Goal: Task Accomplishment & Management: Manage account settings

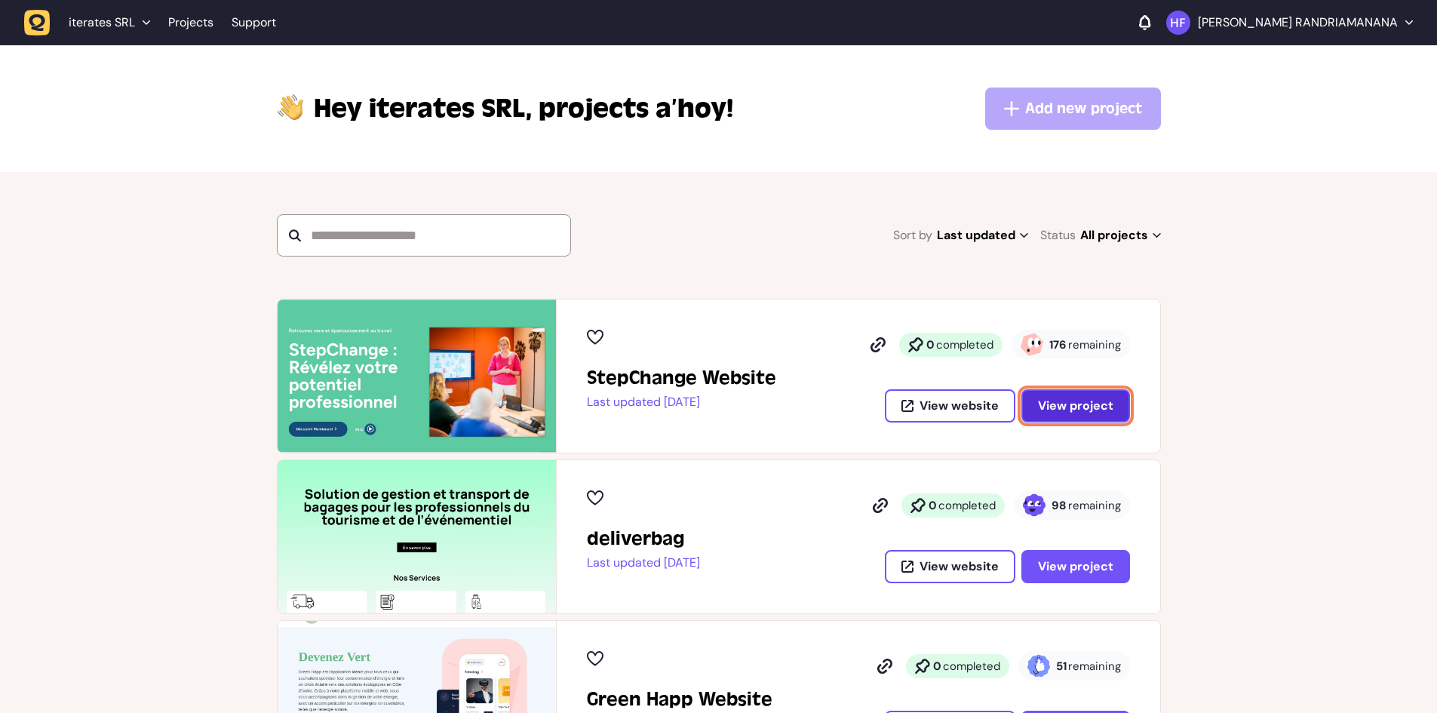
click at [1058, 400] on span "View project" at bounding box center [1075, 405] width 75 height 16
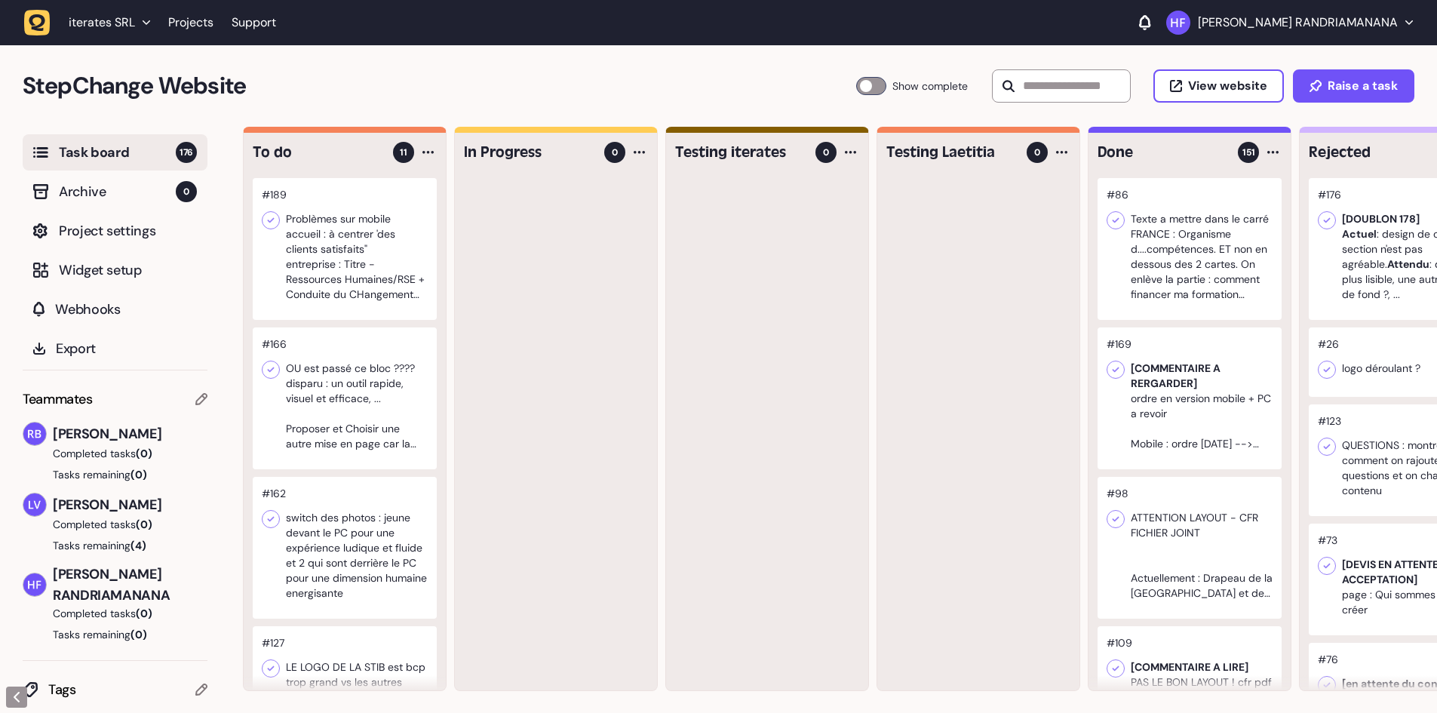
click at [379, 387] on div at bounding box center [345, 398] width 184 height 142
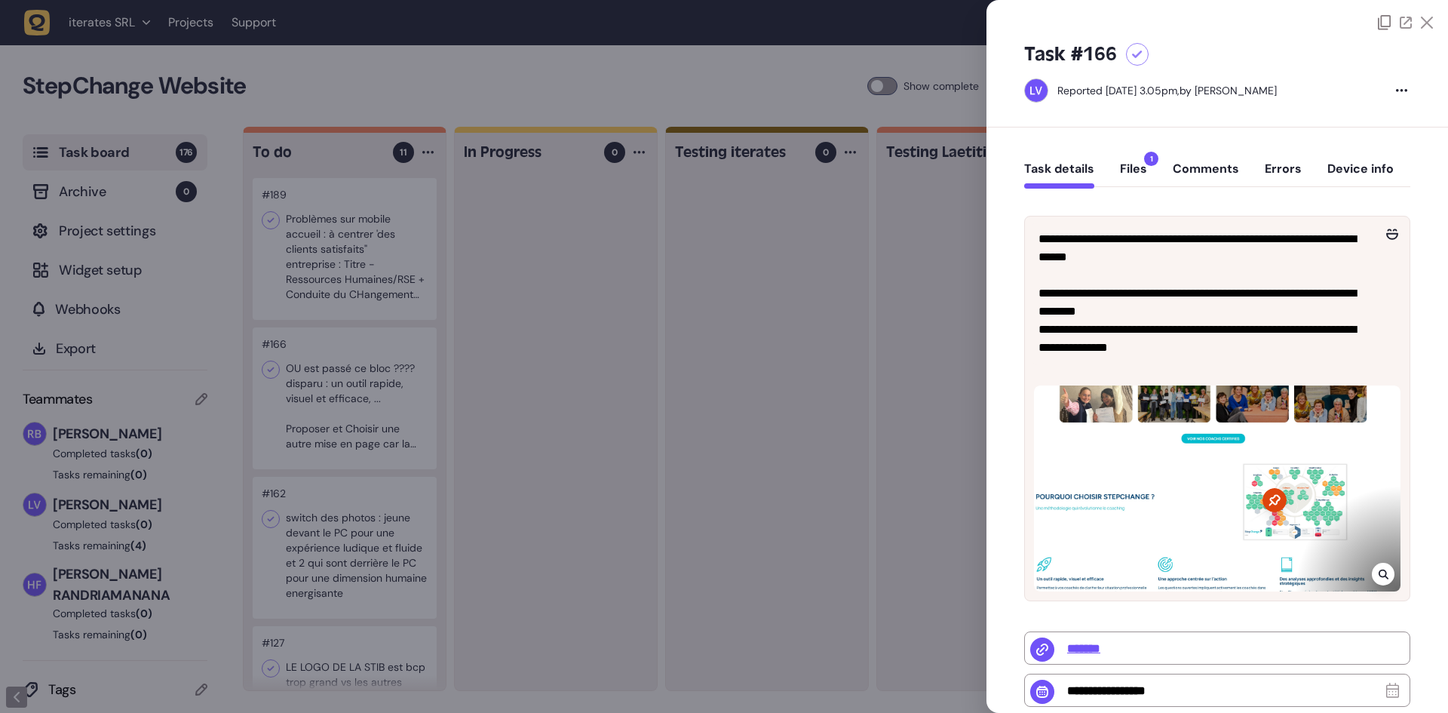
click at [460, 360] on div at bounding box center [724, 356] width 1448 height 713
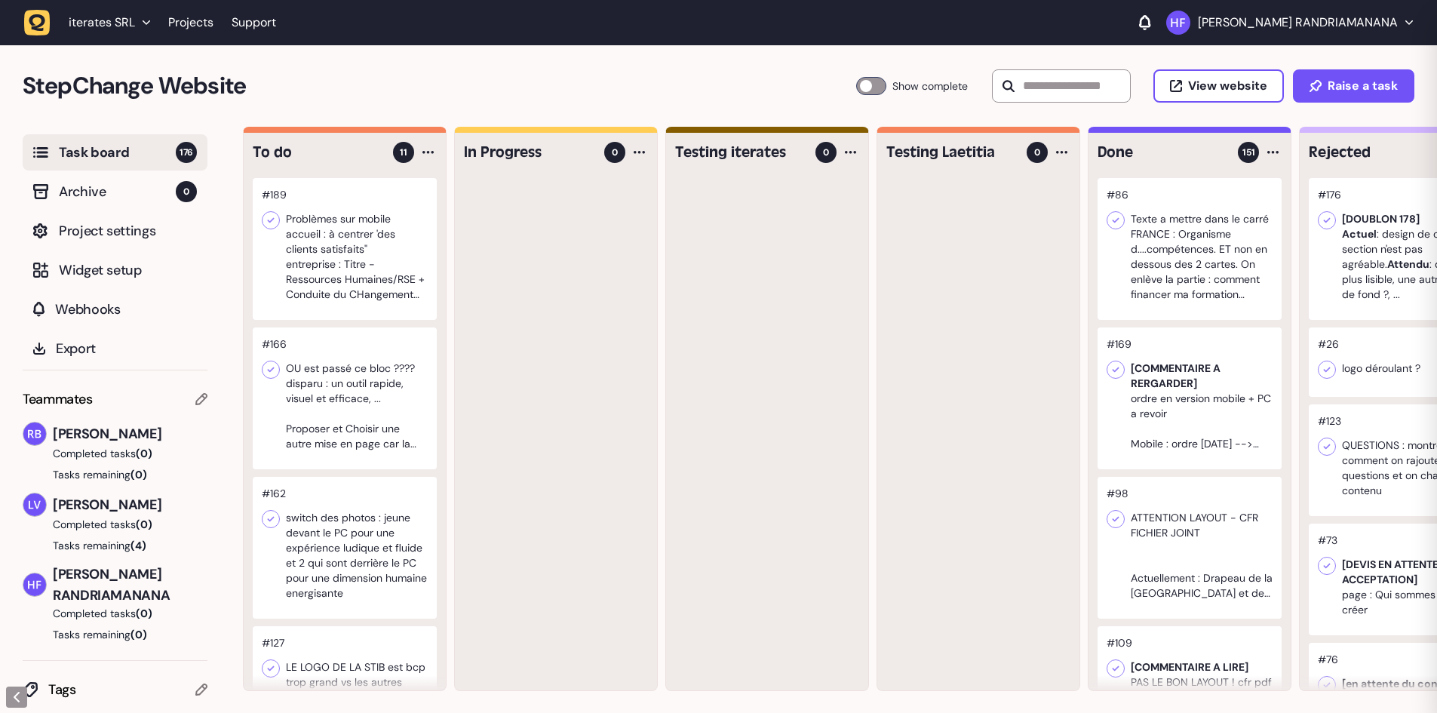
click at [393, 271] on div at bounding box center [345, 249] width 184 height 142
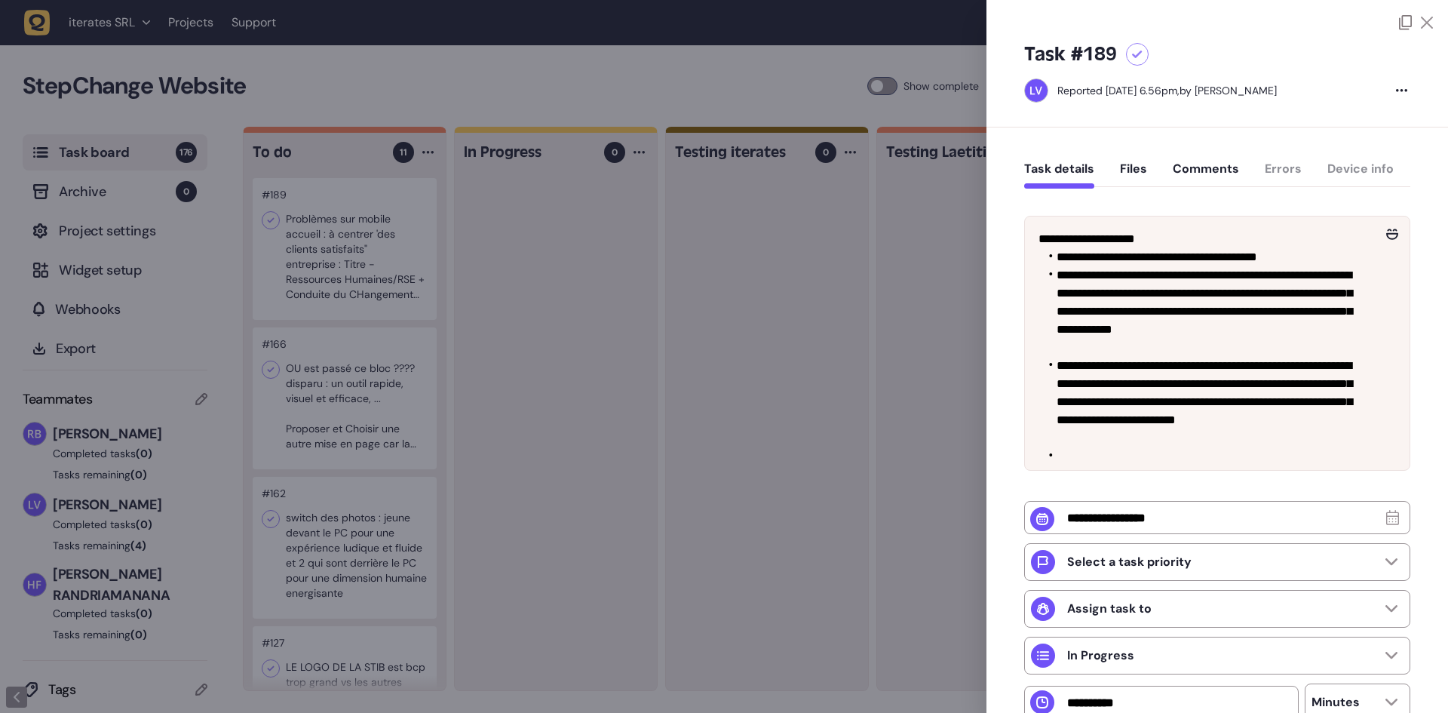
click at [478, 360] on div at bounding box center [724, 356] width 1448 height 713
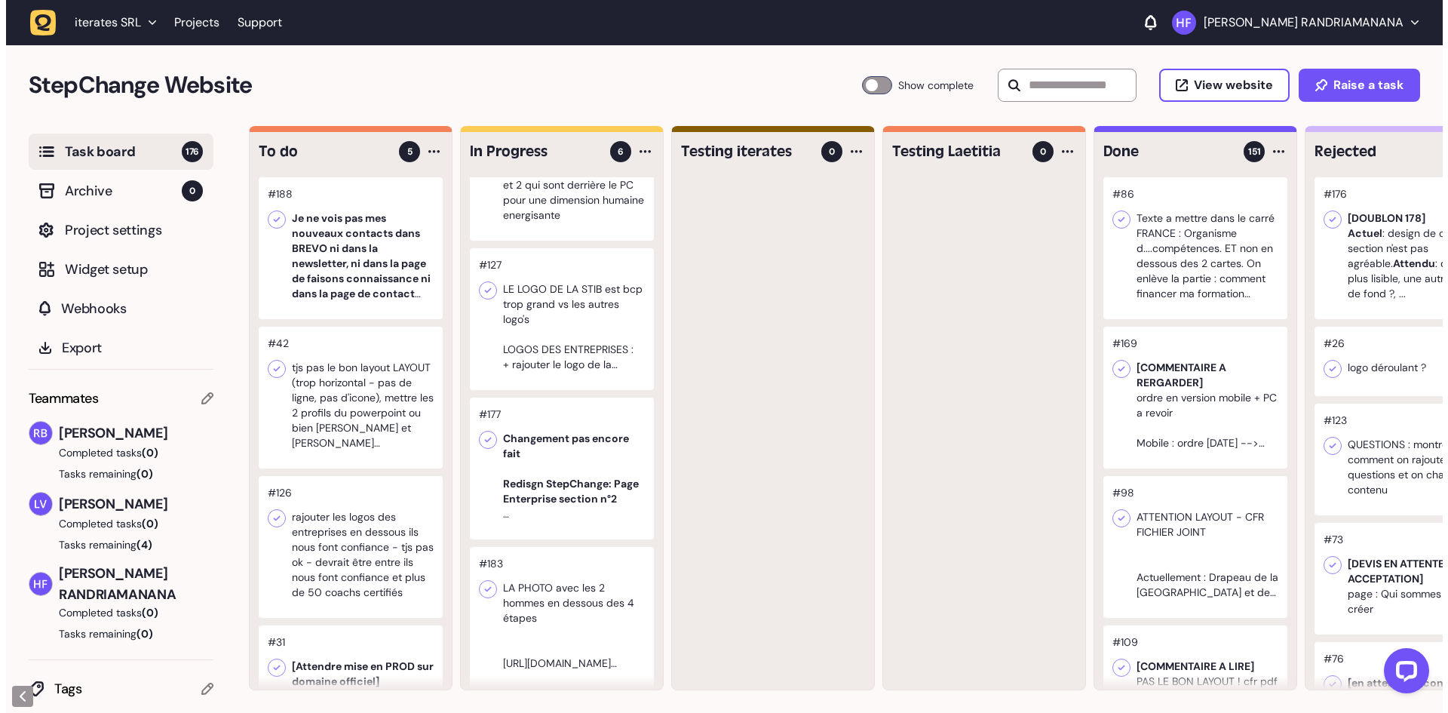
scroll to position [397, 0]
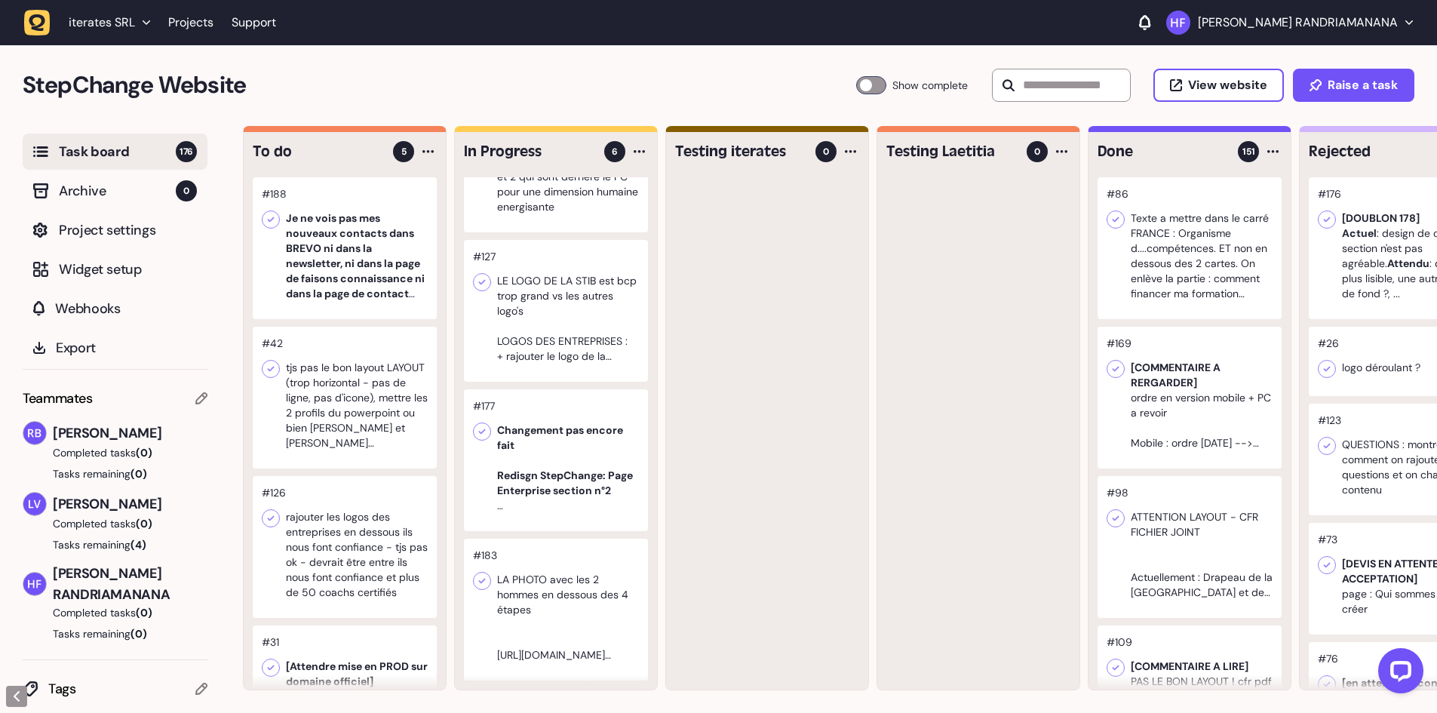
click at [569, 417] on div at bounding box center [556, 460] width 184 height 142
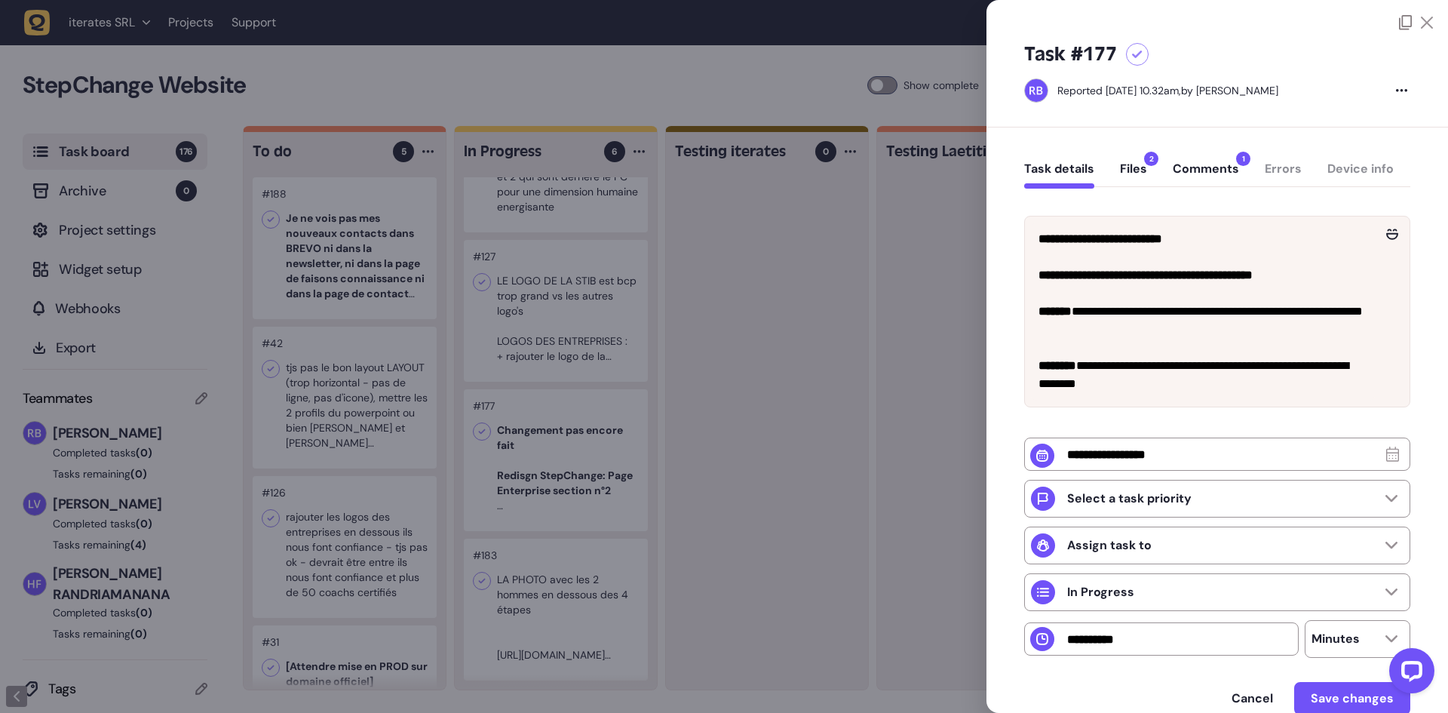
click at [1139, 170] on button "Files 2" at bounding box center [1133, 174] width 27 height 27
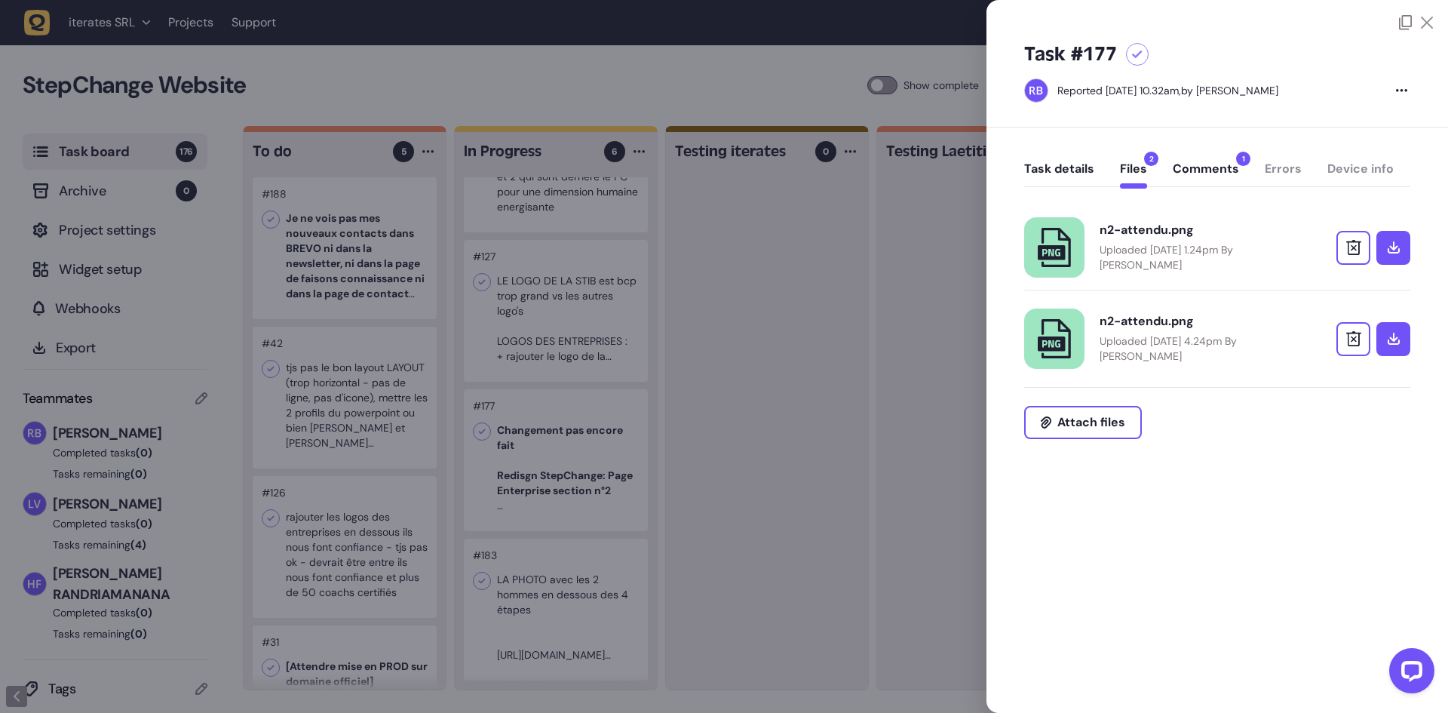
click at [1207, 176] on button "Comments 1" at bounding box center [1206, 174] width 66 height 27
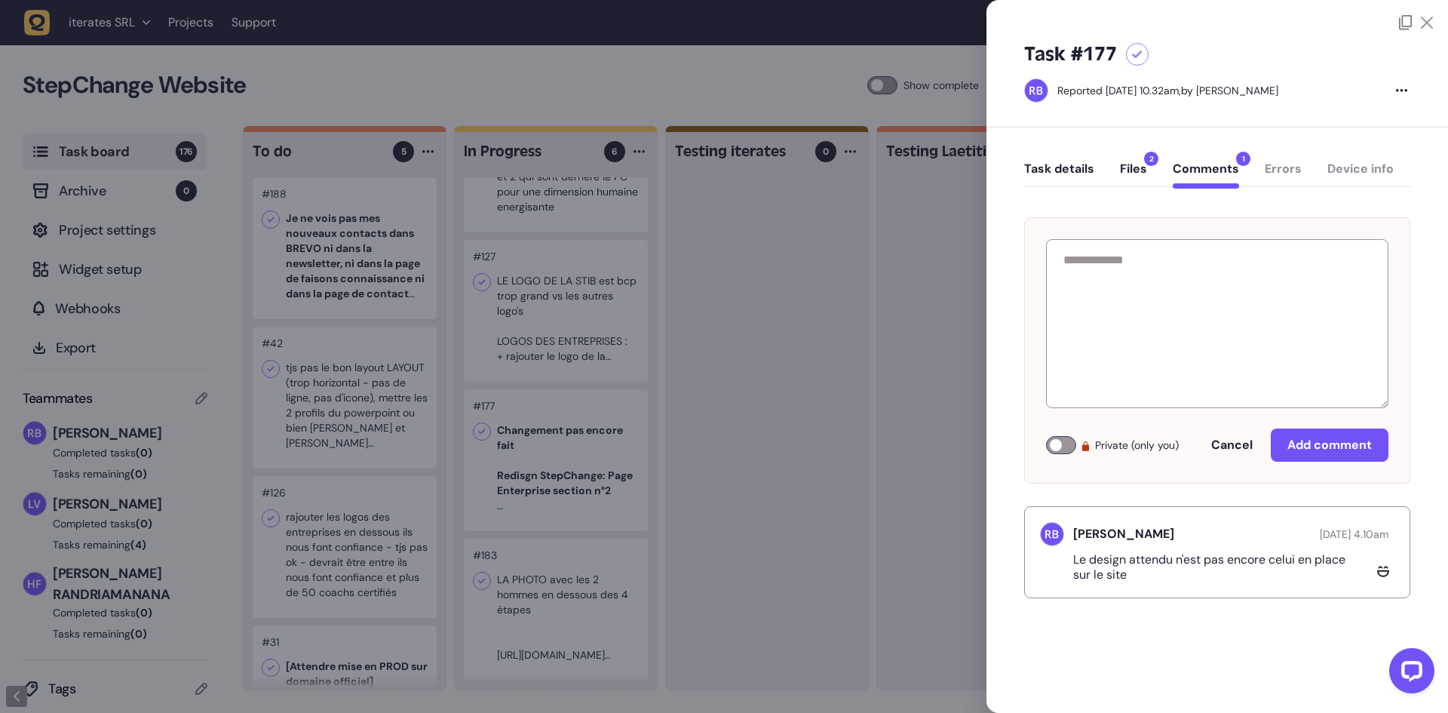
click at [1134, 164] on button "Files 2" at bounding box center [1133, 174] width 27 height 27
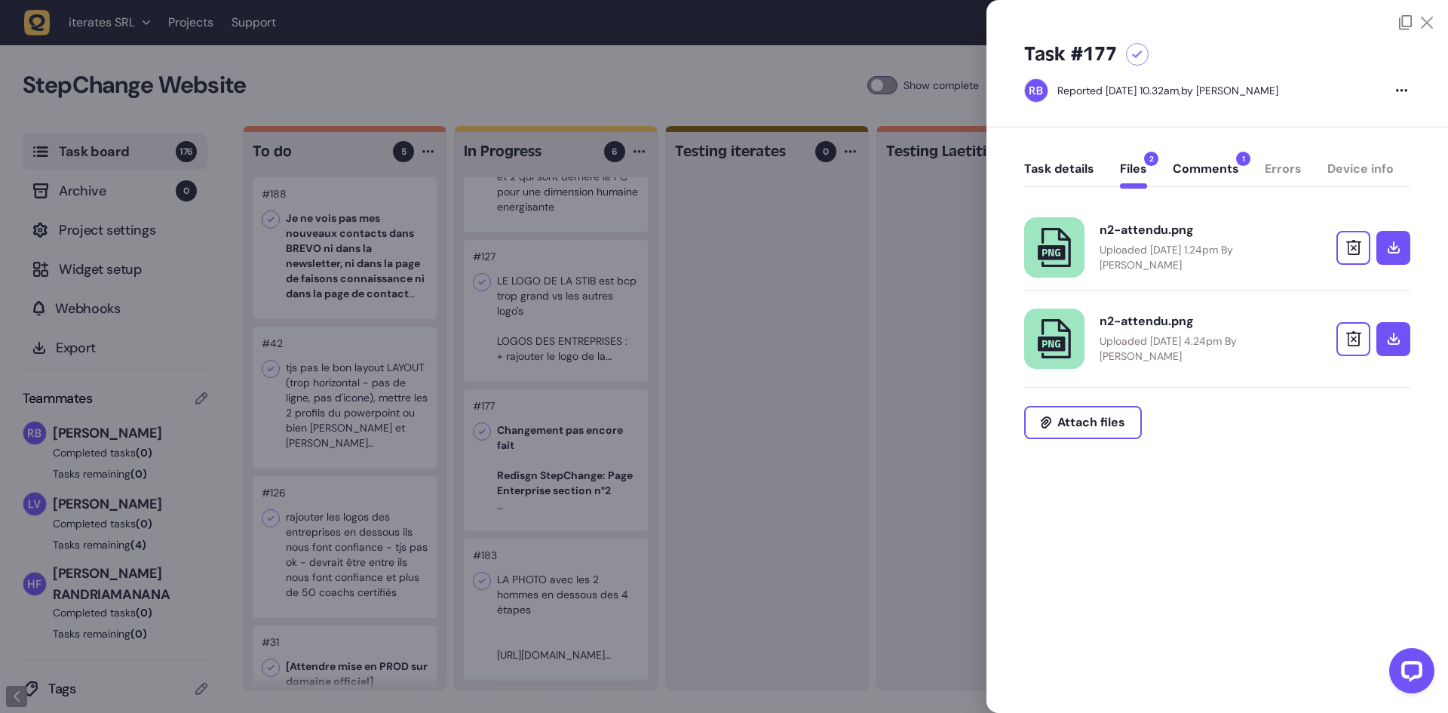
click at [1216, 258] on p "Uploaded June 23, 2025 at 1.24pm By Rodolphe Balay" at bounding box center [1198, 257] width 196 height 30
click at [1055, 161] on button "Task details" at bounding box center [1059, 174] width 70 height 27
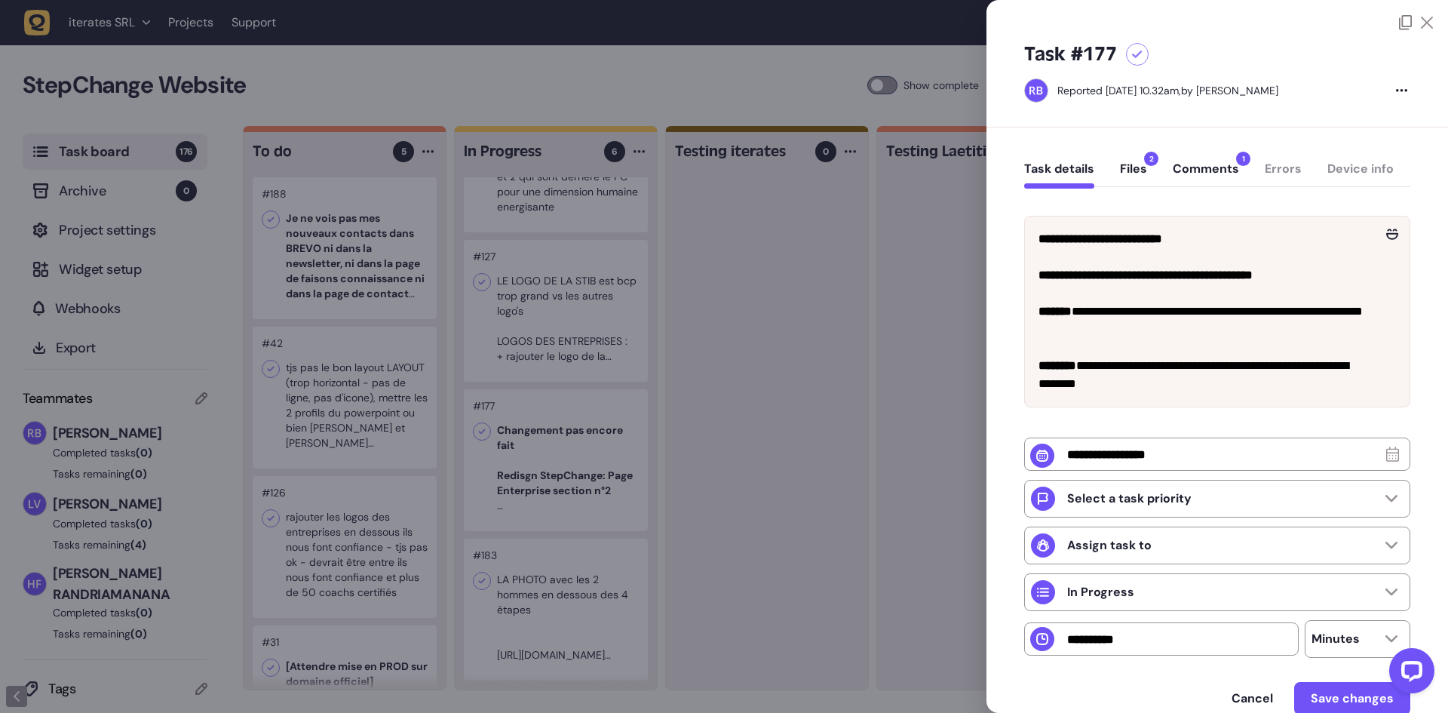
click at [910, 284] on div at bounding box center [724, 356] width 1448 height 713
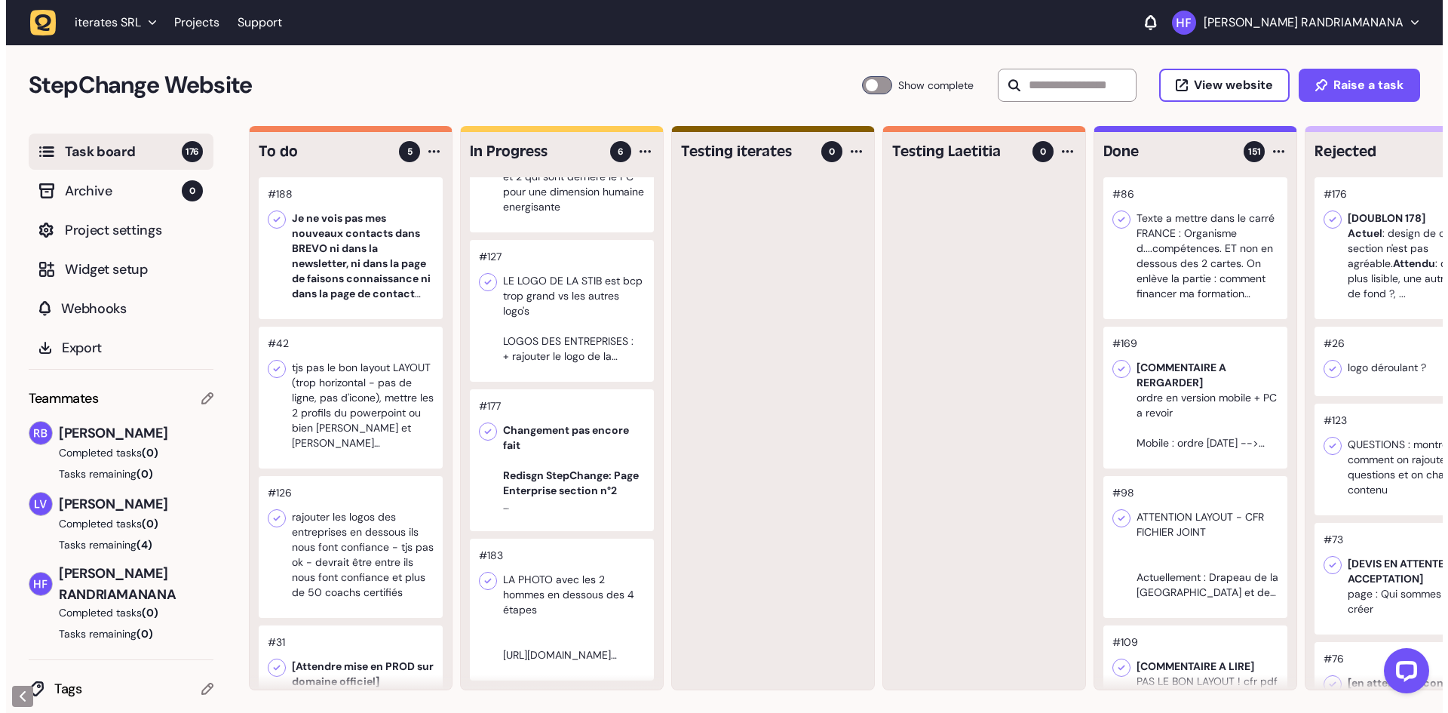
scroll to position [247, 0]
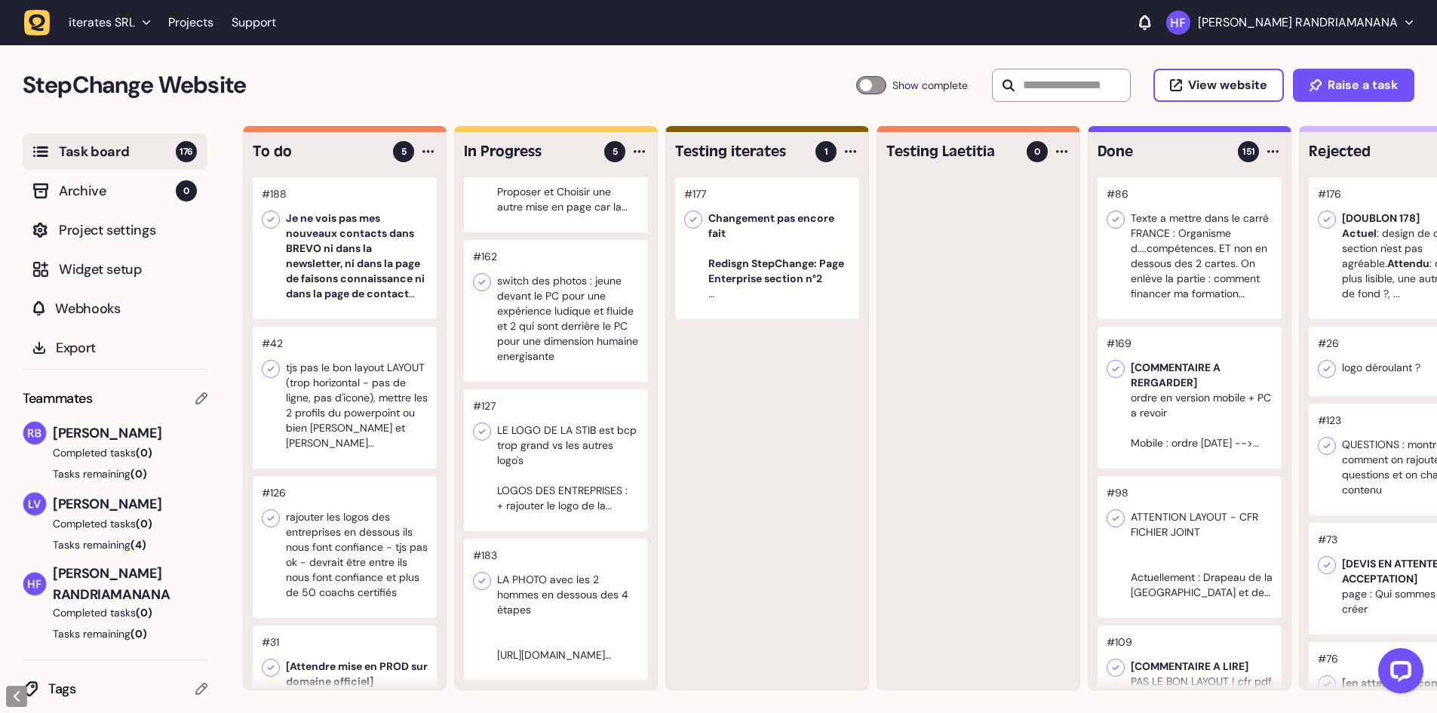
click at [598, 554] on div at bounding box center [556, 609] width 184 height 142
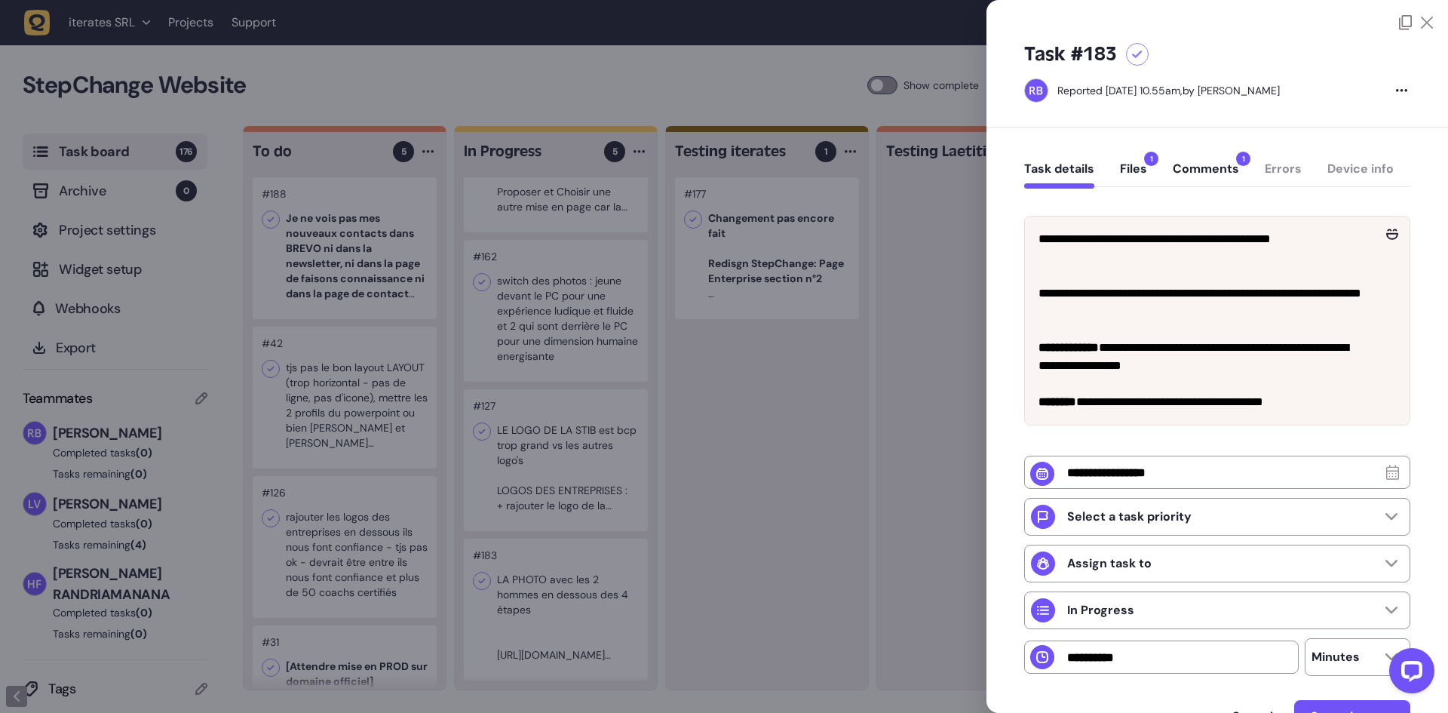
click at [1142, 171] on button "Files 1" at bounding box center [1133, 174] width 27 height 27
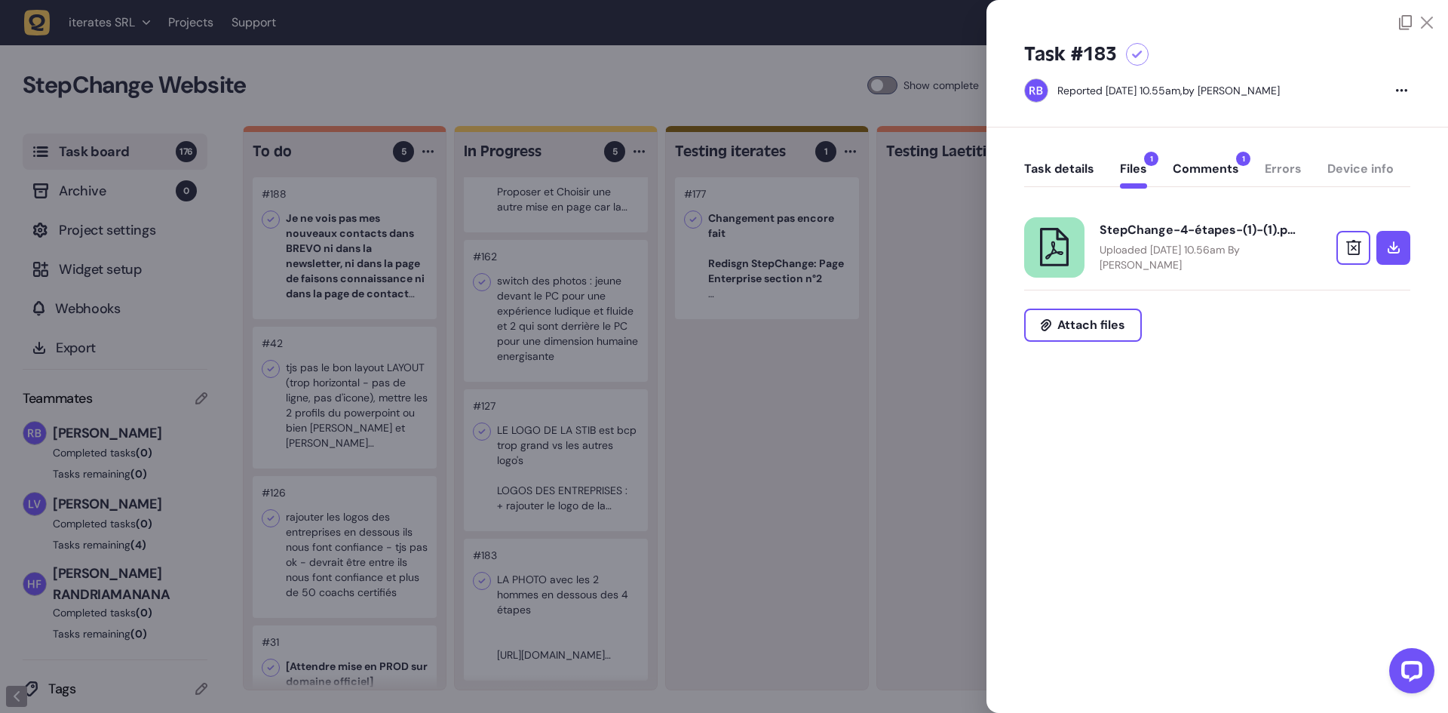
click at [1212, 165] on button "Comments 1" at bounding box center [1206, 174] width 66 height 27
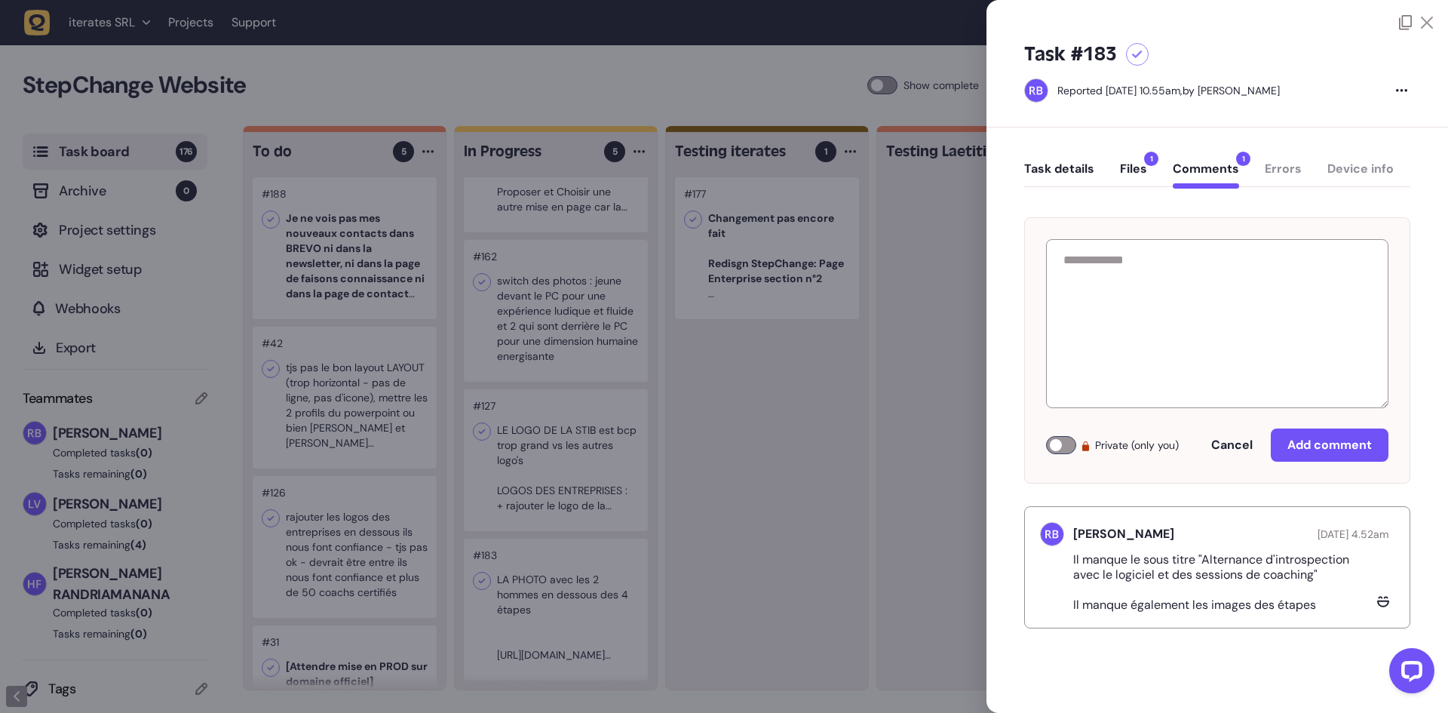
click at [804, 387] on div at bounding box center [724, 356] width 1448 height 713
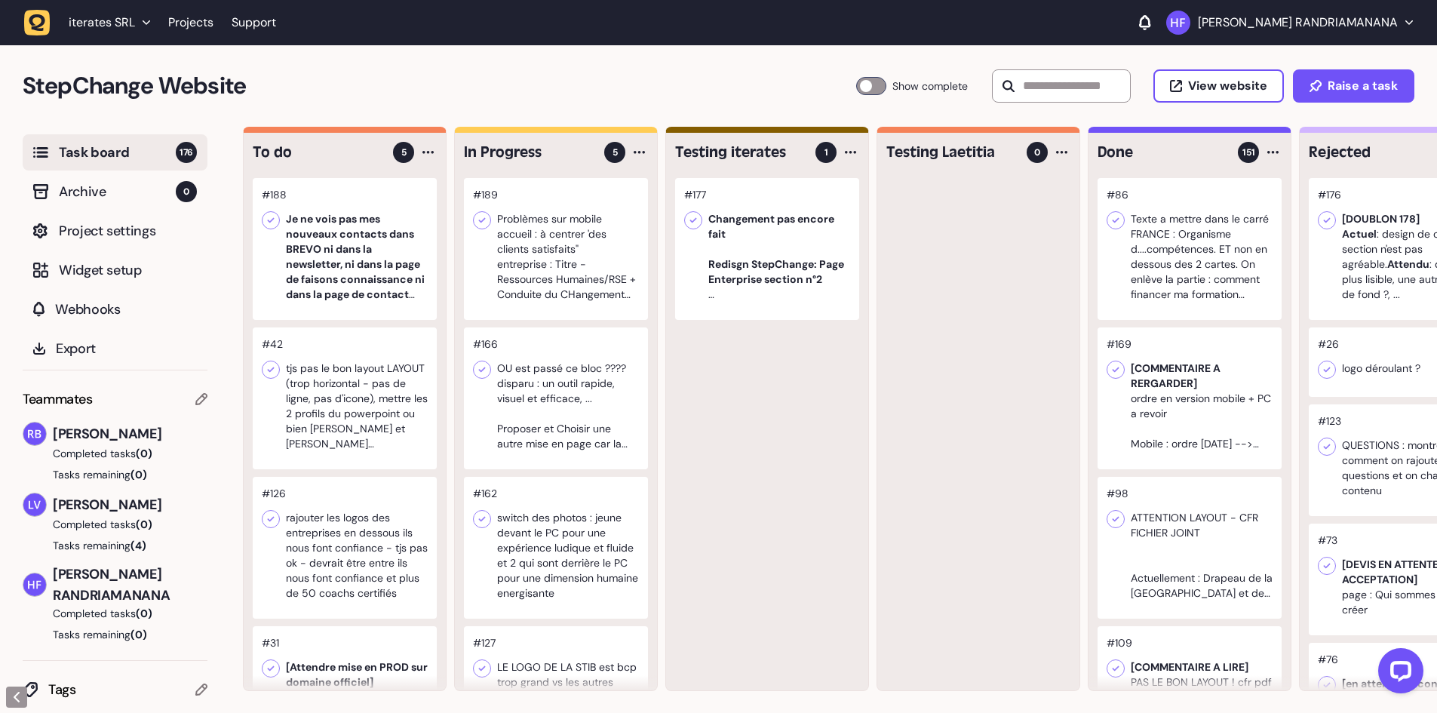
click at [576, 380] on div at bounding box center [556, 398] width 184 height 142
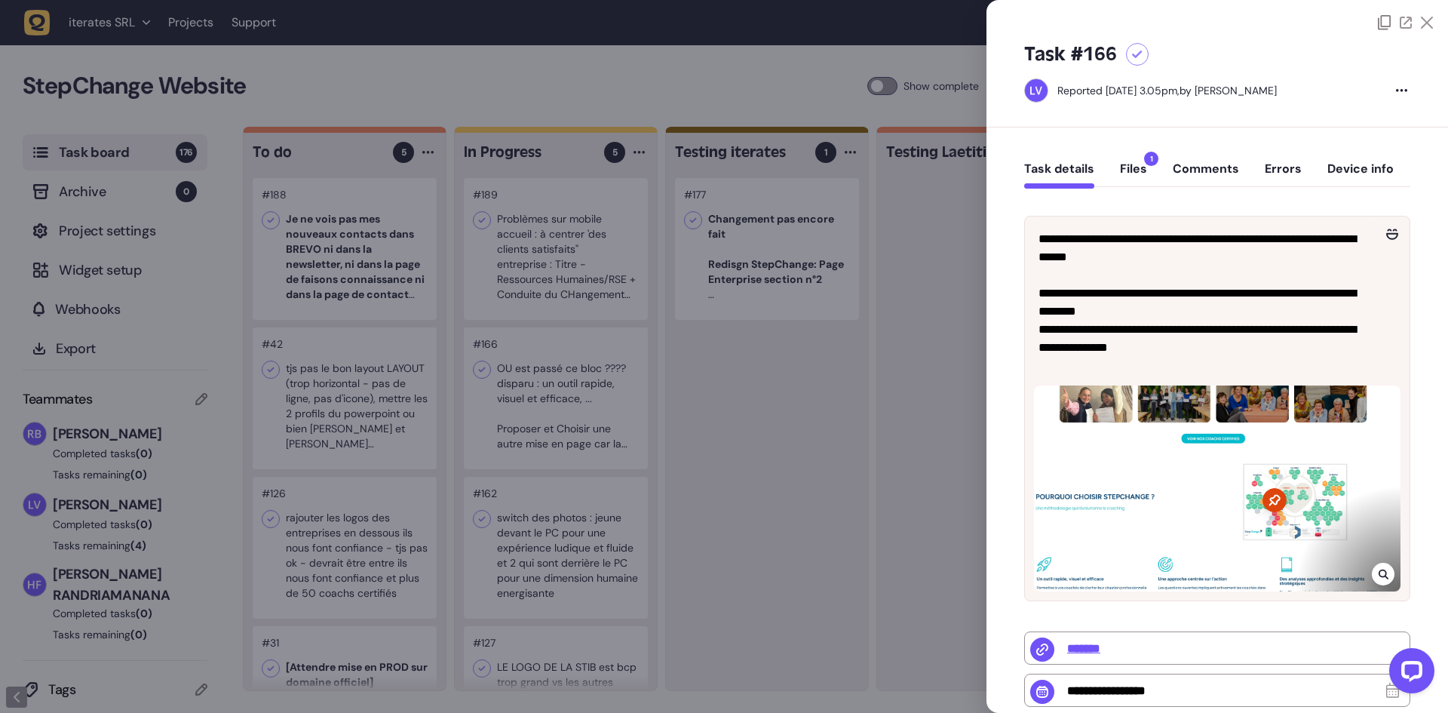
click at [1140, 165] on button "Files 1" at bounding box center [1133, 174] width 27 height 27
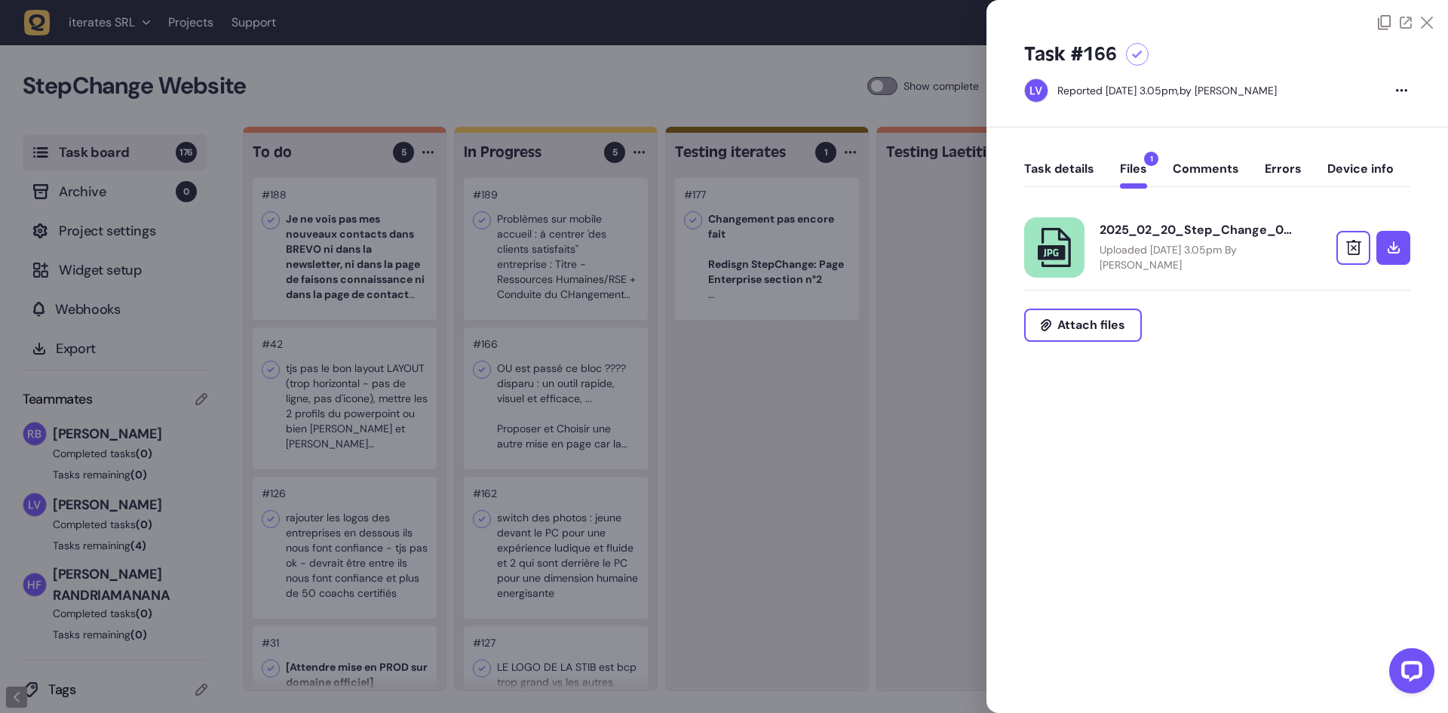
click at [1225, 260] on p "Uploaded May 09, 2025 at 3.05pm By Laetitia van Wijck" at bounding box center [1198, 257] width 196 height 30
click at [1060, 162] on button "Task details" at bounding box center [1059, 174] width 70 height 27
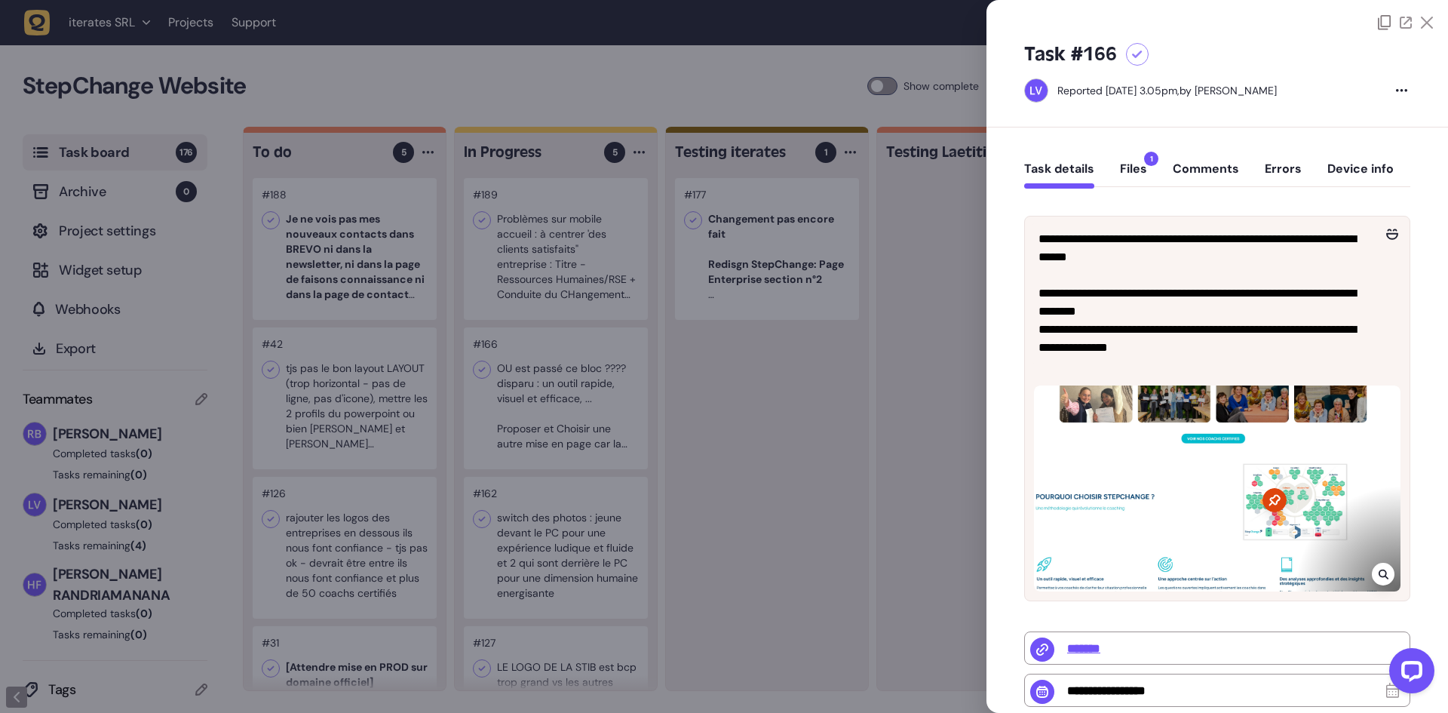
click at [658, 386] on div at bounding box center [724, 356] width 1448 height 713
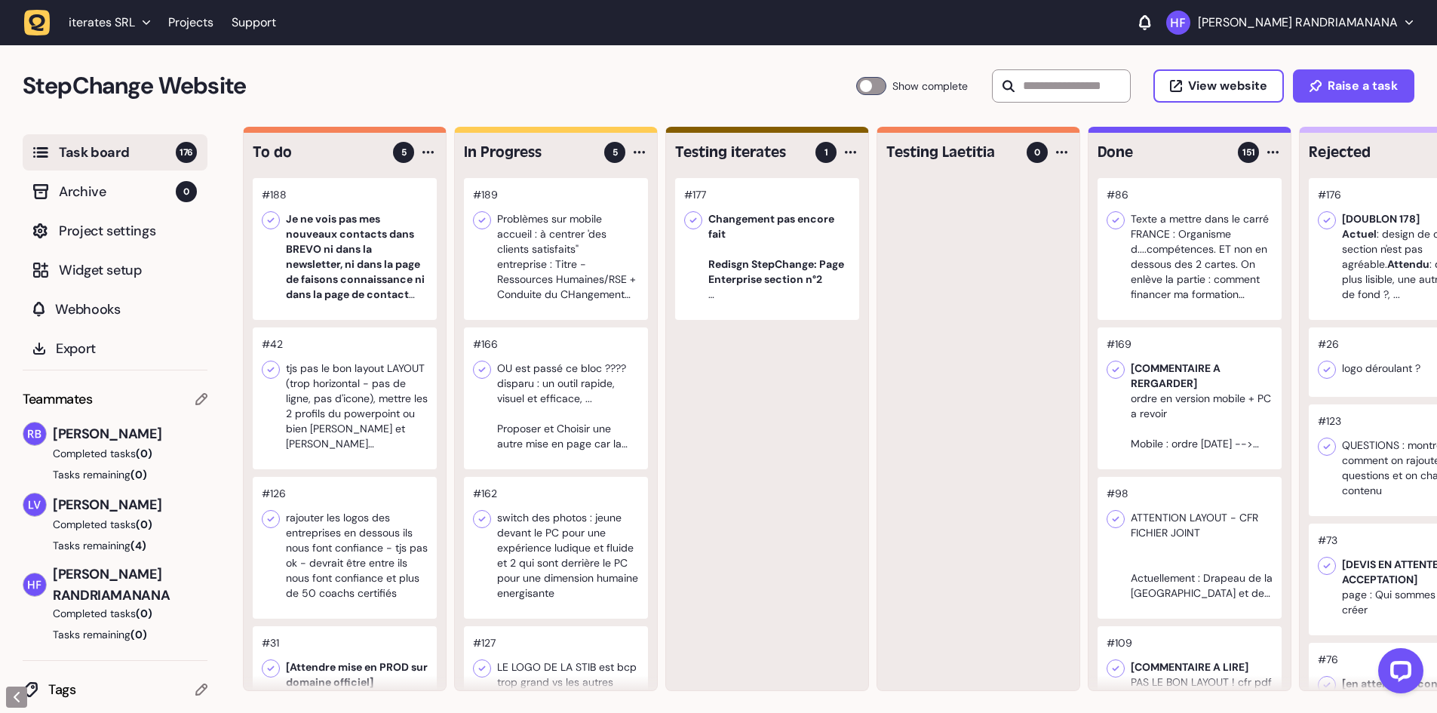
click at [624, 404] on div at bounding box center [556, 398] width 184 height 142
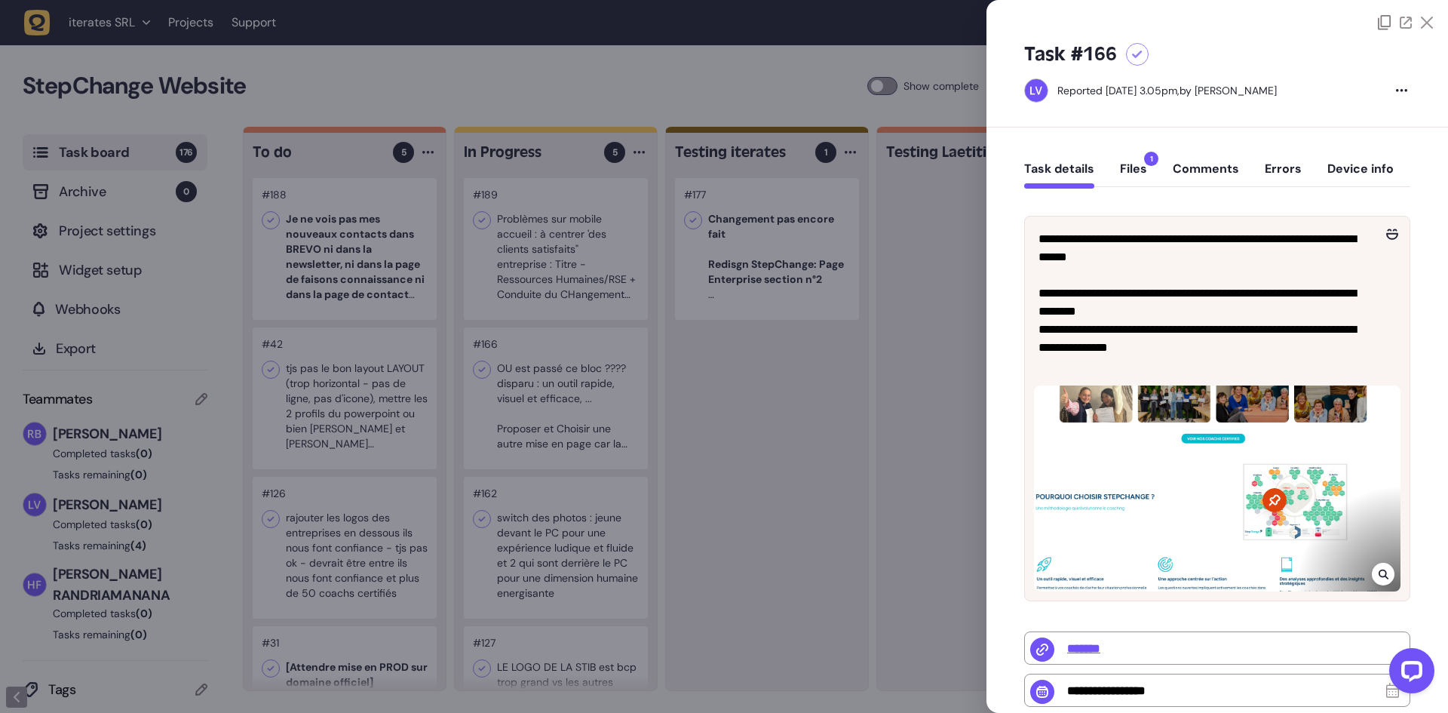
click at [624, 467] on div at bounding box center [724, 356] width 1448 height 713
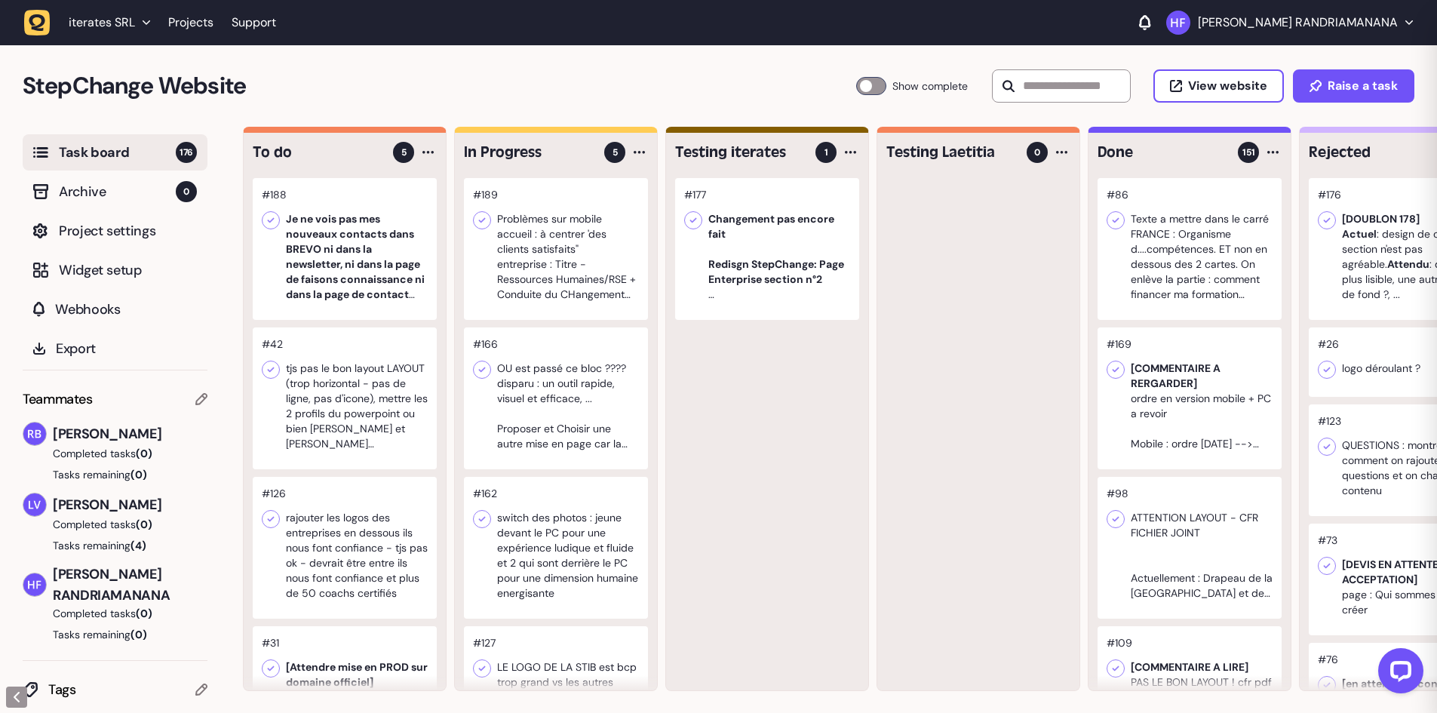
click at [605, 499] on div at bounding box center [556, 548] width 184 height 142
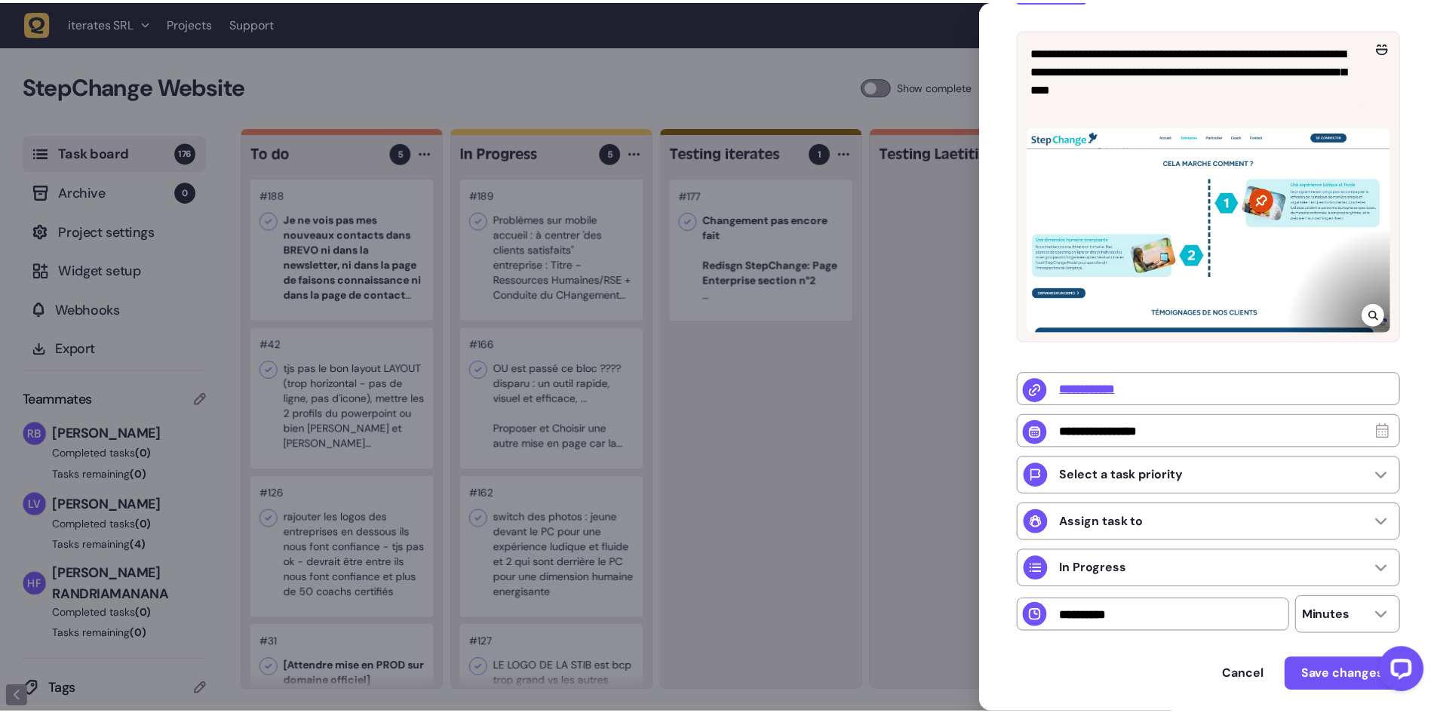
scroll to position [246, 0]
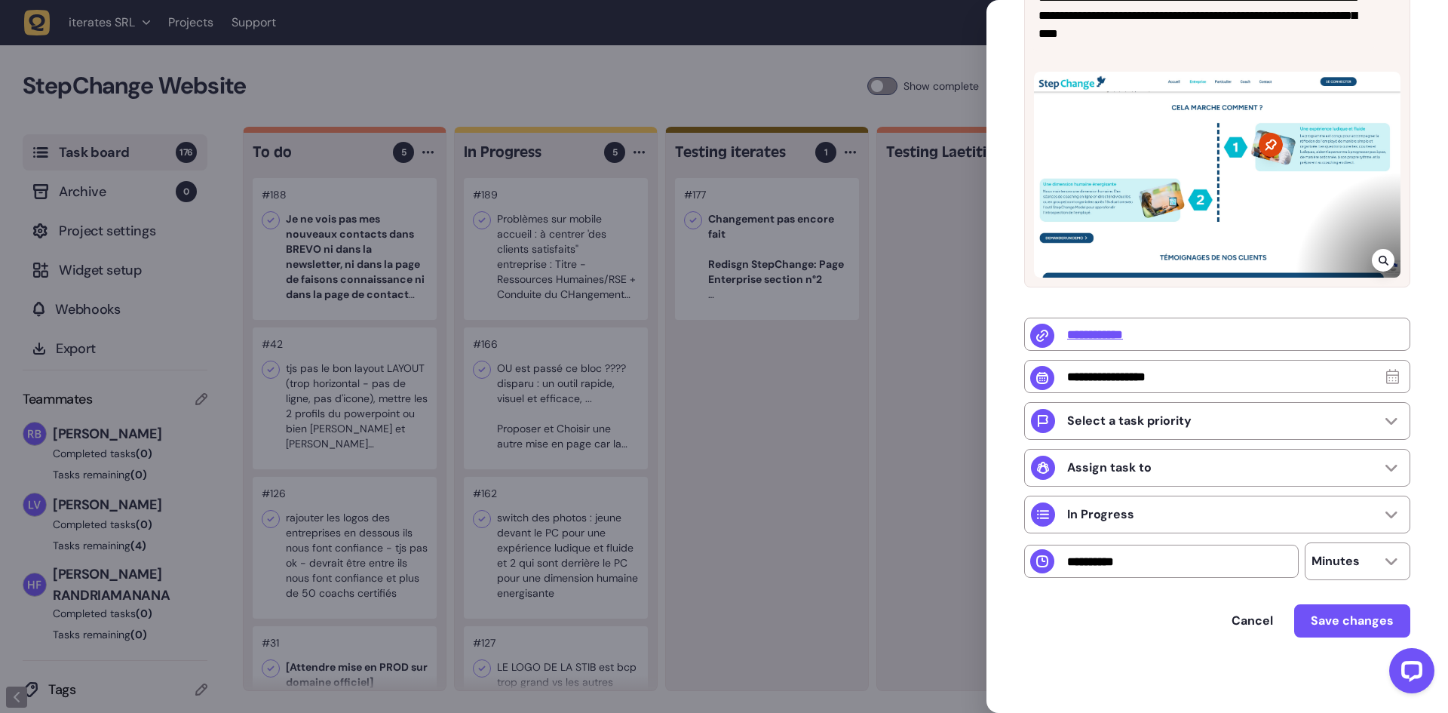
click at [1271, 143] on icon at bounding box center [1271, 145] width 24 height 24
click at [675, 428] on div at bounding box center [724, 356] width 1448 height 713
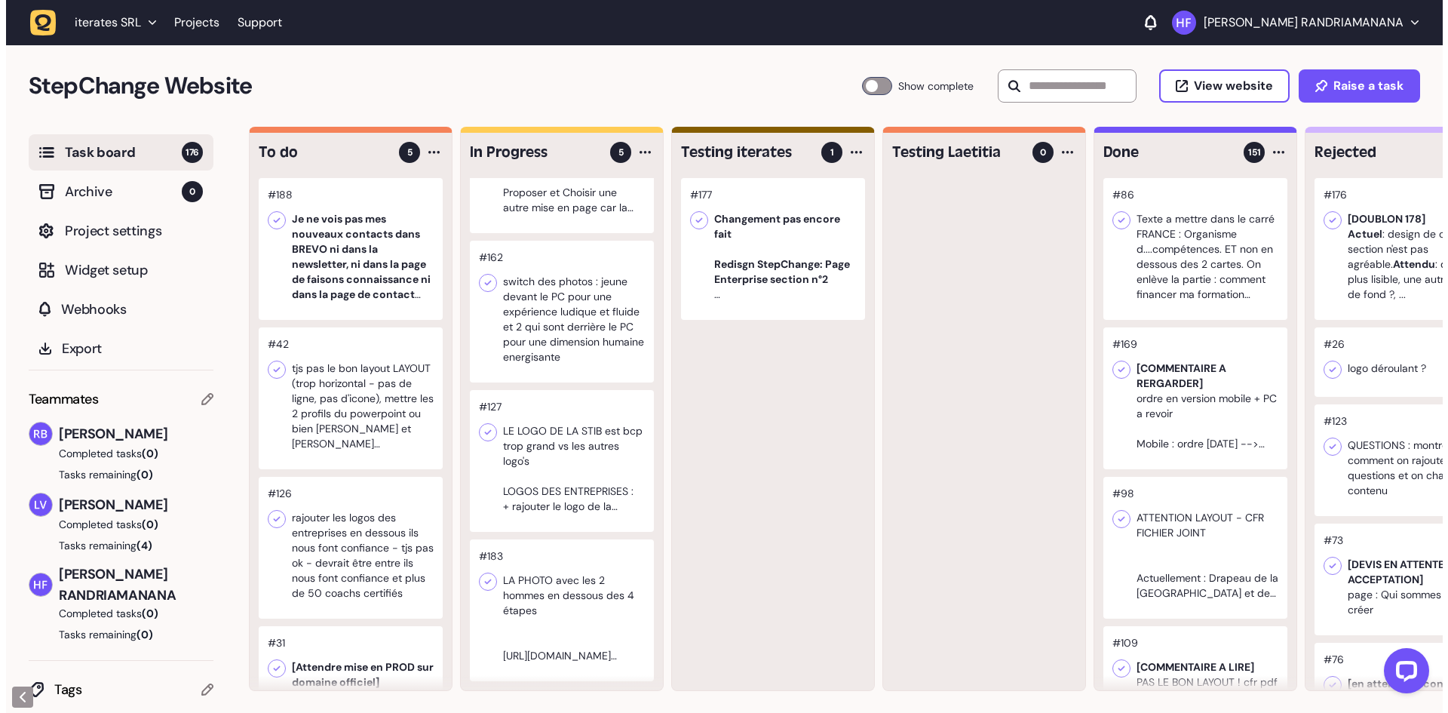
scroll to position [247, 0]
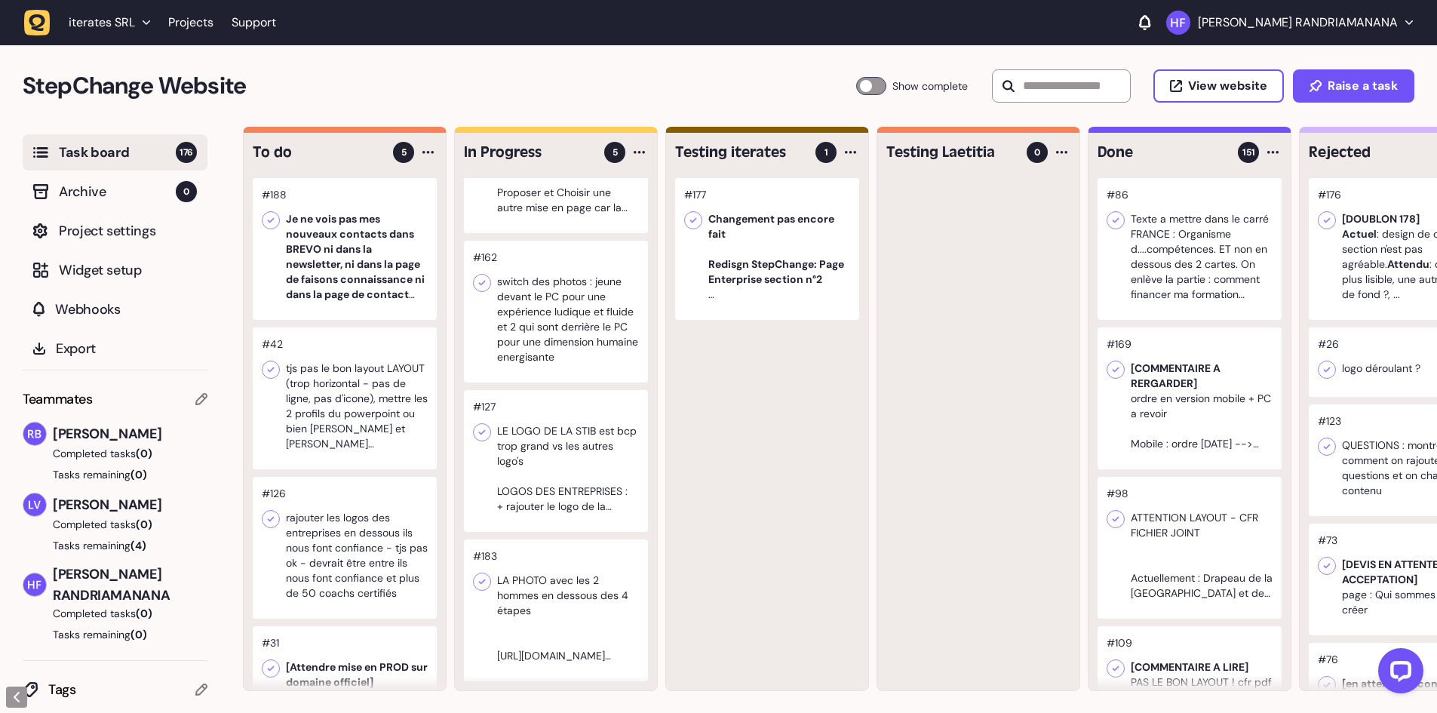
click at [594, 446] on div at bounding box center [556, 461] width 184 height 142
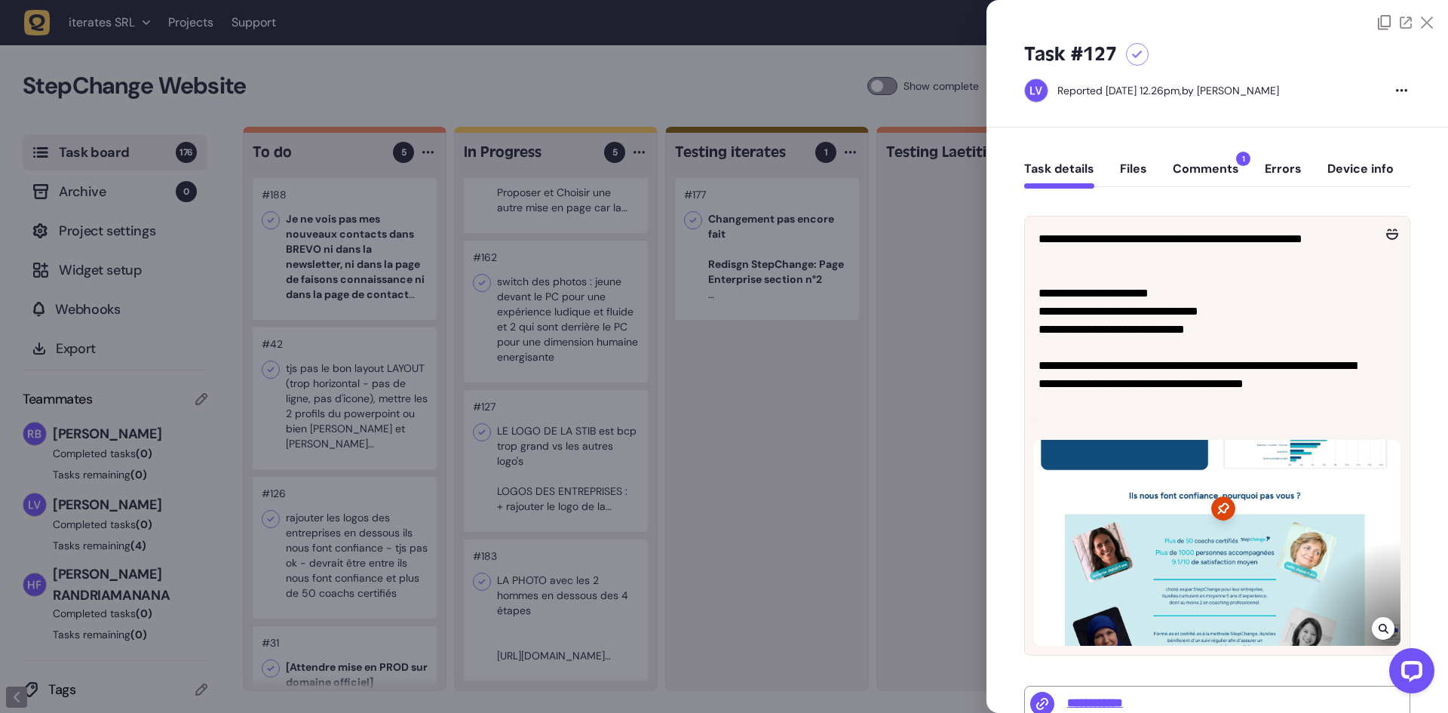
click at [1221, 172] on button "Comments 1" at bounding box center [1206, 174] width 66 height 27
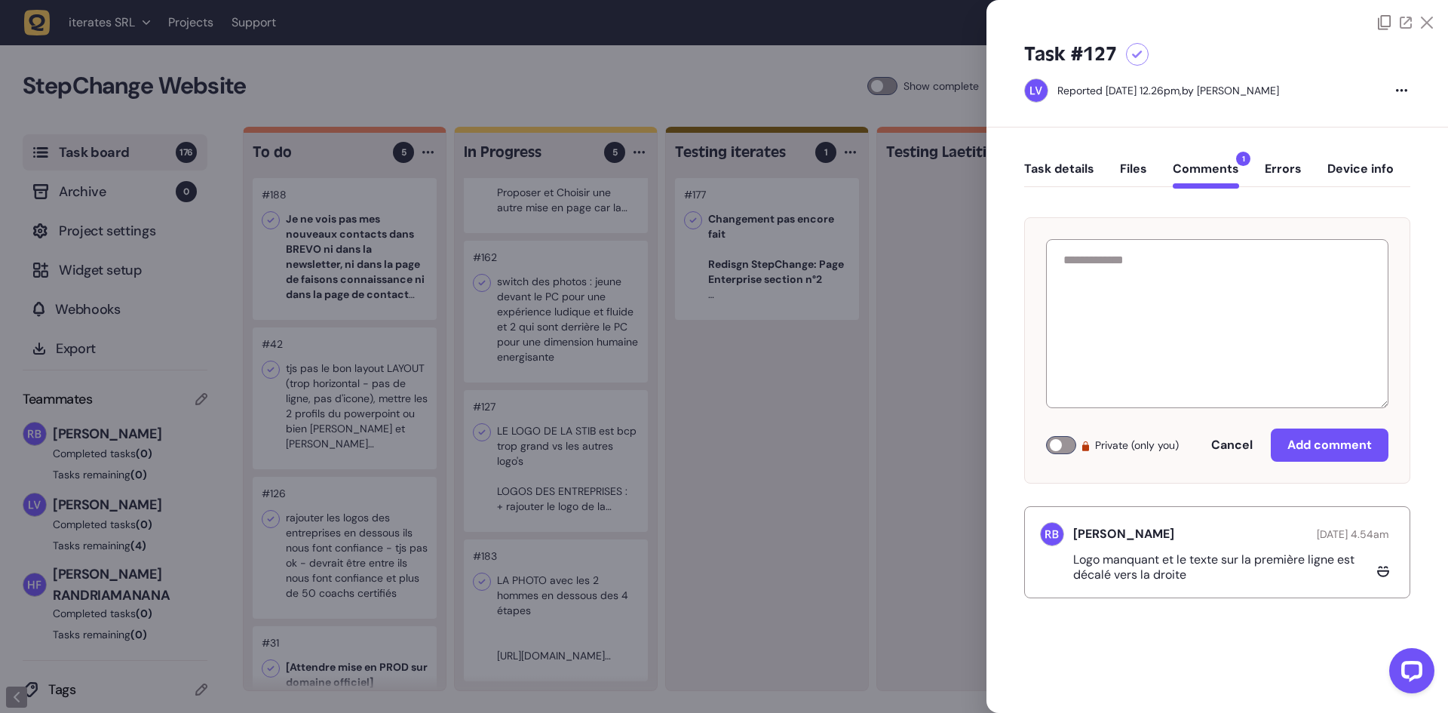
click at [1084, 166] on button "Task details" at bounding box center [1059, 174] width 70 height 27
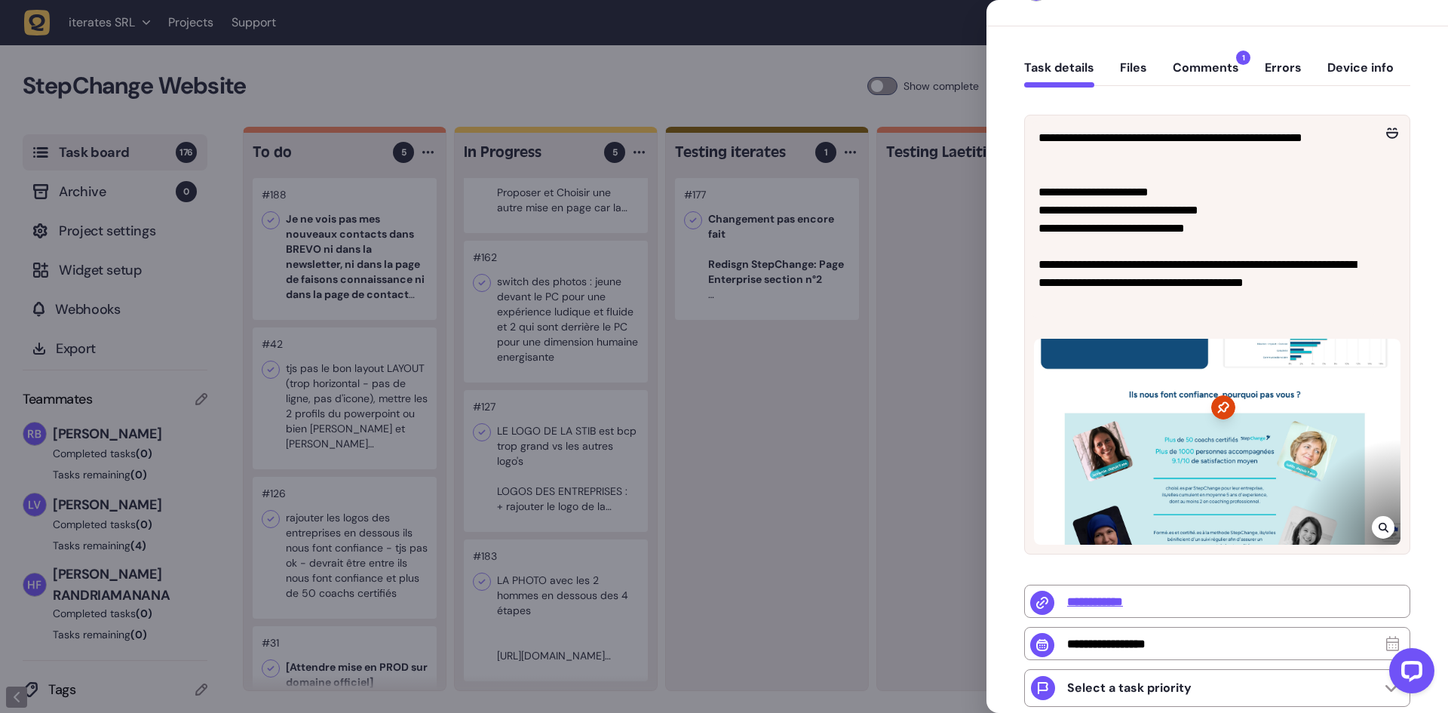
scroll to position [75, 0]
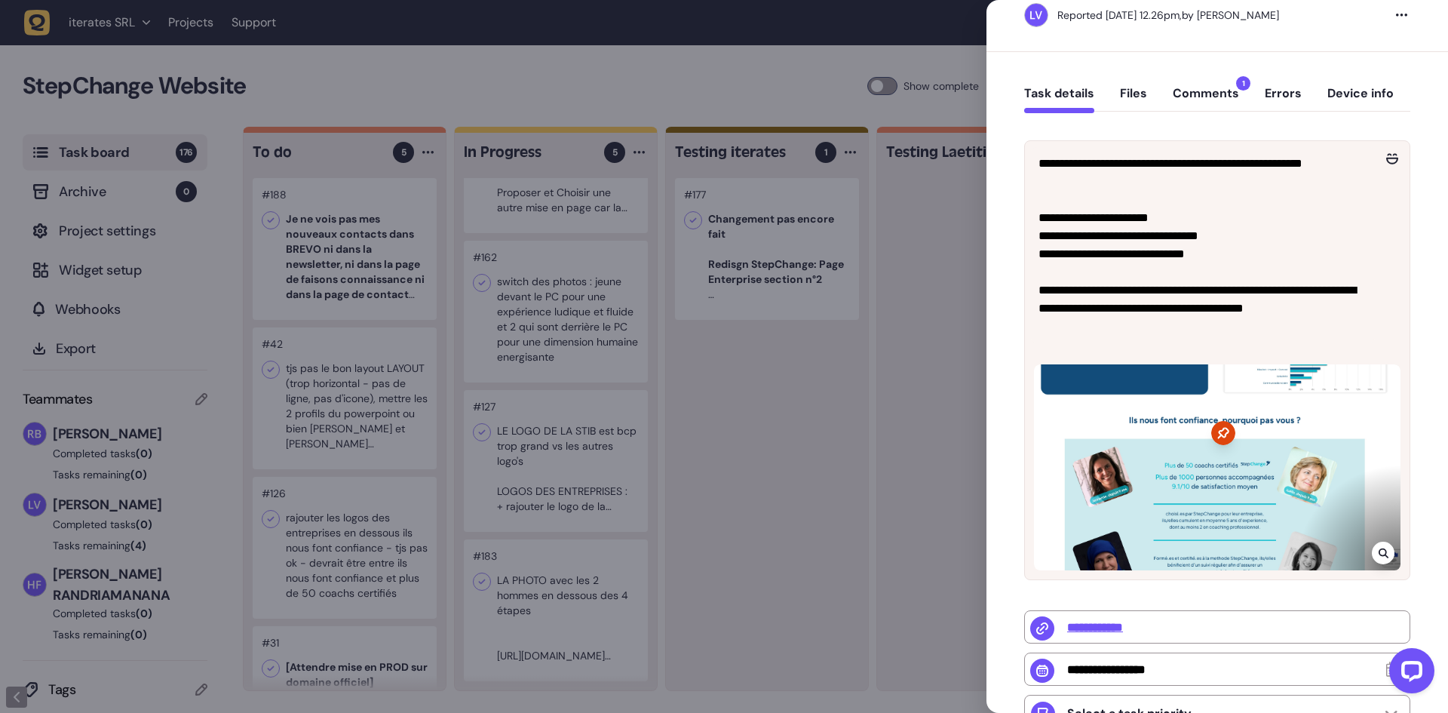
click at [1198, 95] on button "Comments 1" at bounding box center [1206, 99] width 66 height 27
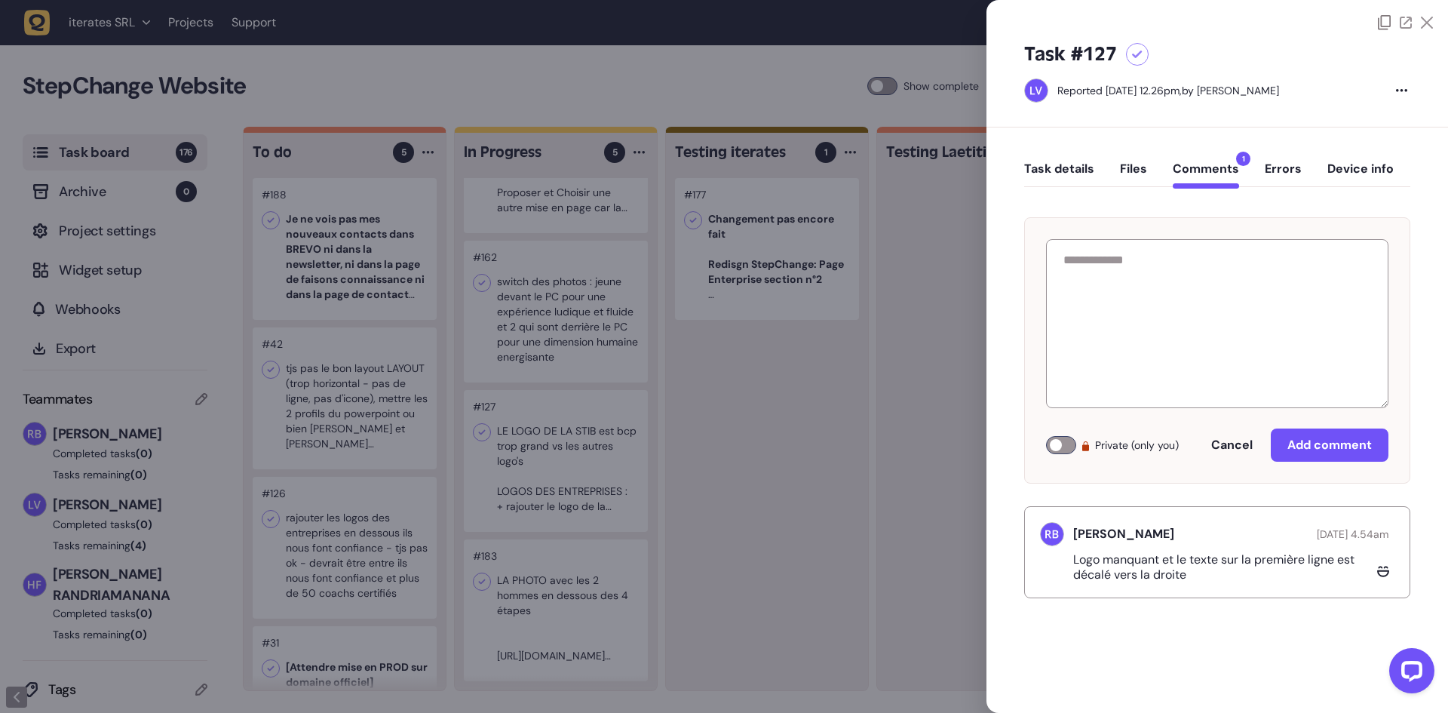
click at [1075, 164] on button "Task details" at bounding box center [1059, 174] width 70 height 27
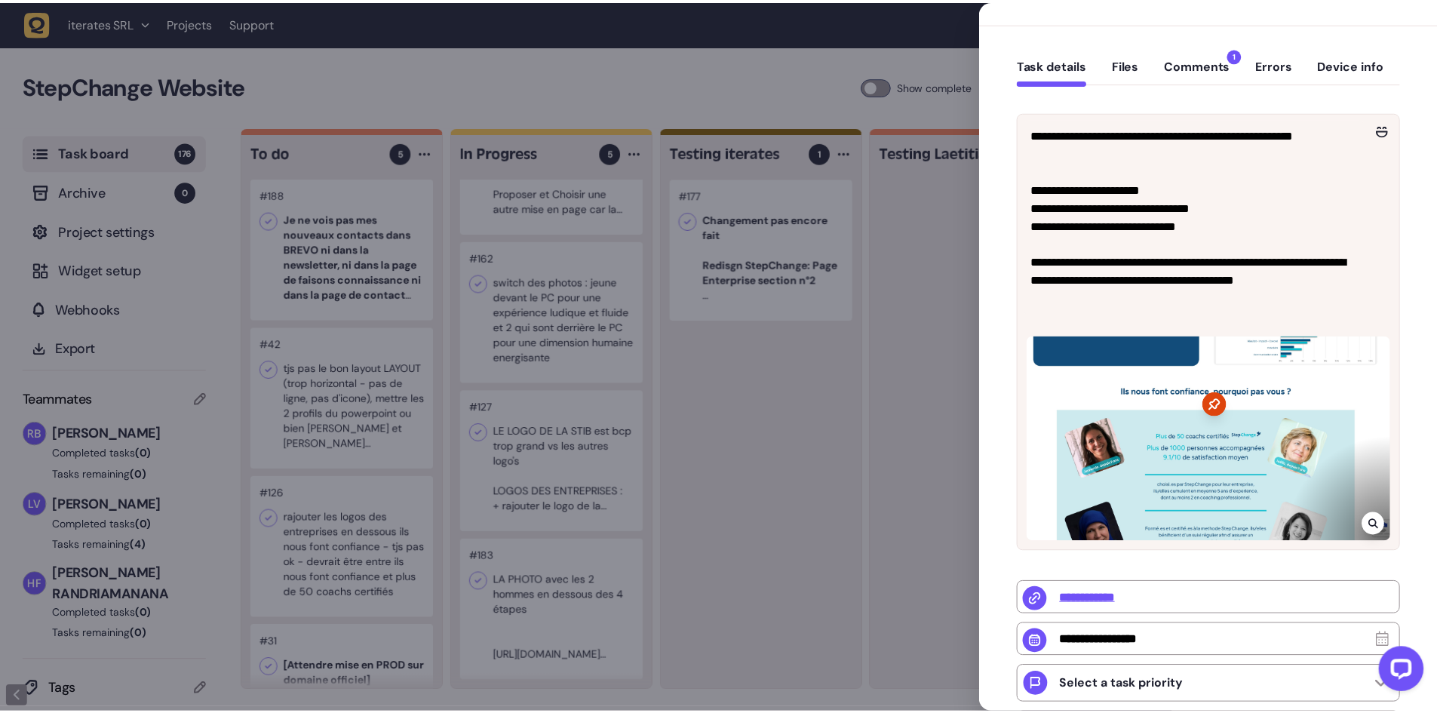
scroll to position [151, 0]
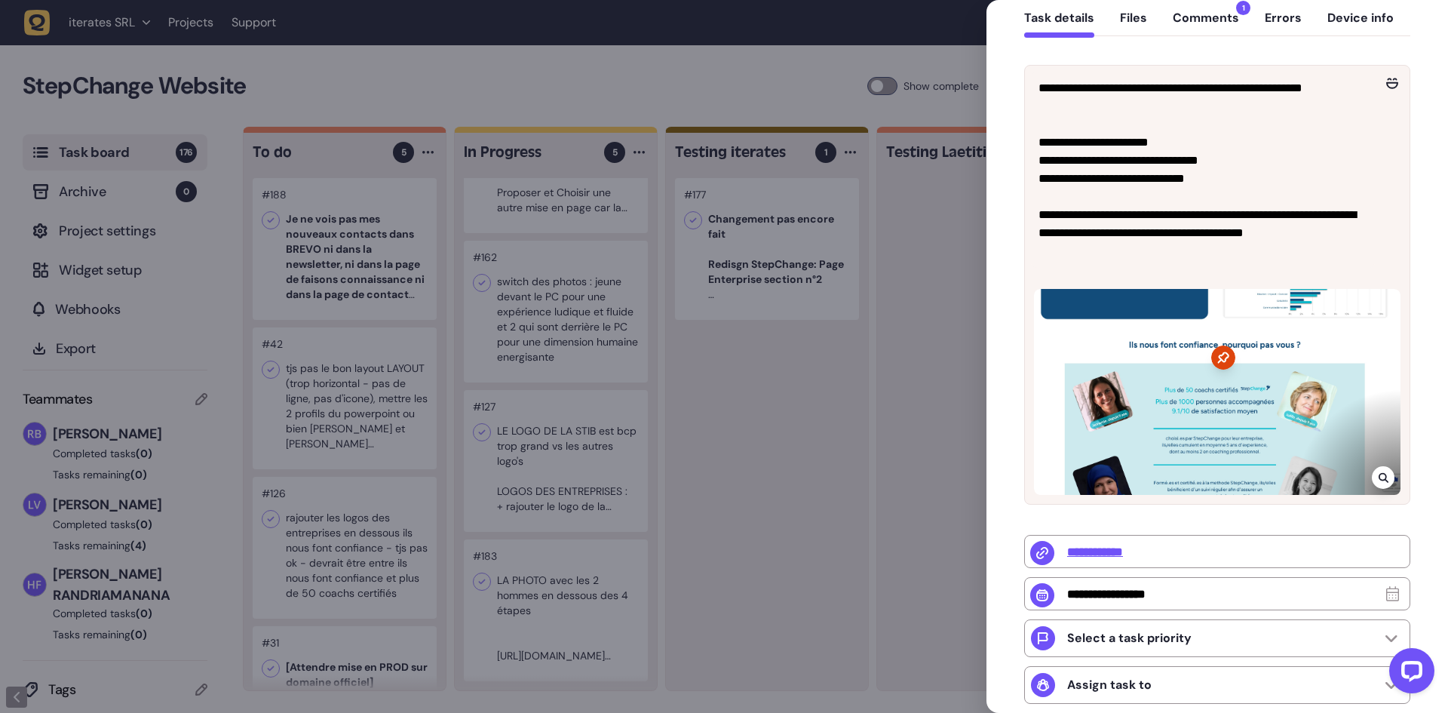
click at [738, 409] on div at bounding box center [724, 356] width 1448 height 713
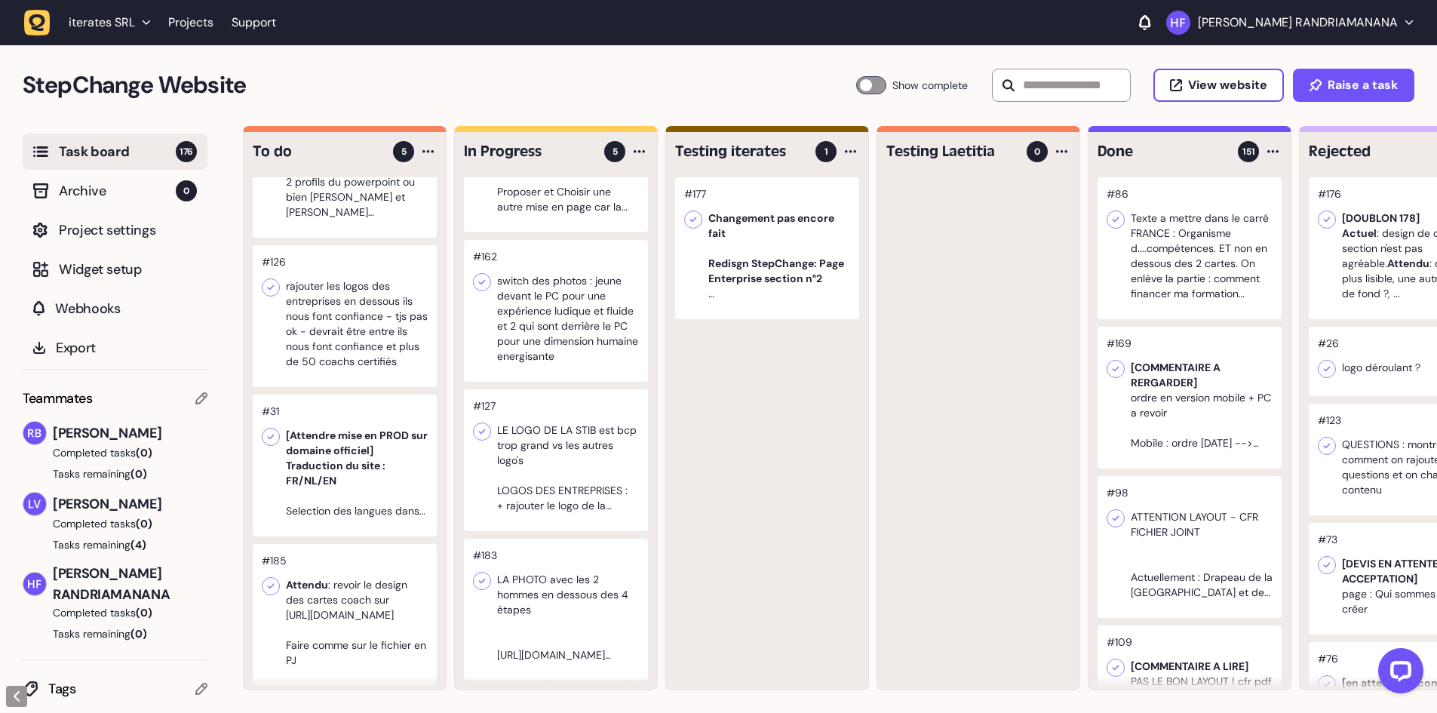
scroll to position [172, 0]
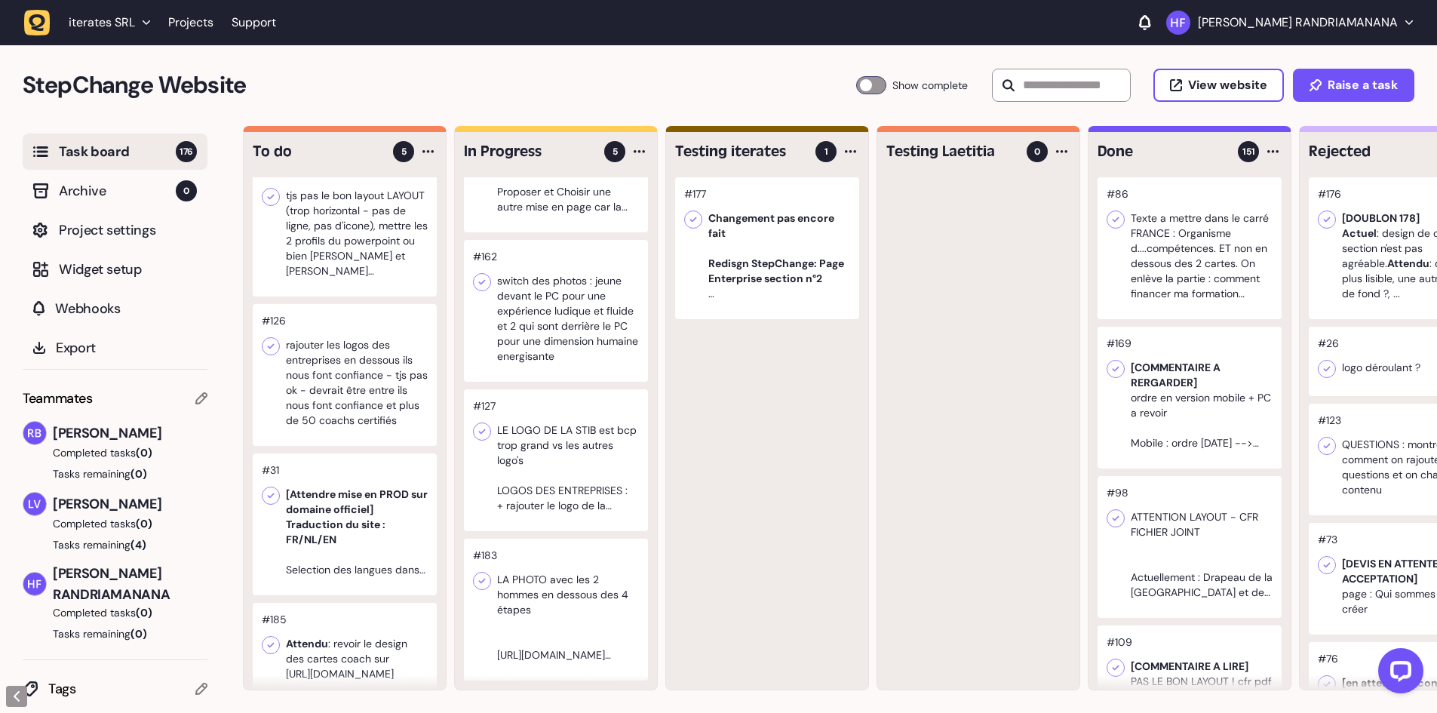
click at [563, 561] on div at bounding box center [556, 609] width 184 height 142
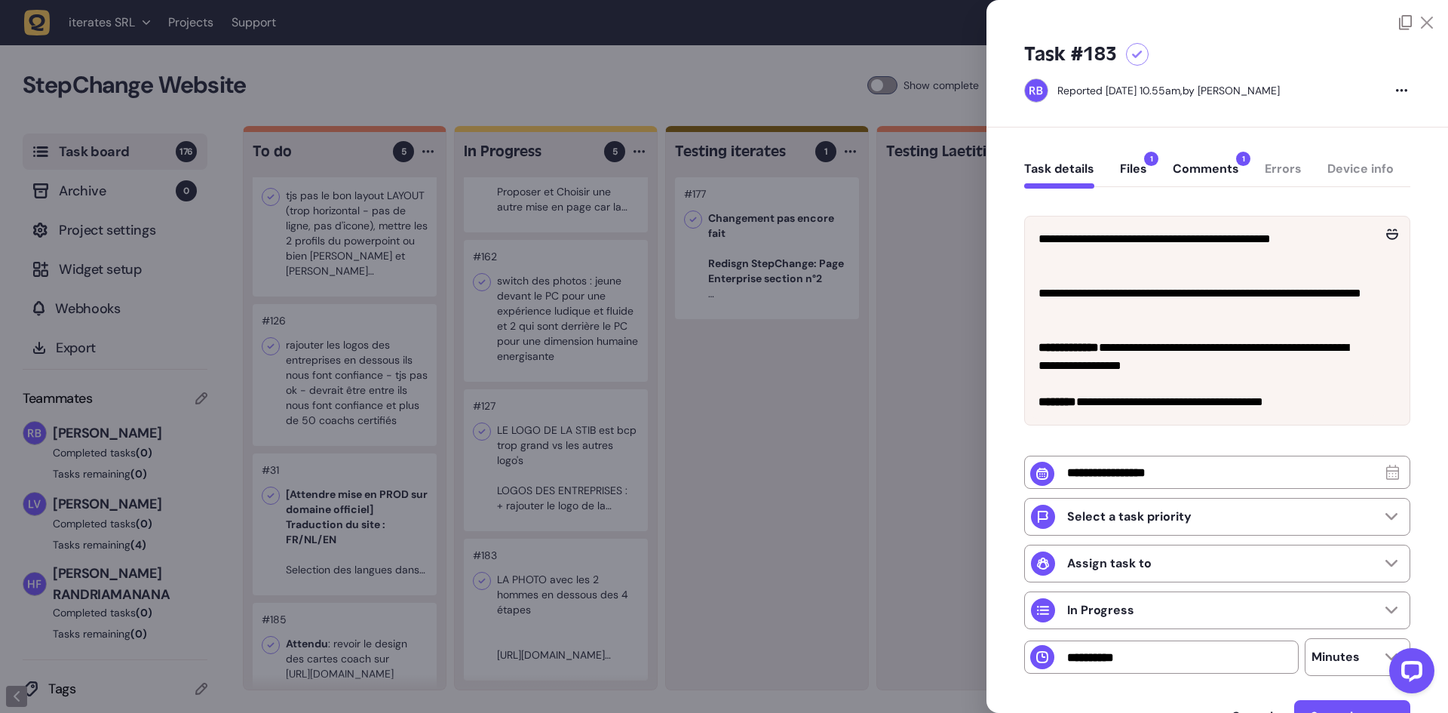
click at [1145, 164] on span "1" at bounding box center [1151, 159] width 14 height 14
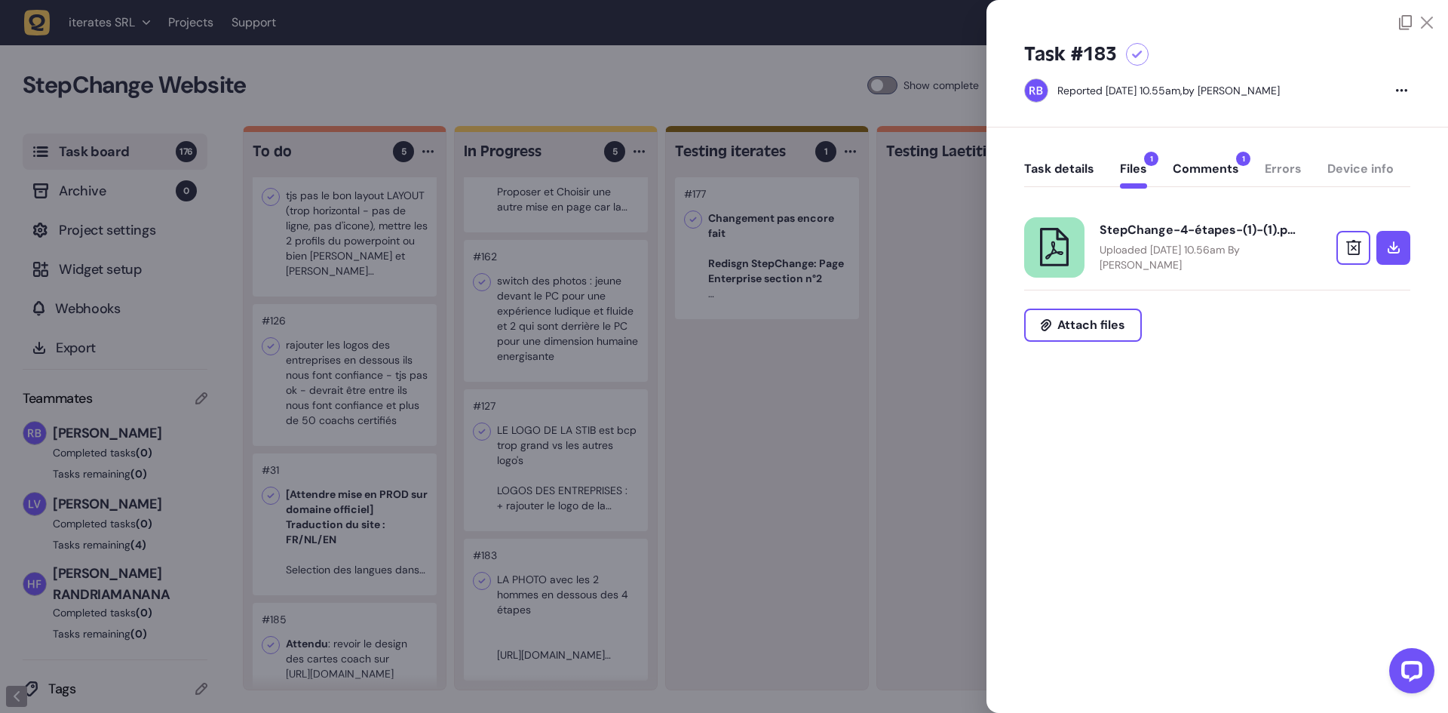
click at [1207, 172] on button "Comments 1" at bounding box center [1206, 174] width 66 height 27
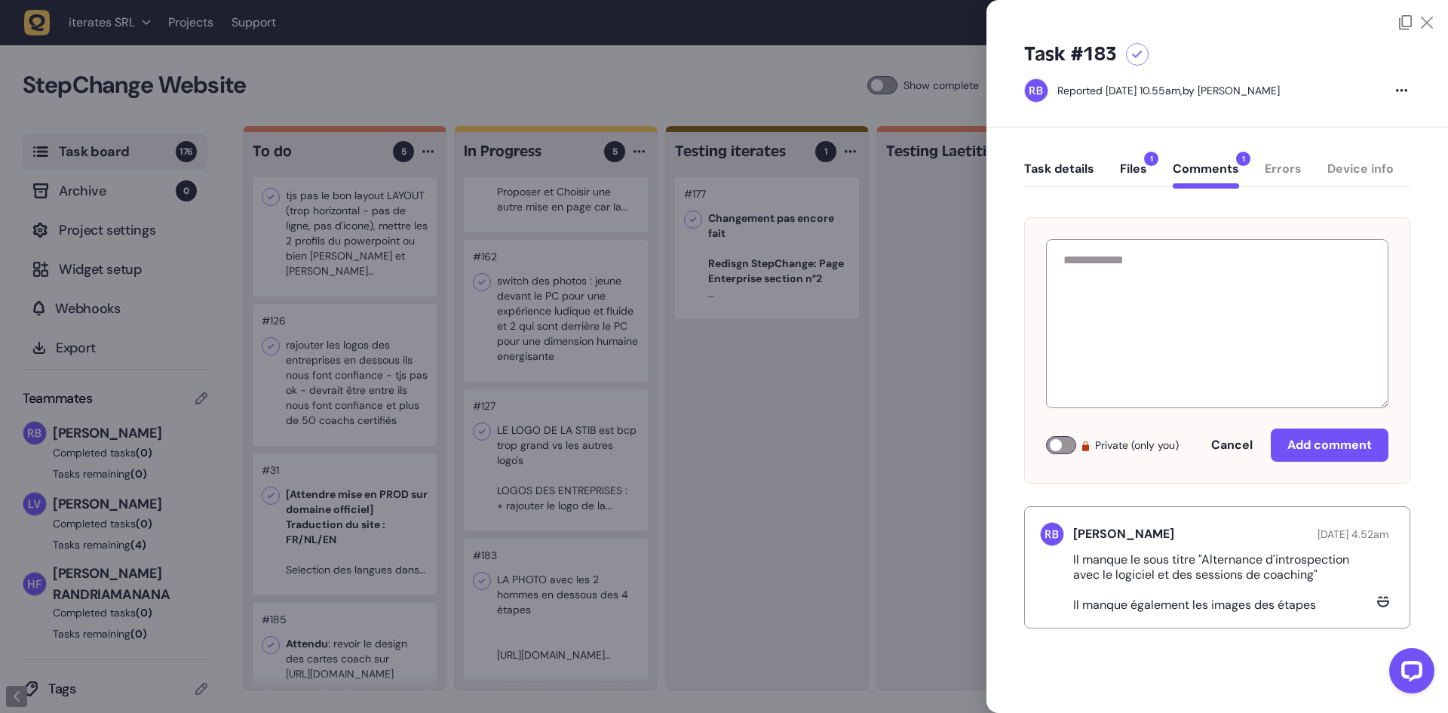
click at [1075, 163] on button "Task details" at bounding box center [1059, 174] width 70 height 27
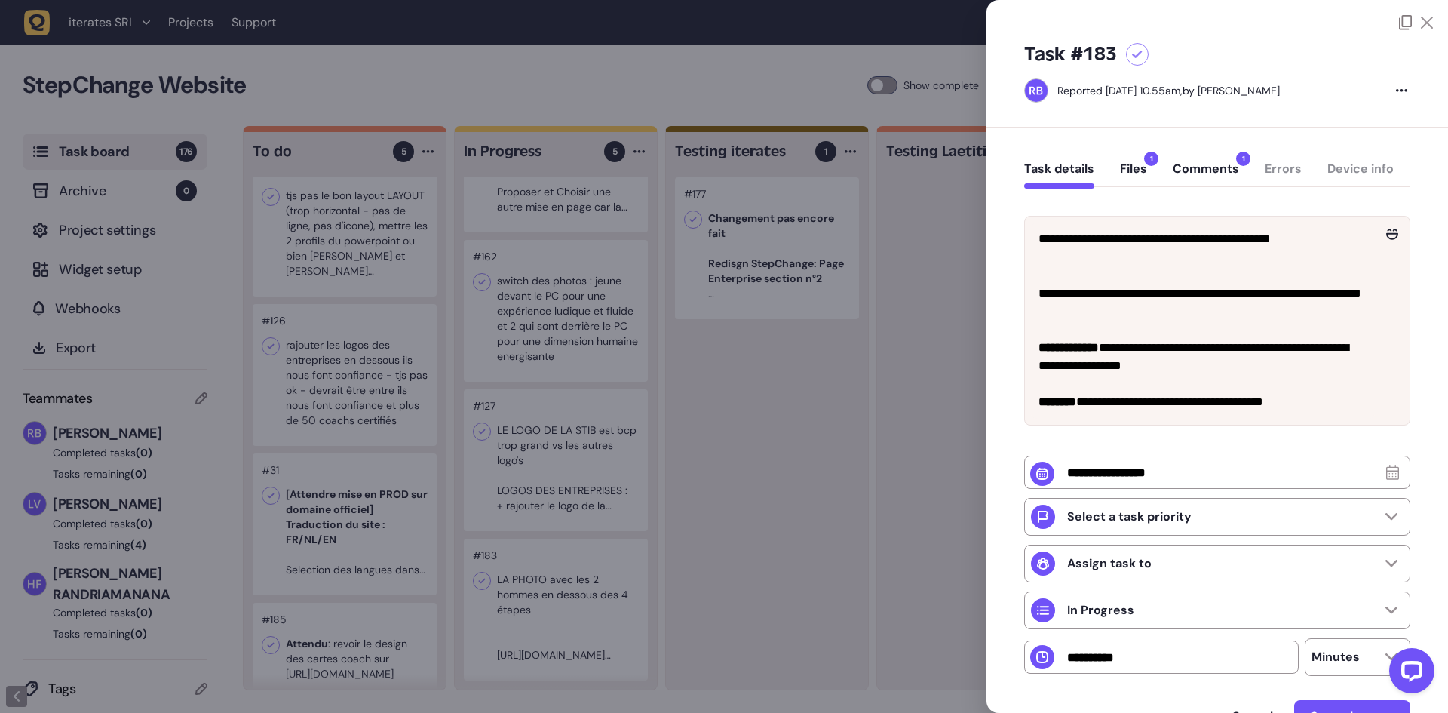
click at [845, 373] on div at bounding box center [724, 356] width 1448 height 713
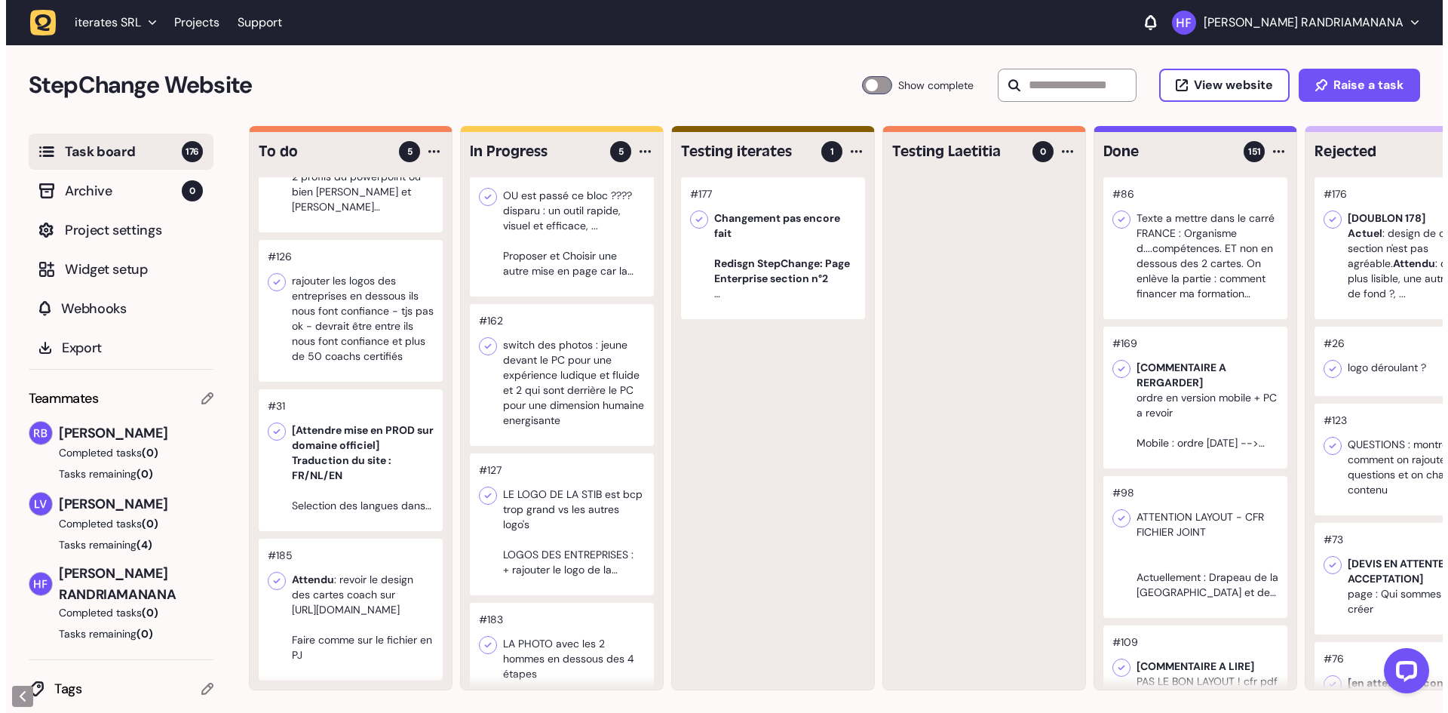
scroll to position [247, 0]
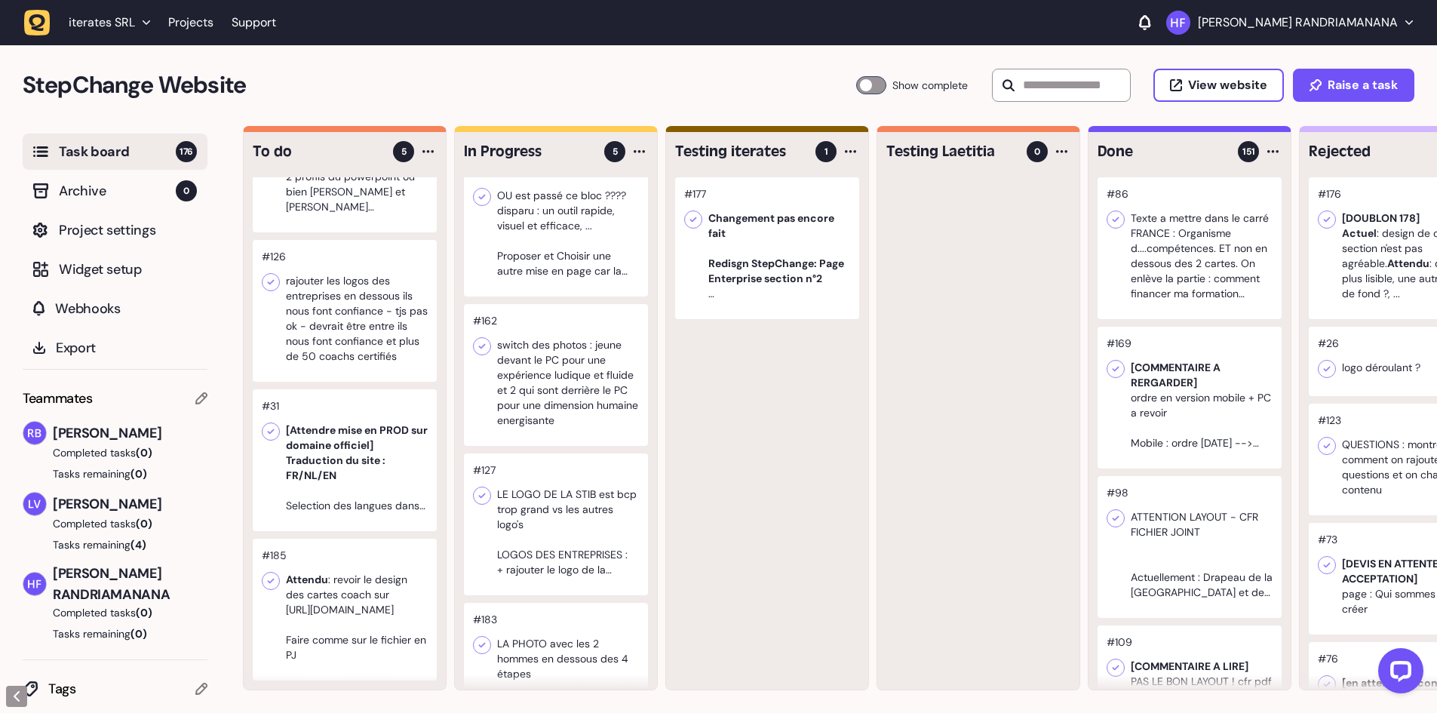
click at [565, 383] on div at bounding box center [556, 375] width 184 height 142
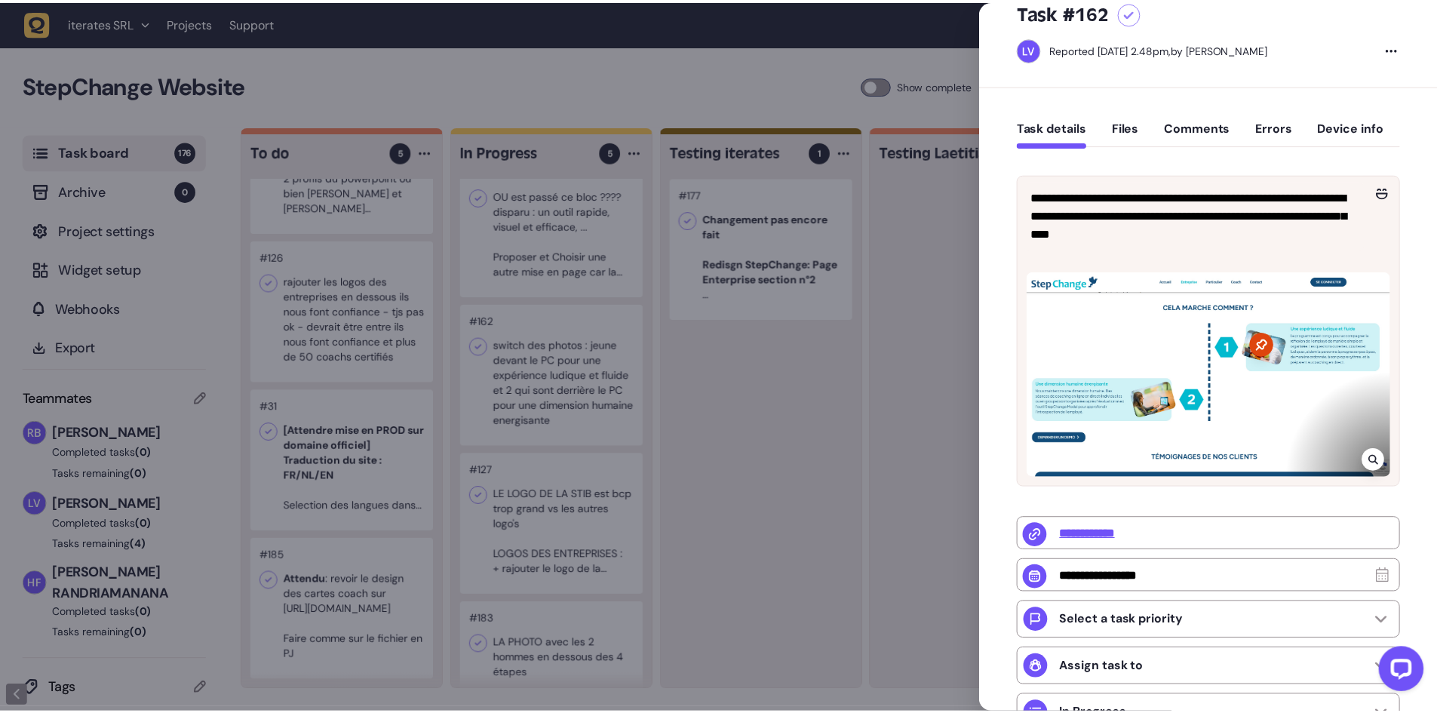
scroll to position [75, 0]
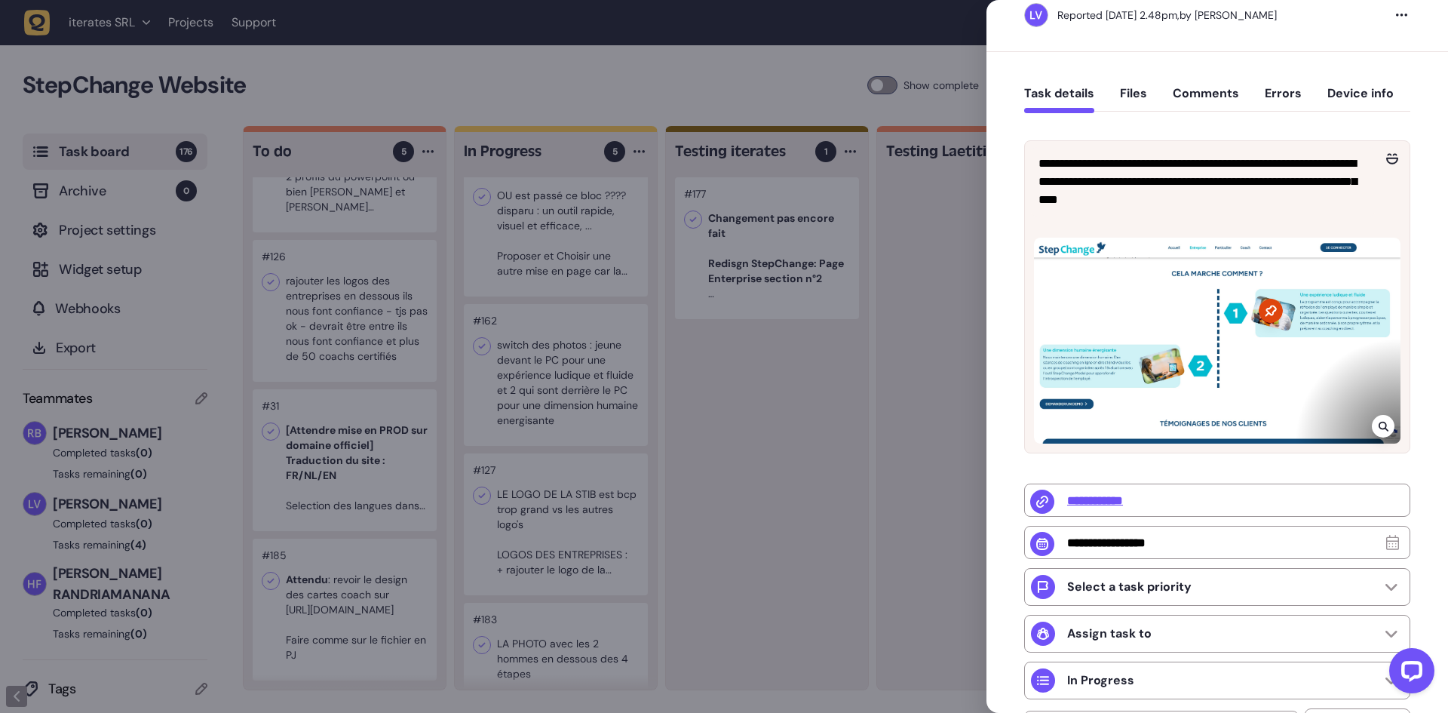
click at [771, 400] on div at bounding box center [724, 356] width 1448 height 713
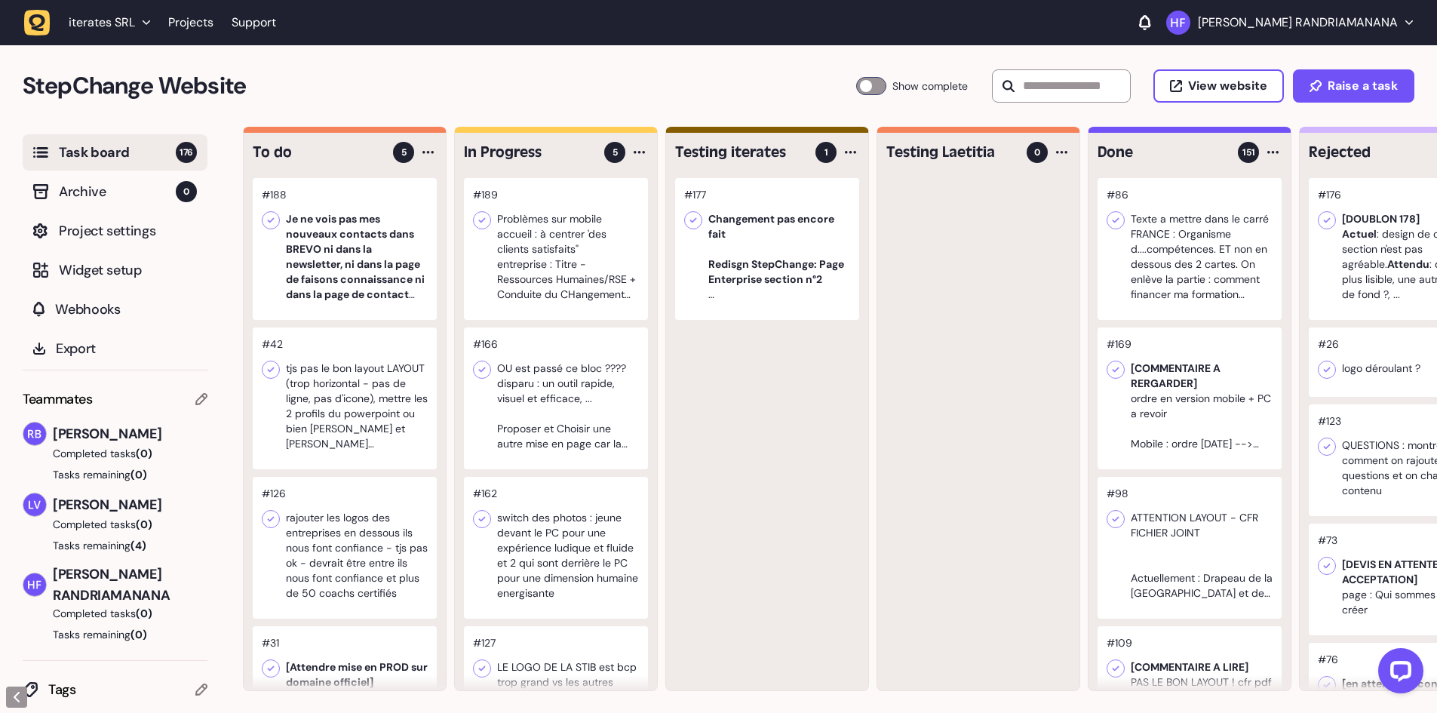
click at [576, 268] on div at bounding box center [556, 249] width 184 height 142
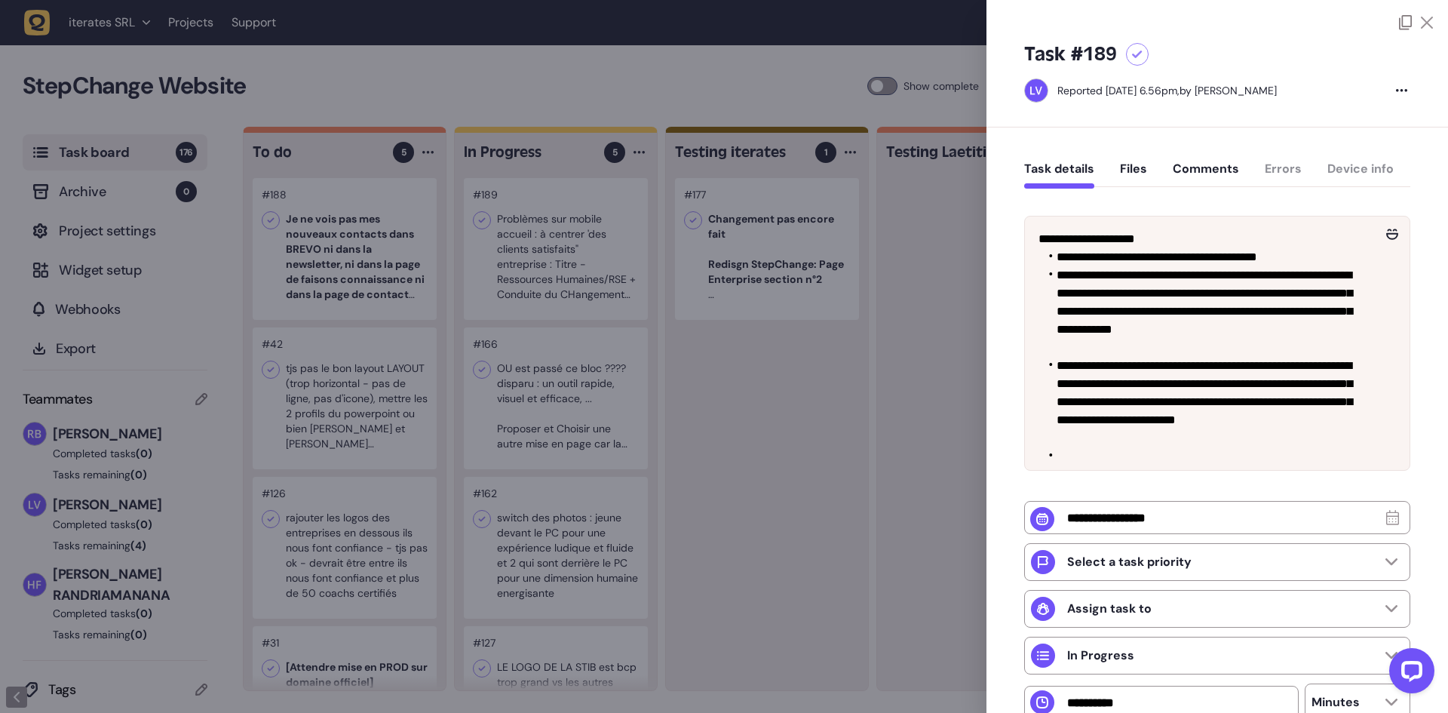
click at [1425, 15] on div at bounding box center [1217, 15] width 462 height 30
click at [1423, 31] on div "Task #189 Reported July 25, 2025 at 6.56pm, by Laetitia van Wijck" at bounding box center [1217, 78] width 462 height 97
click at [1426, 26] on icon at bounding box center [1427, 23] width 12 height 12
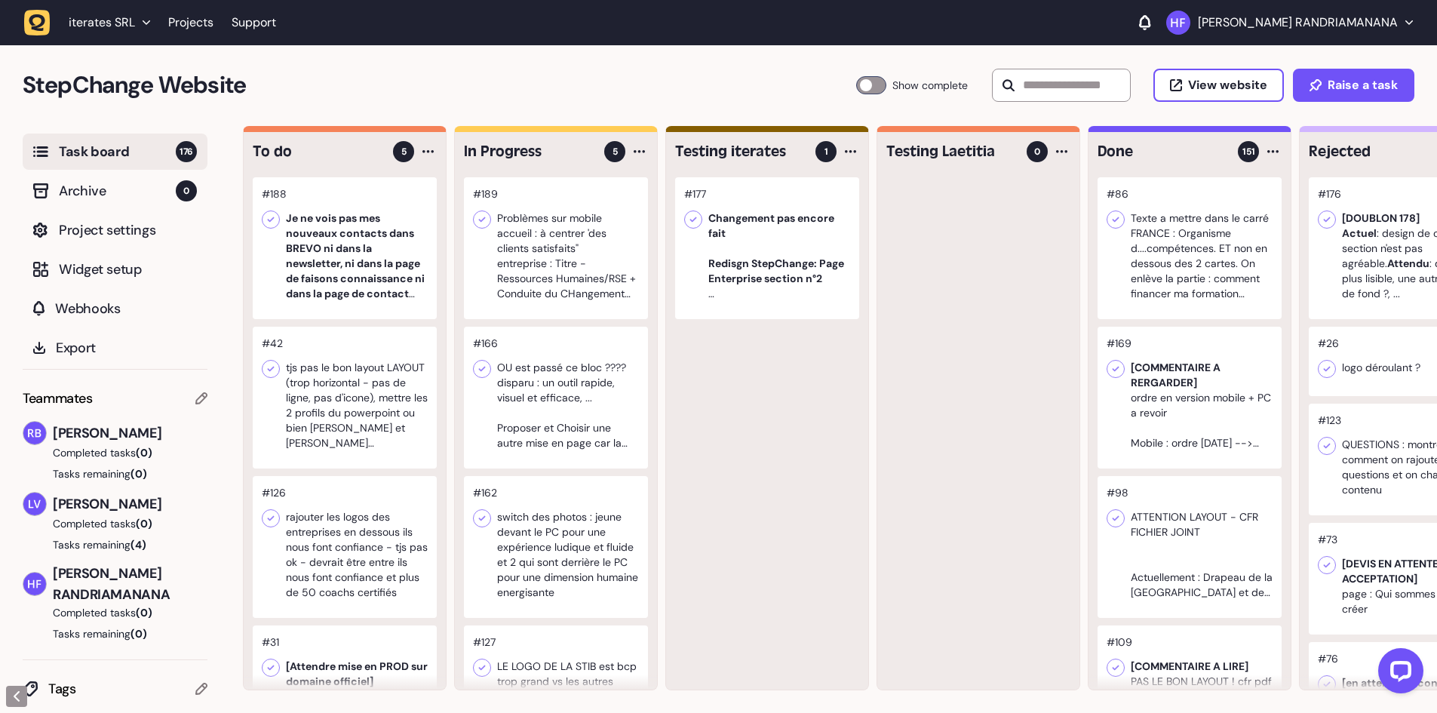
click at [597, 272] on div at bounding box center [556, 248] width 184 height 142
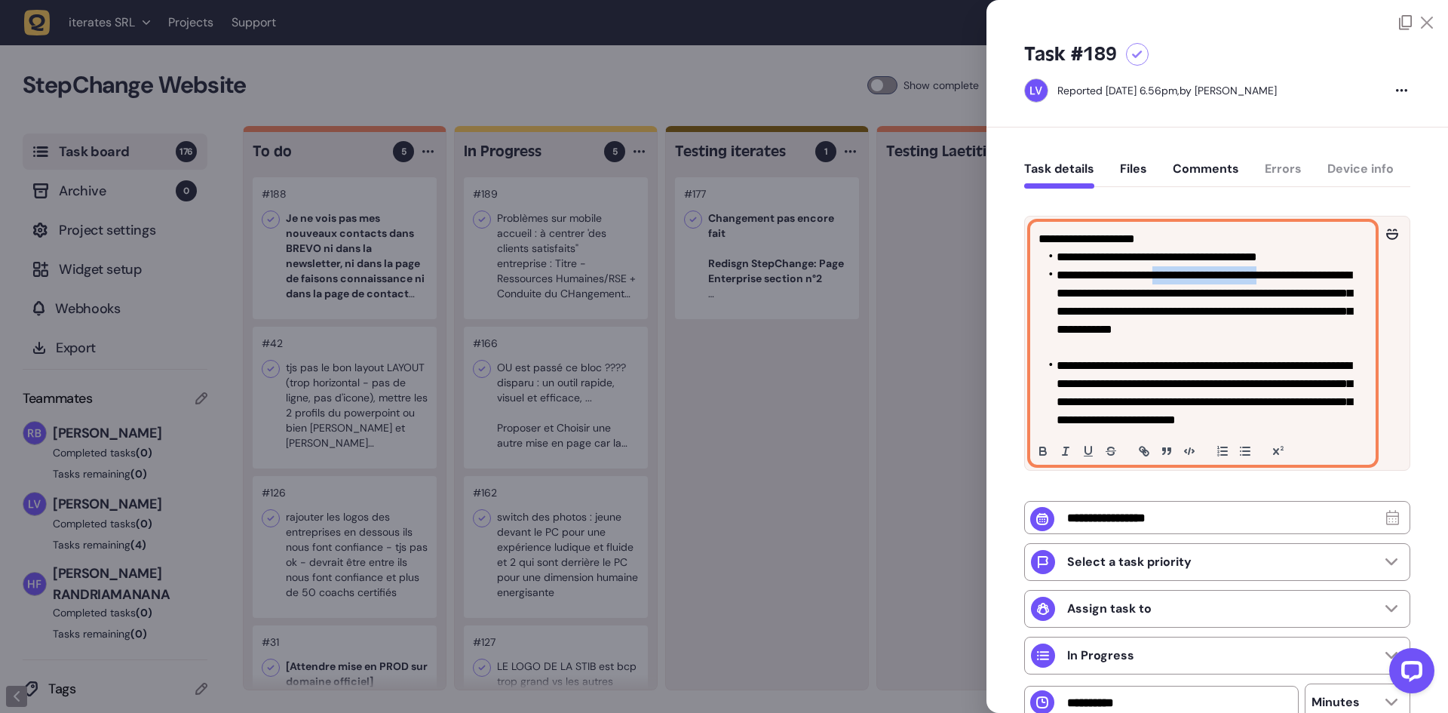
drag, startPoint x: 1162, startPoint y: 275, endPoint x: 1308, endPoint y: 273, distance: 145.6
click at [1308, 273] on li "**********" at bounding box center [1208, 311] width 303 height 90
copy li "**********"
click at [1326, 333] on li "**********" at bounding box center [1208, 311] width 303 height 90
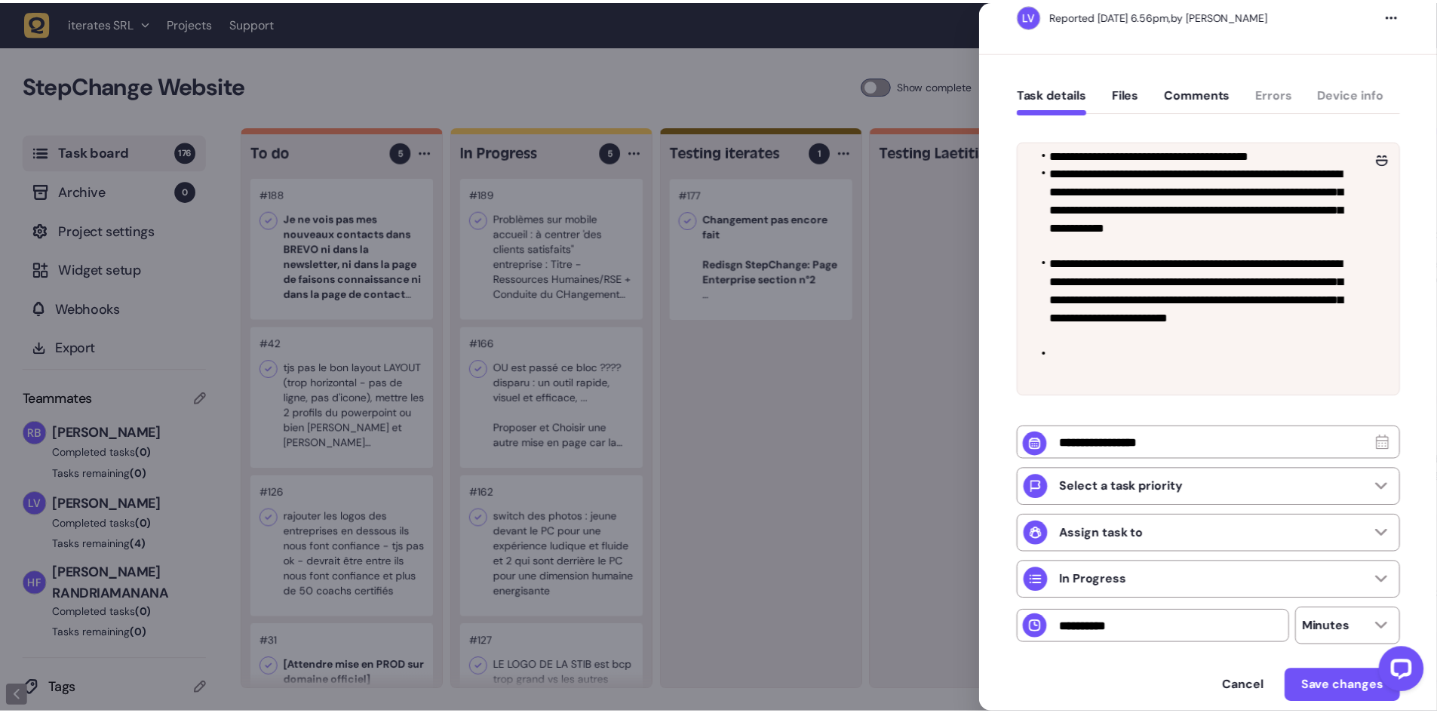
scroll to position [27, 0]
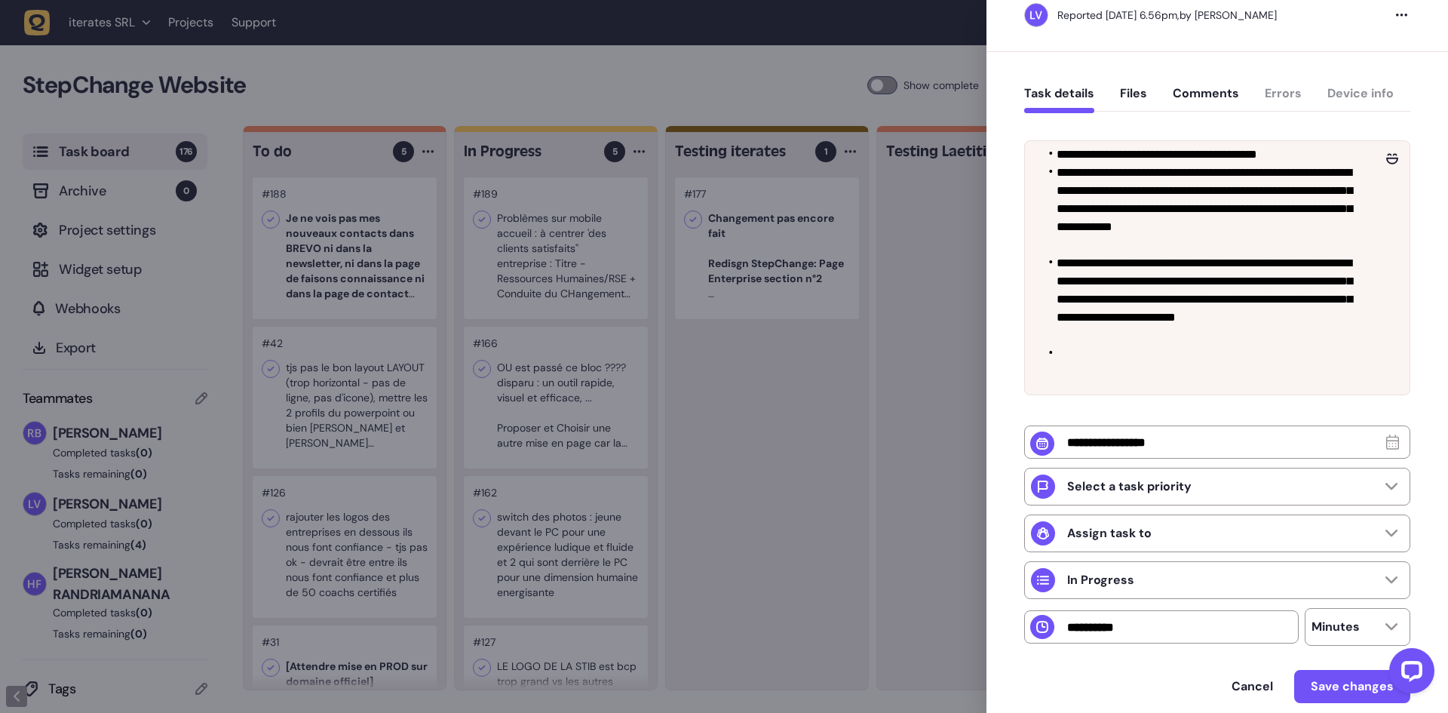
click at [608, 93] on div at bounding box center [724, 356] width 1448 height 713
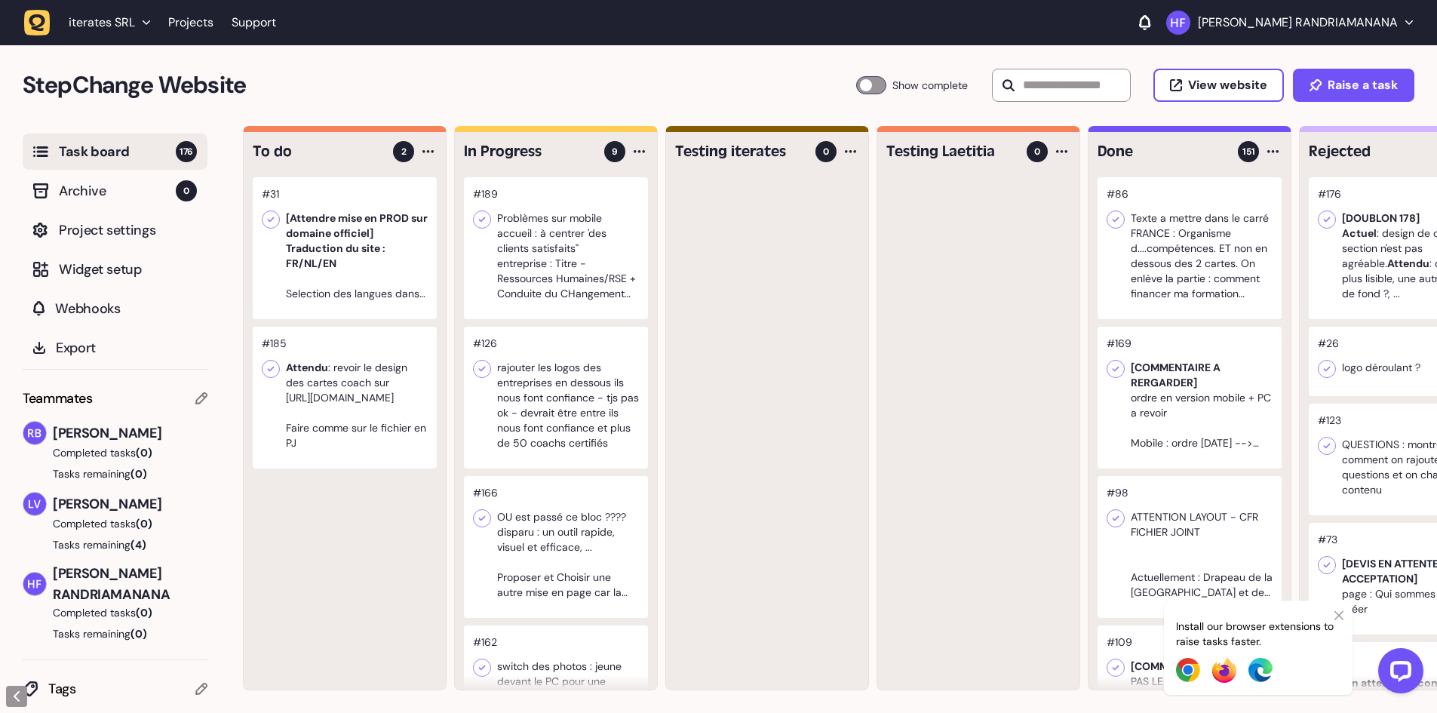
click at [574, 292] on div at bounding box center [556, 248] width 184 height 142
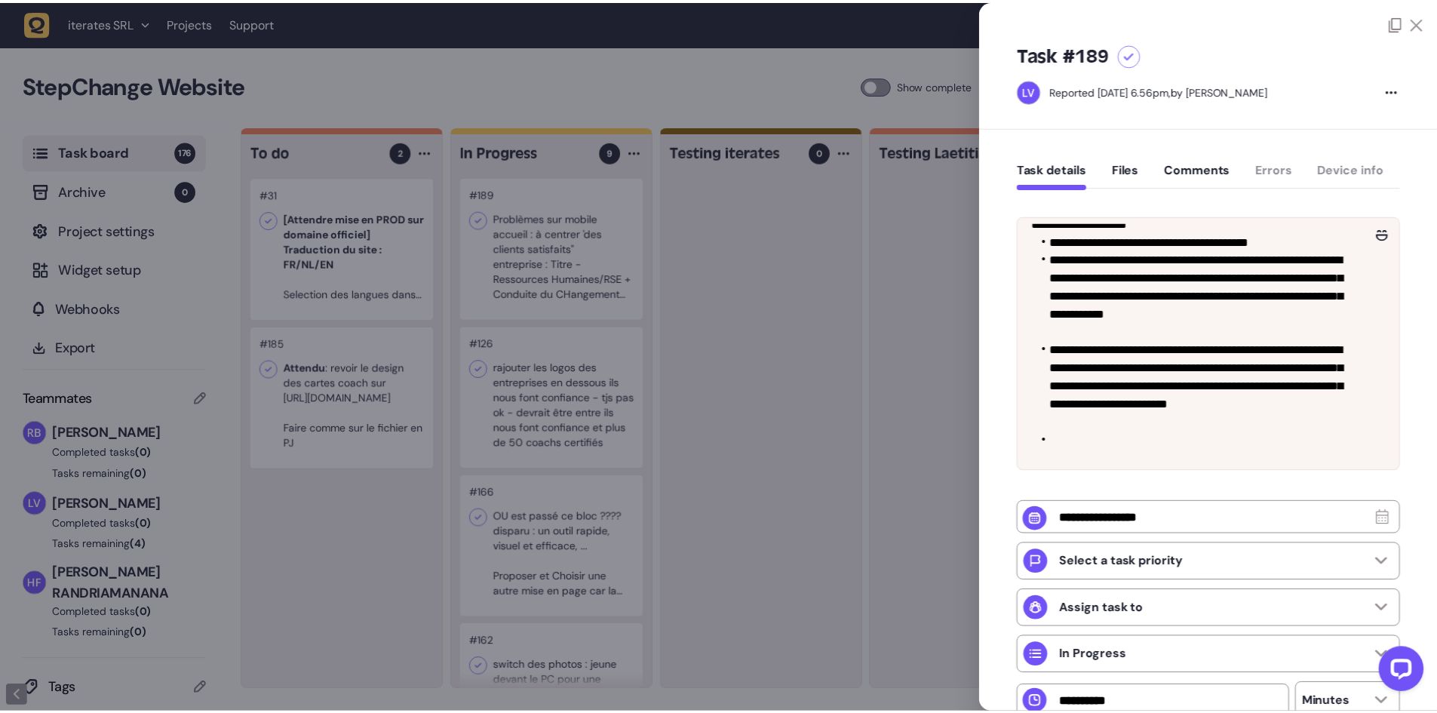
scroll to position [27, 0]
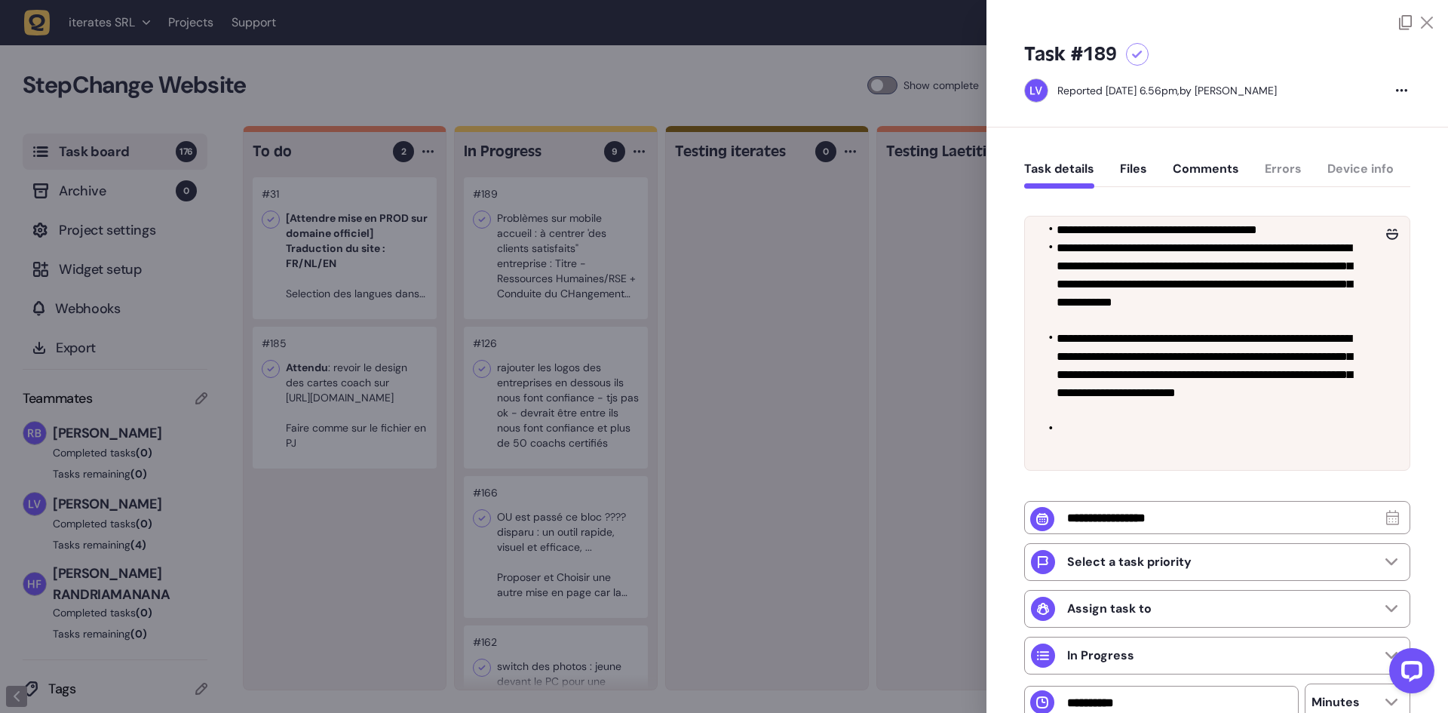
click at [809, 310] on div at bounding box center [724, 356] width 1448 height 713
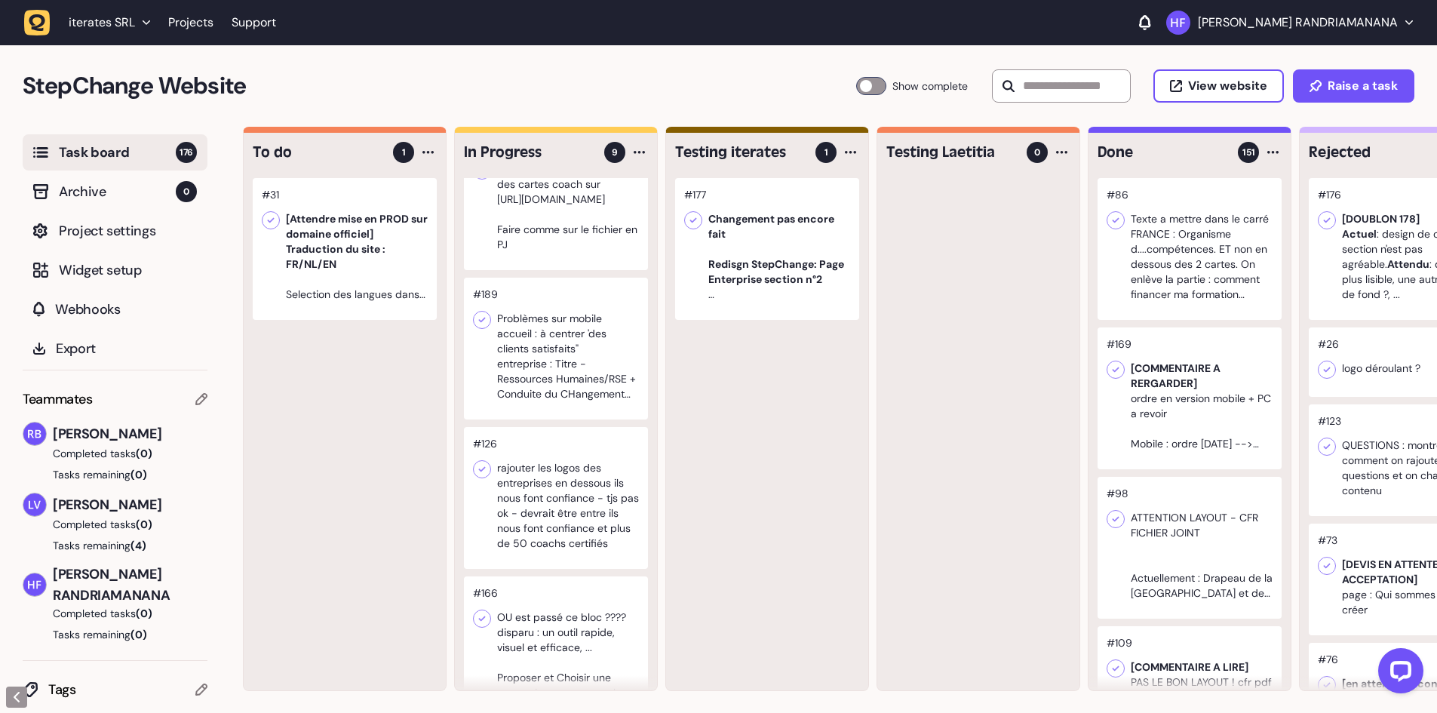
scroll to position [75, 0]
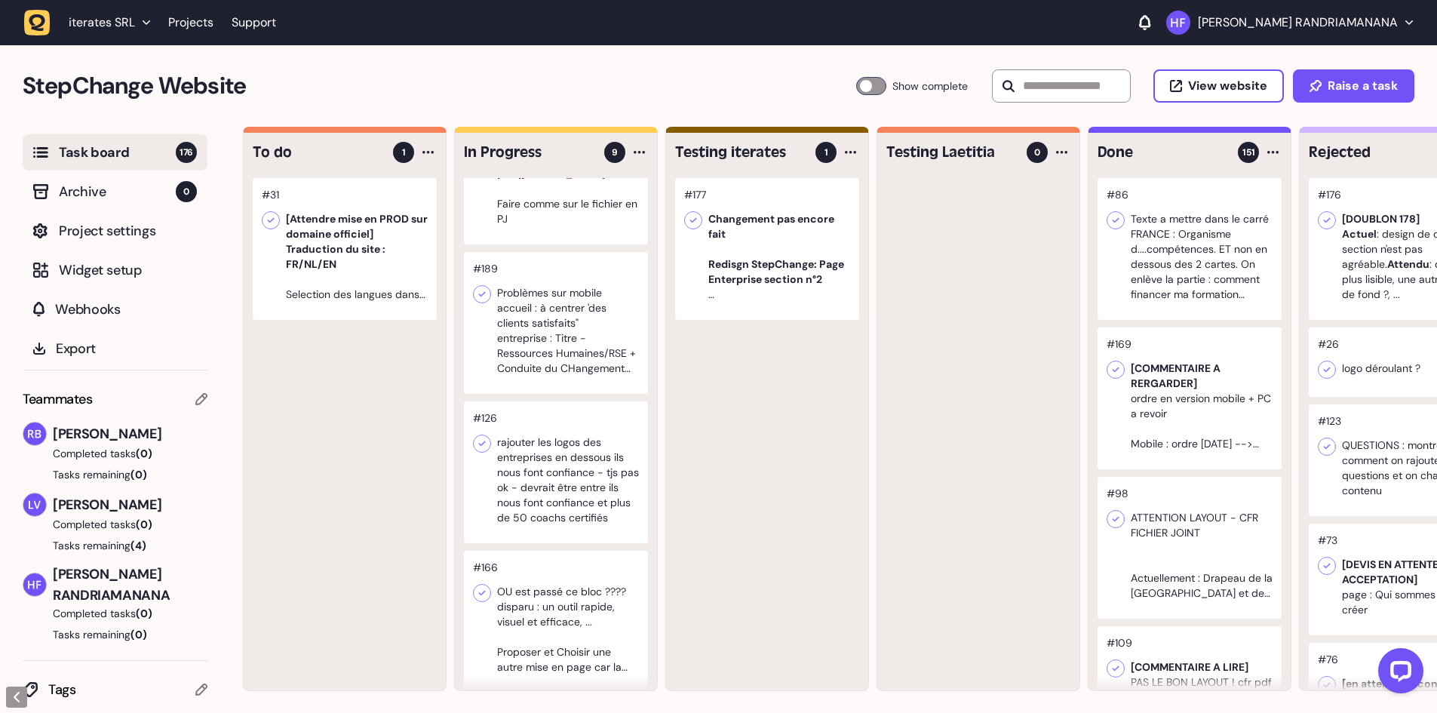
click at [593, 324] on div at bounding box center [556, 323] width 184 height 142
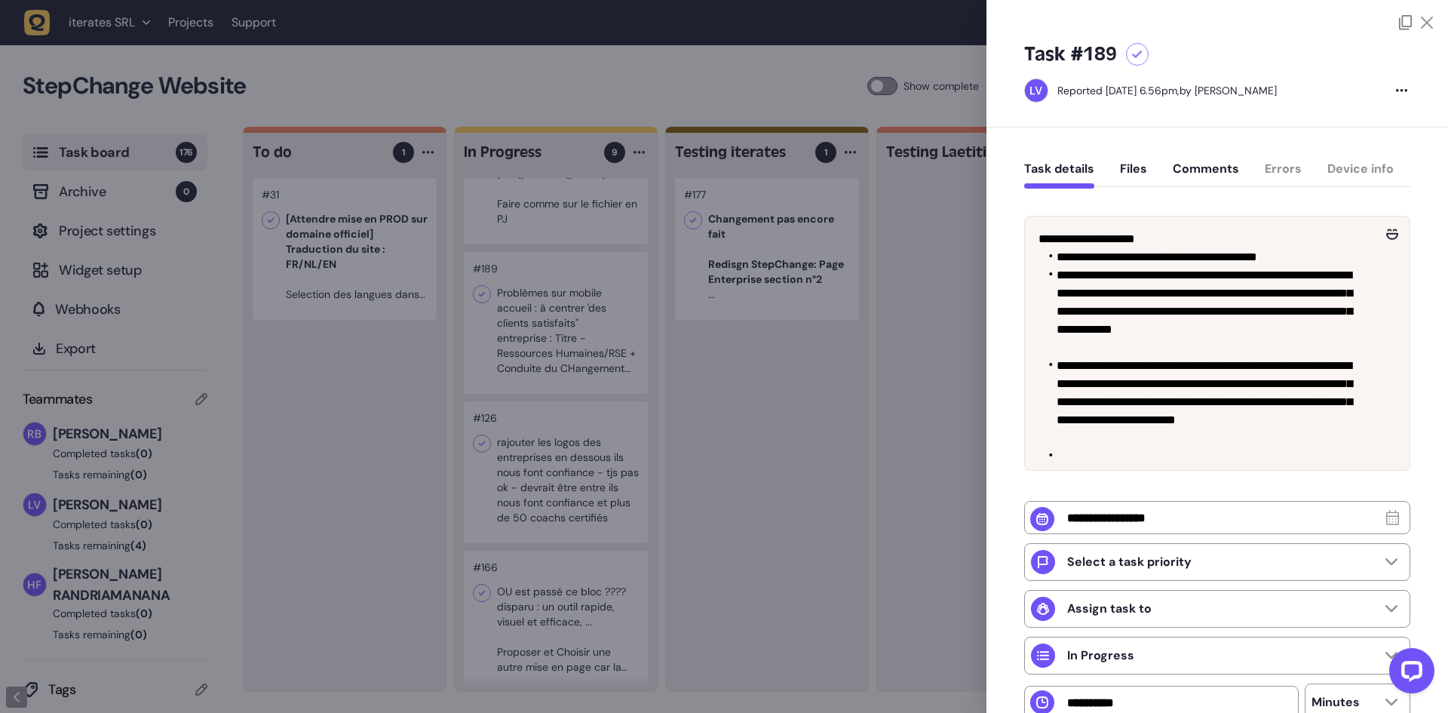
click at [940, 327] on div at bounding box center [724, 356] width 1448 height 713
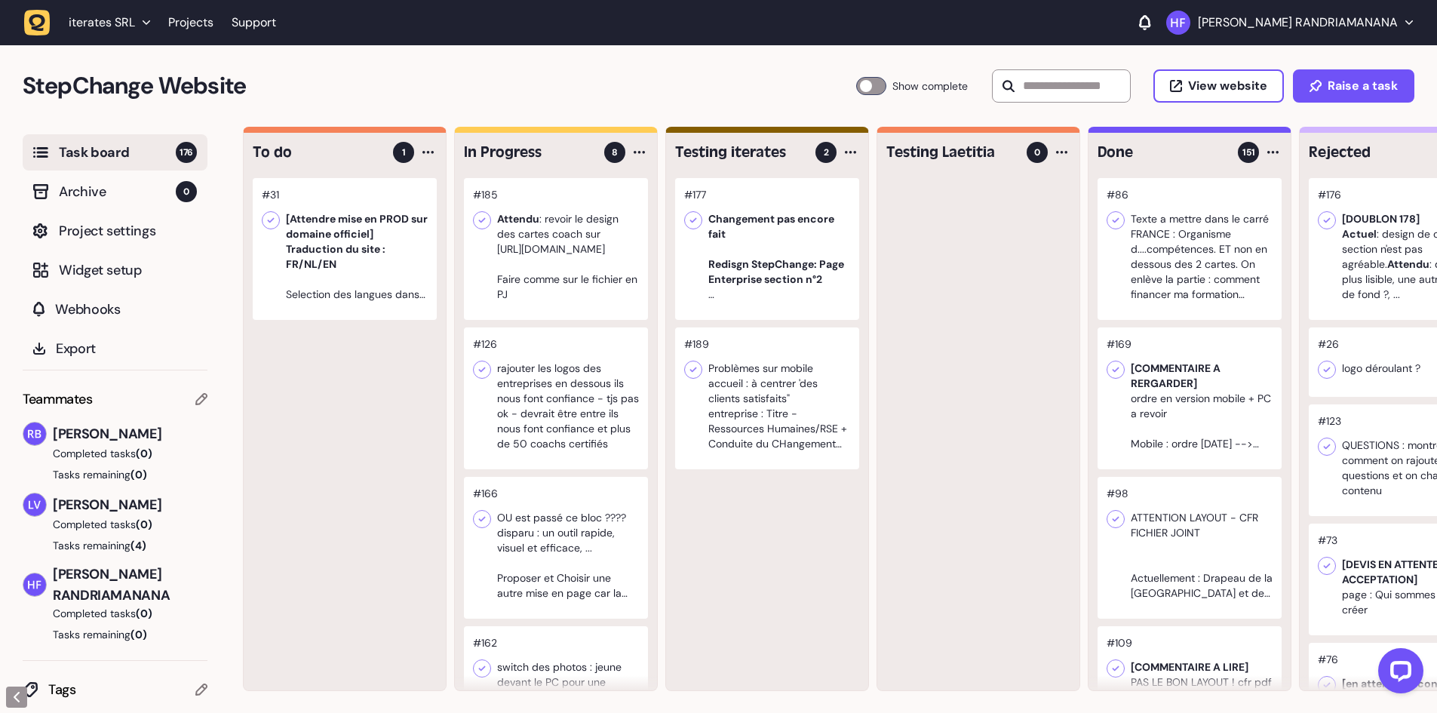
click at [577, 287] on div at bounding box center [556, 249] width 184 height 142
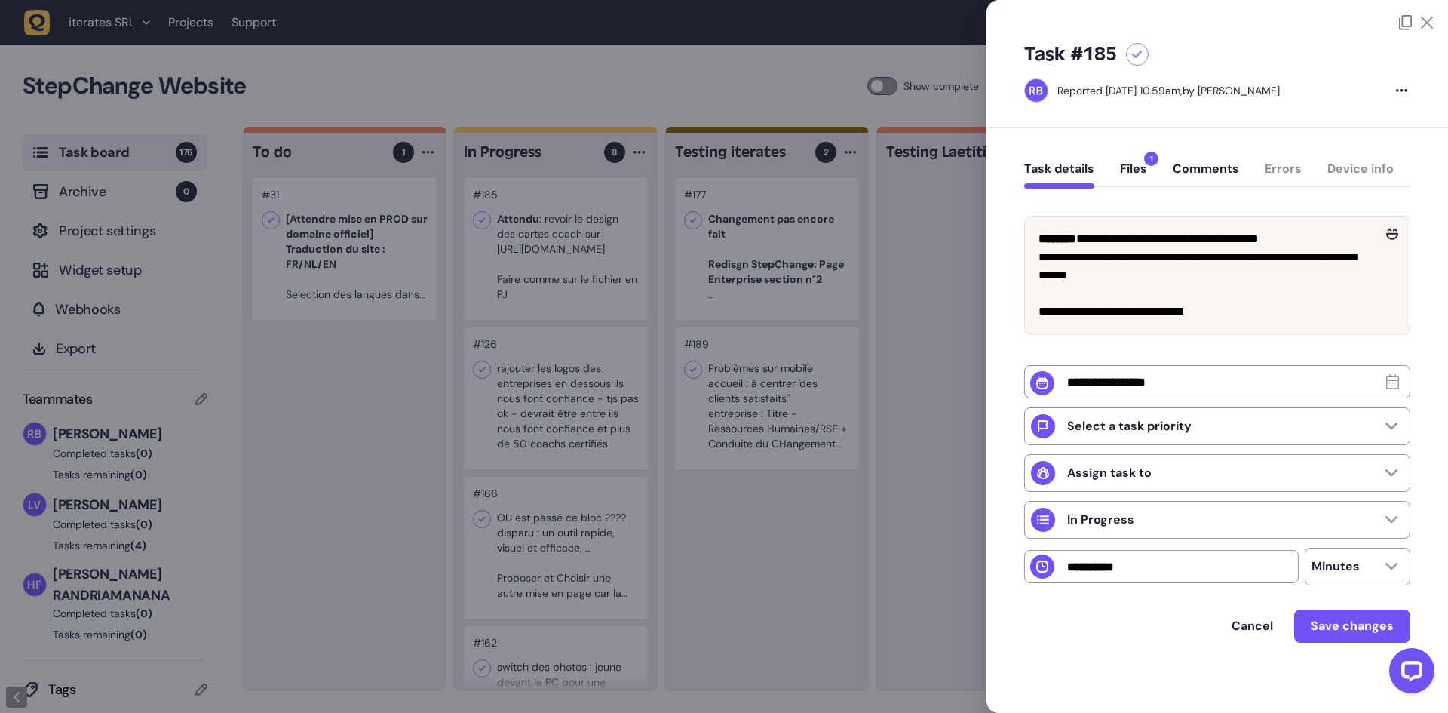
click at [1139, 168] on button "Files 1" at bounding box center [1133, 174] width 27 height 27
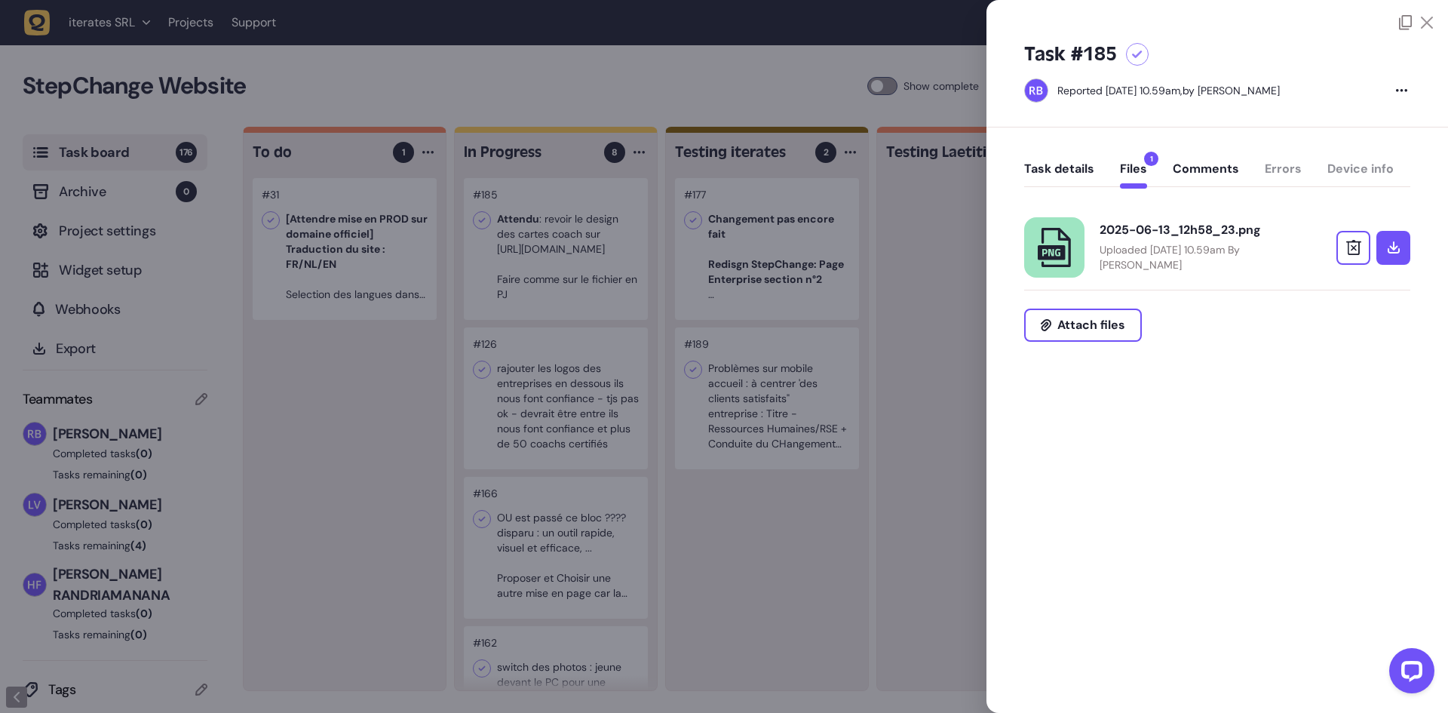
click at [1198, 250] on p "Uploaded June 13, 2025 at 10.59am By Rodolphe Balay" at bounding box center [1198, 257] width 196 height 30
click at [1074, 161] on button "Task details" at bounding box center [1059, 174] width 70 height 27
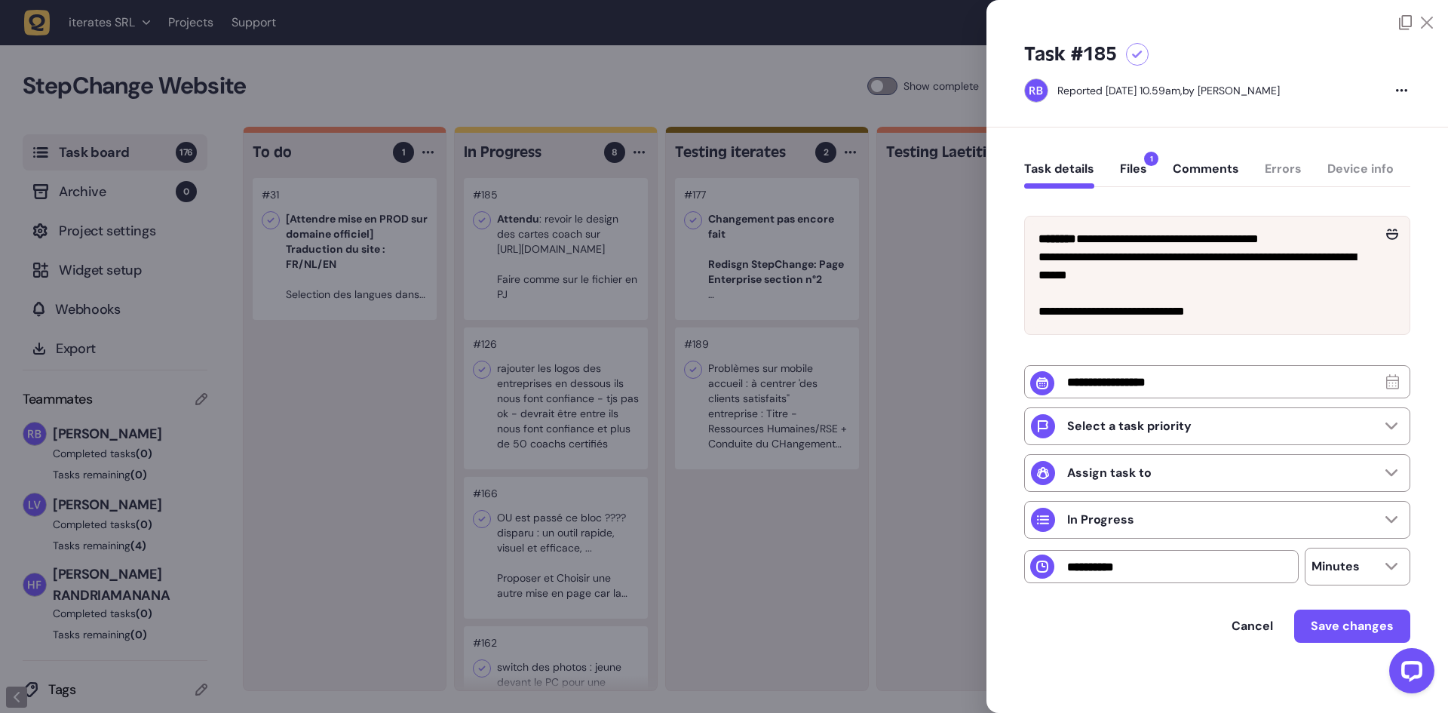
click at [924, 306] on div at bounding box center [724, 356] width 1448 height 713
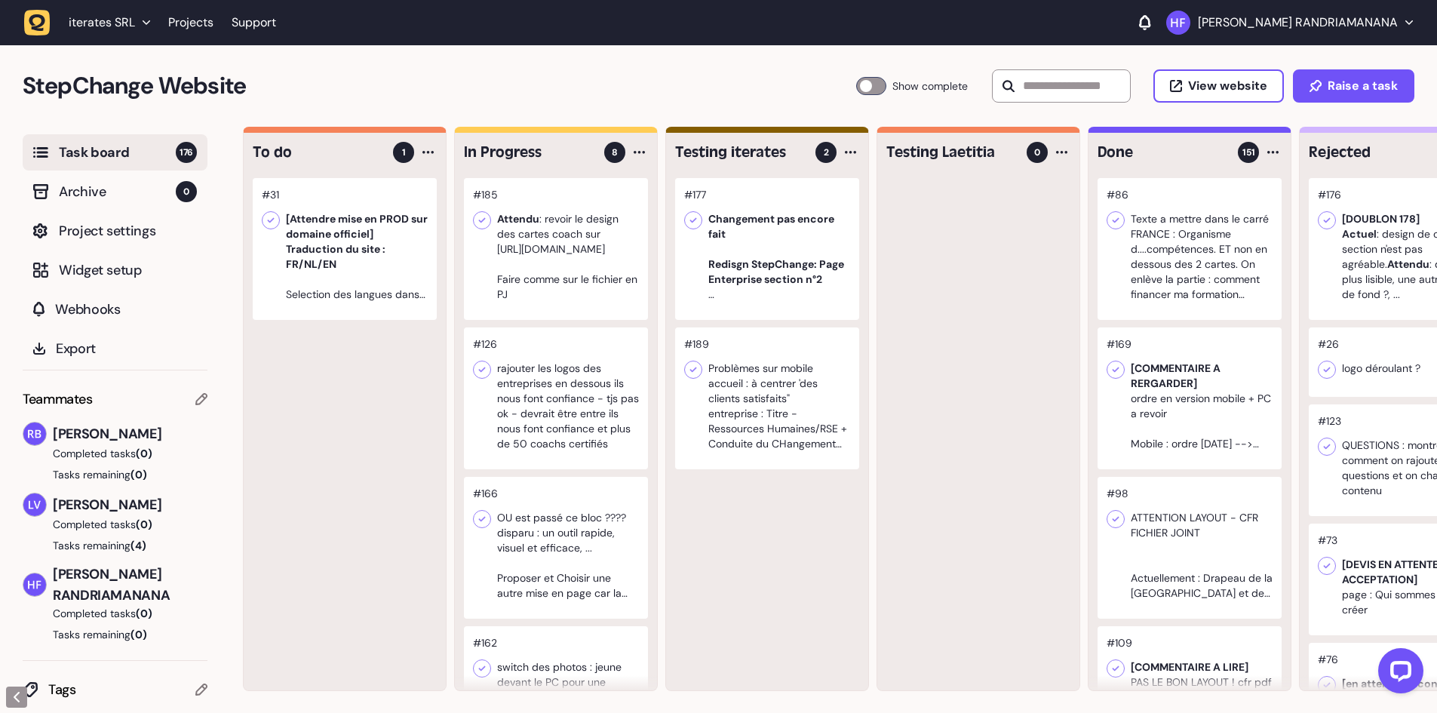
click at [585, 302] on div at bounding box center [556, 249] width 184 height 142
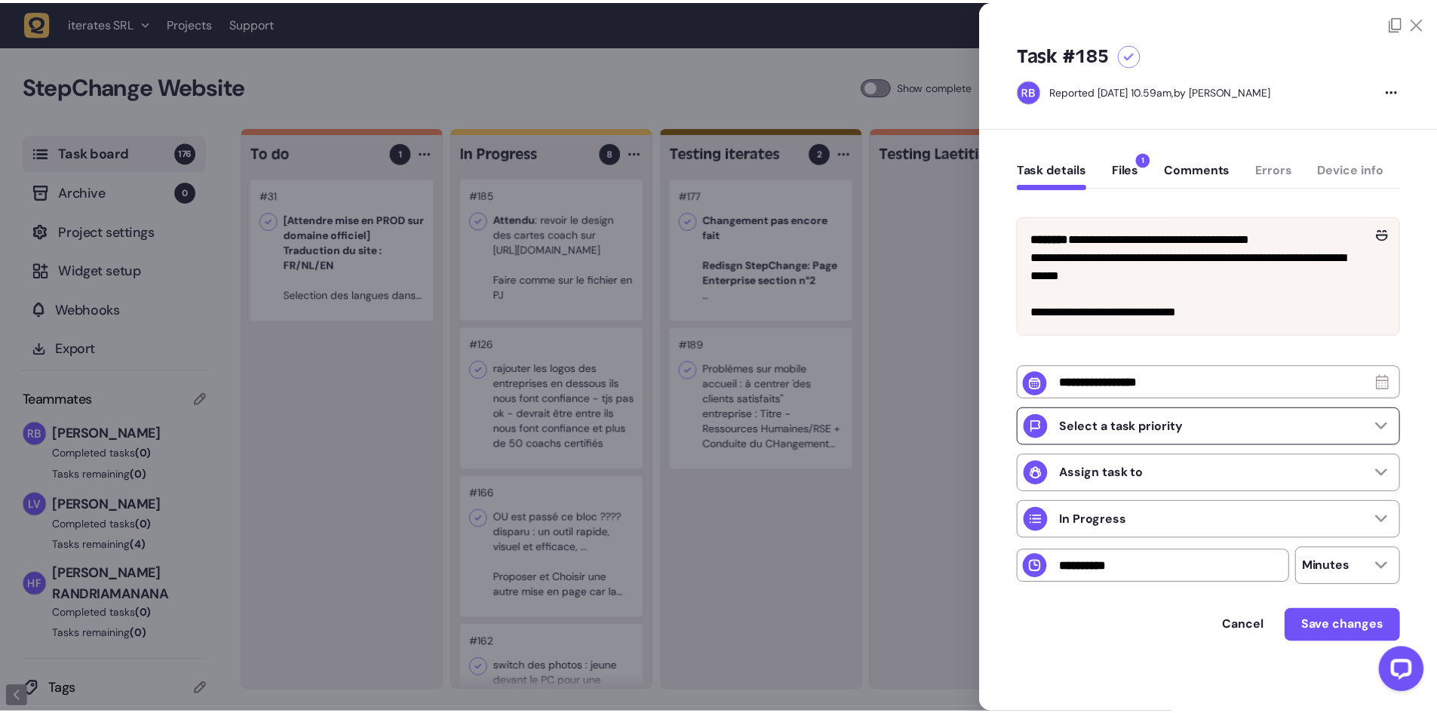
scroll to position [8, 0]
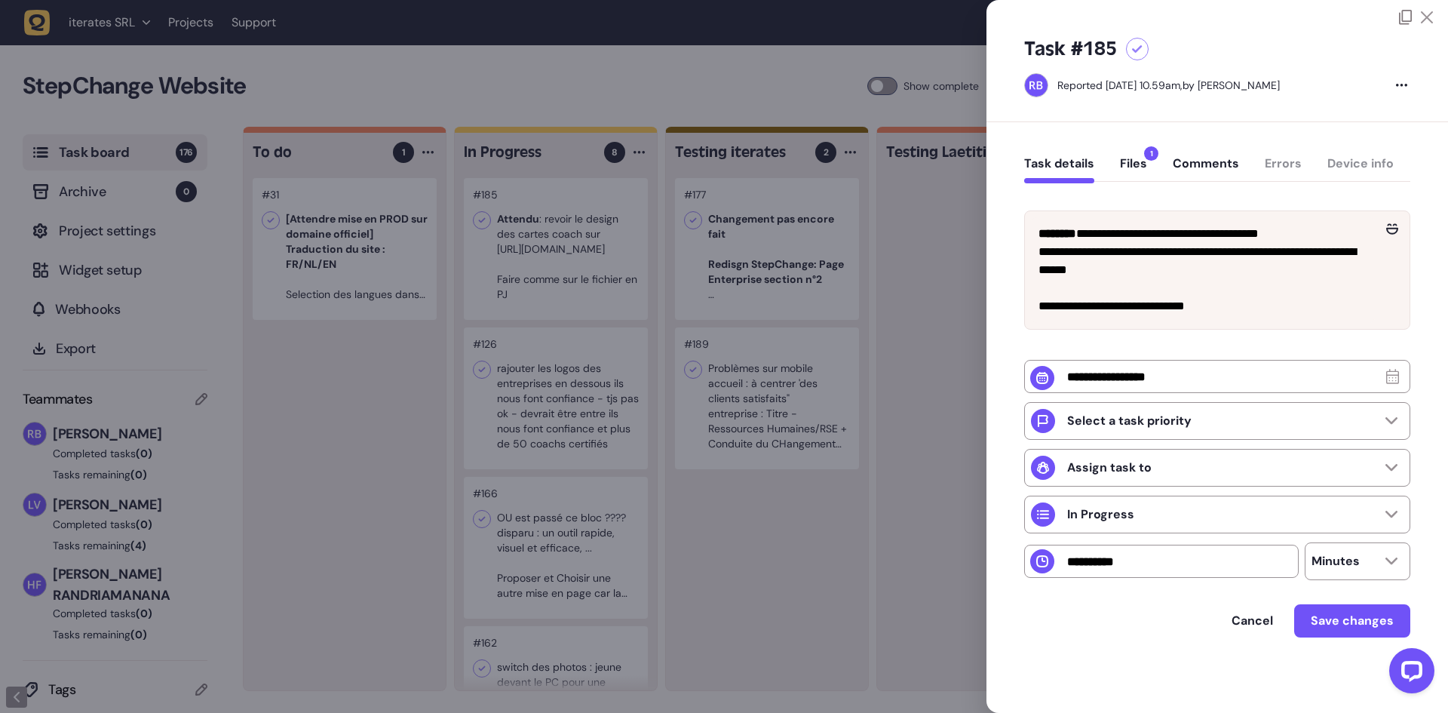
click at [928, 454] on div at bounding box center [724, 356] width 1448 height 713
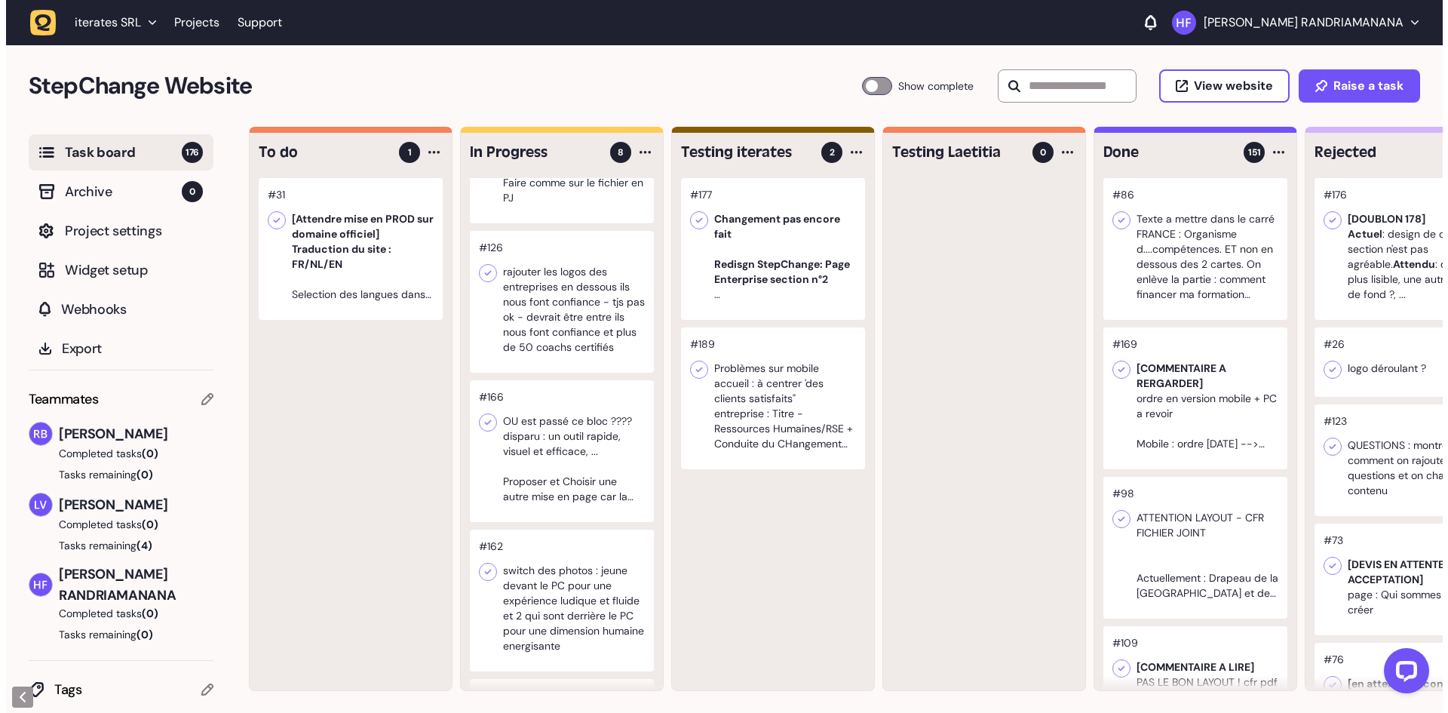
scroll to position [75, 0]
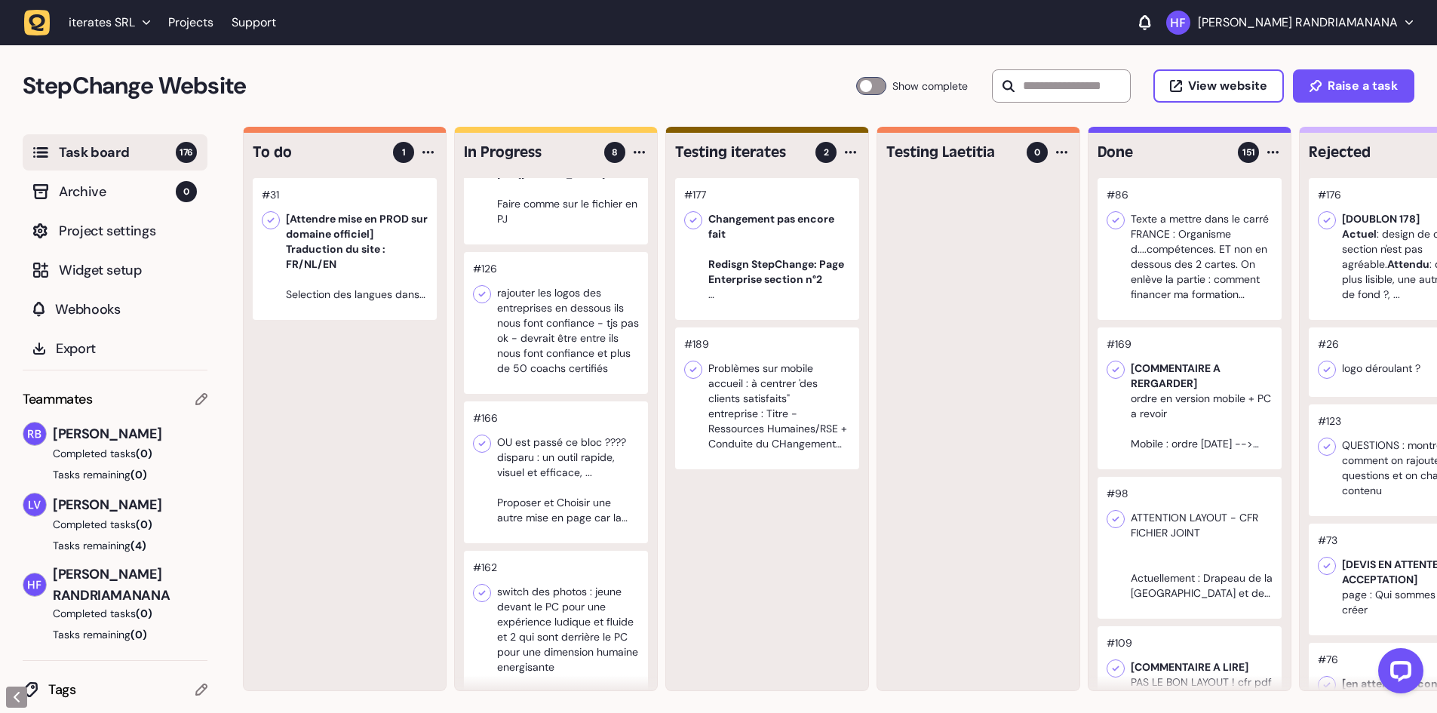
click at [590, 364] on div at bounding box center [556, 323] width 184 height 142
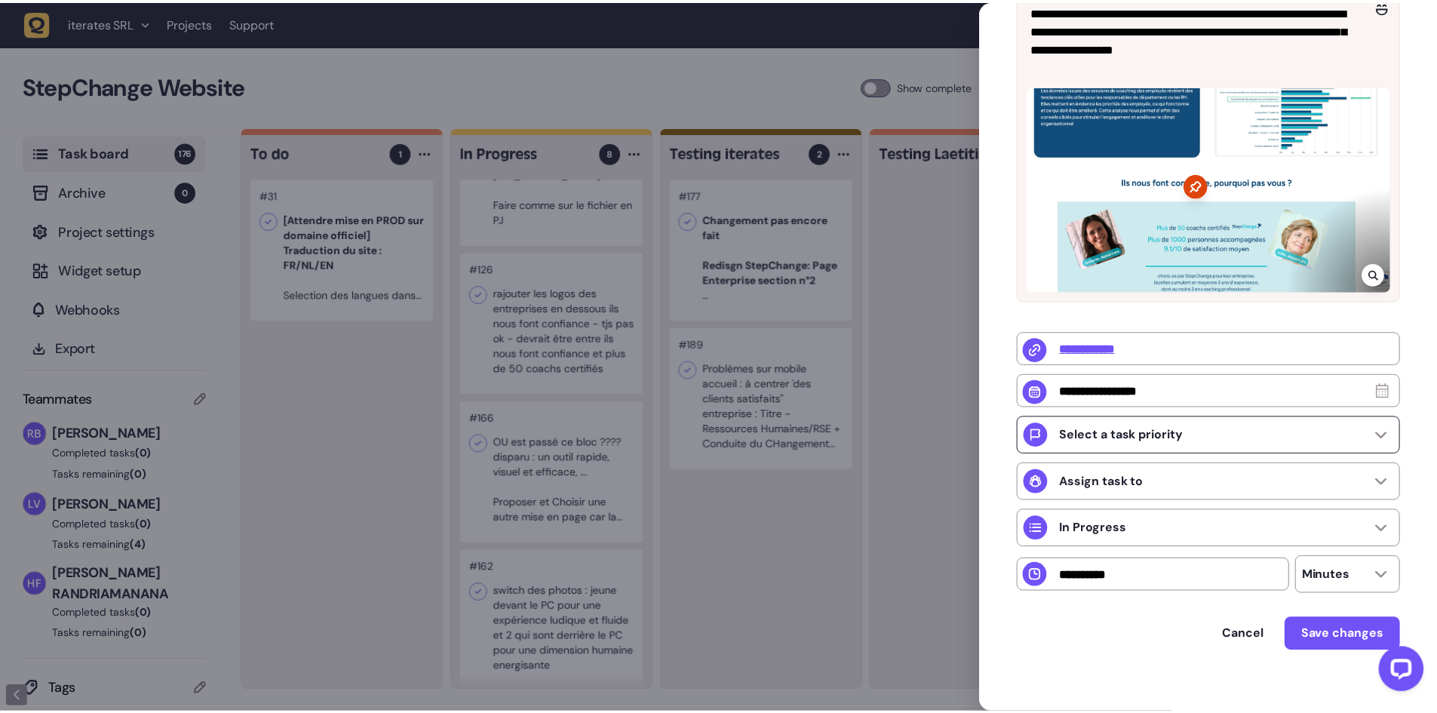
scroll to position [246, 0]
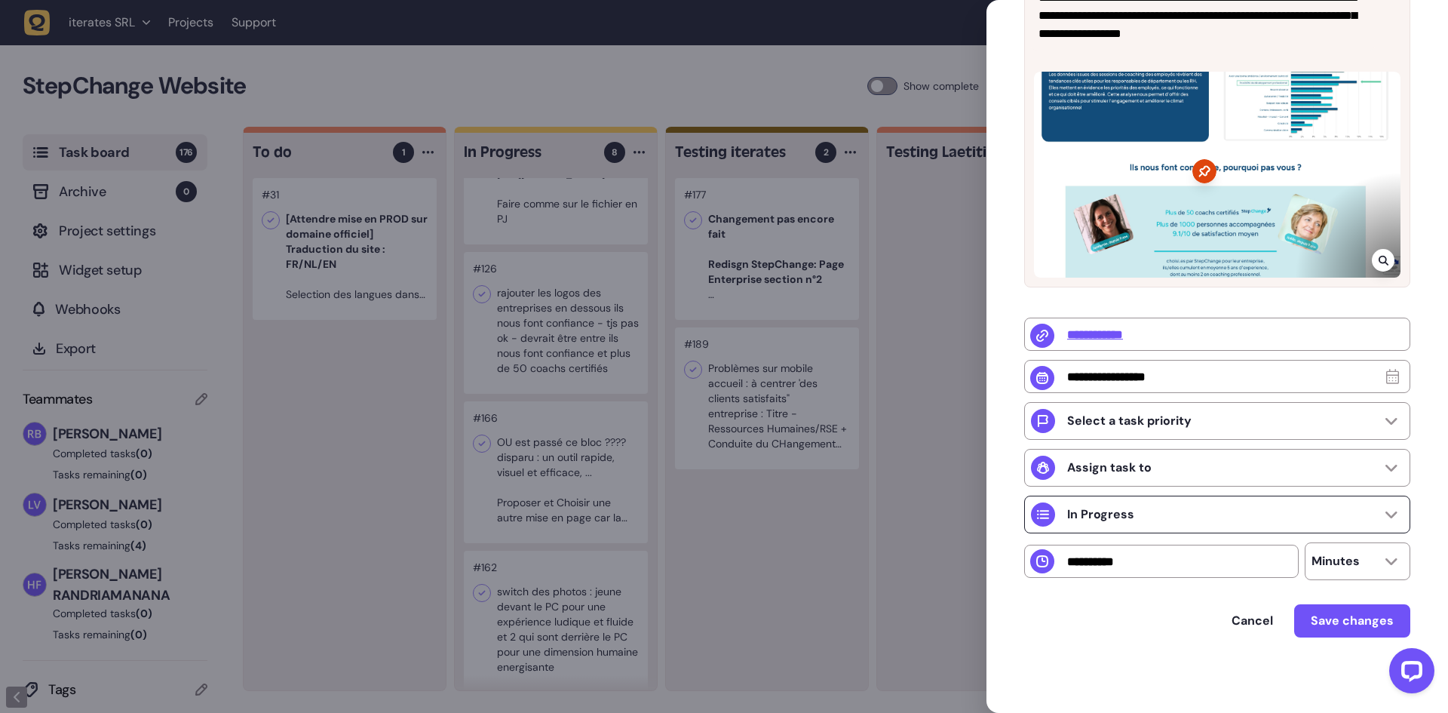
click at [1228, 519] on div "In Progress" at bounding box center [1217, 514] width 386 height 38
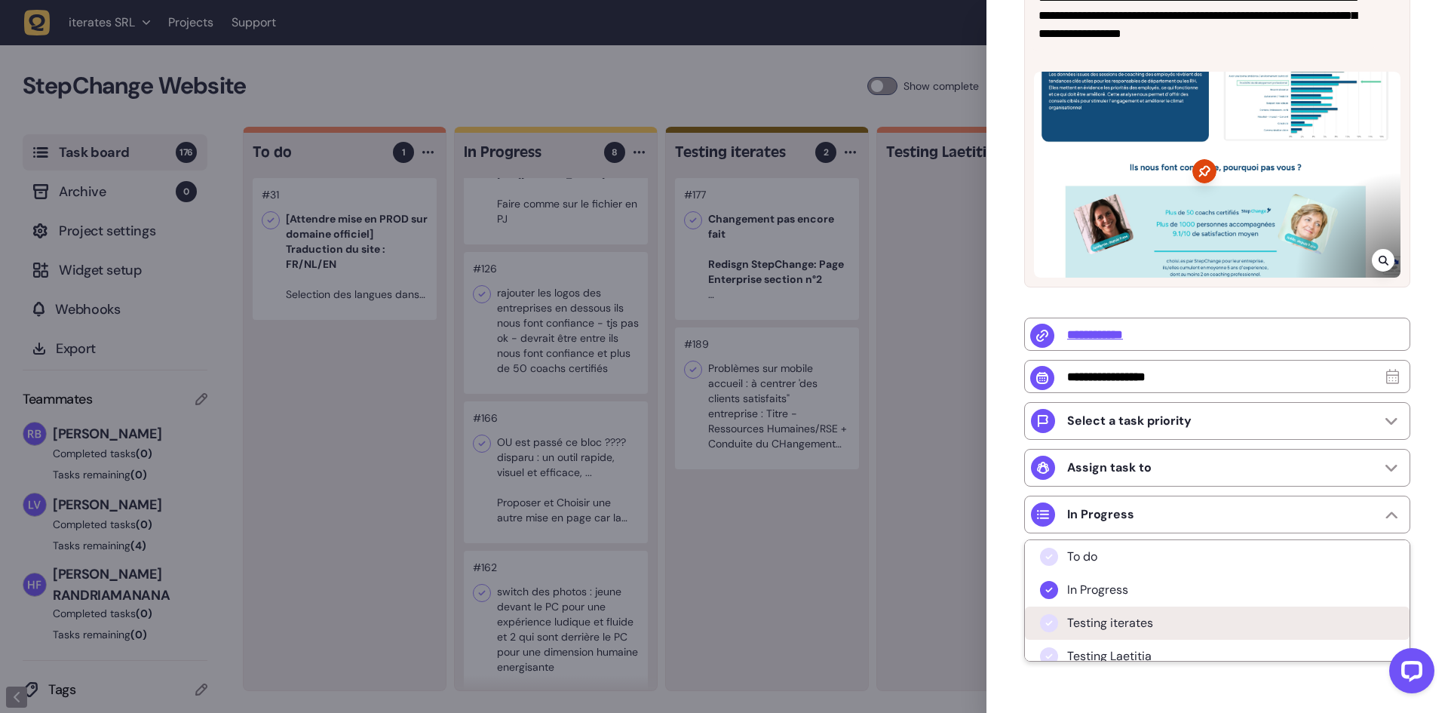
click at [1171, 627] on li "Testing iterates" at bounding box center [1217, 622] width 385 height 33
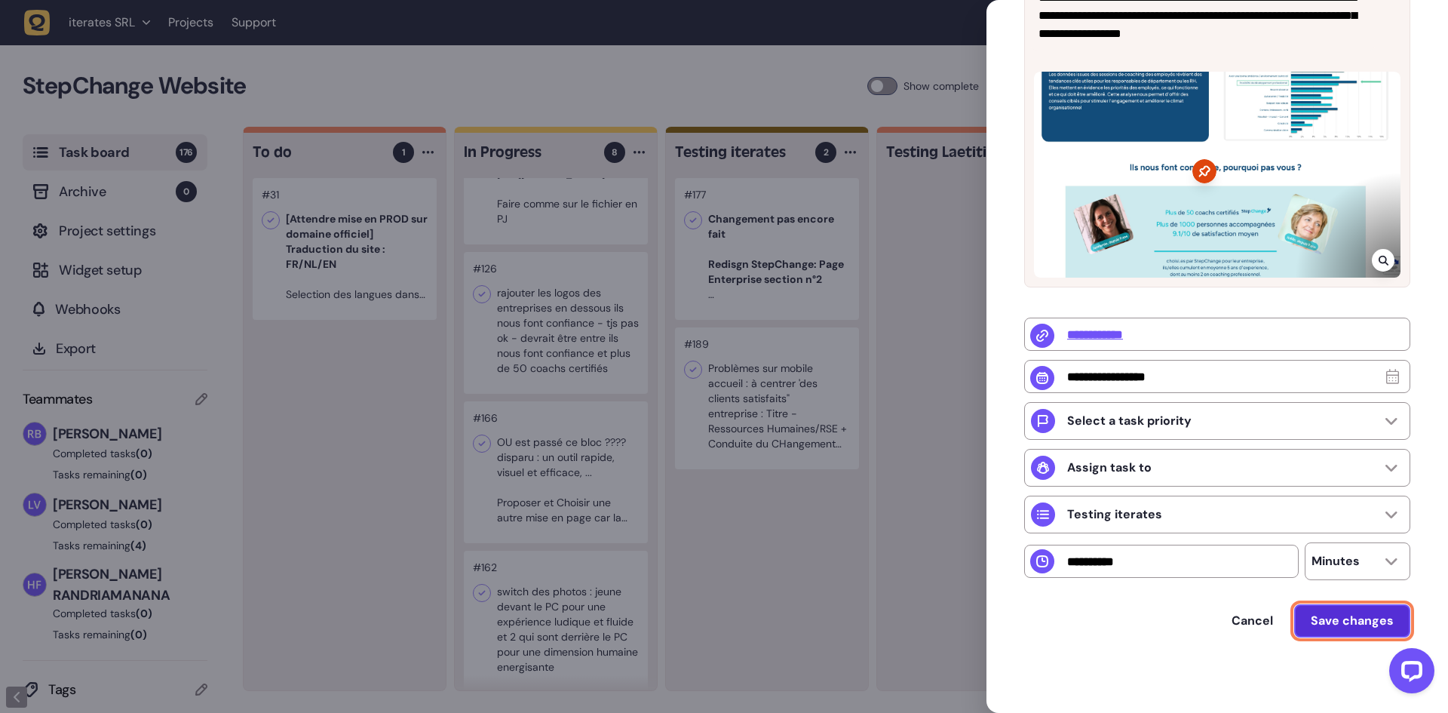
click at [1331, 614] on span "Save changes" at bounding box center [1352, 620] width 83 height 16
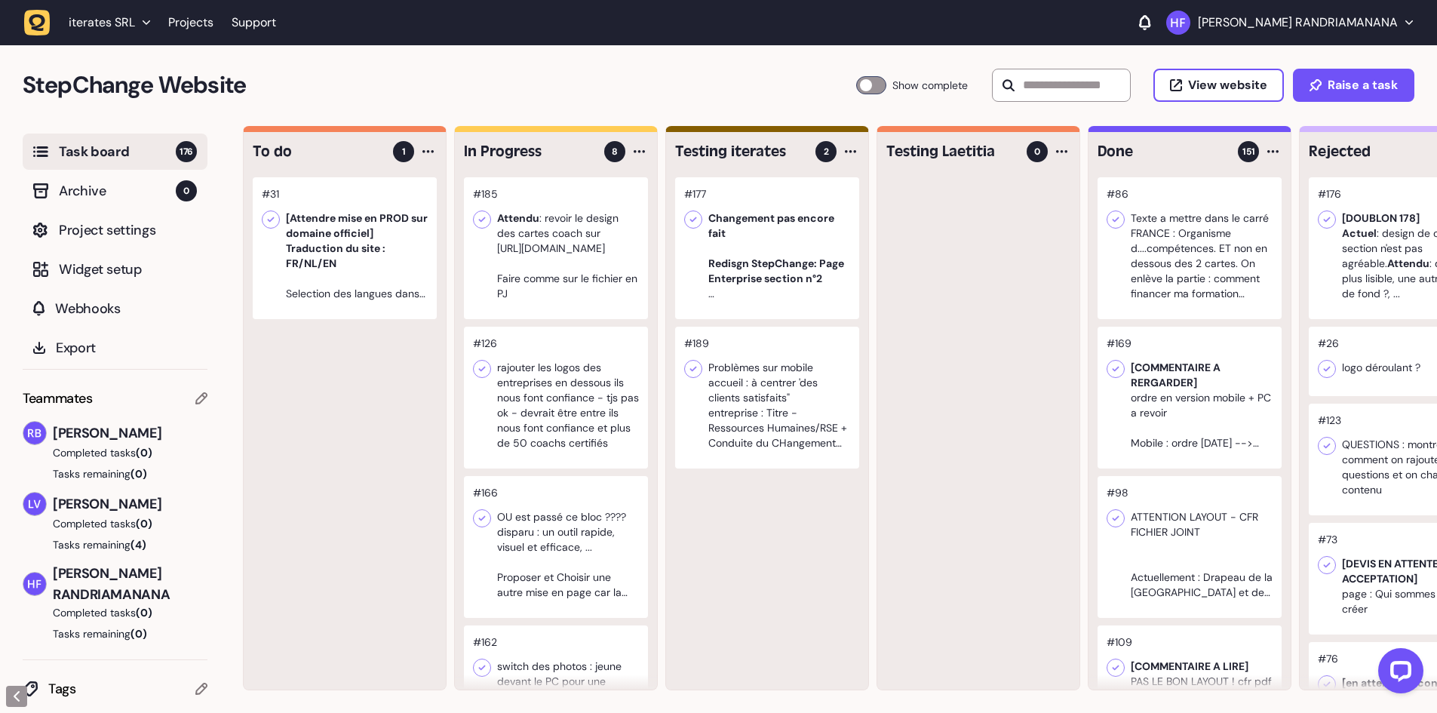
click at [584, 434] on div at bounding box center [556, 398] width 184 height 142
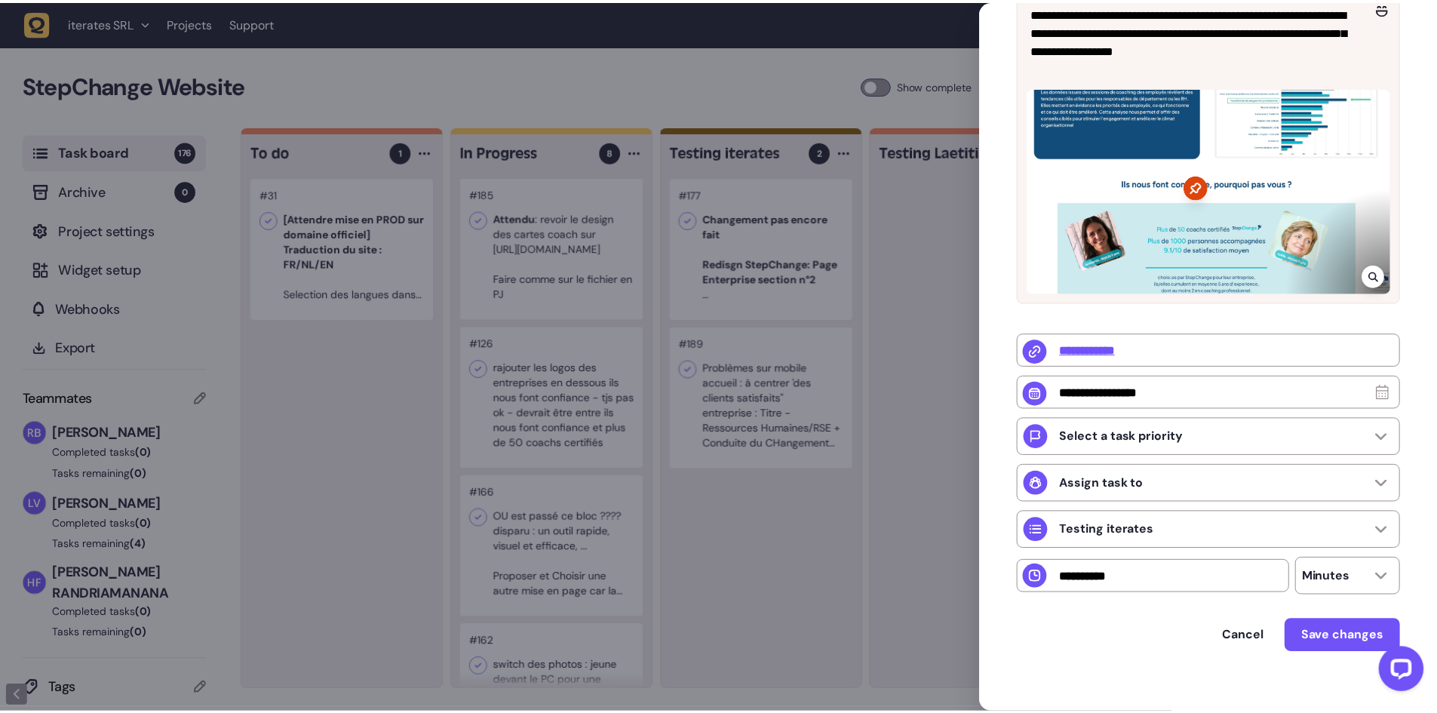
scroll to position [226, 0]
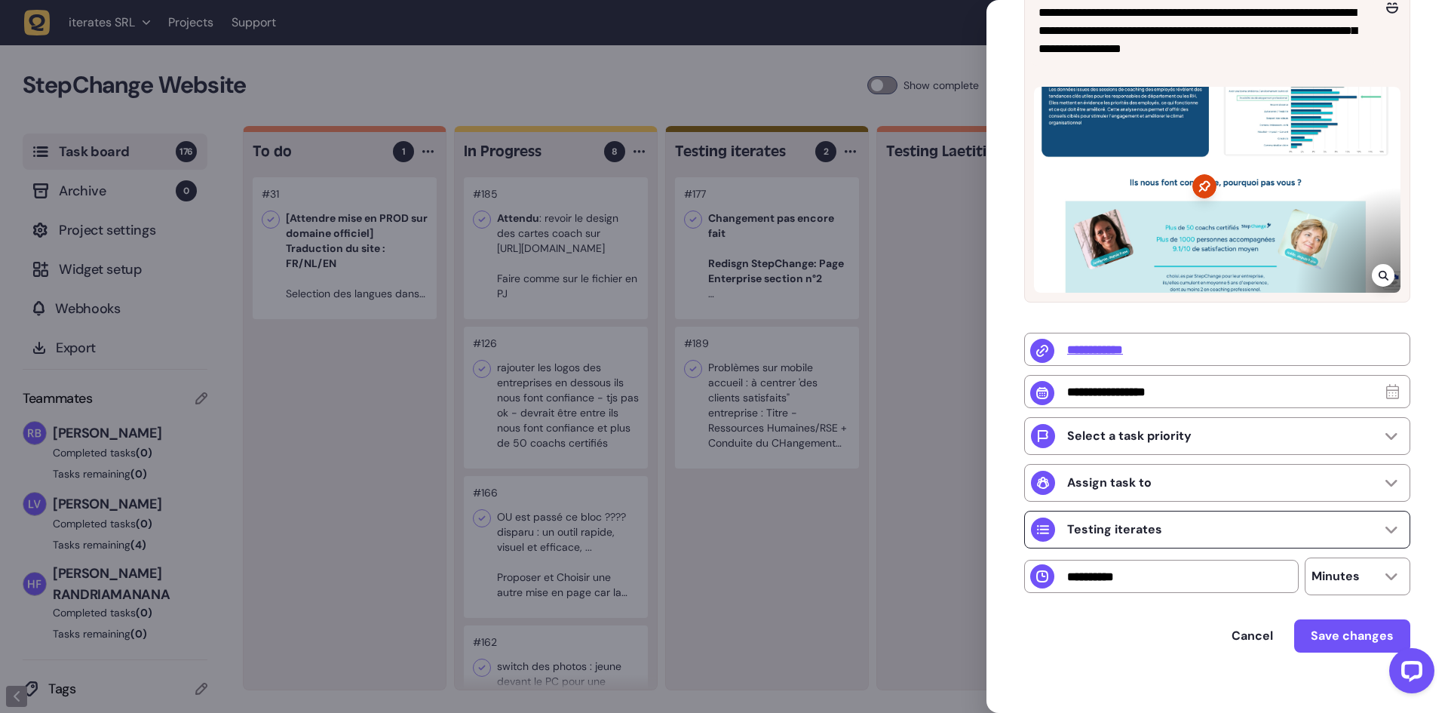
click at [1229, 524] on div "Testing iterates" at bounding box center [1217, 530] width 386 height 38
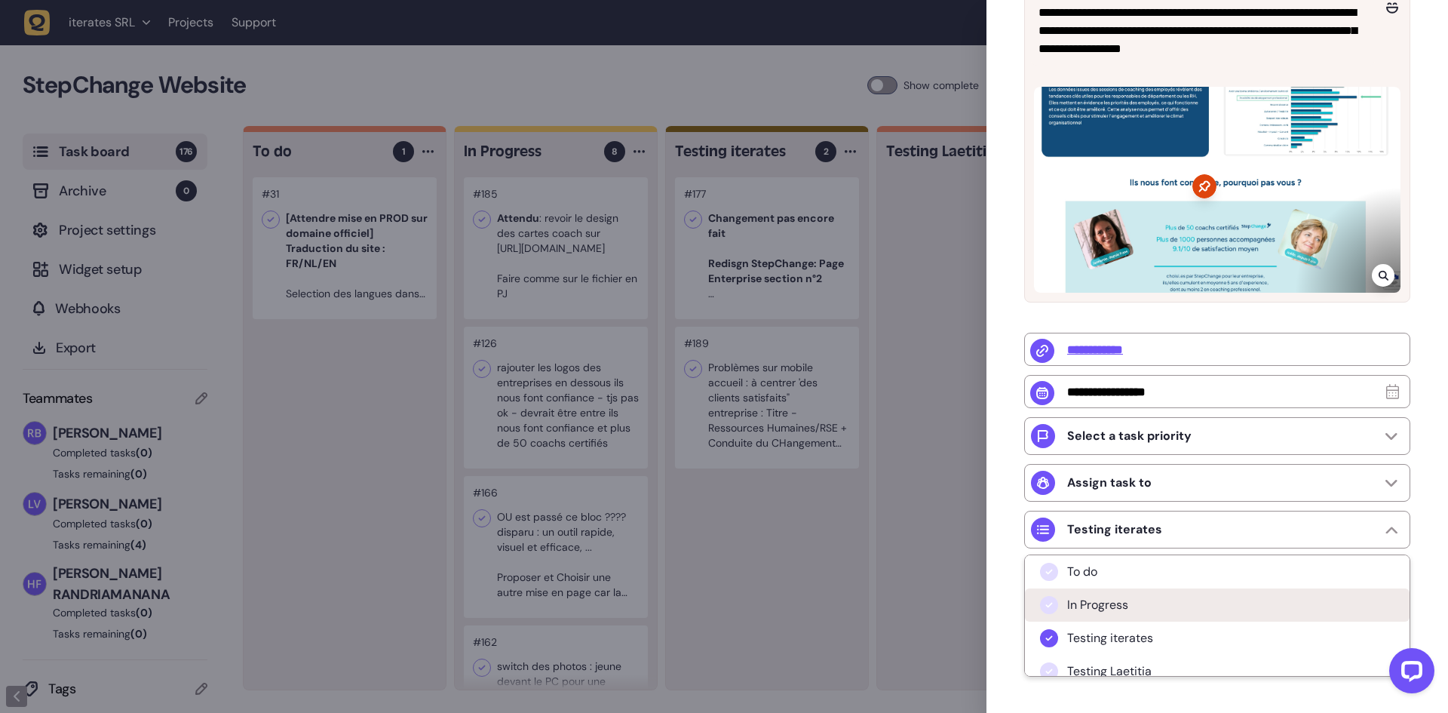
click at [1053, 606] on icon at bounding box center [1048, 604] width 15 height 15
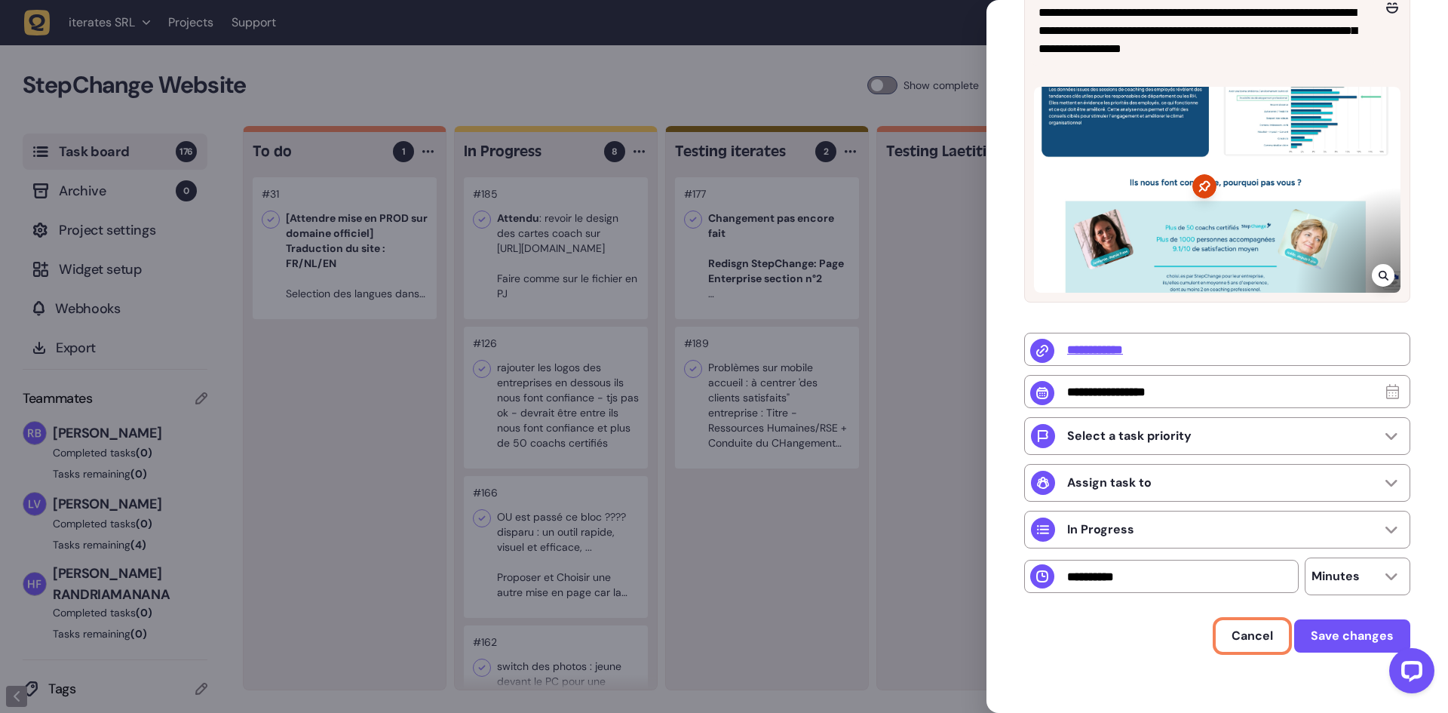
click at [1241, 635] on span "Cancel" at bounding box center [1251, 635] width 41 height 16
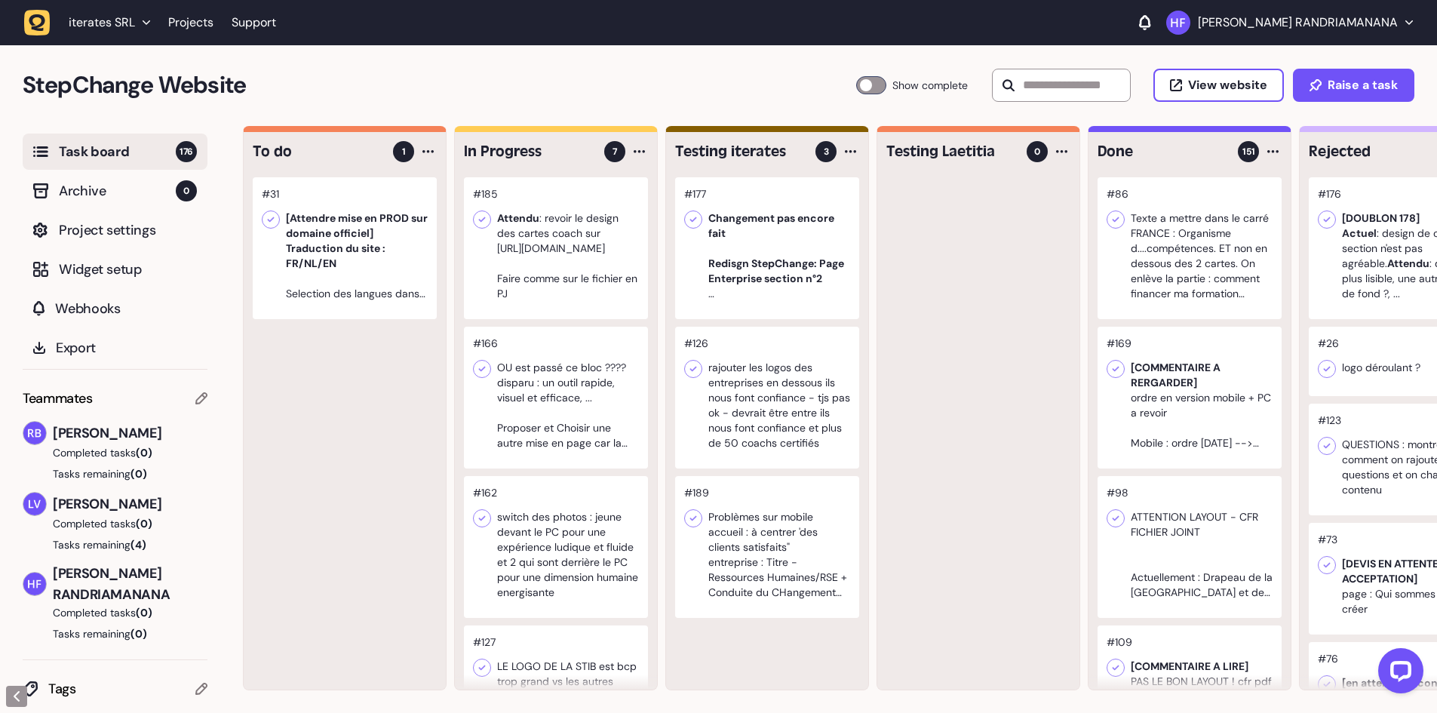
click at [753, 370] on div at bounding box center [767, 398] width 184 height 142
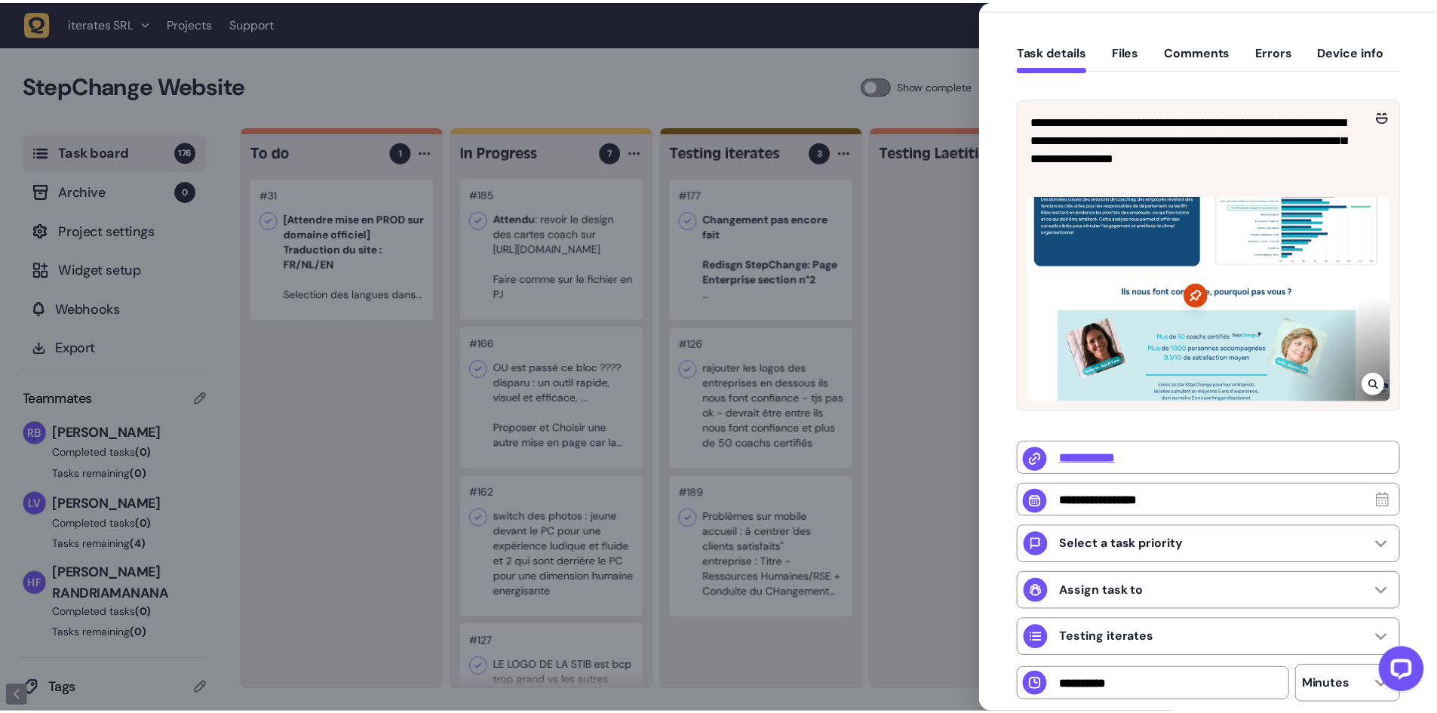
scroll to position [151, 0]
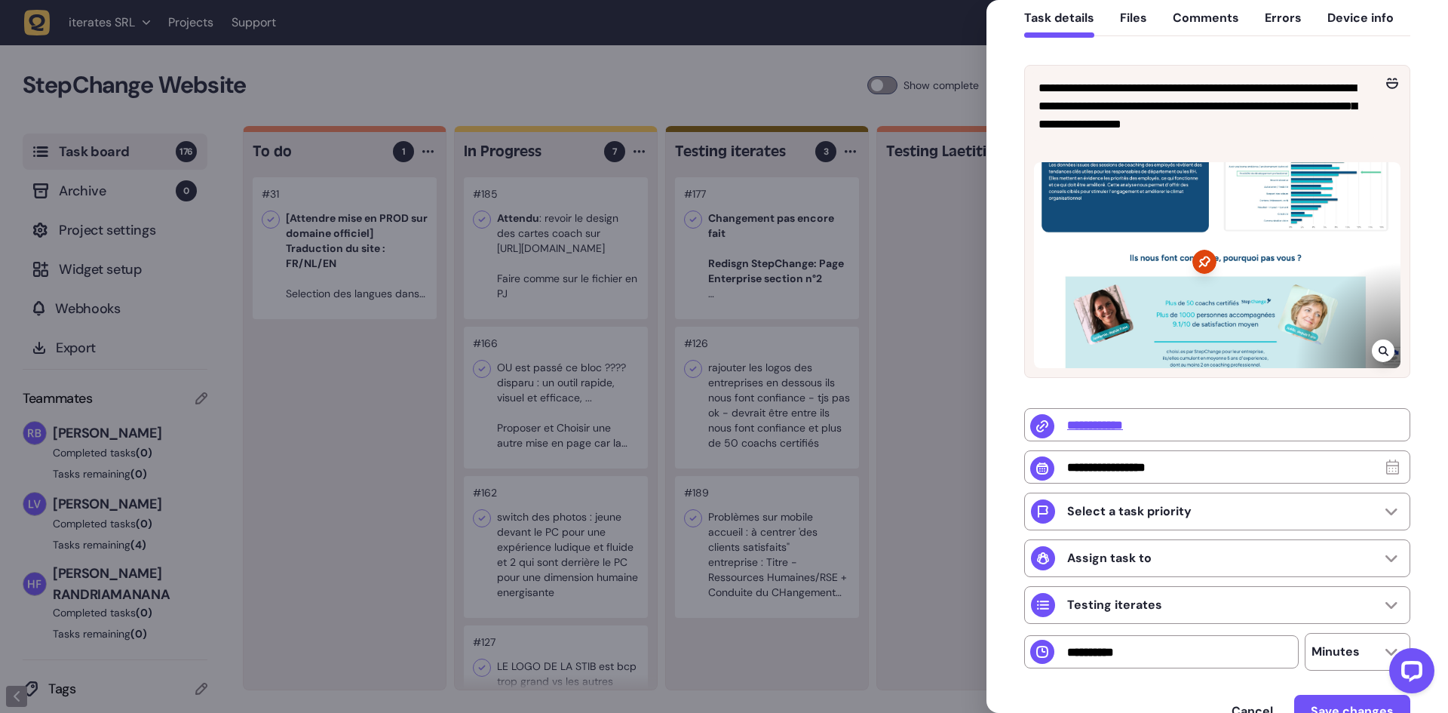
click at [597, 419] on div at bounding box center [724, 356] width 1448 height 713
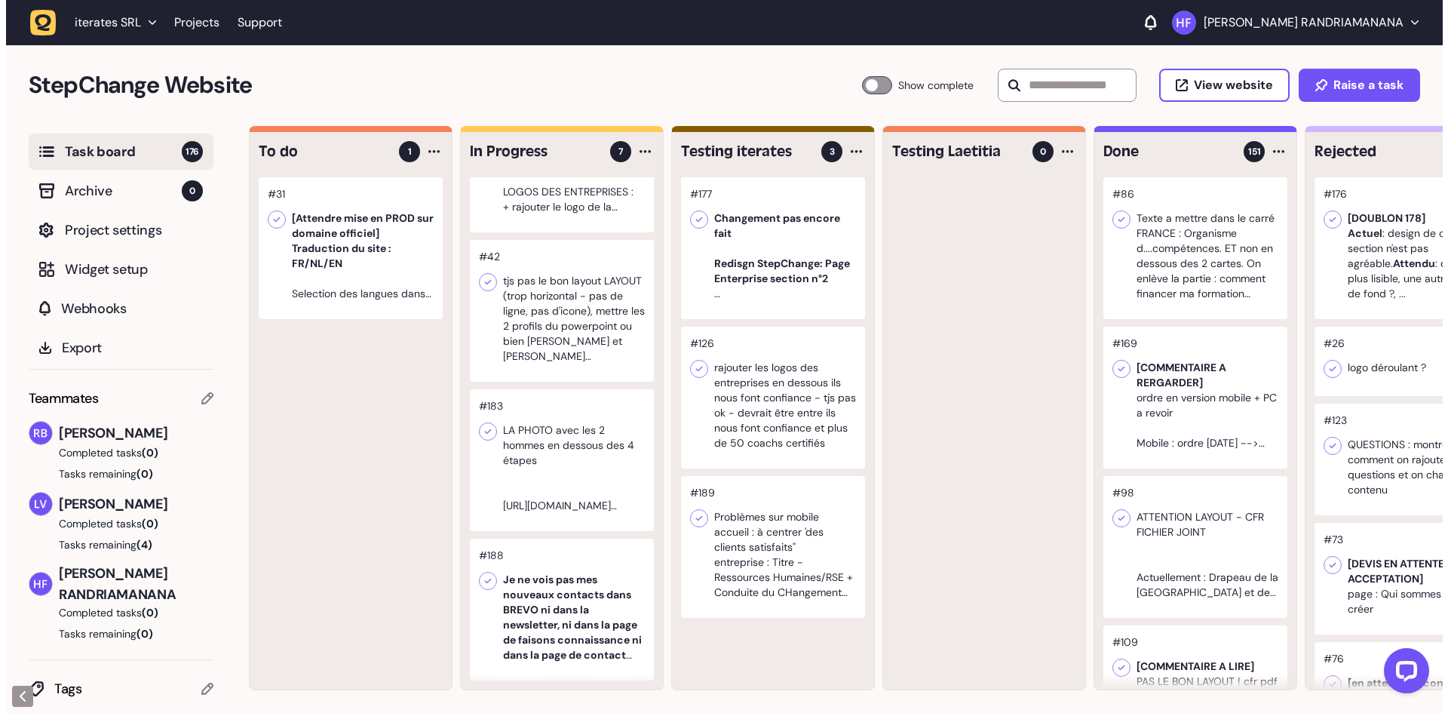
scroll to position [546, 0]
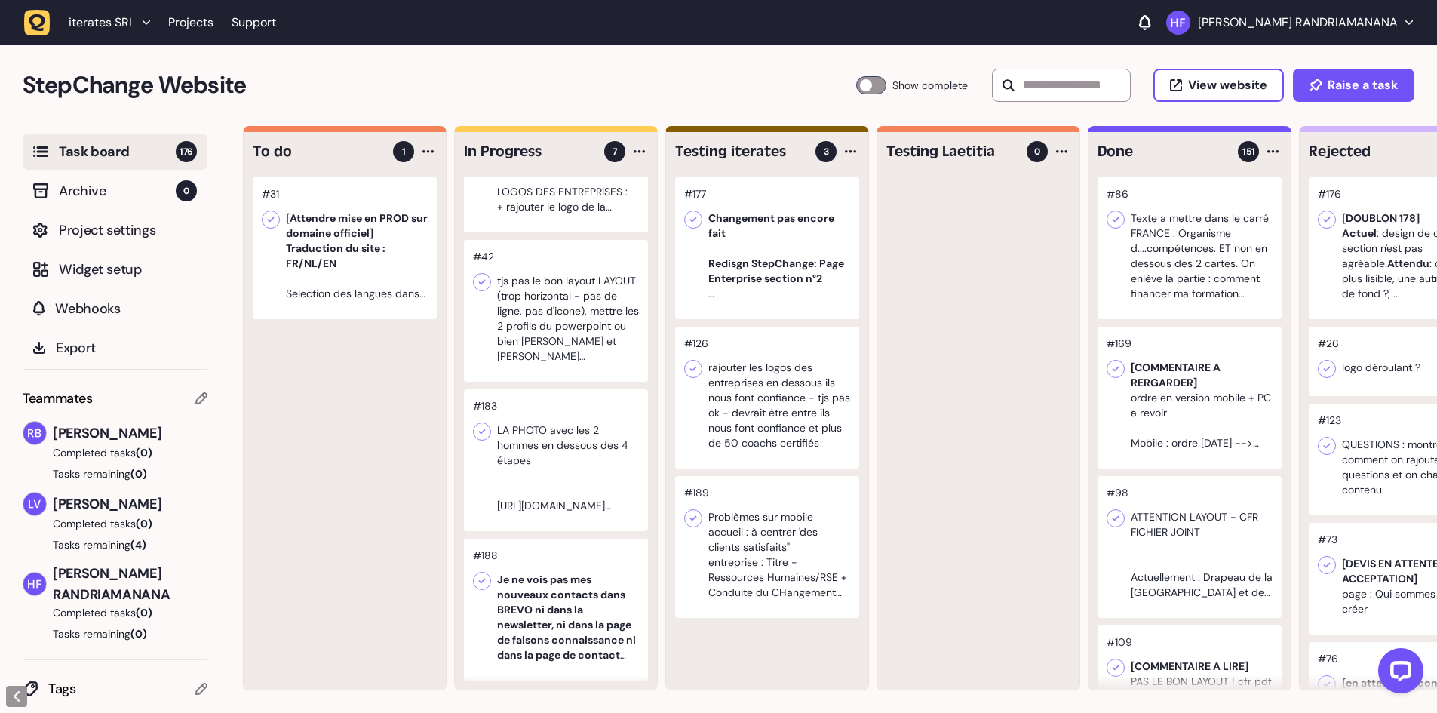
click at [593, 449] on div at bounding box center [556, 460] width 184 height 142
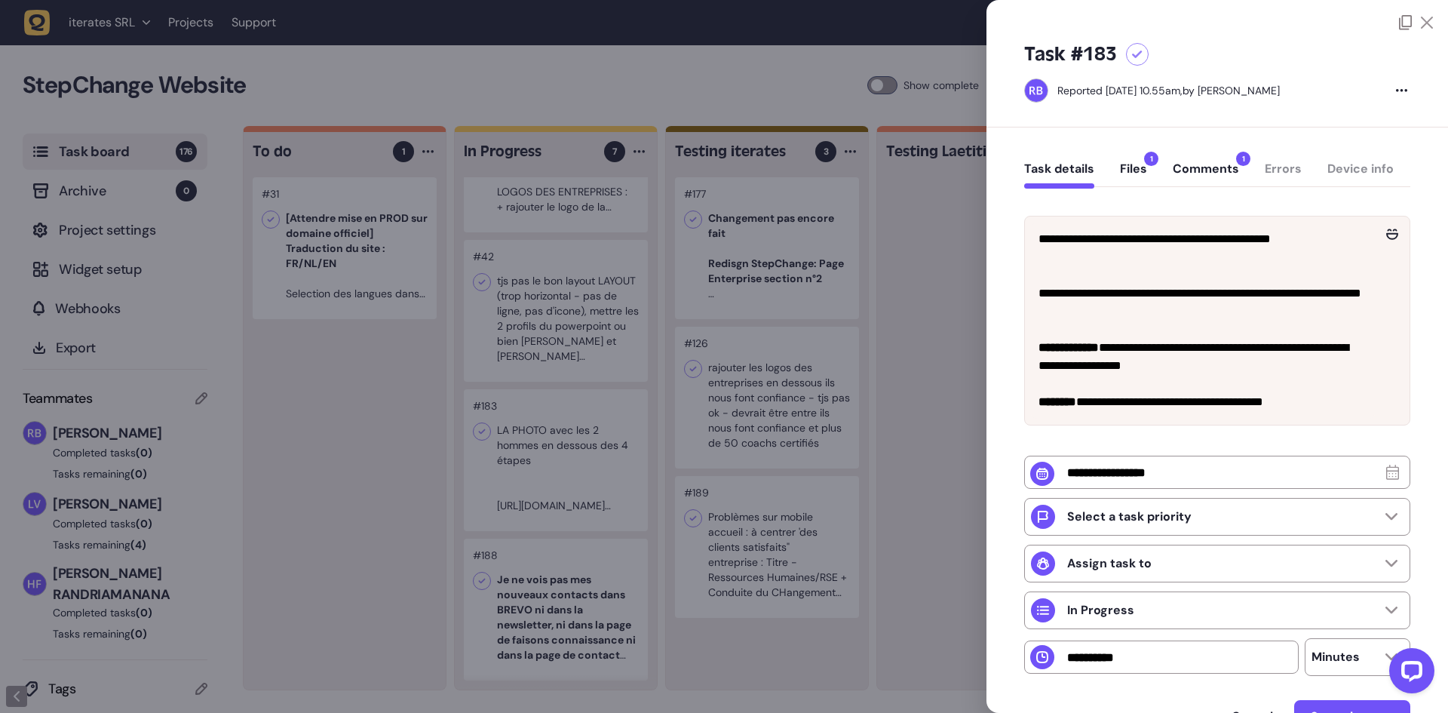
click at [1205, 166] on button "Comments 1" at bounding box center [1206, 174] width 66 height 27
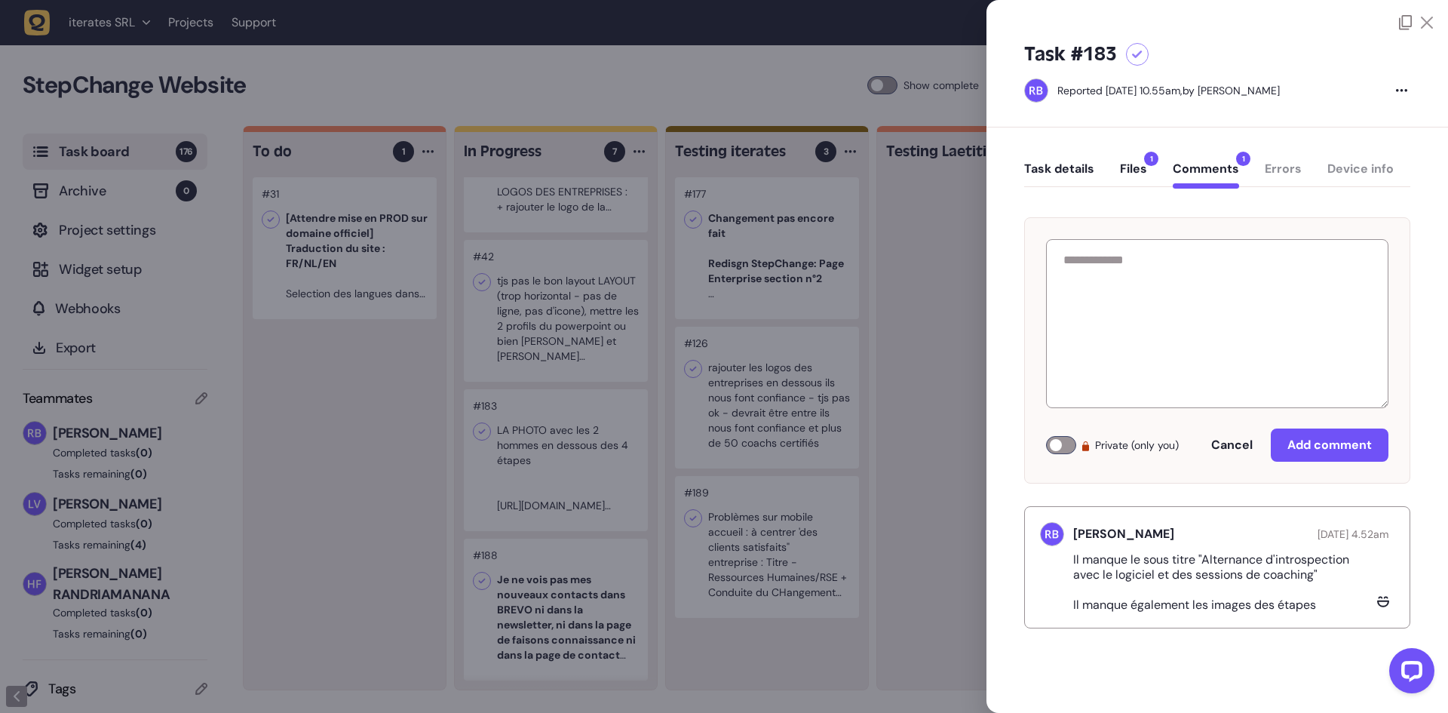
click at [1136, 159] on div "Task details Files 1 Comments 1 Errors Device info" at bounding box center [1217, 172] width 386 height 44
click at [1136, 170] on button "Files 1" at bounding box center [1133, 174] width 27 height 27
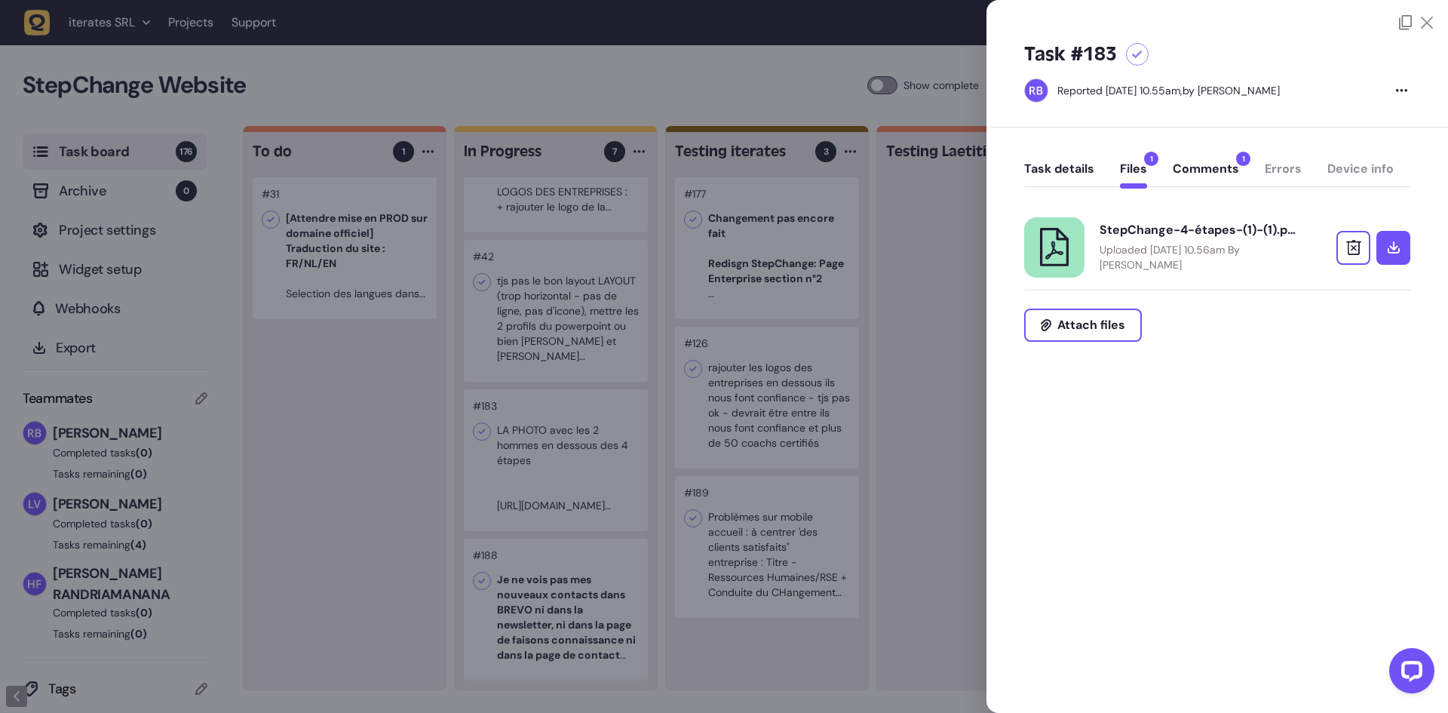
click at [1070, 170] on button "Task details" at bounding box center [1059, 174] width 70 height 27
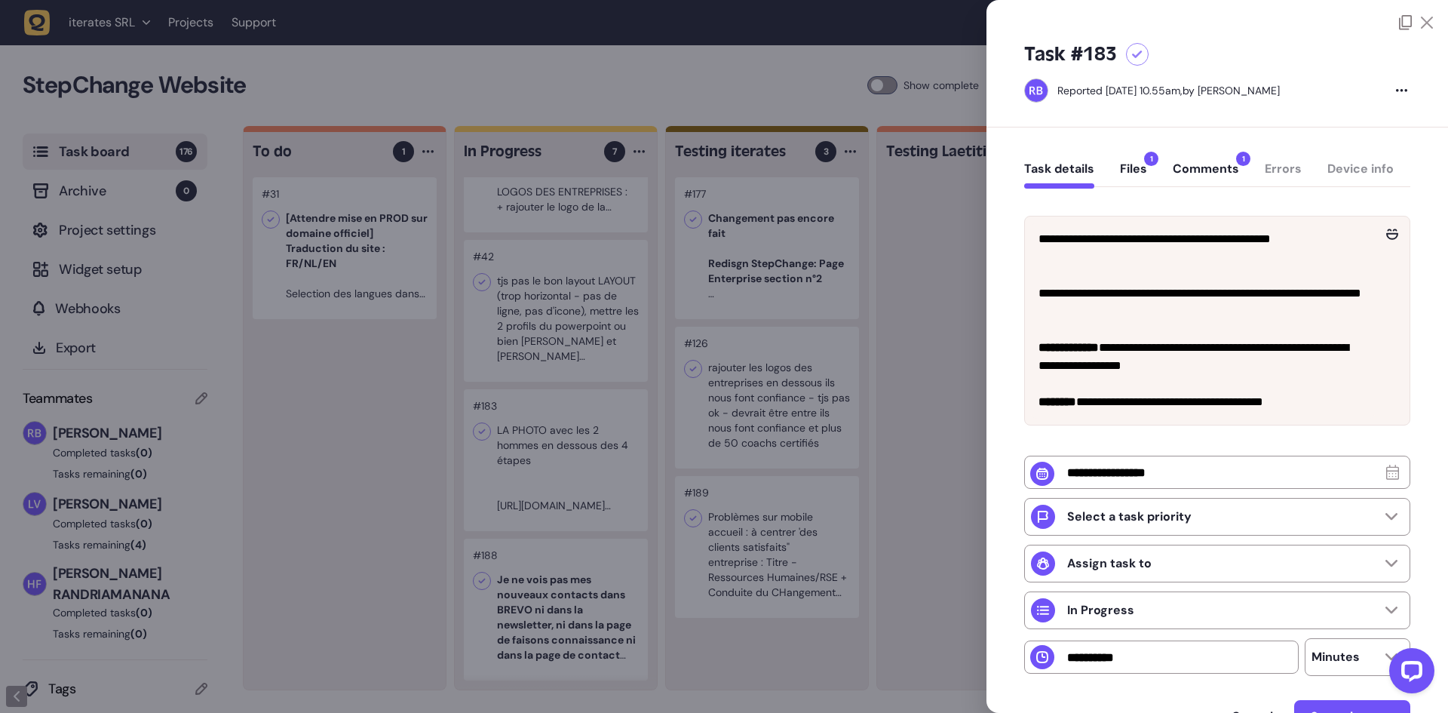
click at [1149, 172] on div "Task details Files 1 Comments 1 Errors Device info" at bounding box center [1217, 172] width 386 height 44
click at [1139, 173] on button "Files 1" at bounding box center [1133, 174] width 27 height 27
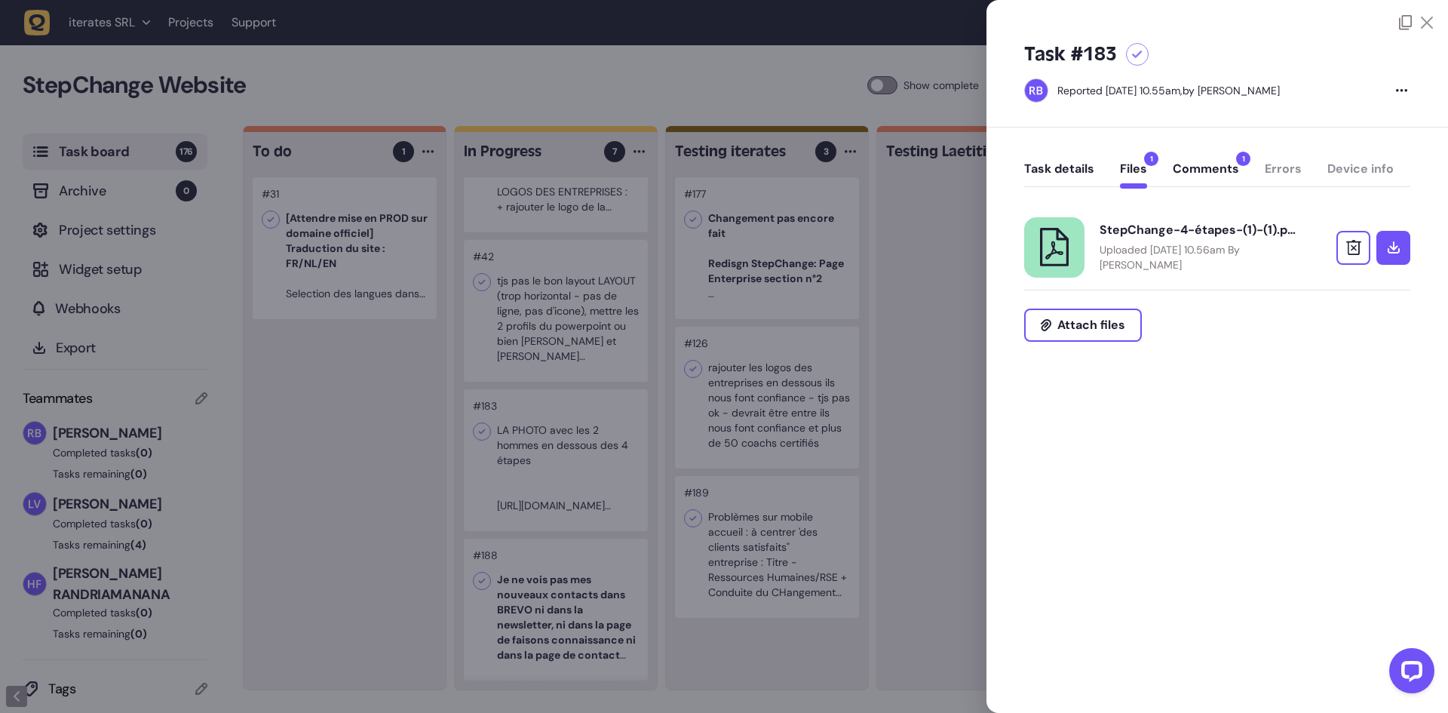
click at [1167, 247] on p "Uploaded June 13, 2025 at 10.56am By Rodolphe Balay" at bounding box center [1198, 257] width 196 height 30
click at [1206, 162] on button "Comments 1" at bounding box center [1206, 174] width 66 height 27
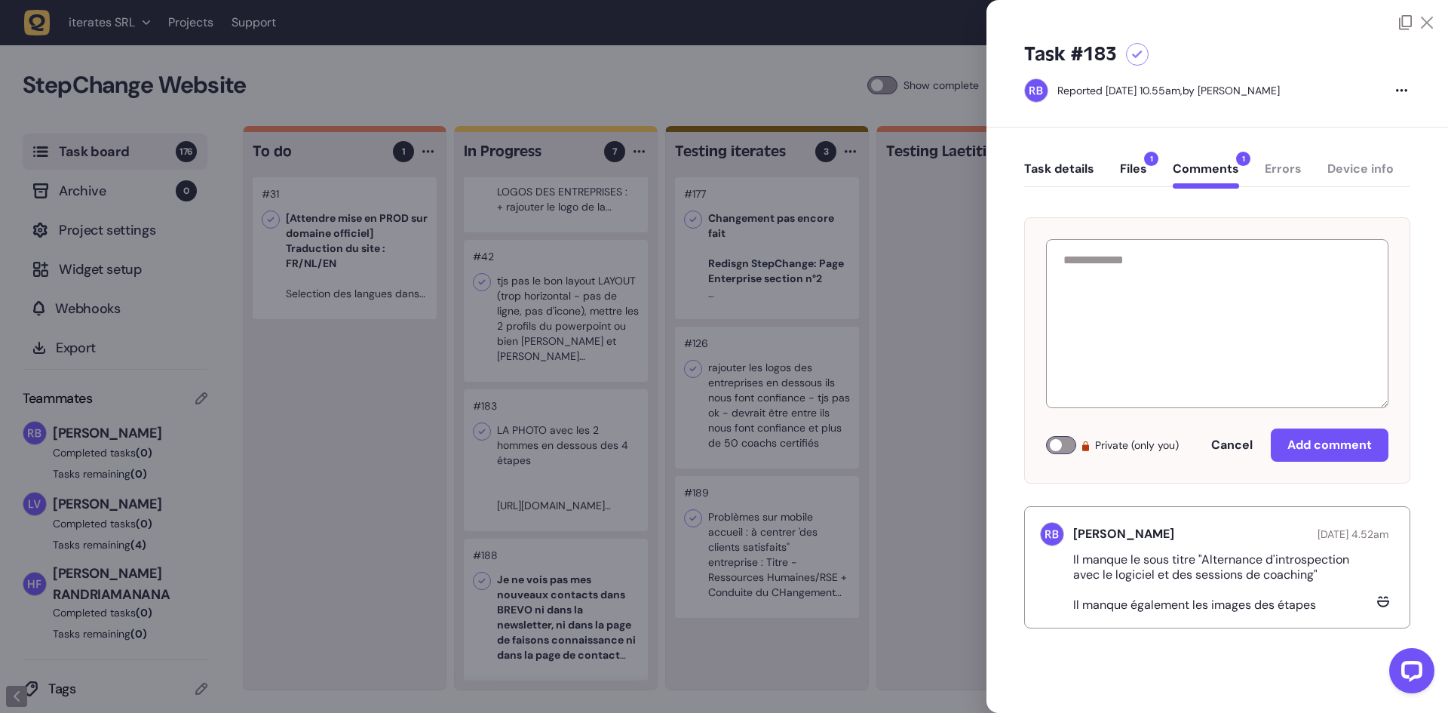
click at [1069, 167] on button "Task details" at bounding box center [1059, 174] width 70 height 27
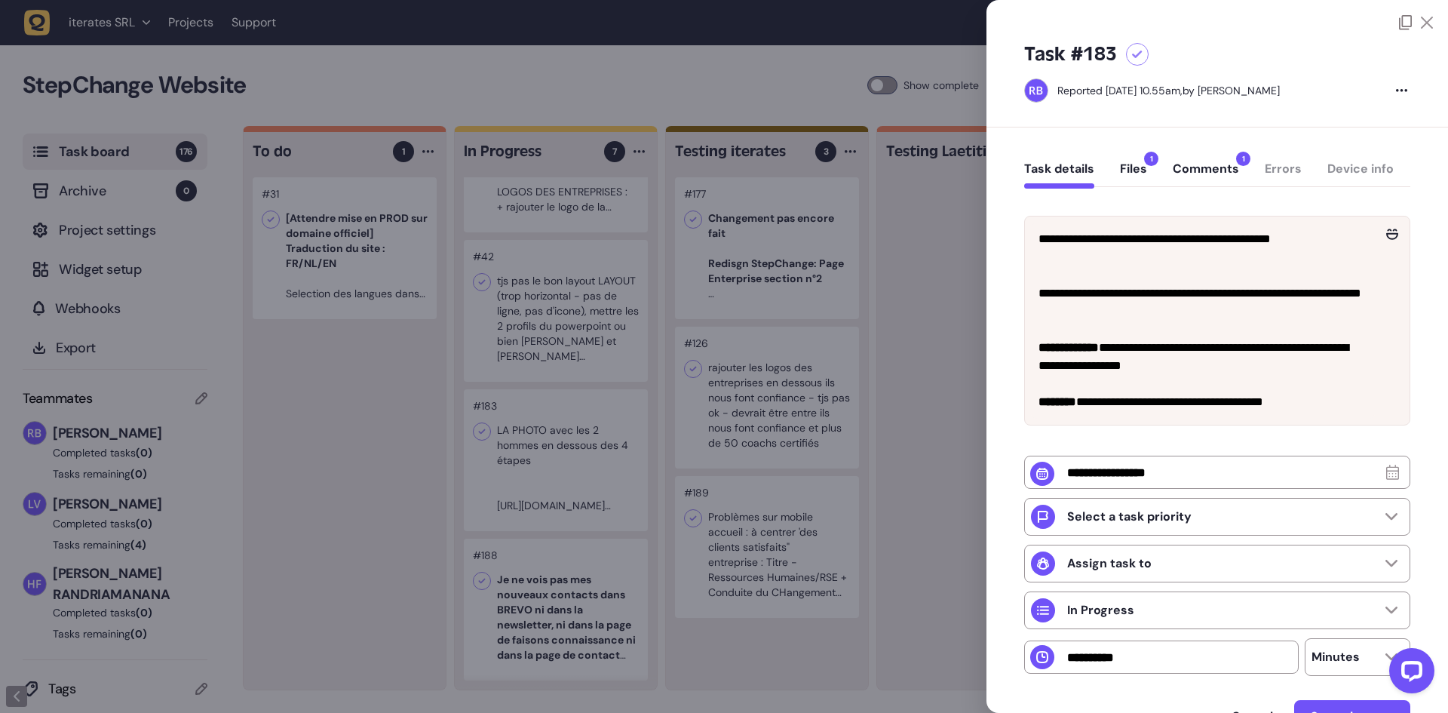
click at [955, 265] on div at bounding box center [724, 356] width 1448 height 713
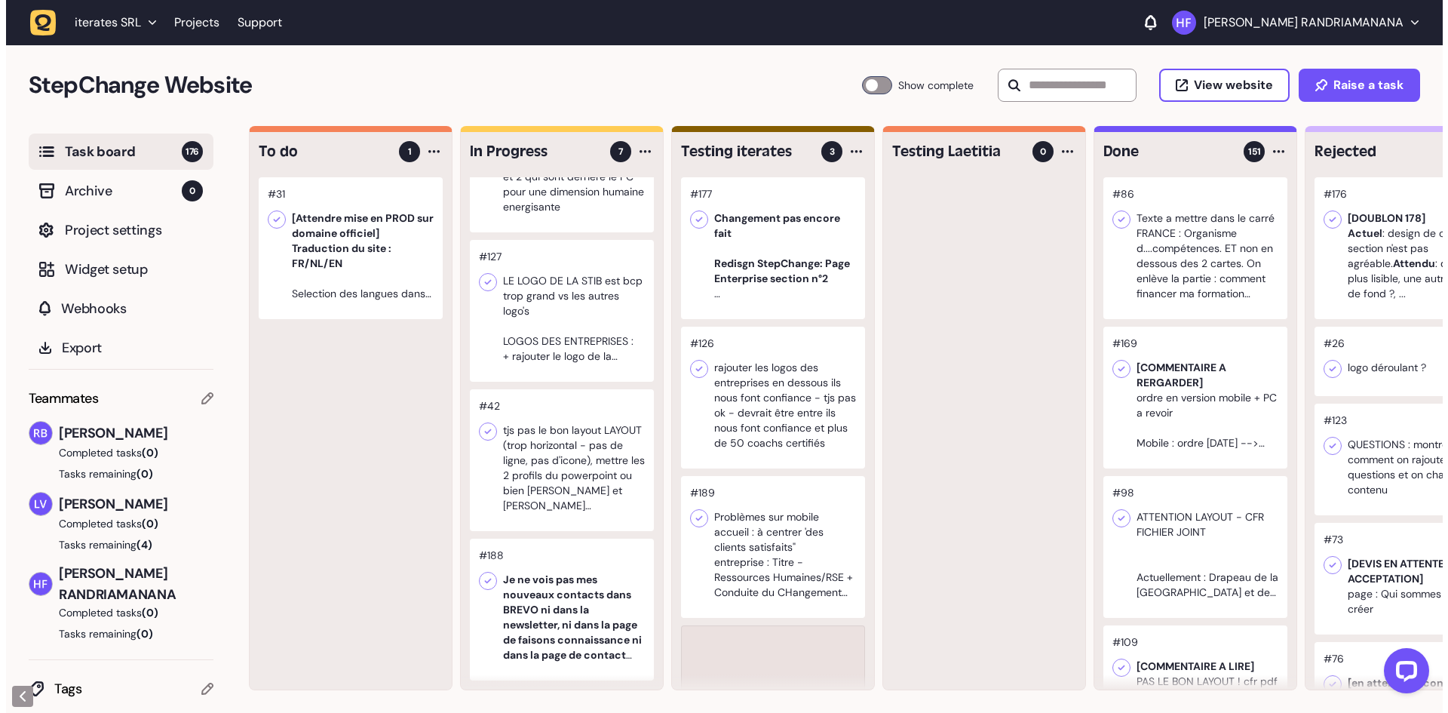
scroll to position [98, 0]
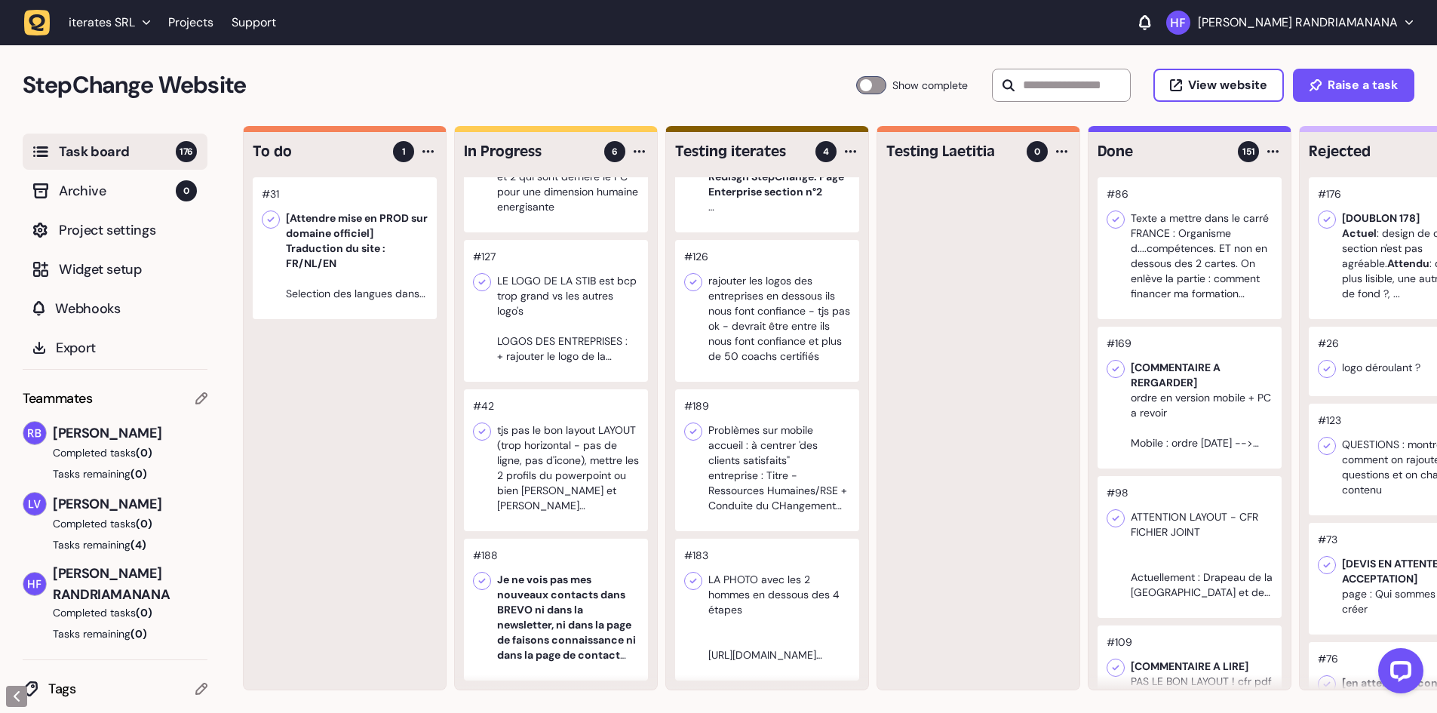
click at [559, 561] on div at bounding box center [556, 609] width 184 height 142
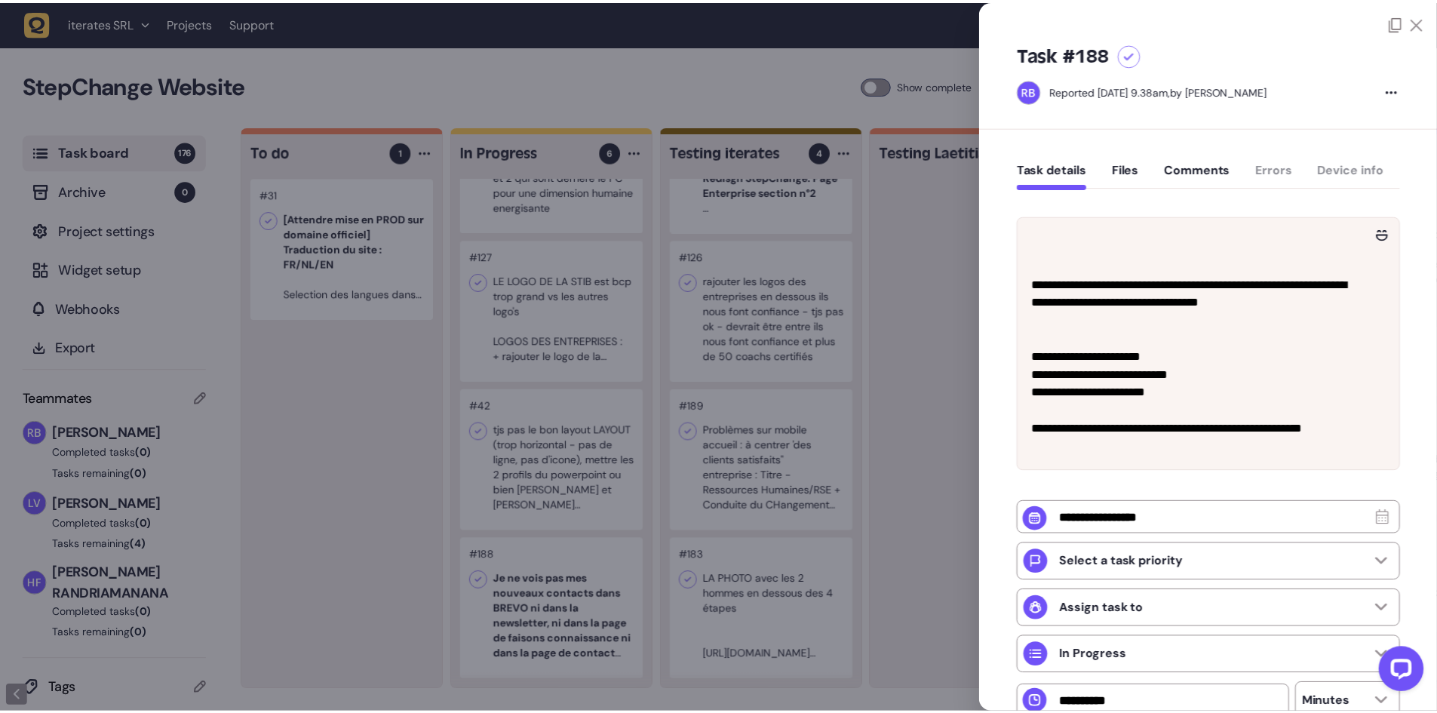
scroll to position [299, 0]
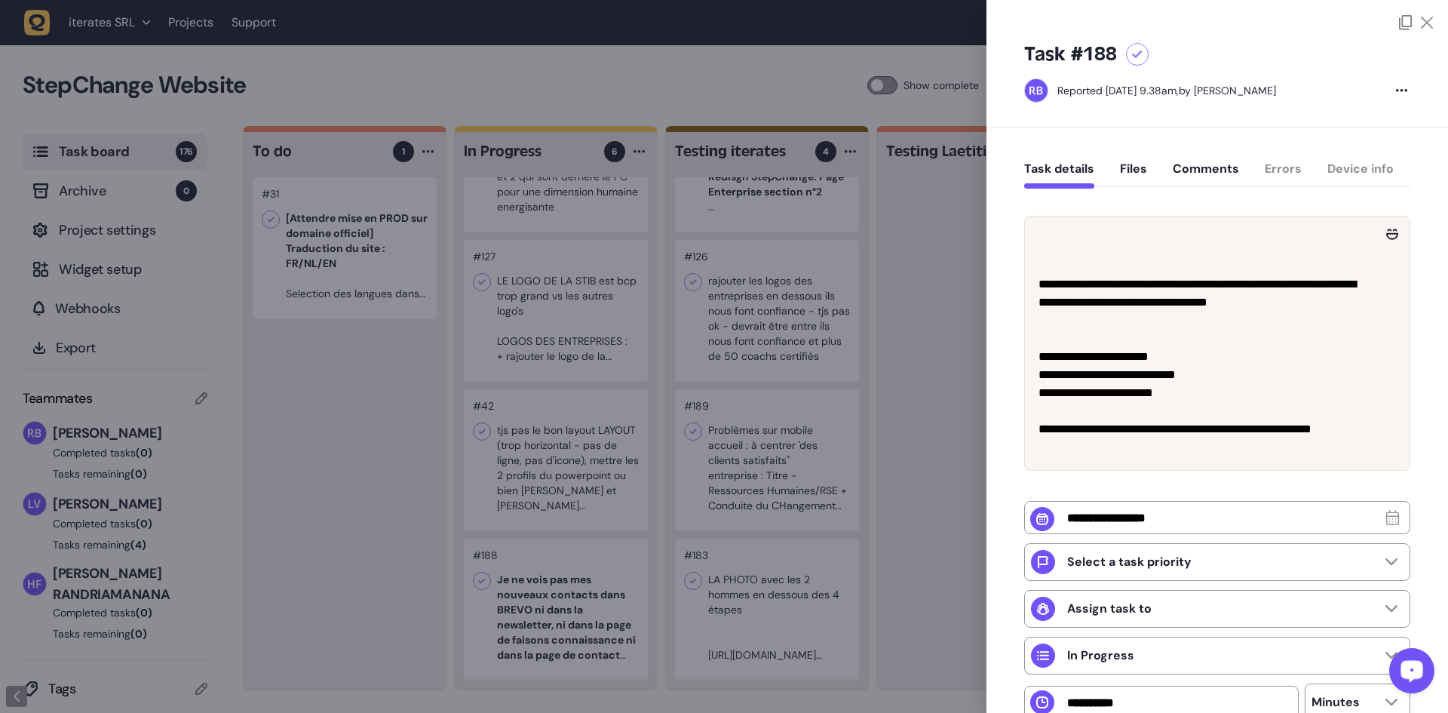
click at [575, 397] on div at bounding box center [724, 356] width 1448 height 713
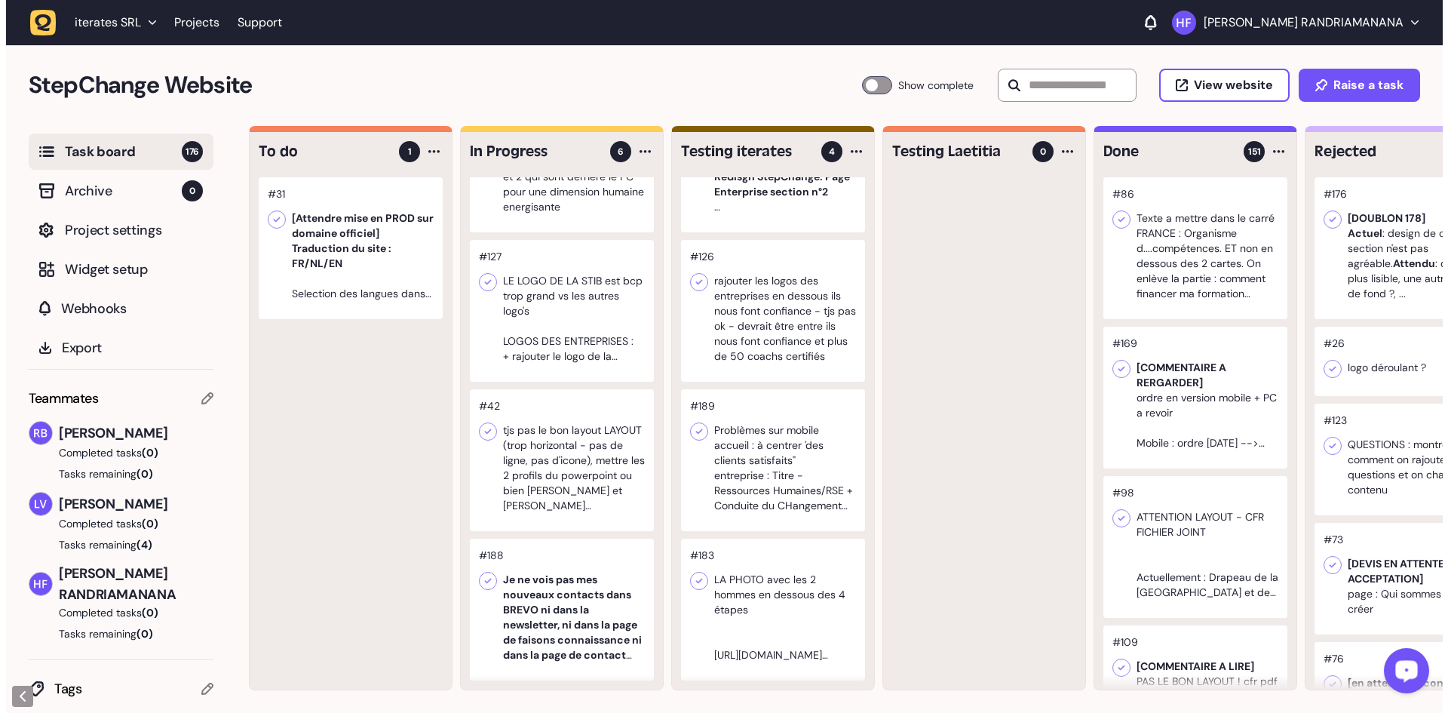
scroll to position [397, 0]
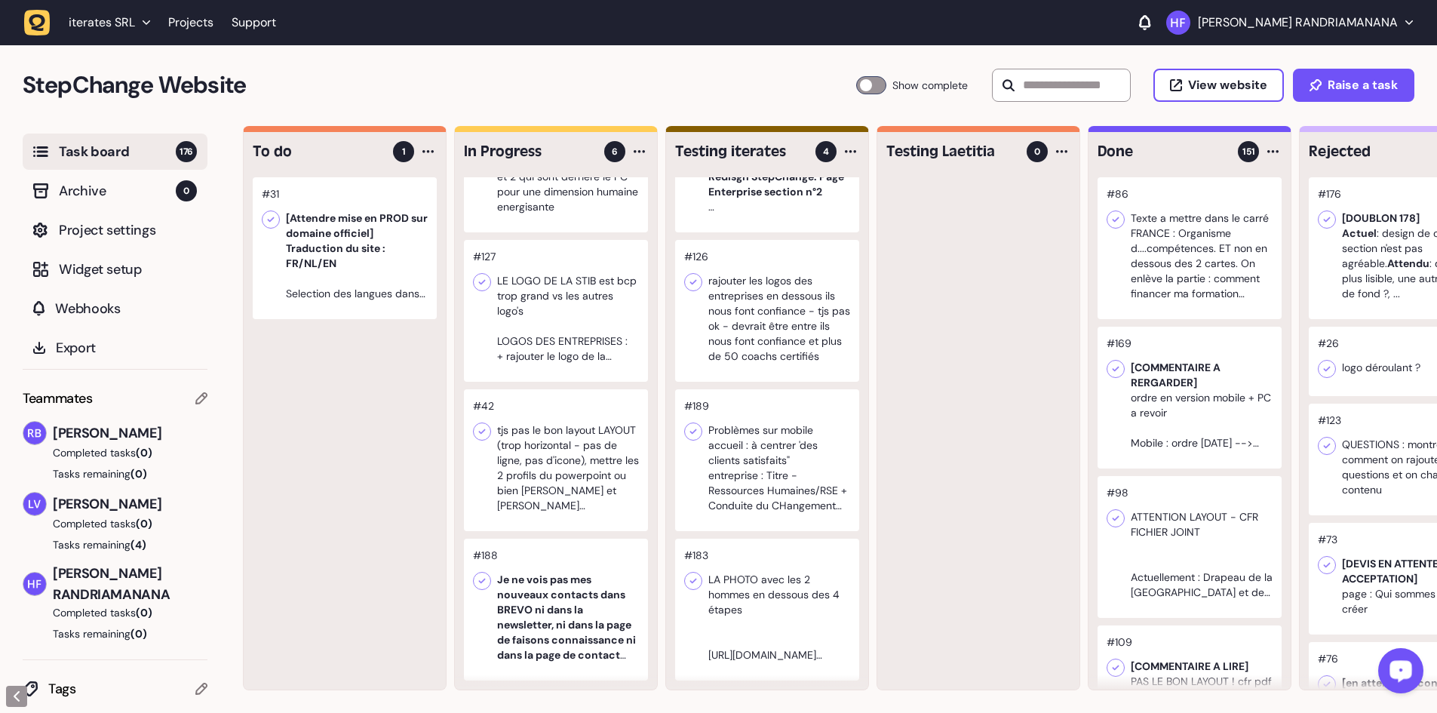
click at [583, 423] on div at bounding box center [556, 460] width 184 height 142
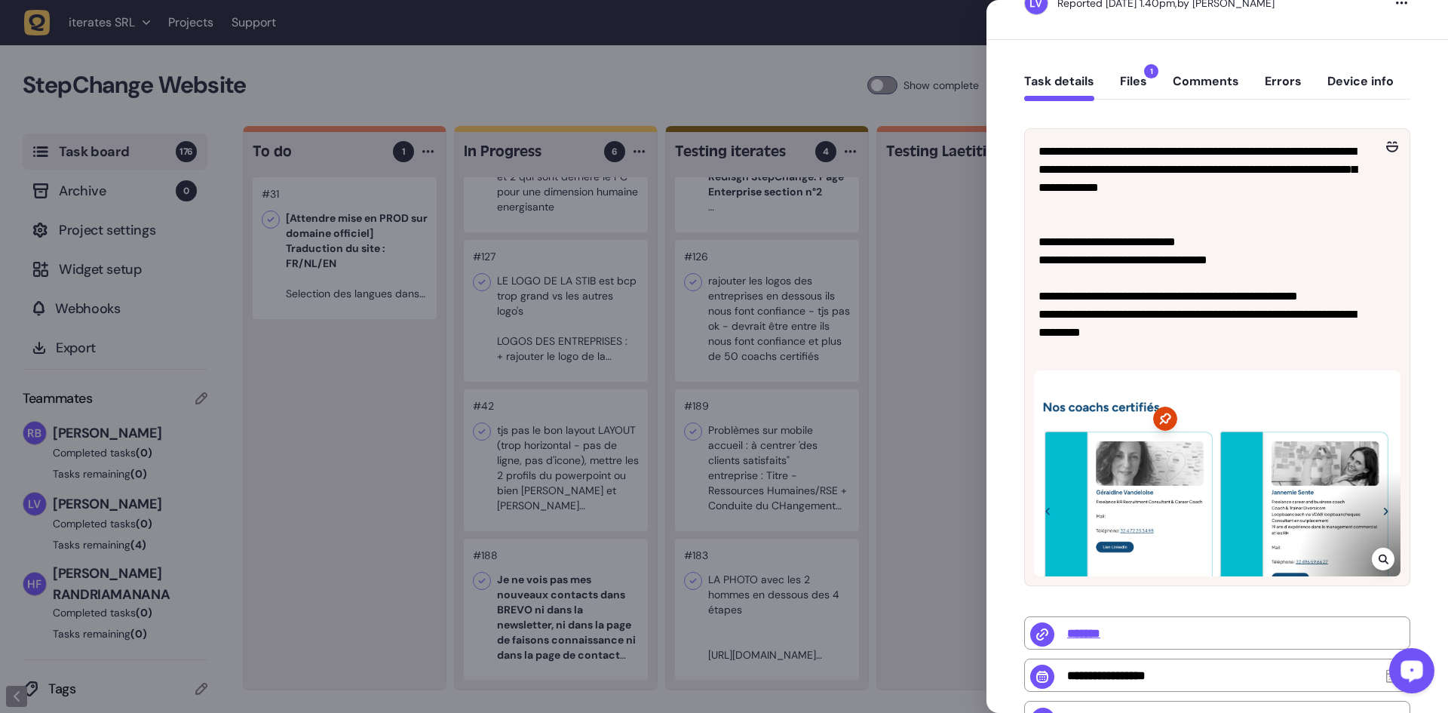
scroll to position [75, 0]
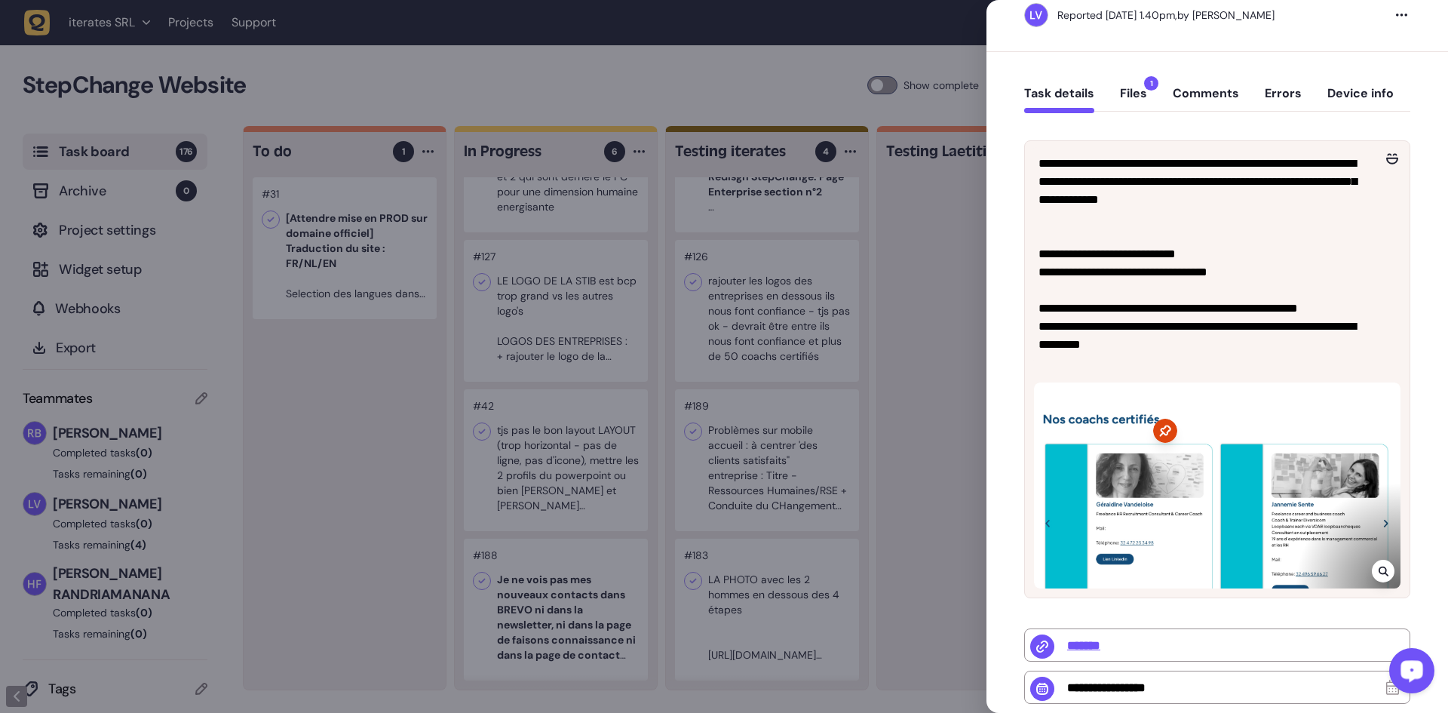
click at [1129, 88] on button "Files 1" at bounding box center [1133, 99] width 27 height 27
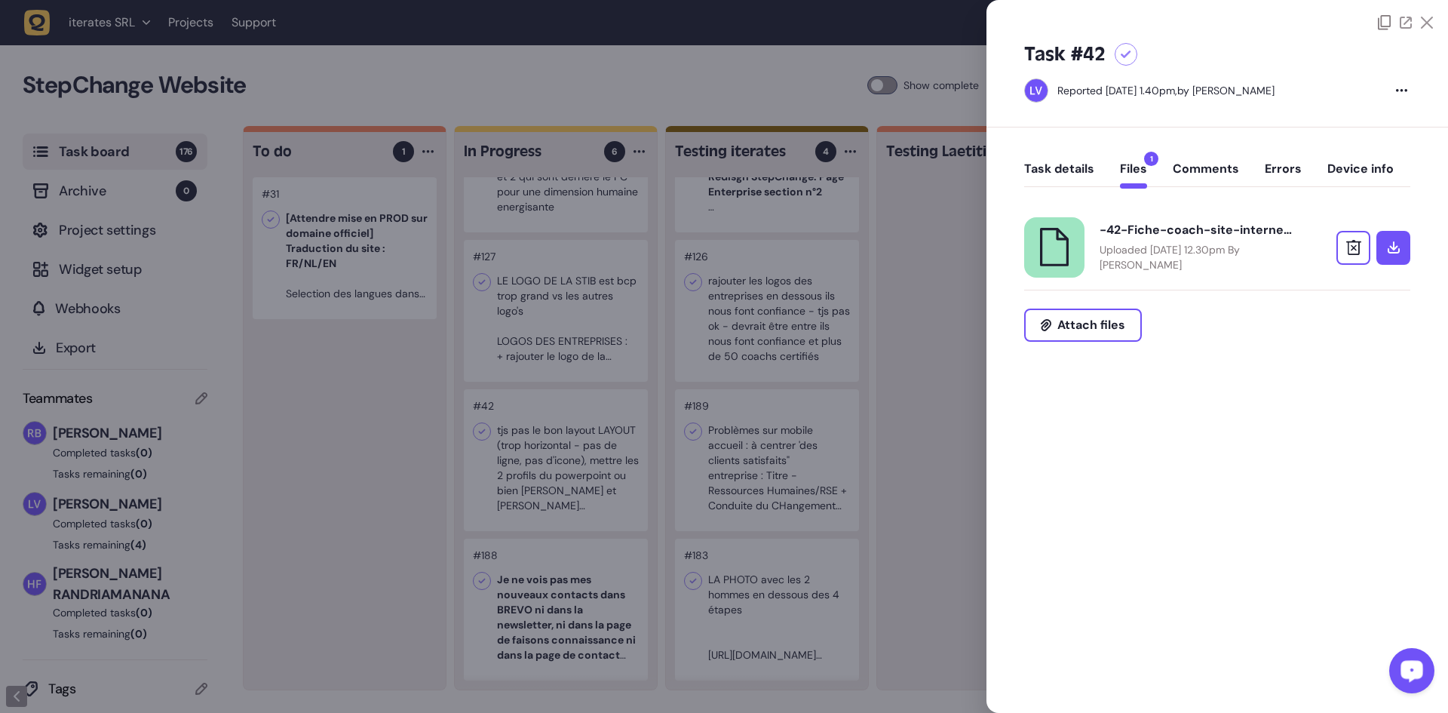
click at [1175, 247] on p "Uploaded May 08, 2025 at 12.30pm By Laetitia van Wijck" at bounding box center [1198, 257] width 196 height 30
click at [1288, 256] on p "Uploaded May 08, 2025 at 12.30pm By Laetitia van Wijck" at bounding box center [1198, 257] width 196 height 30
click at [1059, 162] on button "Task details" at bounding box center [1059, 174] width 70 height 27
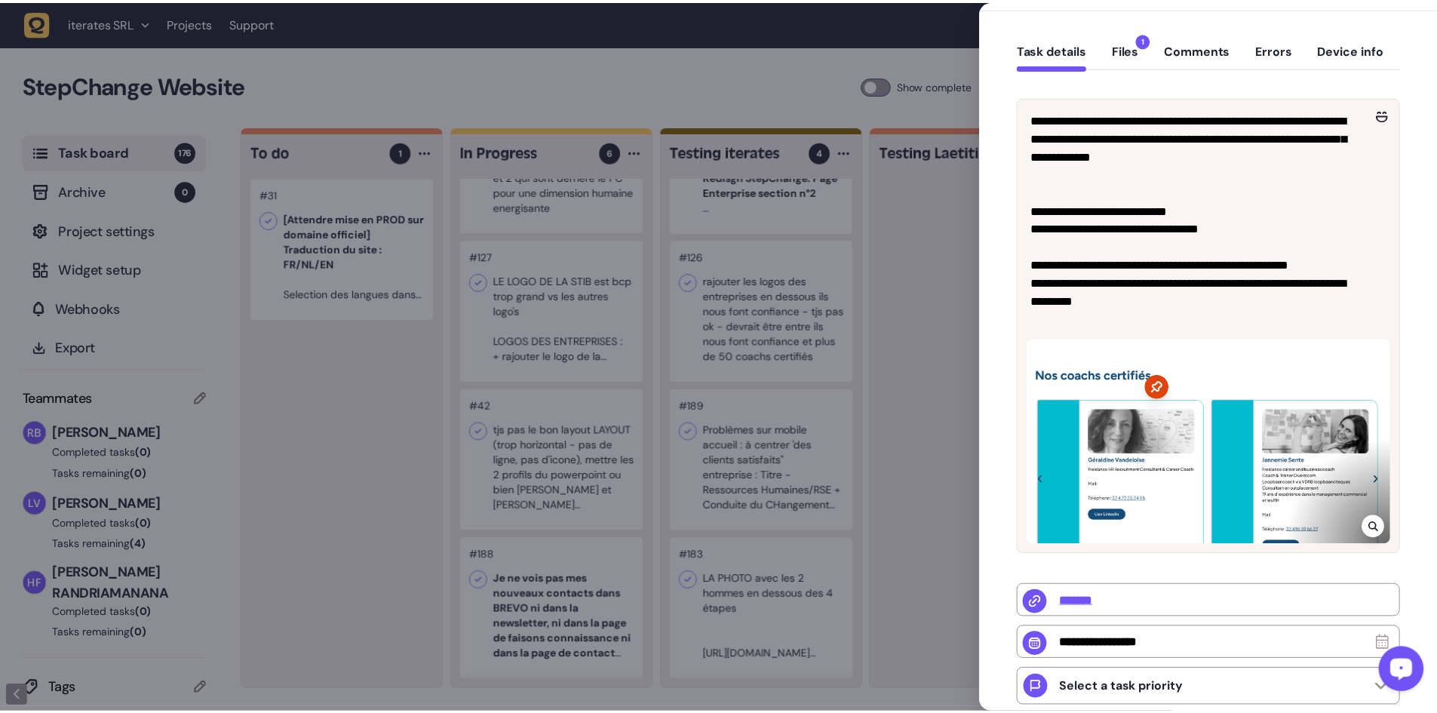
scroll to position [151, 0]
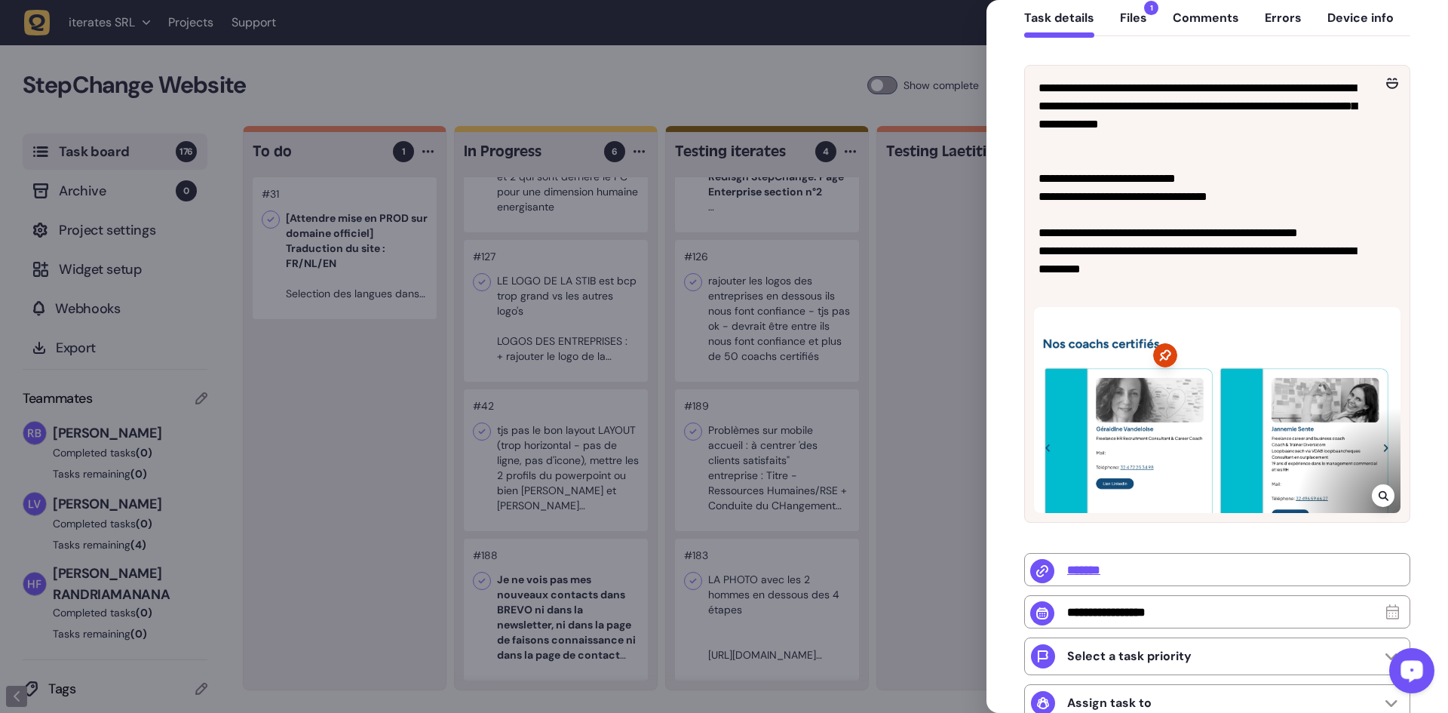
click at [944, 274] on div at bounding box center [724, 356] width 1448 height 713
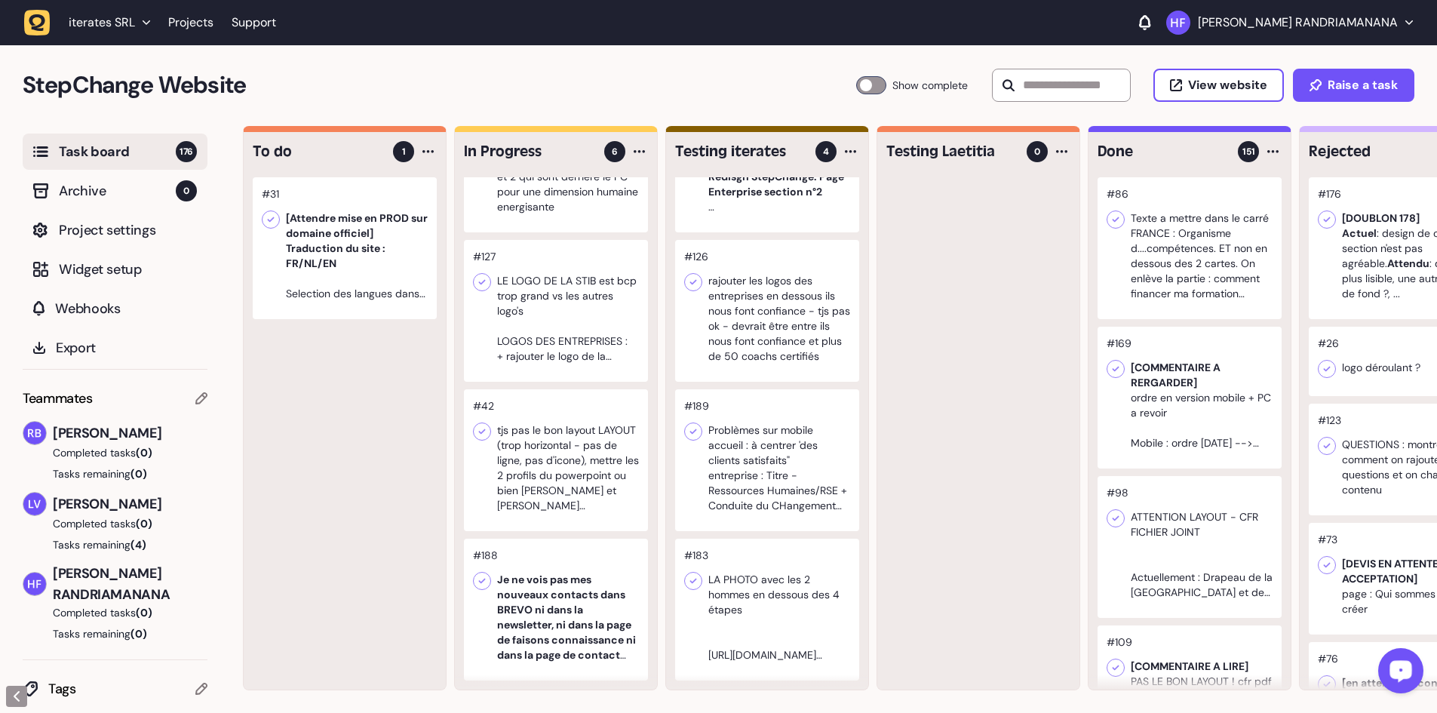
click at [565, 615] on div at bounding box center [556, 609] width 184 height 142
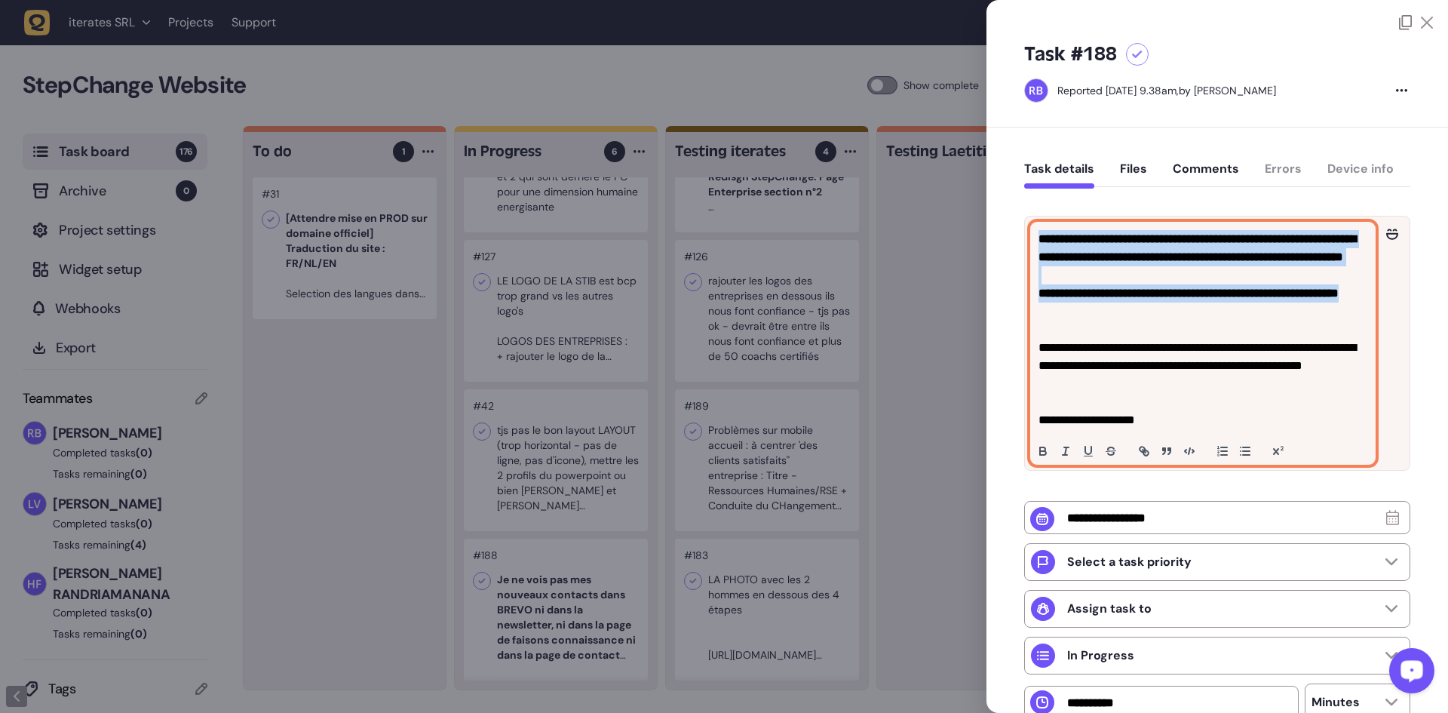
drag, startPoint x: 1131, startPoint y: 334, endPoint x: 1036, endPoint y: 236, distance: 136.5
click at [1036, 236] on div "**********" at bounding box center [1203, 342] width 344 height 241
copy div "**********"
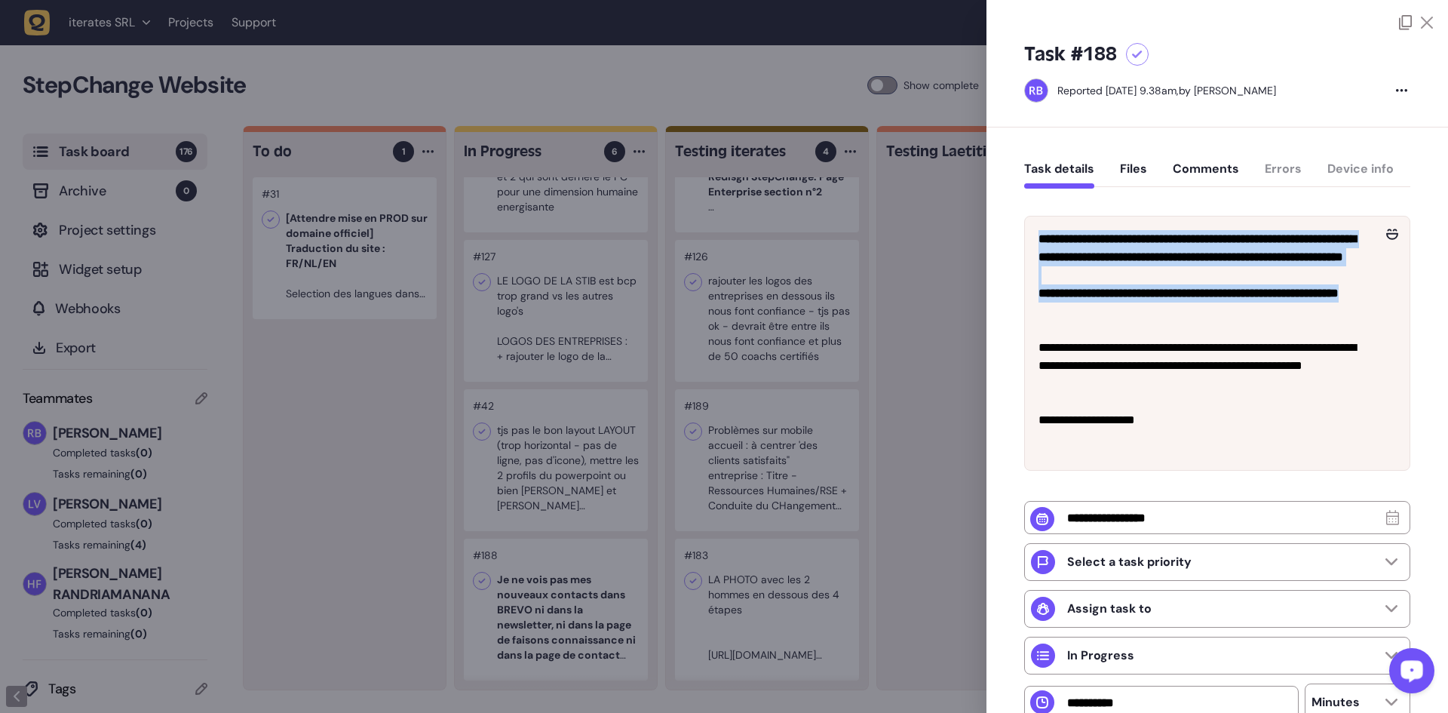
click at [379, 373] on div at bounding box center [724, 356] width 1448 height 713
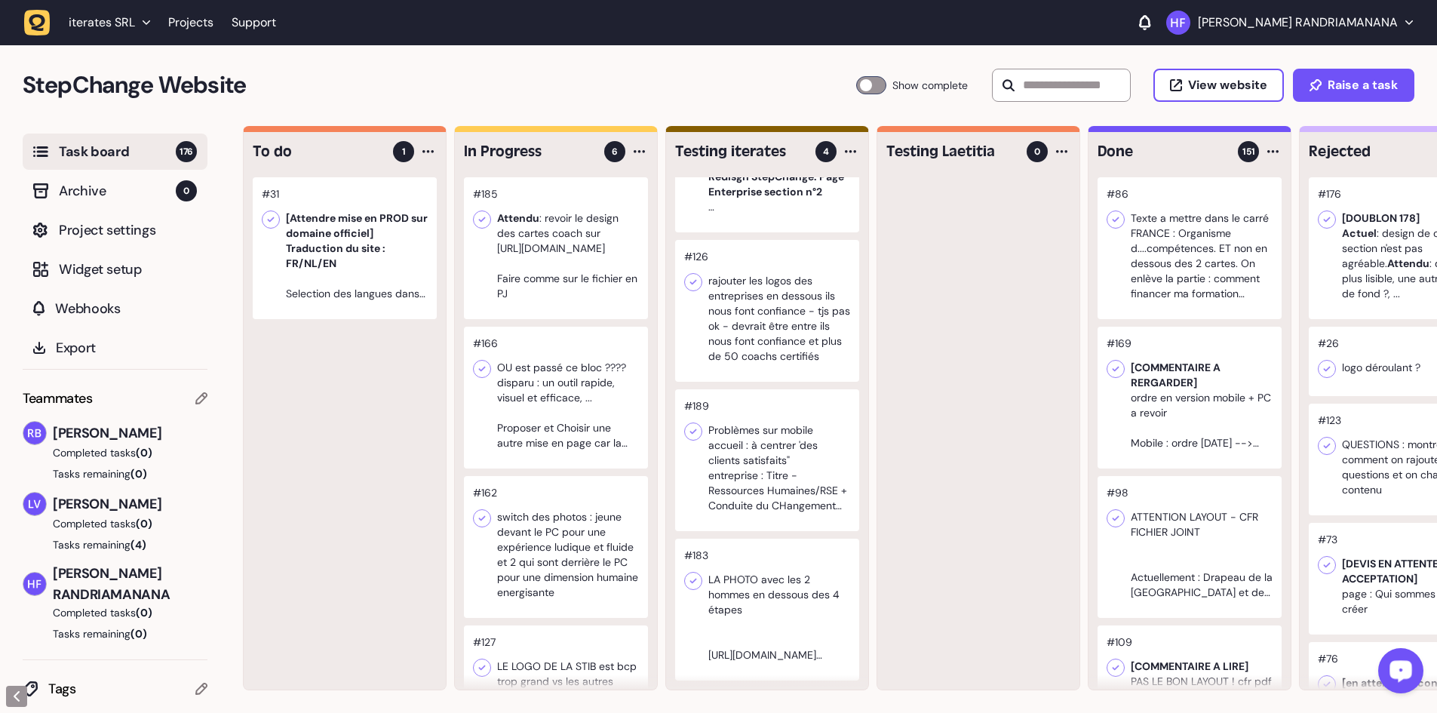
click at [586, 301] on div at bounding box center [556, 248] width 184 height 142
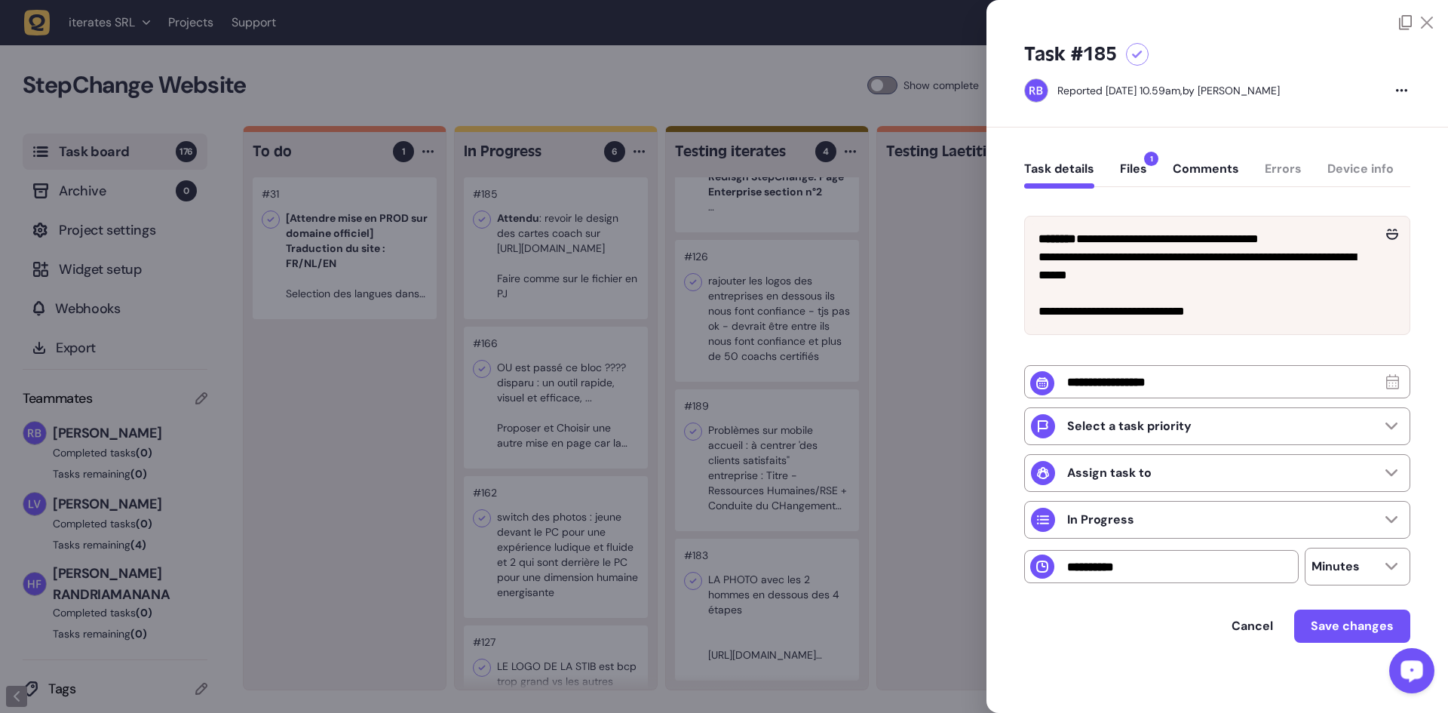
click at [1140, 170] on button "Files 1" at bounding box center [1133, 174] width 27 height 27
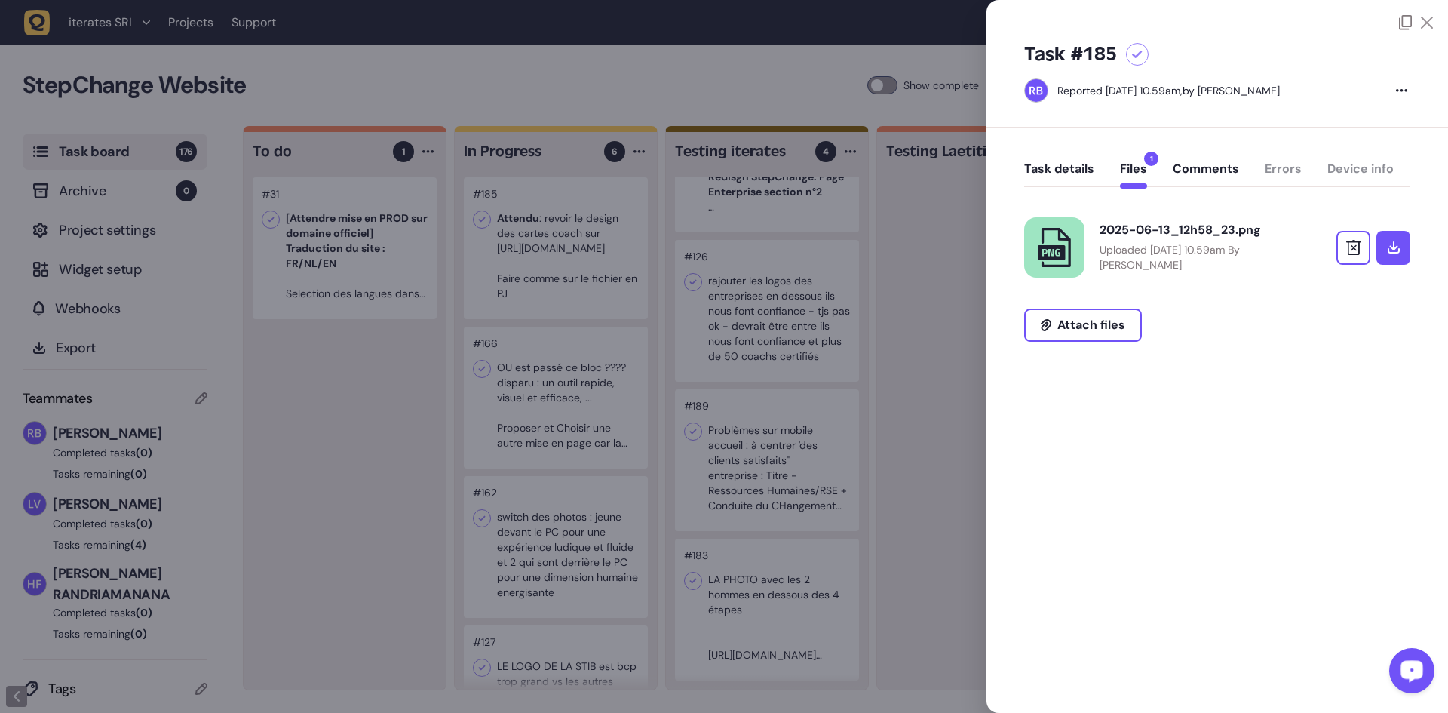
click at [1069, 170] on button "Task details" at bounding box center [1059, 174] width 70 height 27
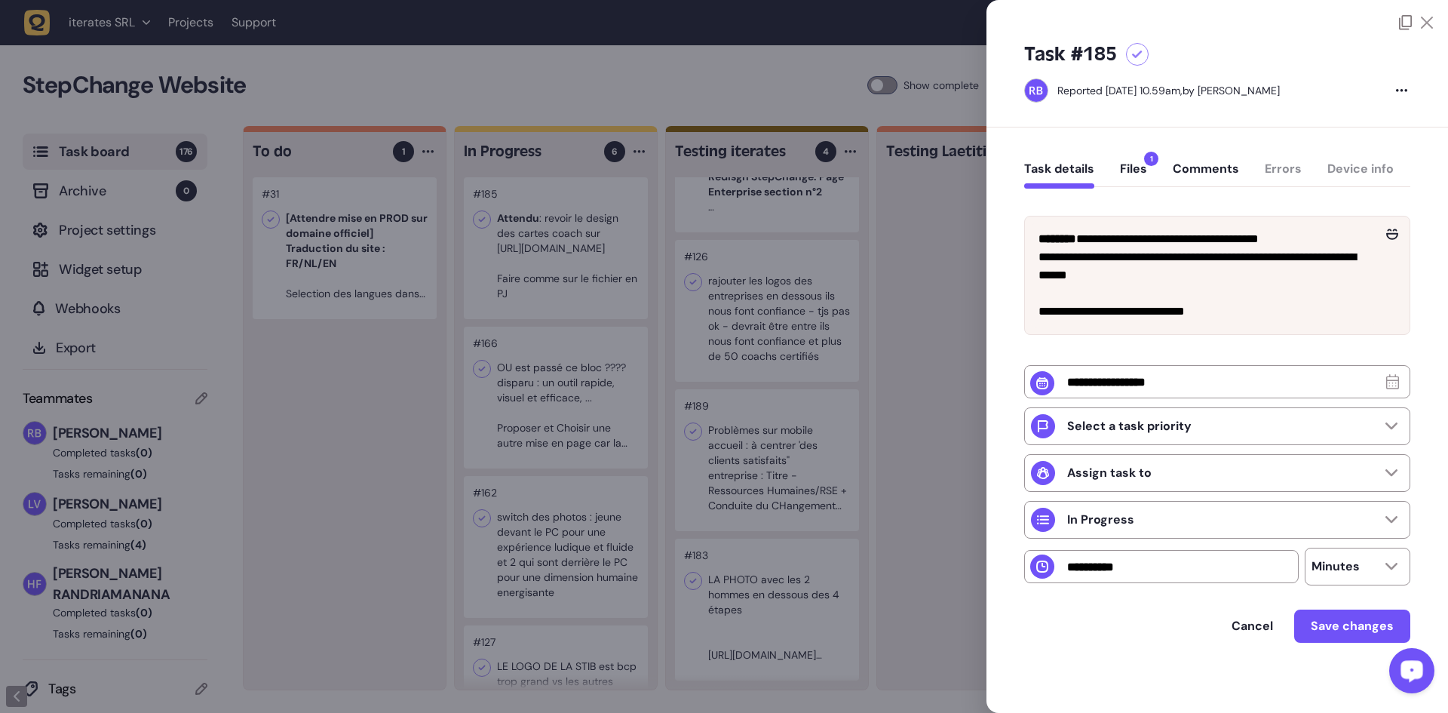
click at [596, 267] on div at bounding box center [724, 356] width 1448 height 713
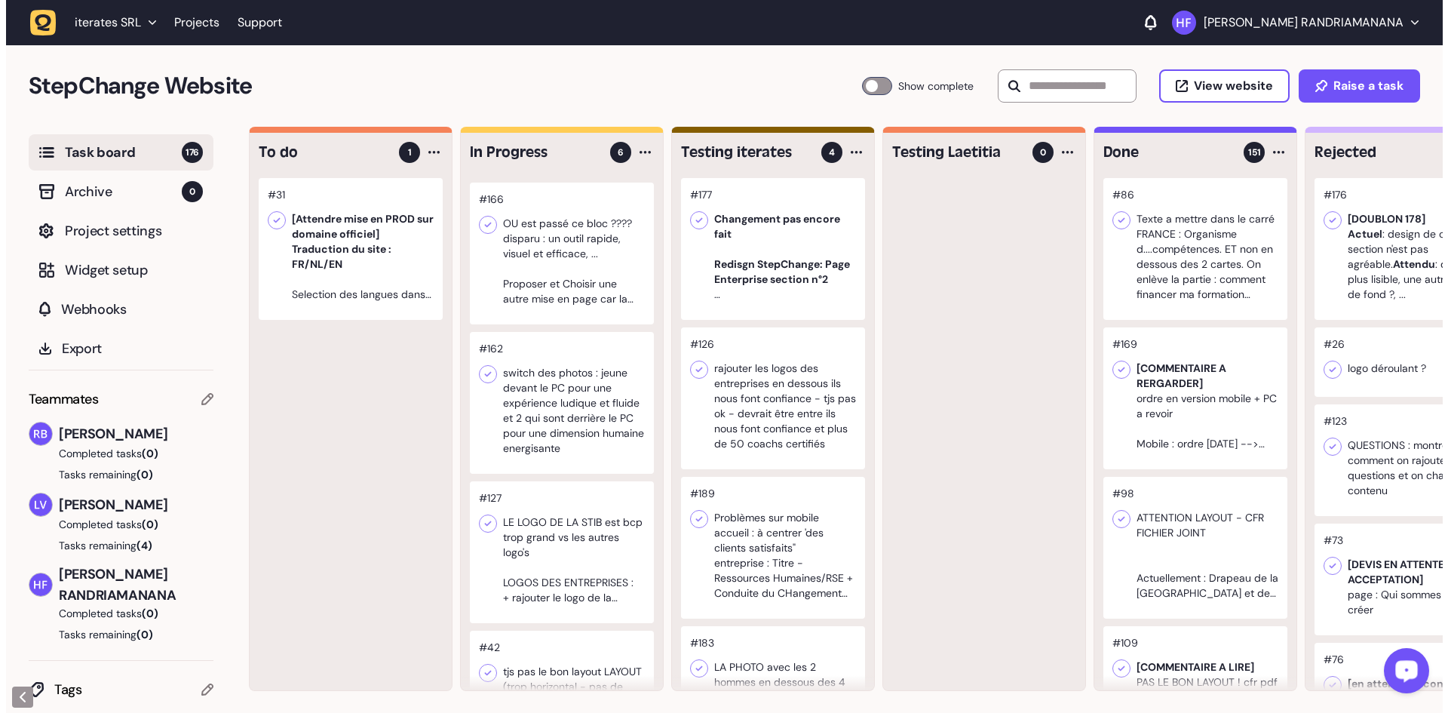
scroll to position [151, 0]
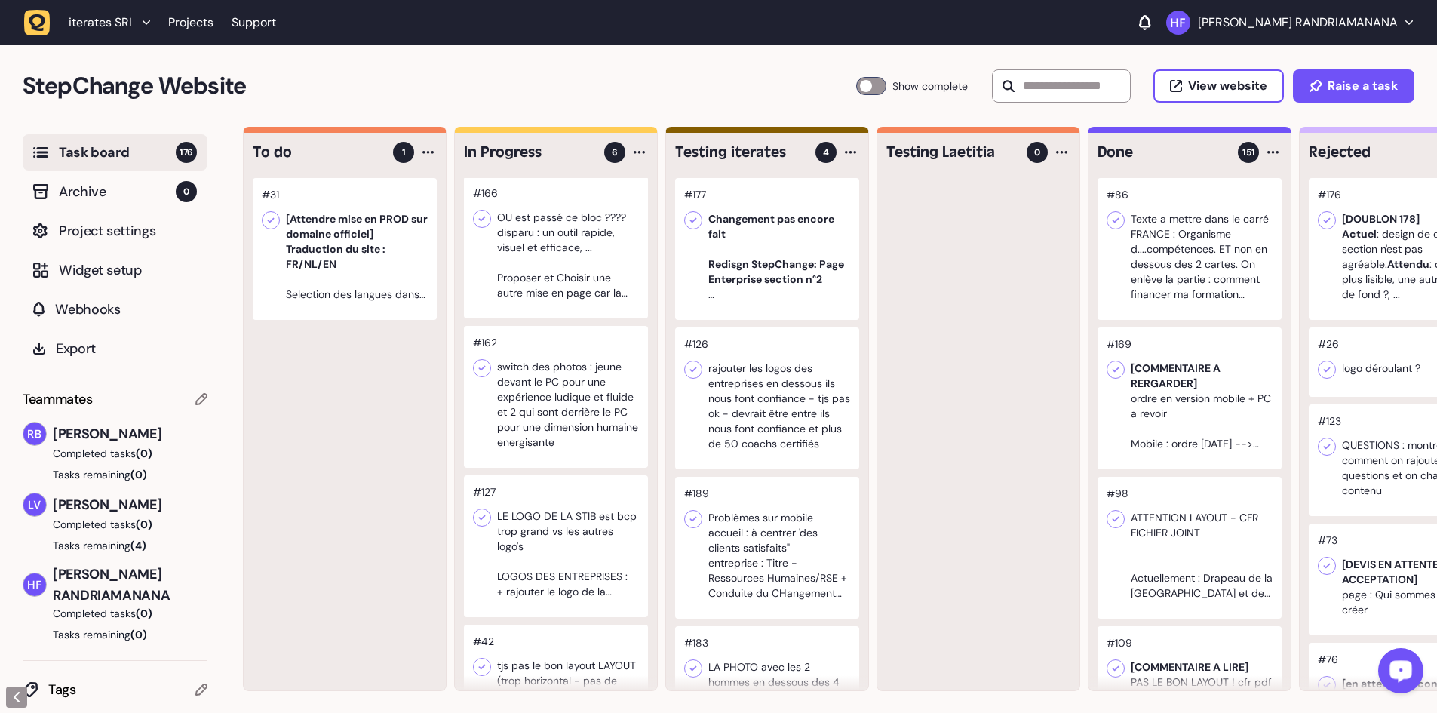
click at [579, 282] on div at bounding box center [556, 247] width 184 height 142
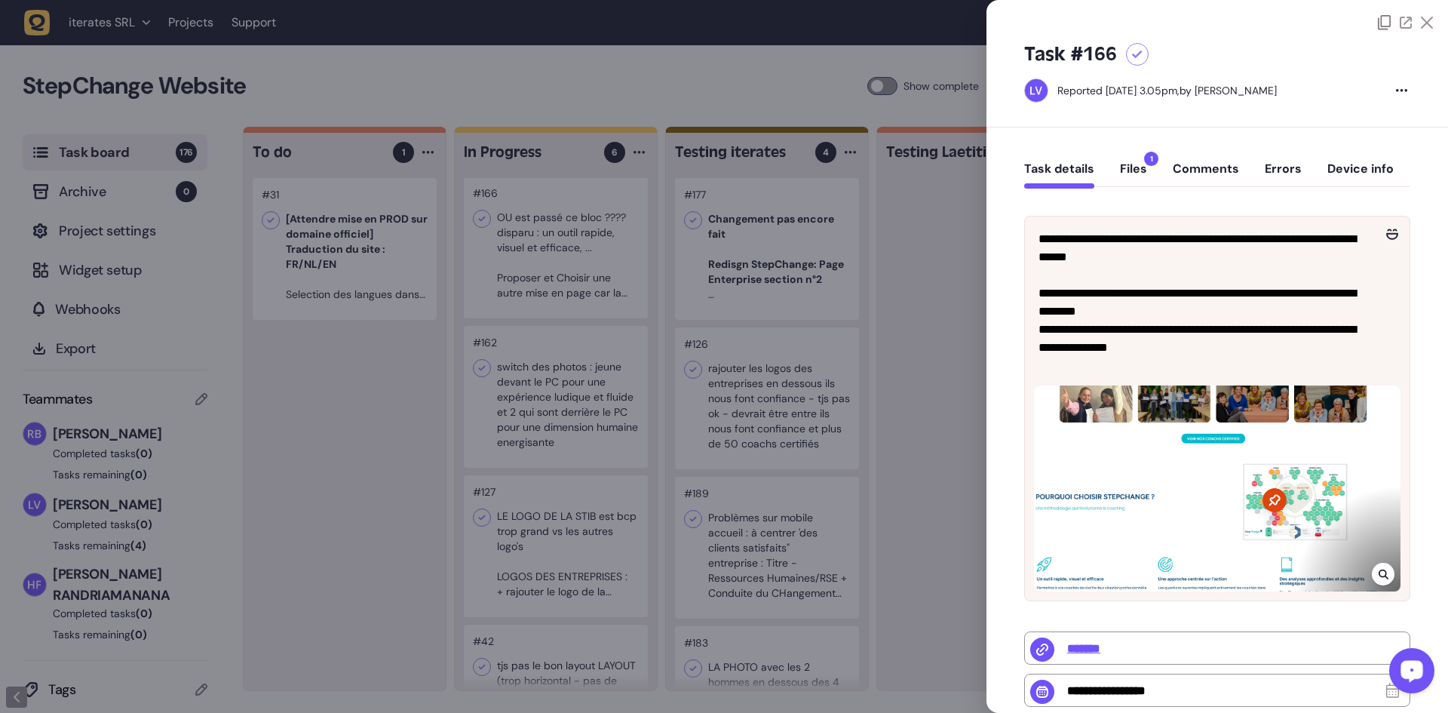
click at [548, 377] on div at bounding box center [724, 356] width 1448 height 713
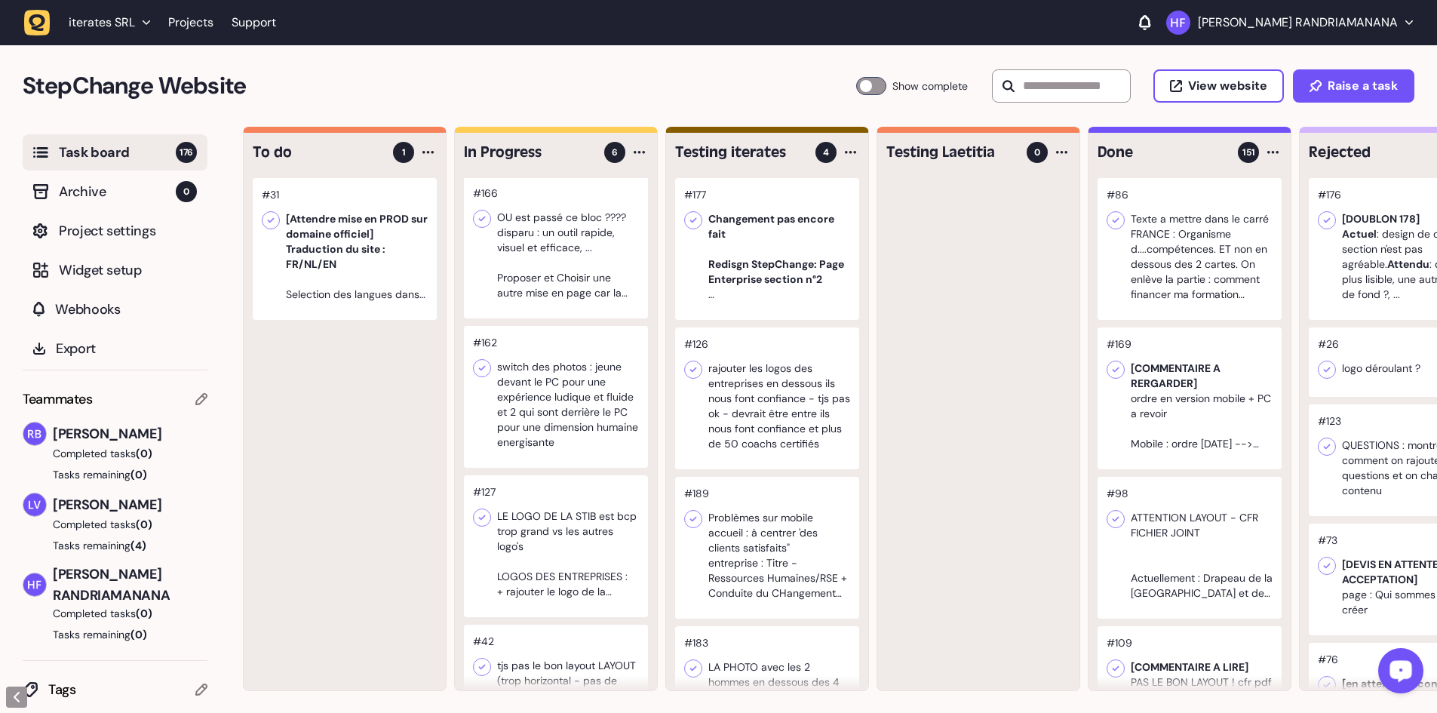
click at [571, 397] on div at bounding box center [556, 397] width 184 height 142
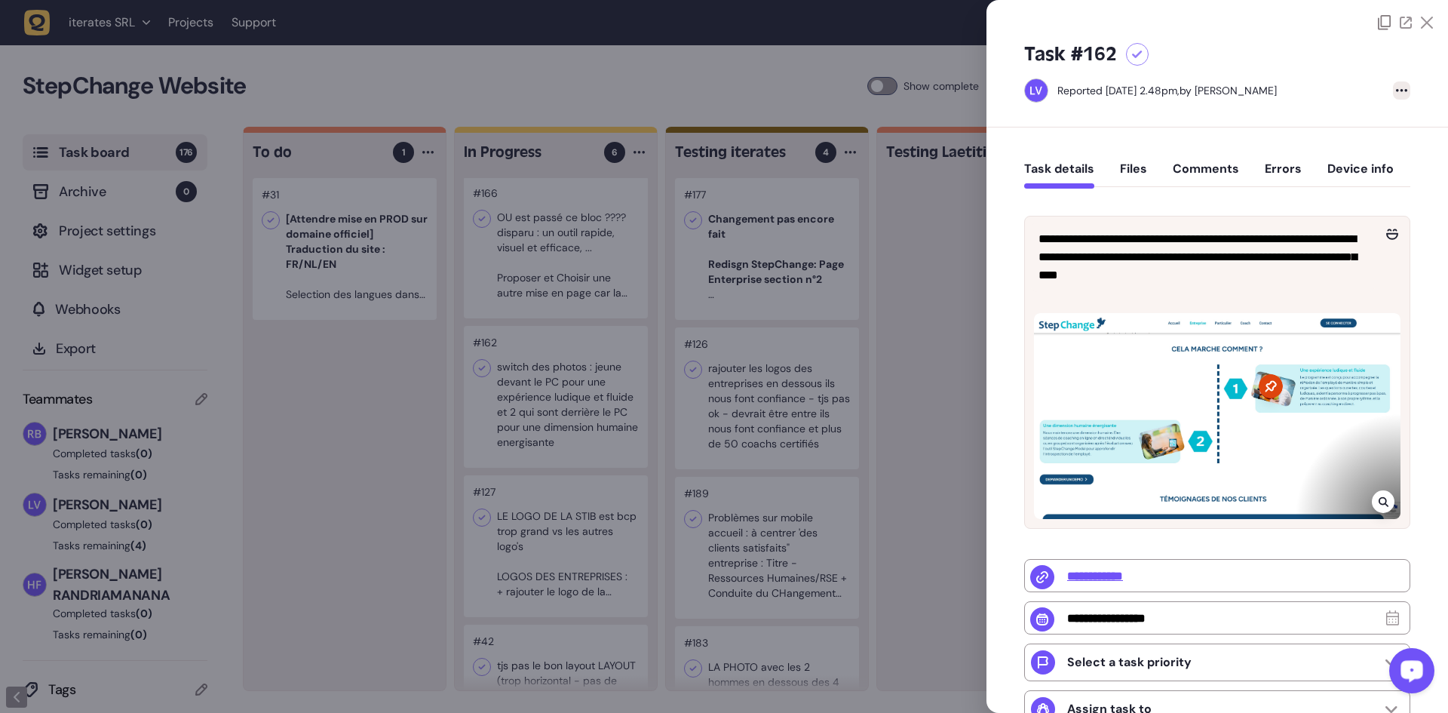
click at [1397, 87] on div at bounding box center [1401, 90] width 17 height 18
click at [1397, 87] on div "Delete task View page" at bounding box center [1401, 90] width 17 height 18
click at [1265, 63] on div "Task #162" at bounding box center [1217, 54] width 386 height 24
click at [1357, 170] on button "Device info" at bounding box center [1360, 174] width 66 height 27
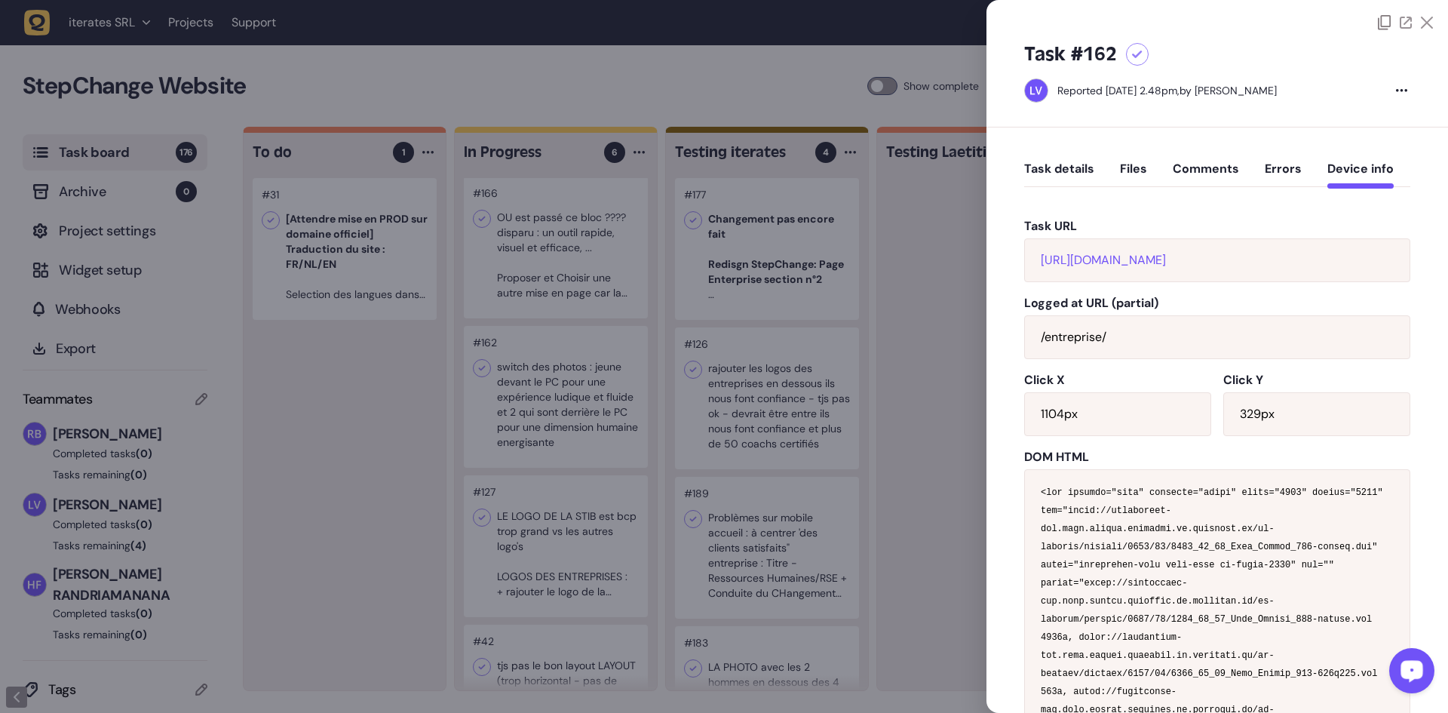
click at [515, 467] on div at bounding box center [724, 356] width 1448 height 713
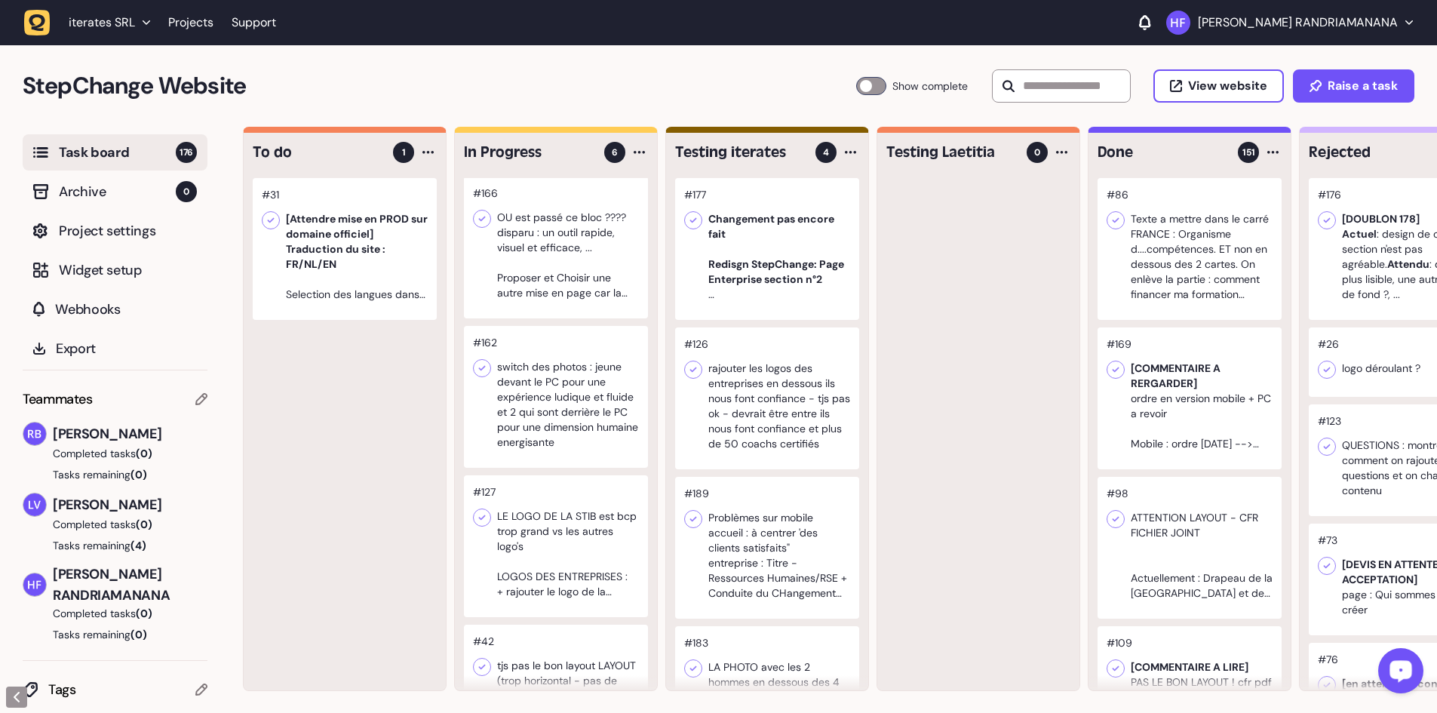
click at [590, 526] on div at bounding box center [556, 546] width 184 height 142
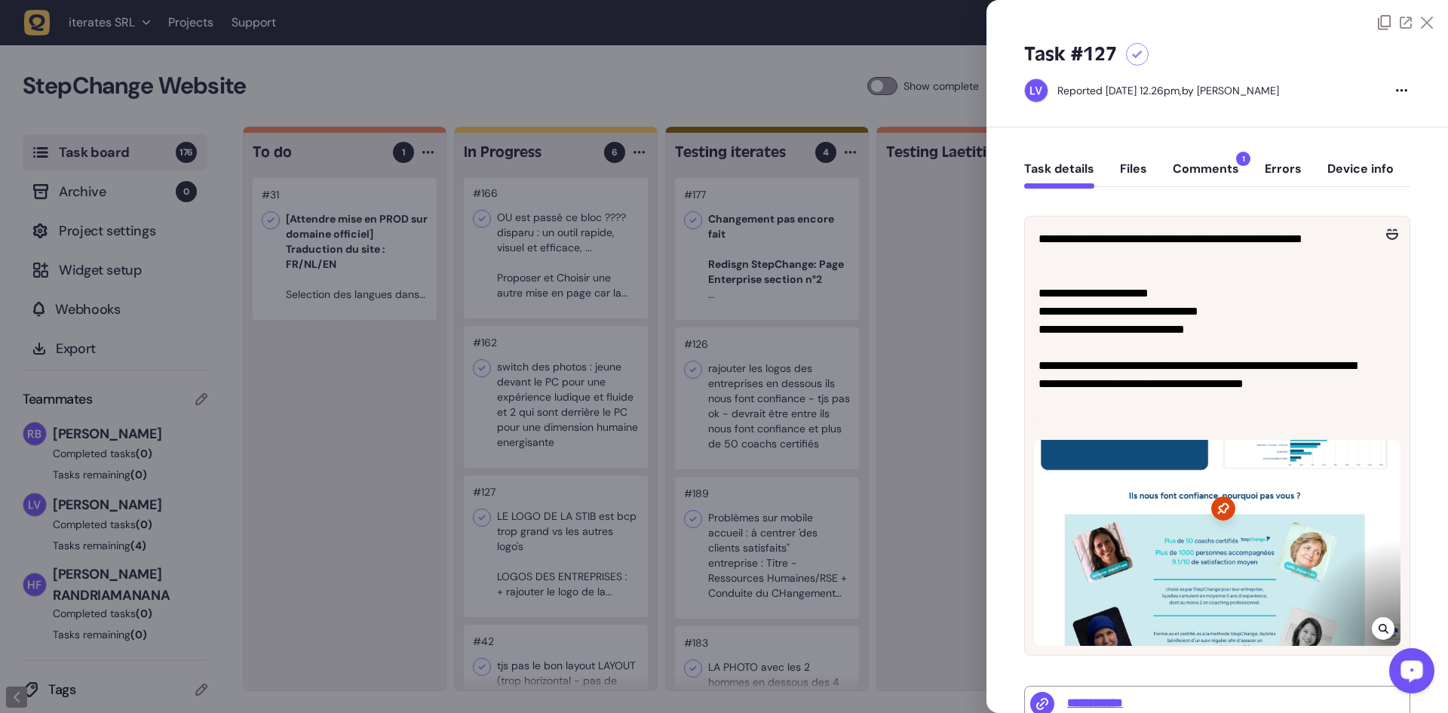
click at [1225, 173] on button "Comments 1" at bounding box center [1206, 174] width 66 height 27
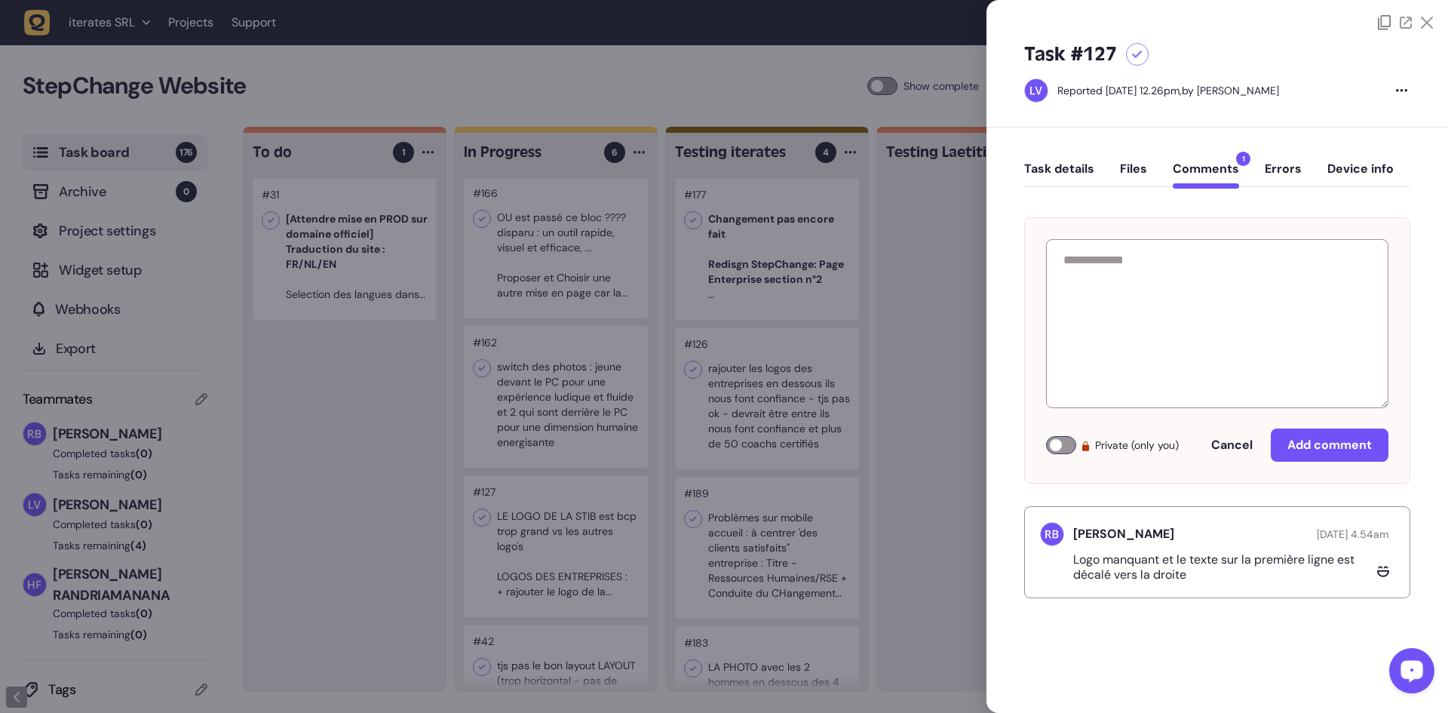
click at [1352, 166] on button "Device info" at bounding box center [1360, 174] width 66 height 27
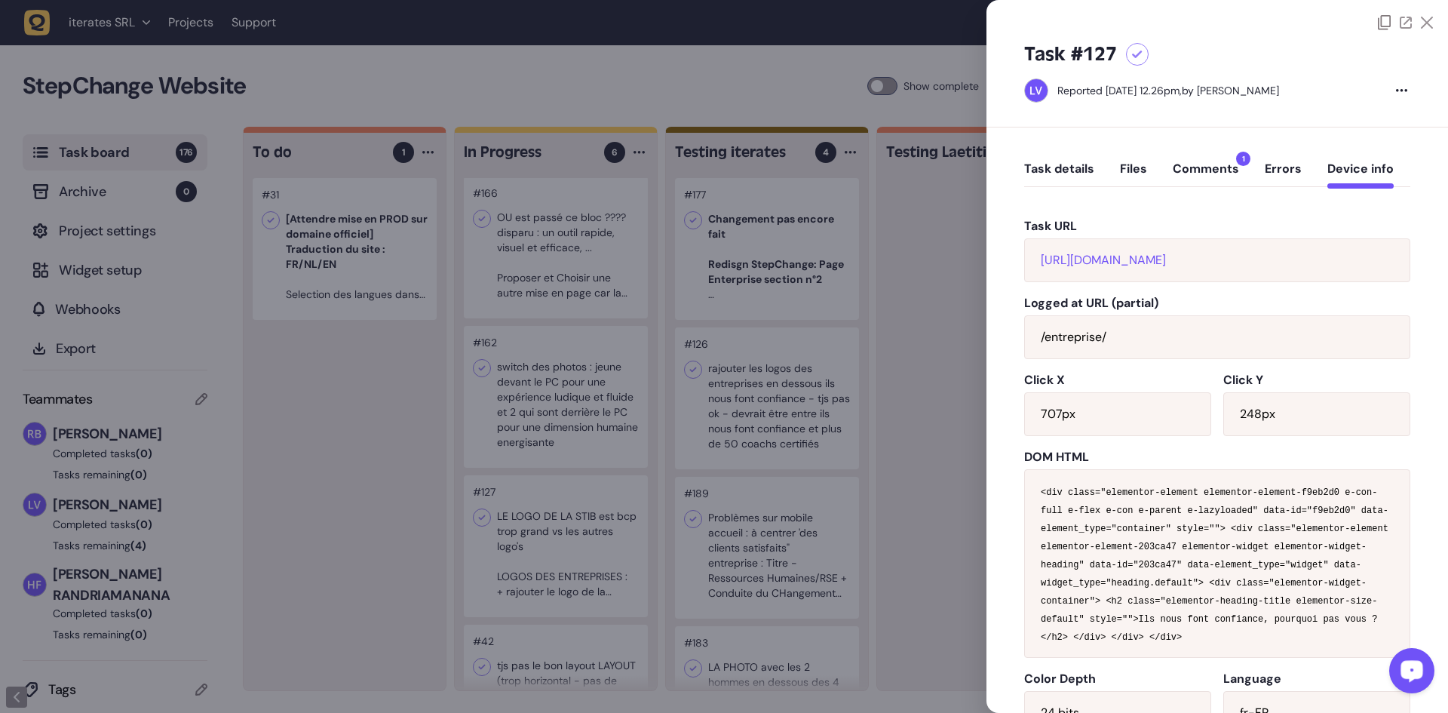
click at [941, 333] on div at bounding box center [724, 356] width 1448 height 713
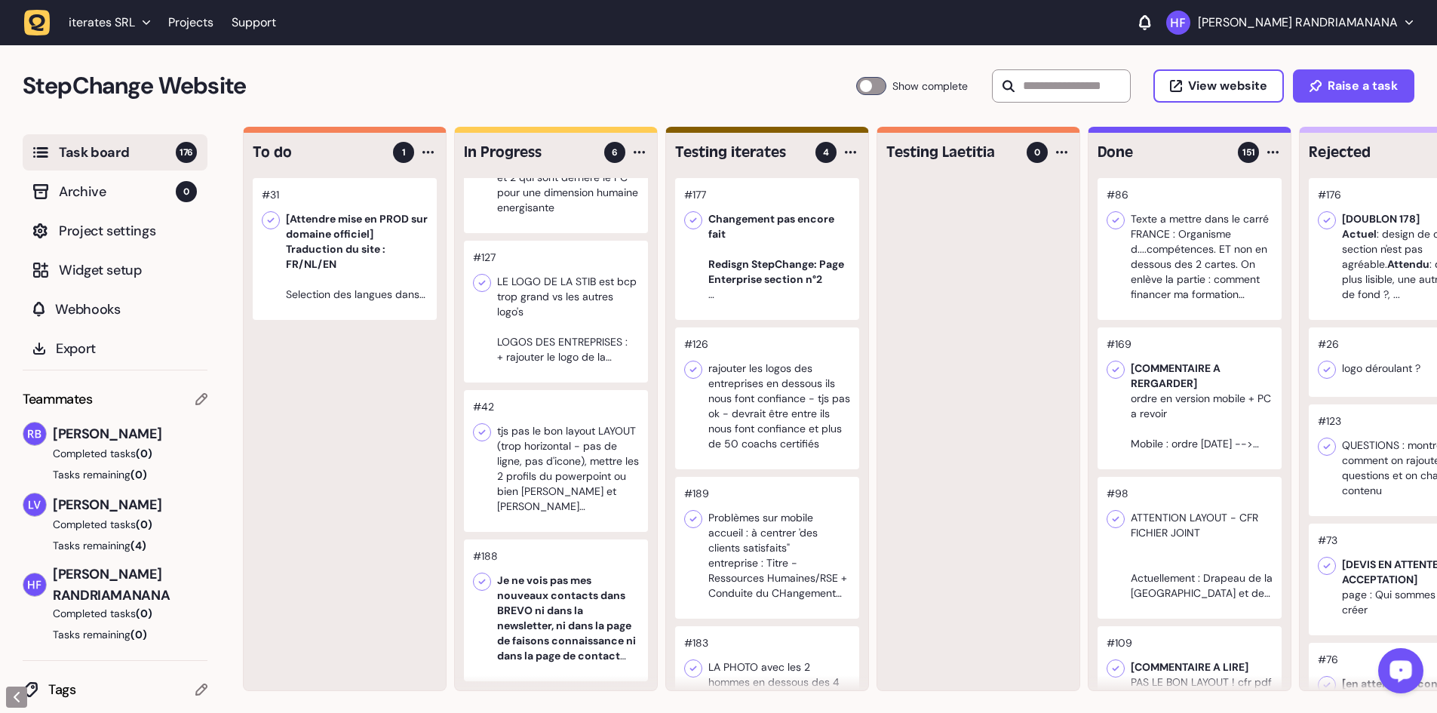
scroll to position [397, 0]
click at [557, 447] on div at bounding box center [556, 461] width 184 height 142
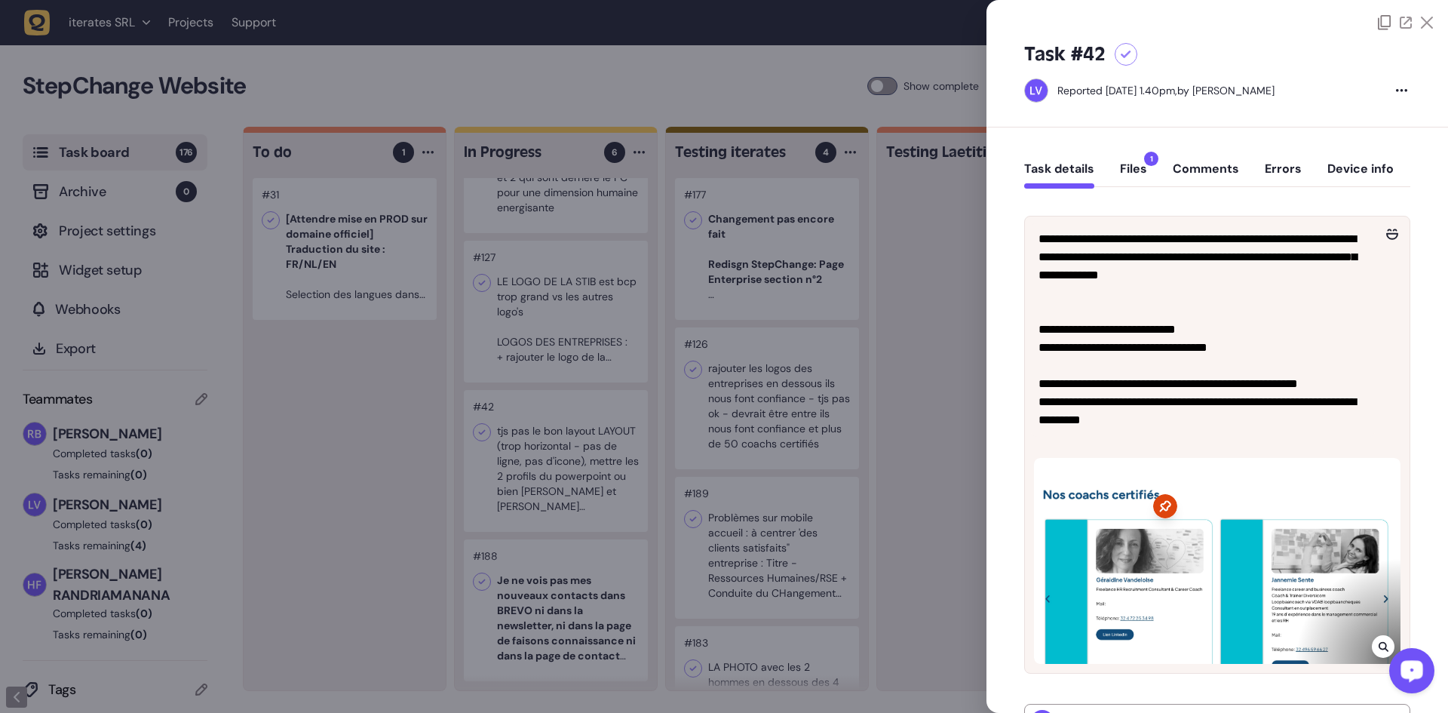
click at [558, 472] on div at bounding box center [724, 356] width 1448 height 713
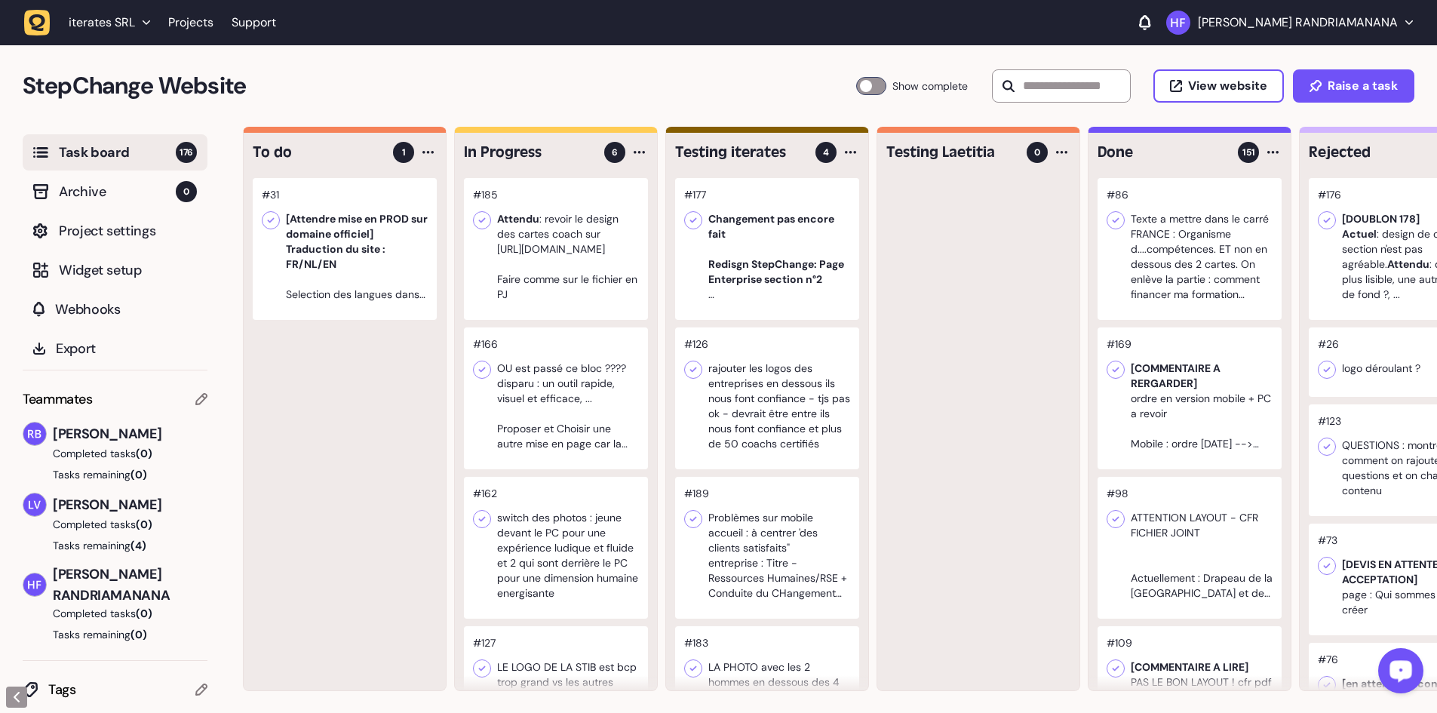
click at [605, 293] on div at bounding box center [556, 249] width 184 height 142
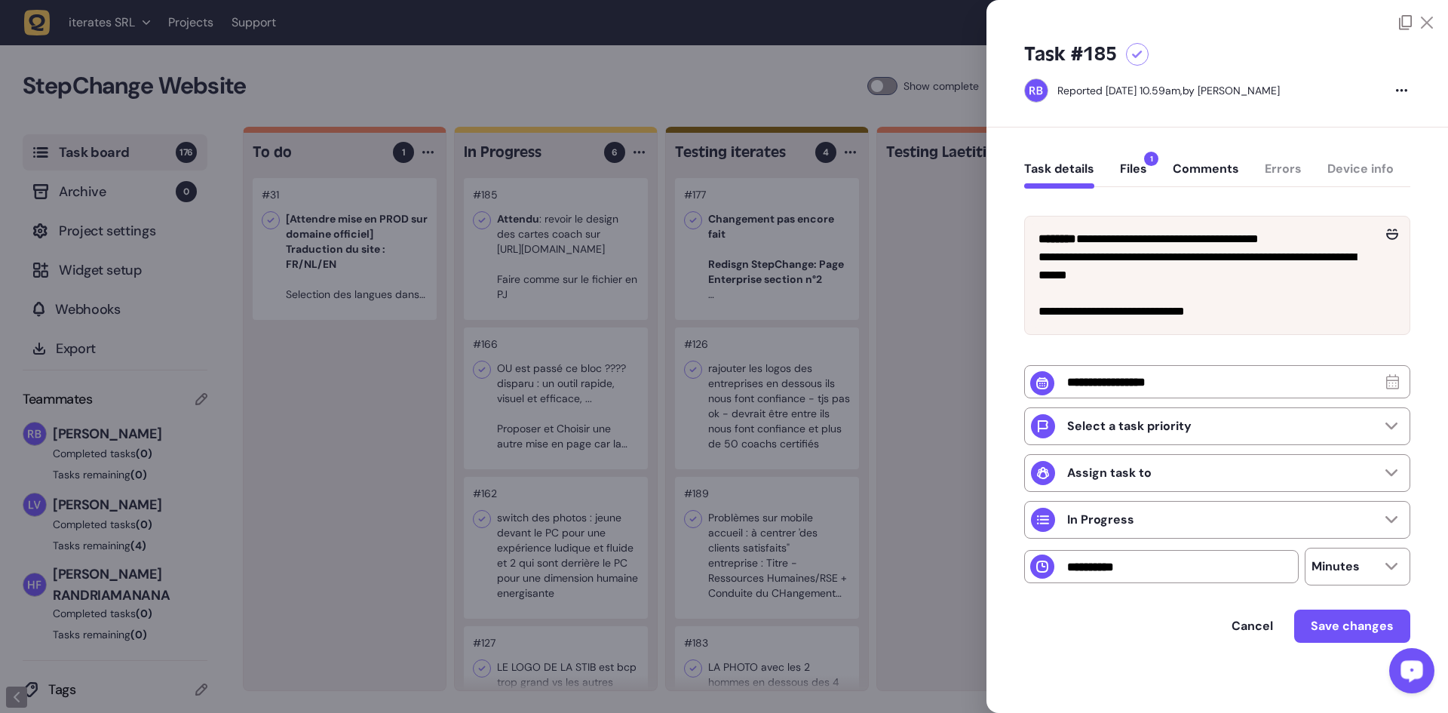
click at [1145, 172] on button "Files 1" at bounding box center [1133, 174] width 27 height 27
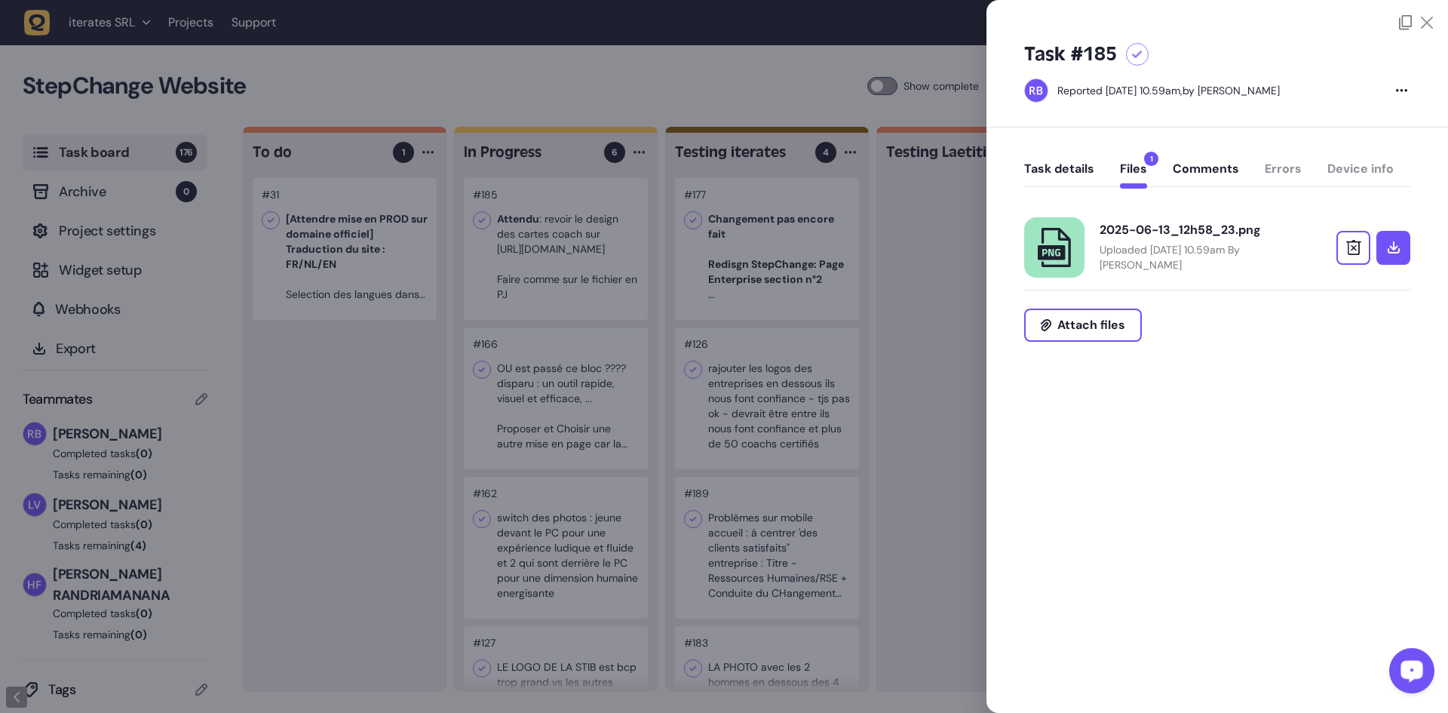
click at [1225, 252] on p "Uploaded June 13, 2025 at 10.59am By Rodolphe Balay" at bounding box center [1198, 257] width 196 height 30
click at [1376, 170] on div "Task details Files 1 Comments Errors Device info" at bounding box center [1217, 172] width 386 height 44
click at [1374, 163] on div "Task details Files 1 Comments Errors Device info" at bounding box center [1217, 172] width 386 height 44
click at [1078, 170] on button "Task details" at bounding box center [1059, 174] width 70 height 27
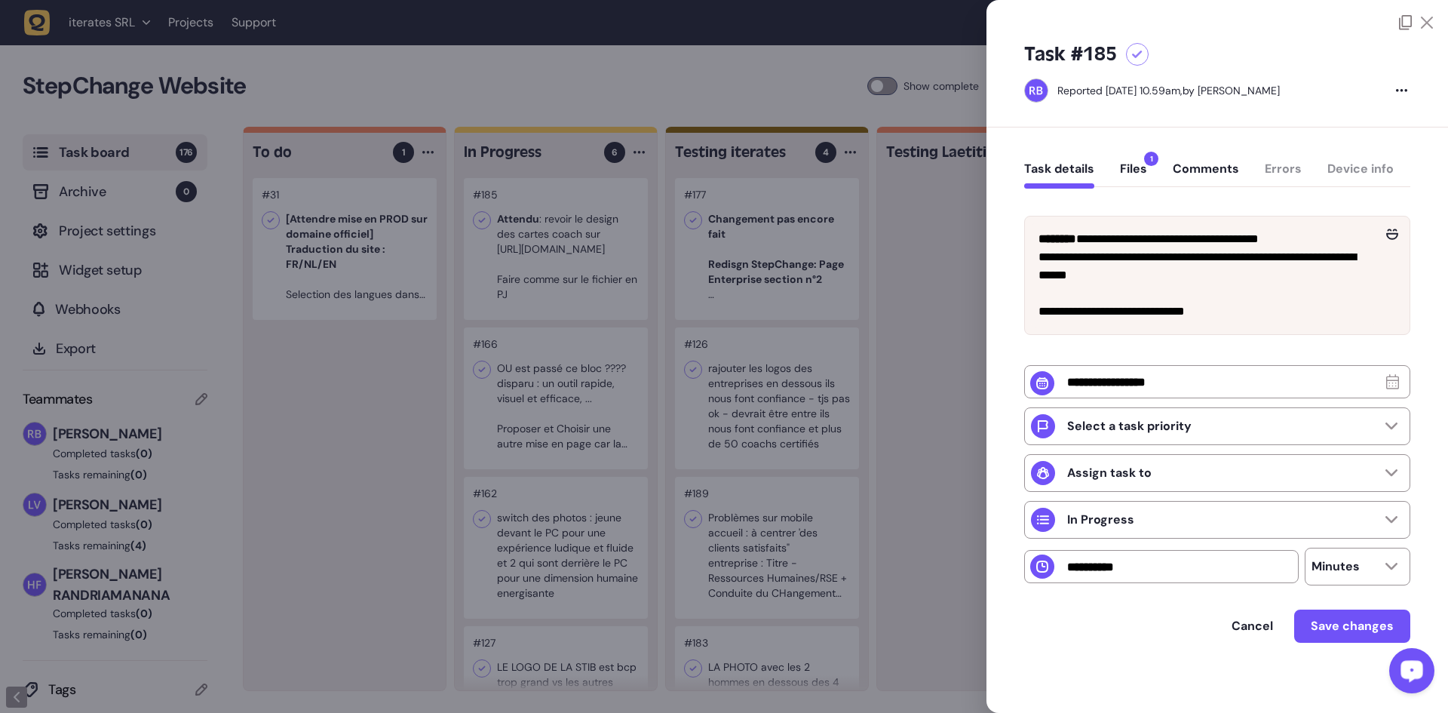
click at [1345, 171] on div "Task details Files 1 Comments Errors Device info" at bounding box center [1217, 172] width 386 height 44
click at [939, 382] on div at bounding box center [724, 356] width 1448 height 713
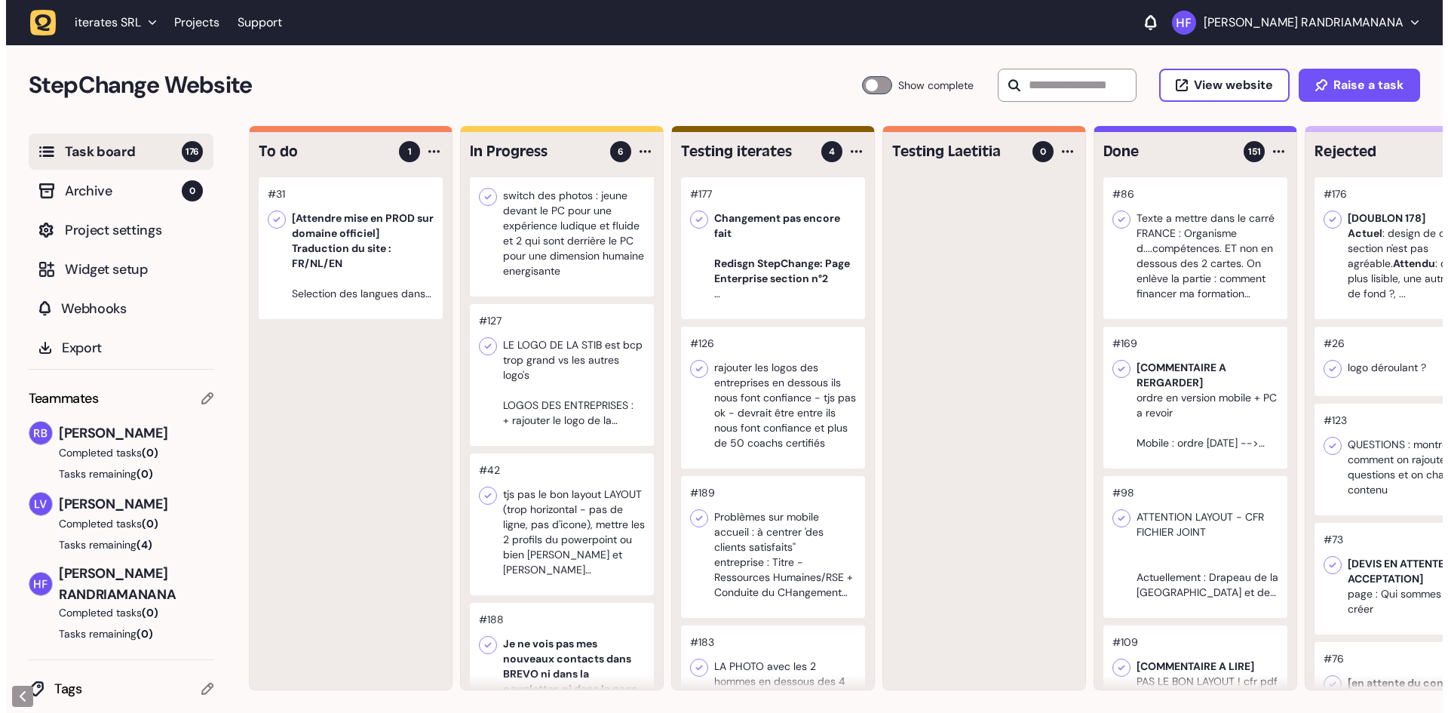
scroll to position [397, 0]
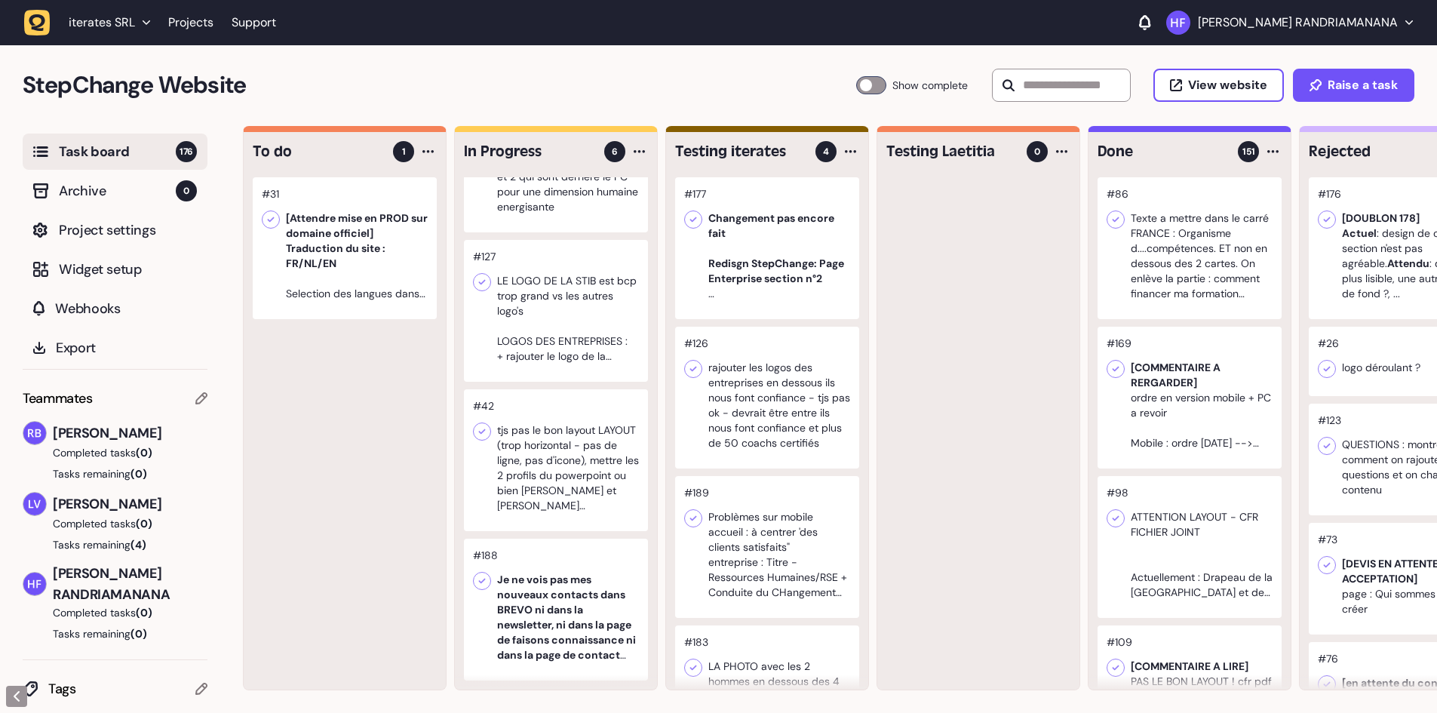
click at [570, 451] on div at bounding box center [556, 460] width 184 height 142
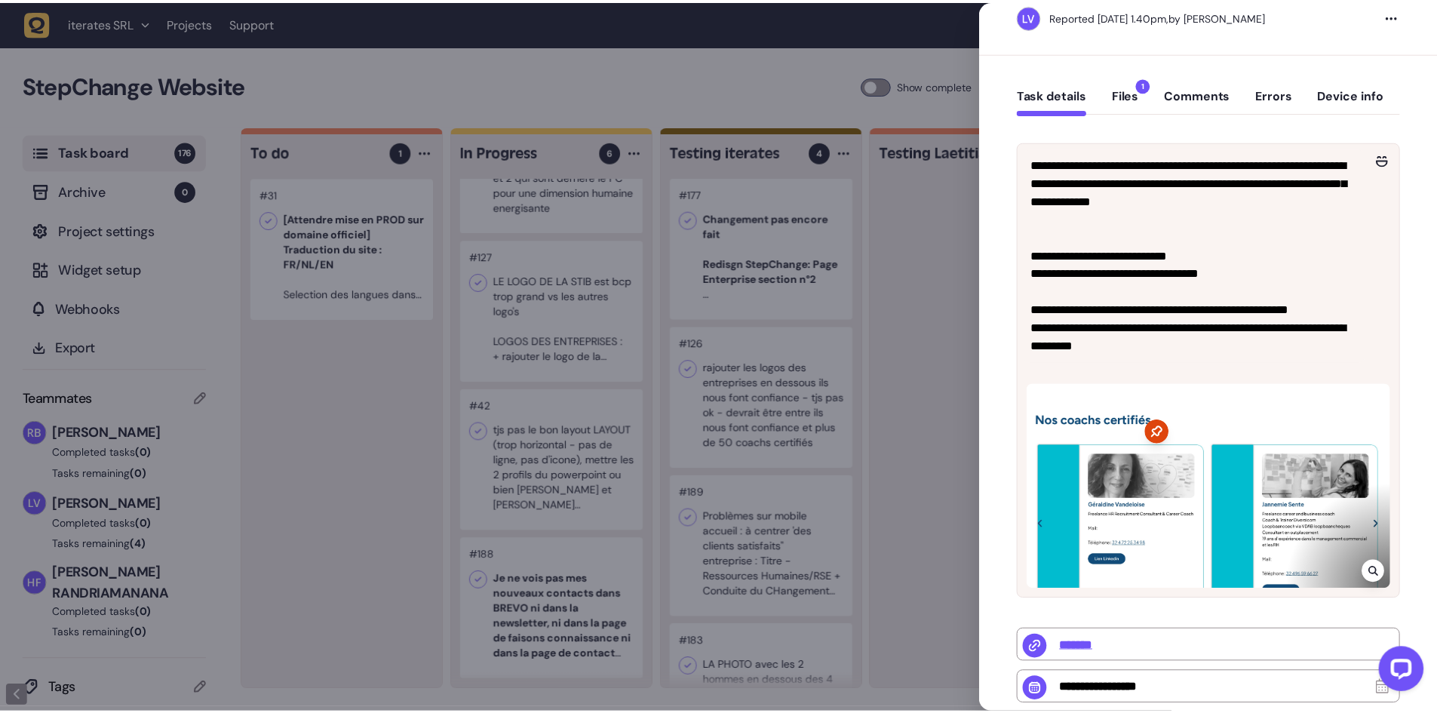
scroll to position [75, 0]
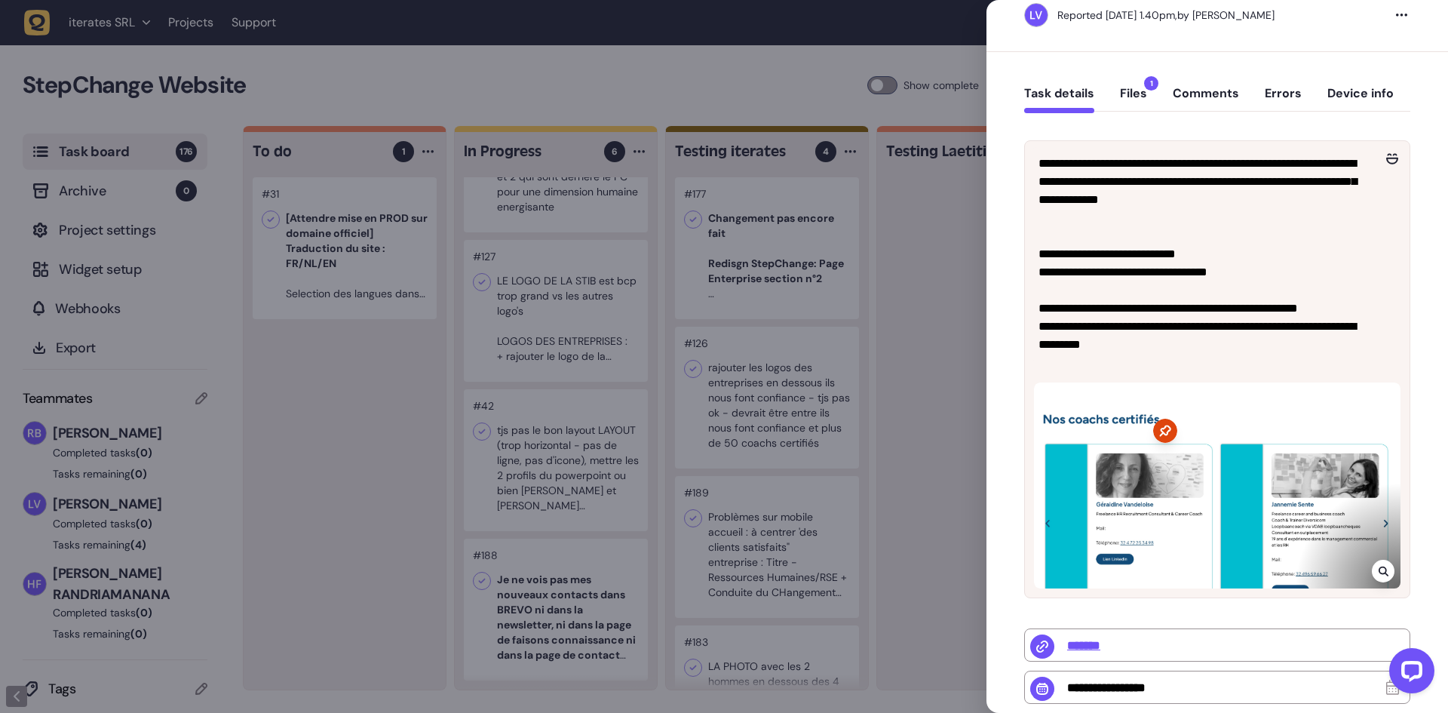
click at [1369, 95] on button "Device info" at bounding box center [1360, 99] width 66 height 27
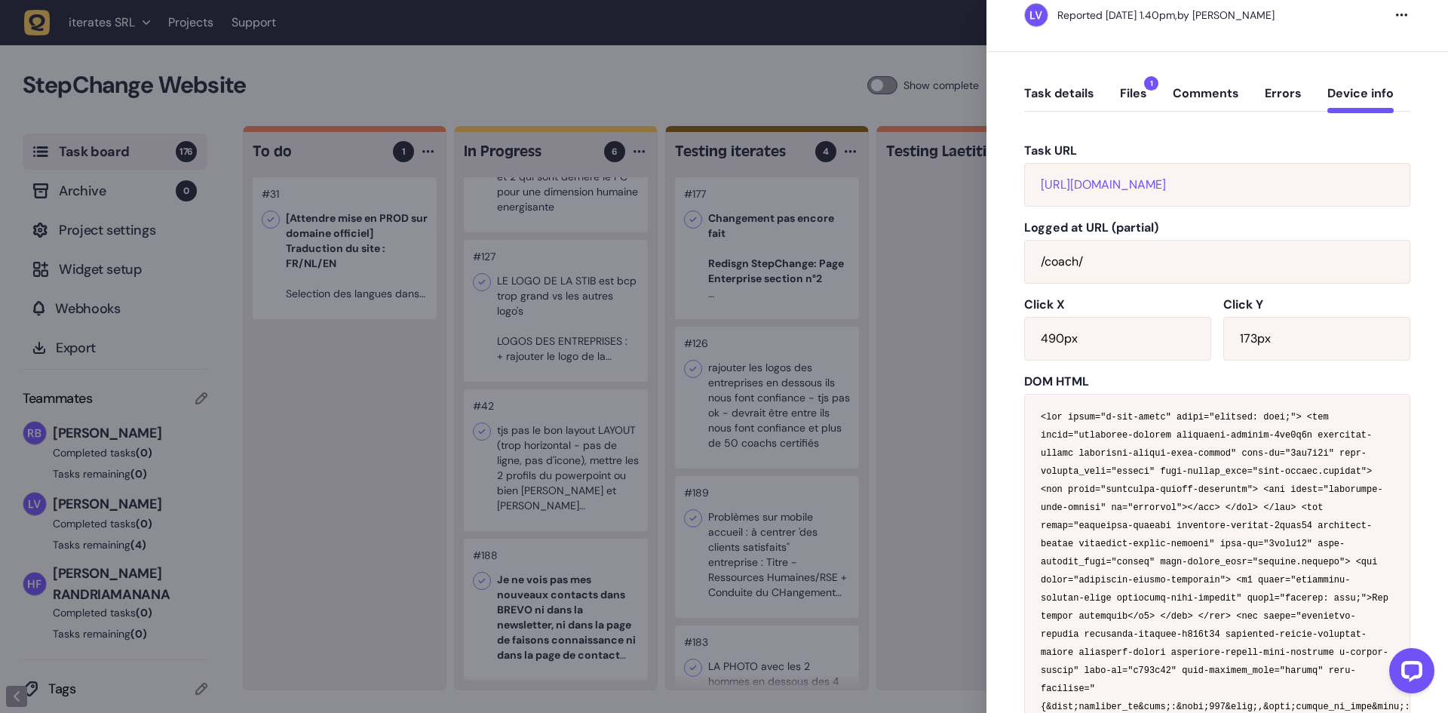
click at [617, 403] on div at bounding box center [724, 356] width 1448 height 713
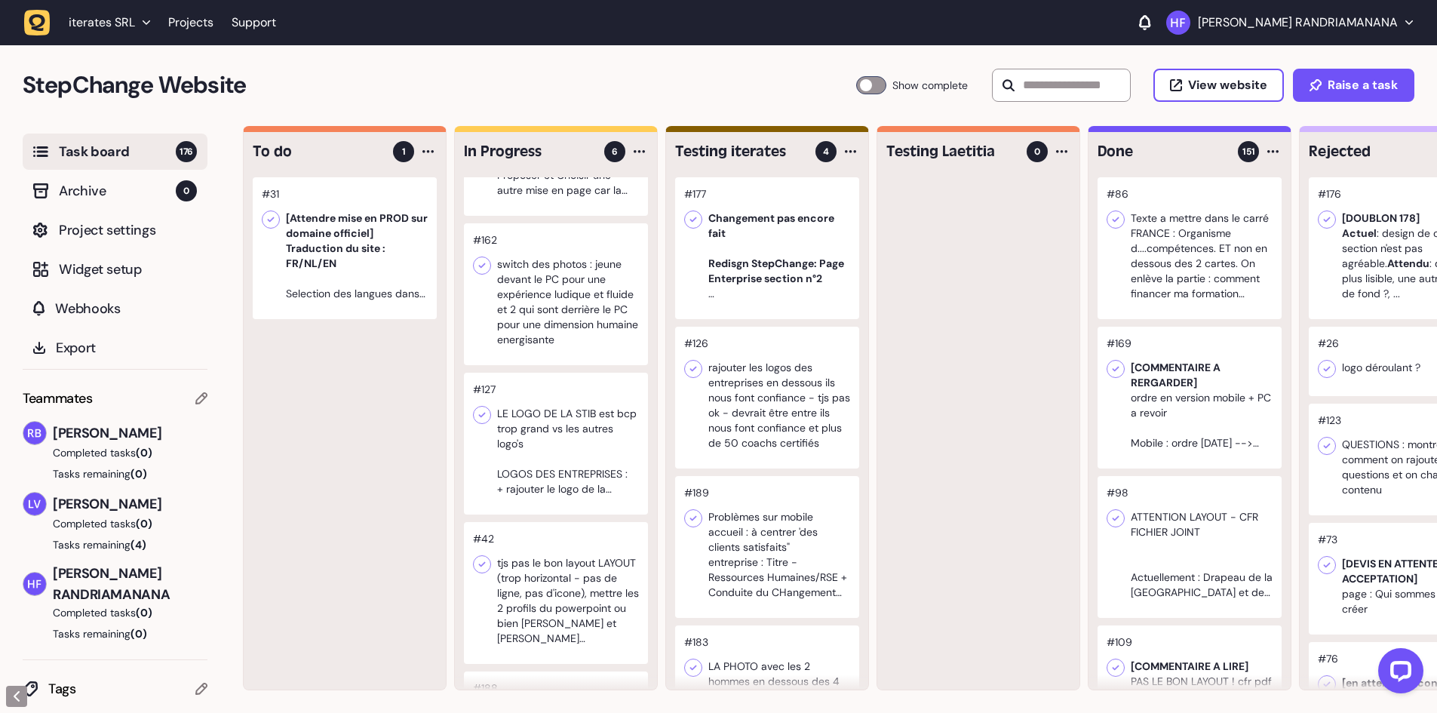
scroll to position [377, 0]
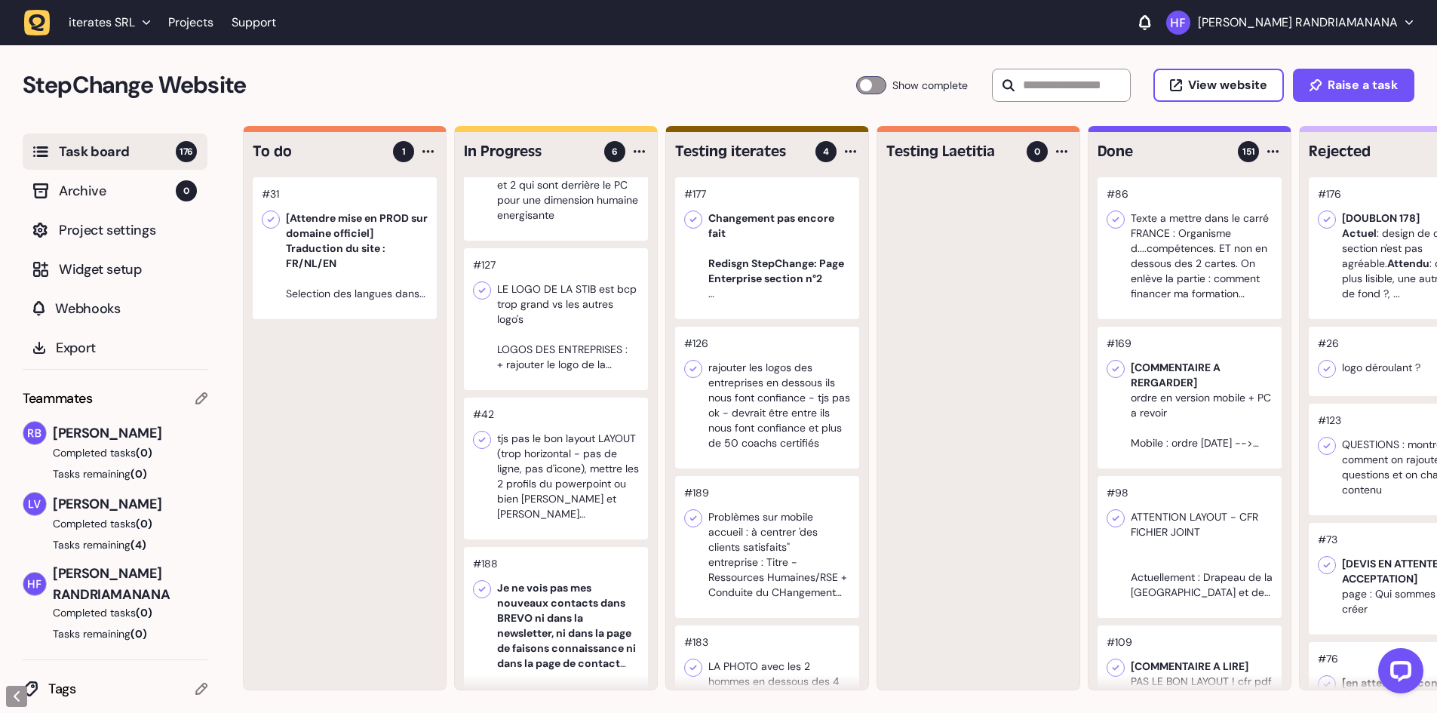
click at [581, 354] on div at bounding box center [556, 319] width 184 height 142
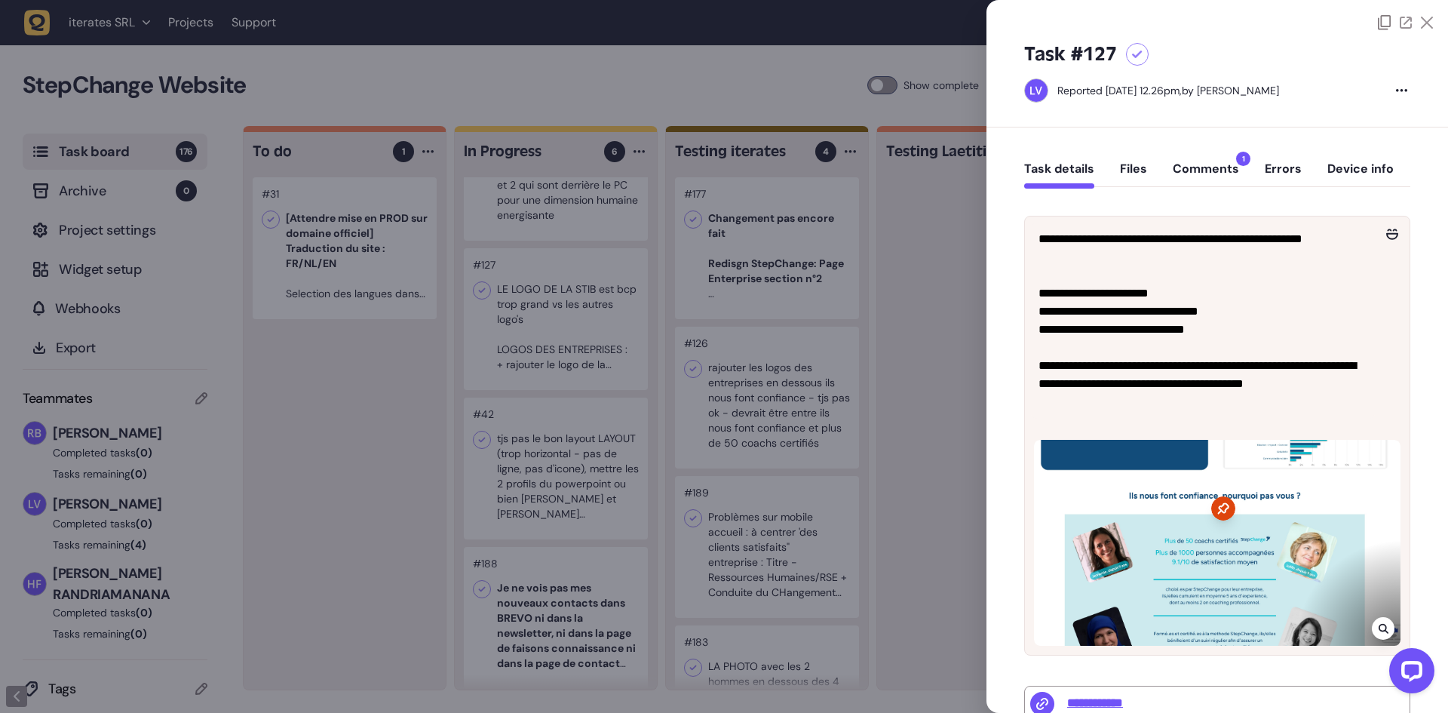
click at [924, 305] on div at bounding box center [724, 356] width 1448 height 713
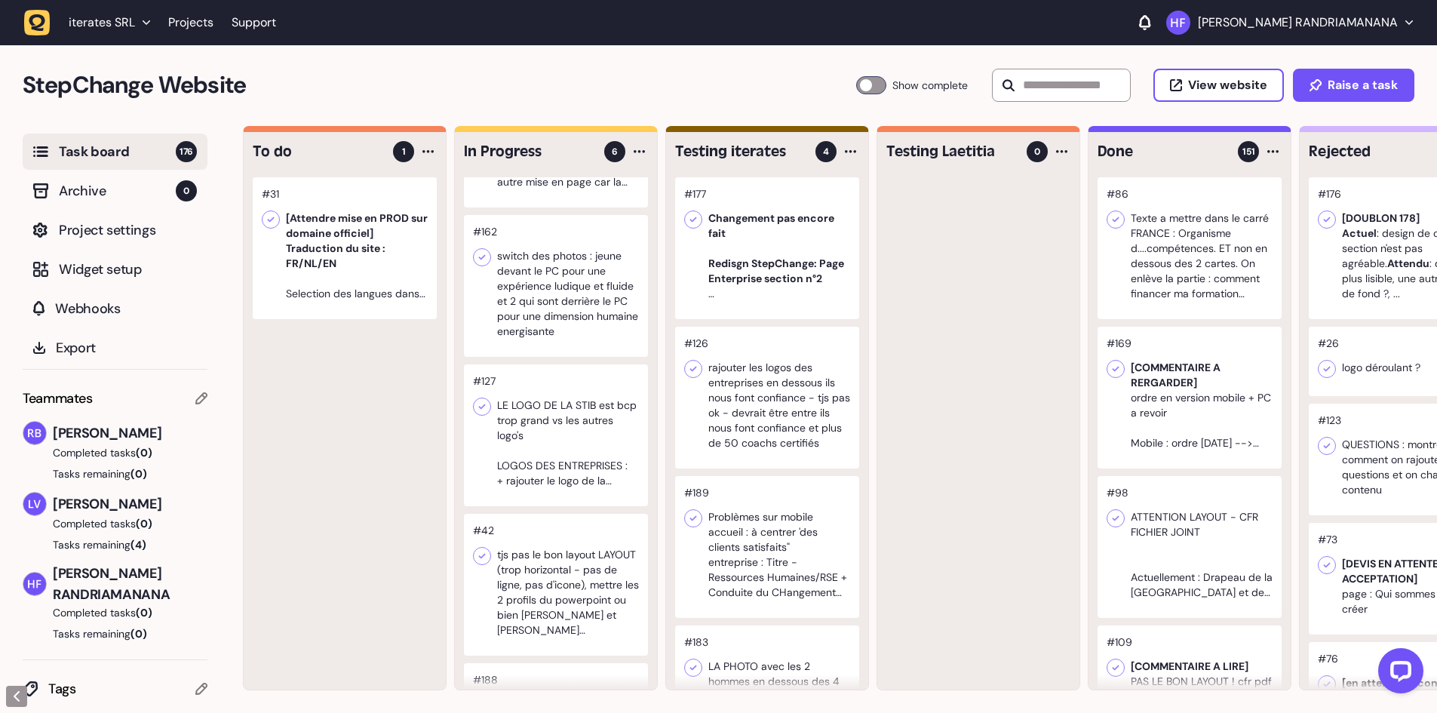
scroll to position [226, 0]
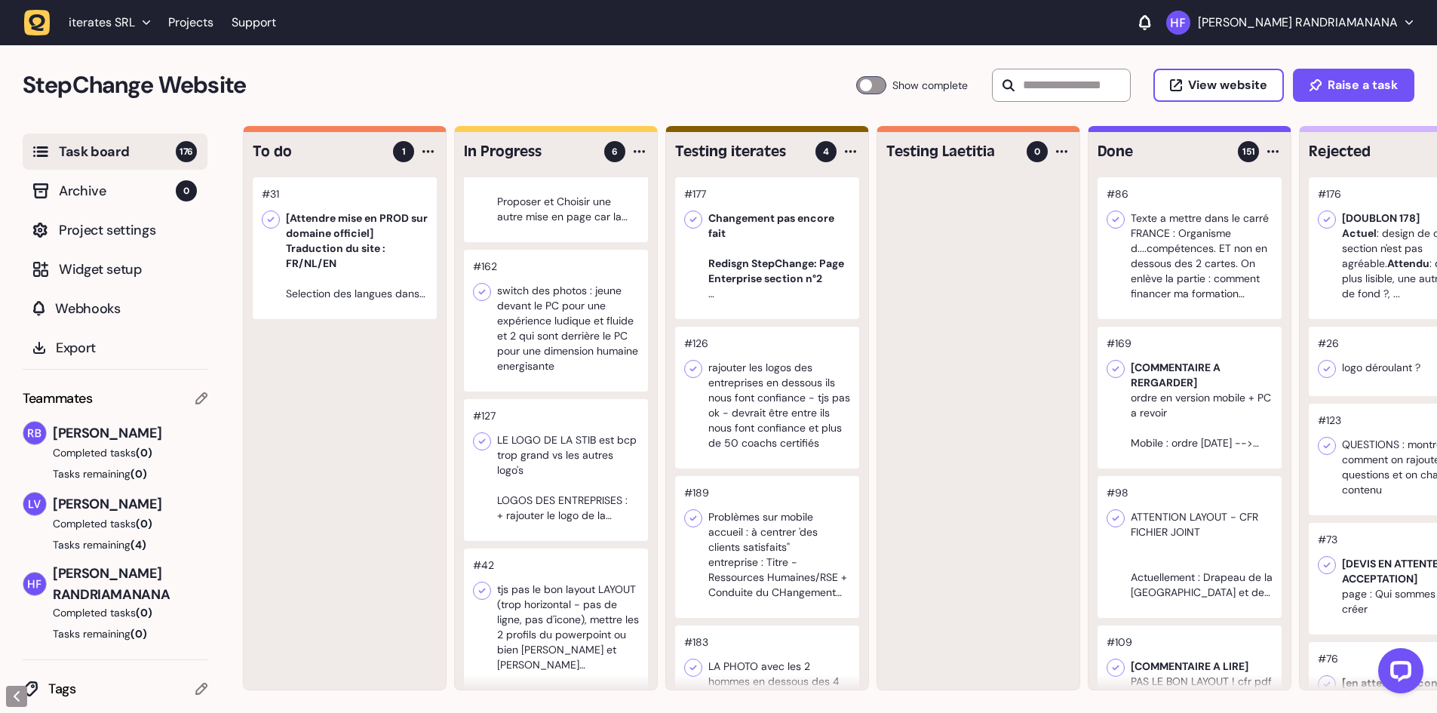
click at [548, 336] on div at bounding box center [556, 321] width 184 height 142
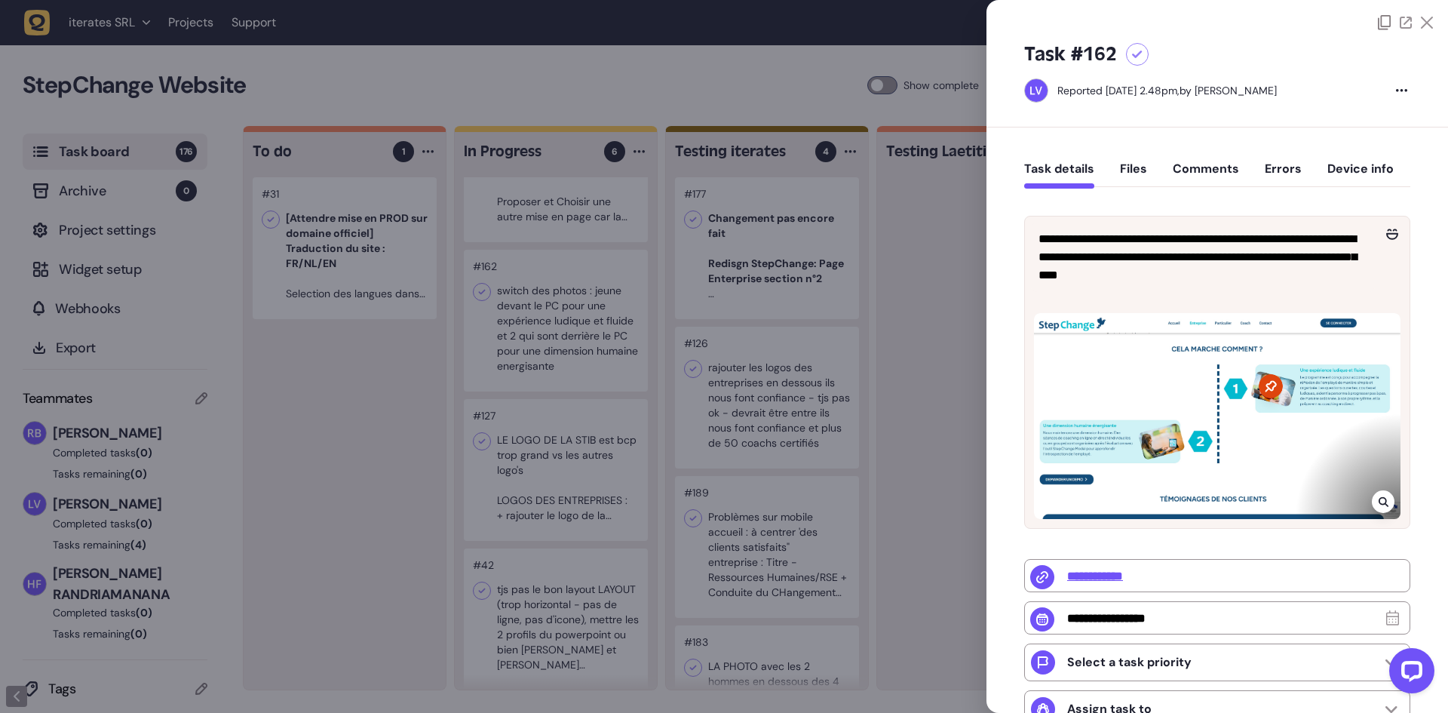
click at [824, 314] on div at bounding box center [724, 356] width 1448 height 713
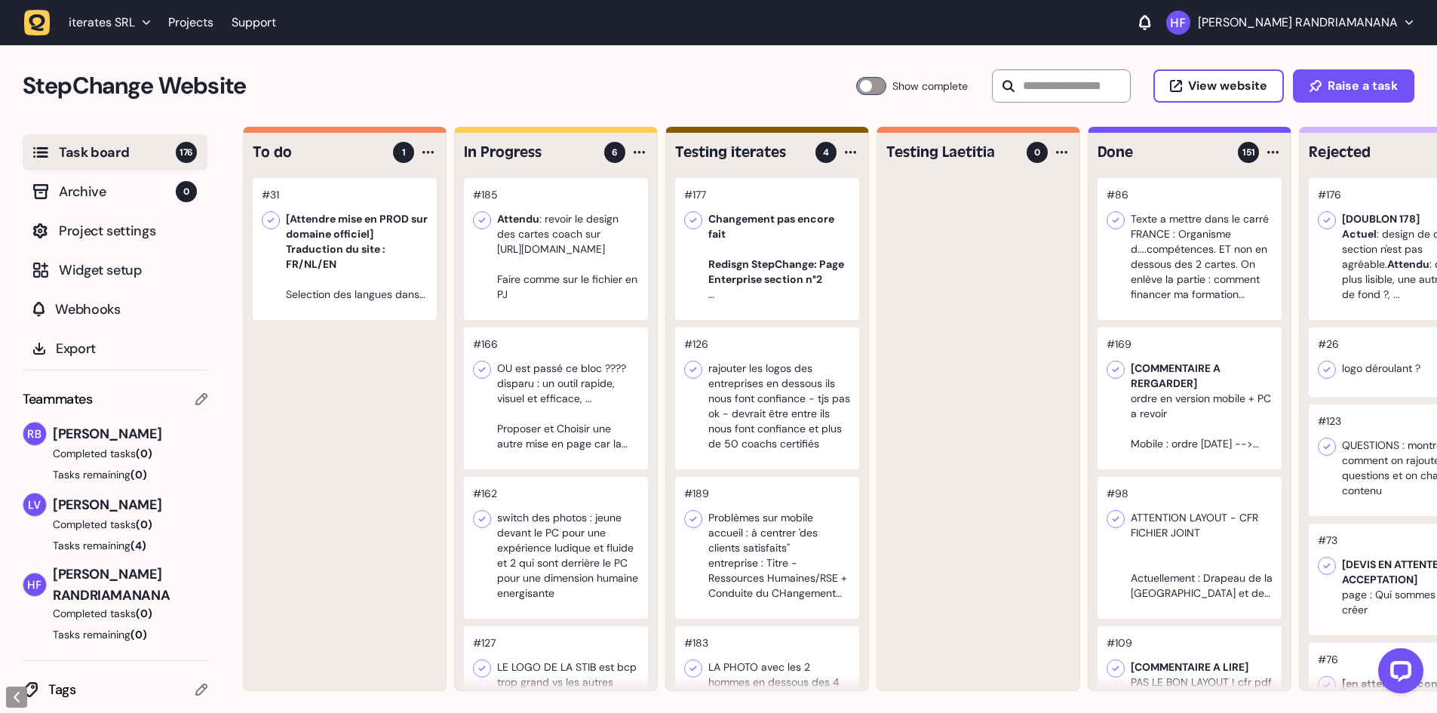
scroll to position [1, 0]
click at [590, 291] on div at bounding box center [556, 248] width 184 height 142
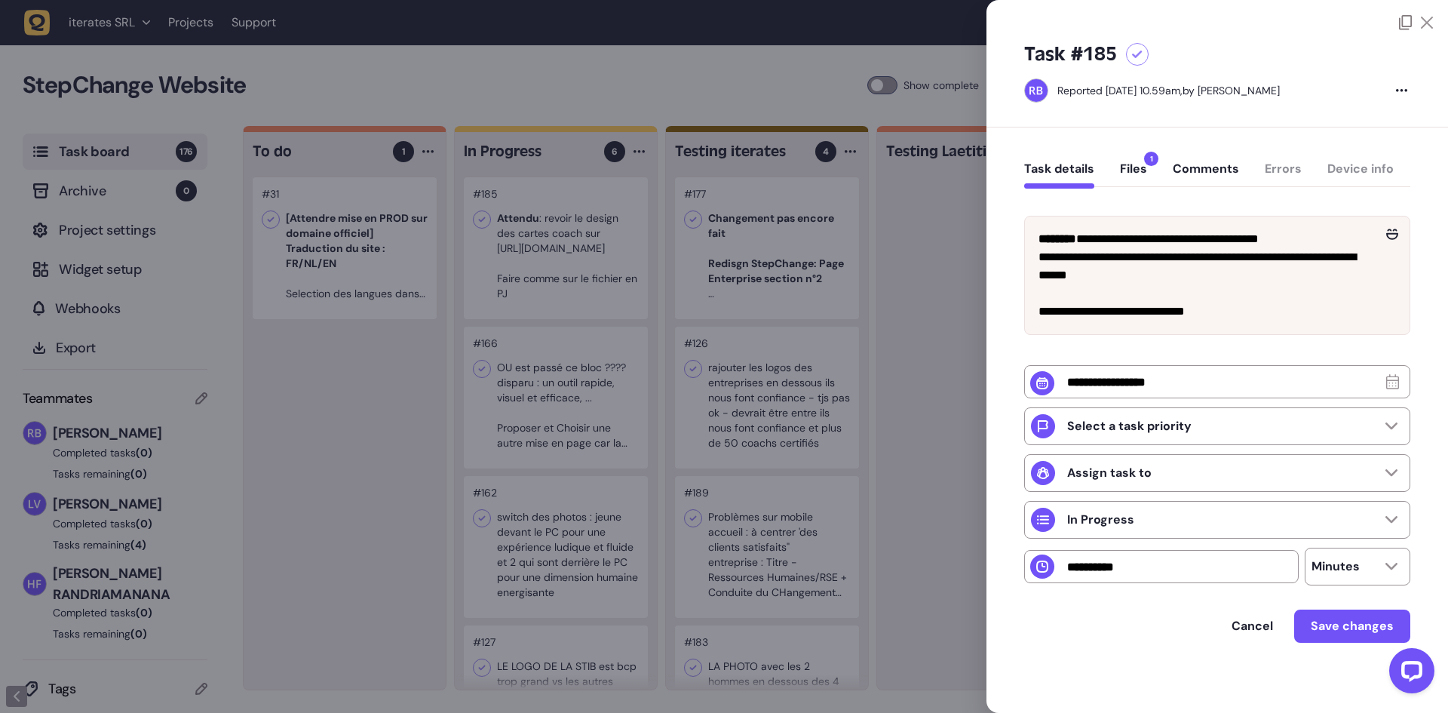
click at [974, 266] on div at bounding box center [724, 356] width 1448 height 713
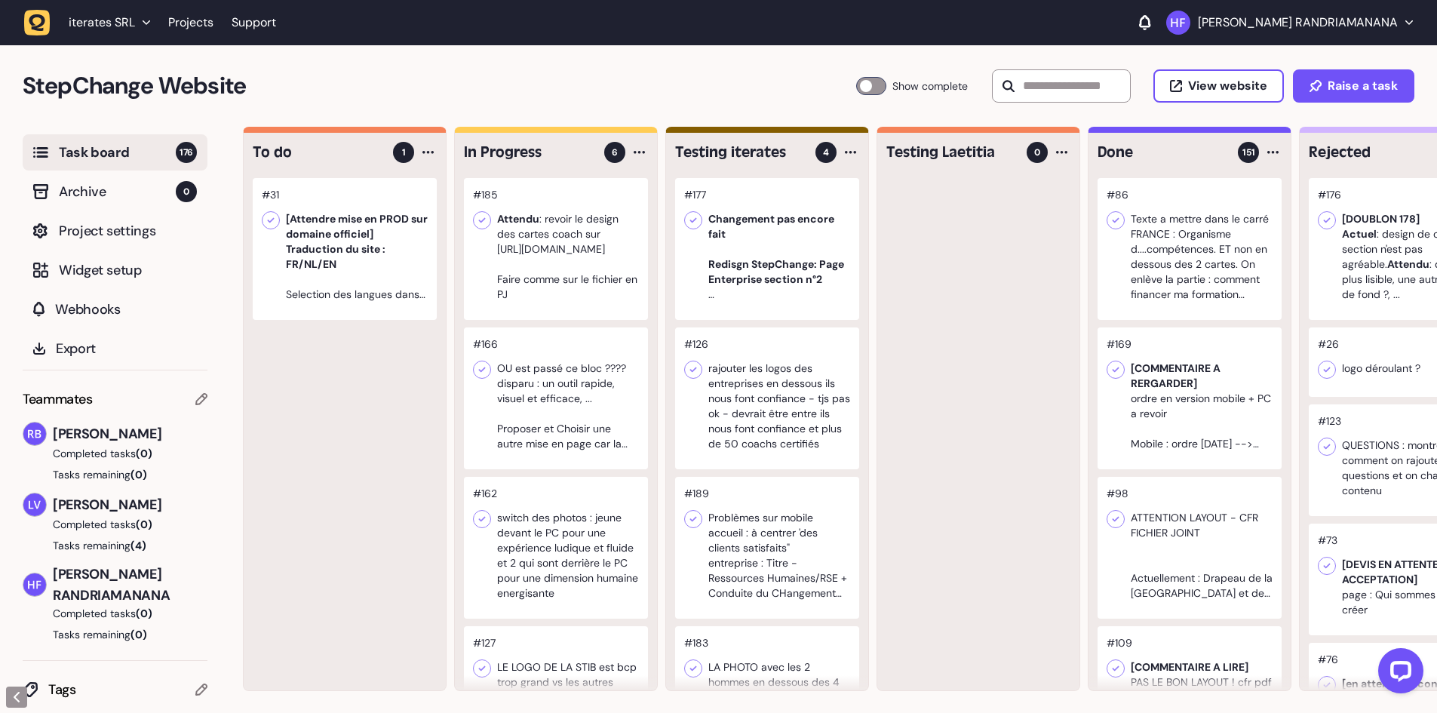
click at [580, 295] on div at bounding box center [556, 249] width 184 height 142
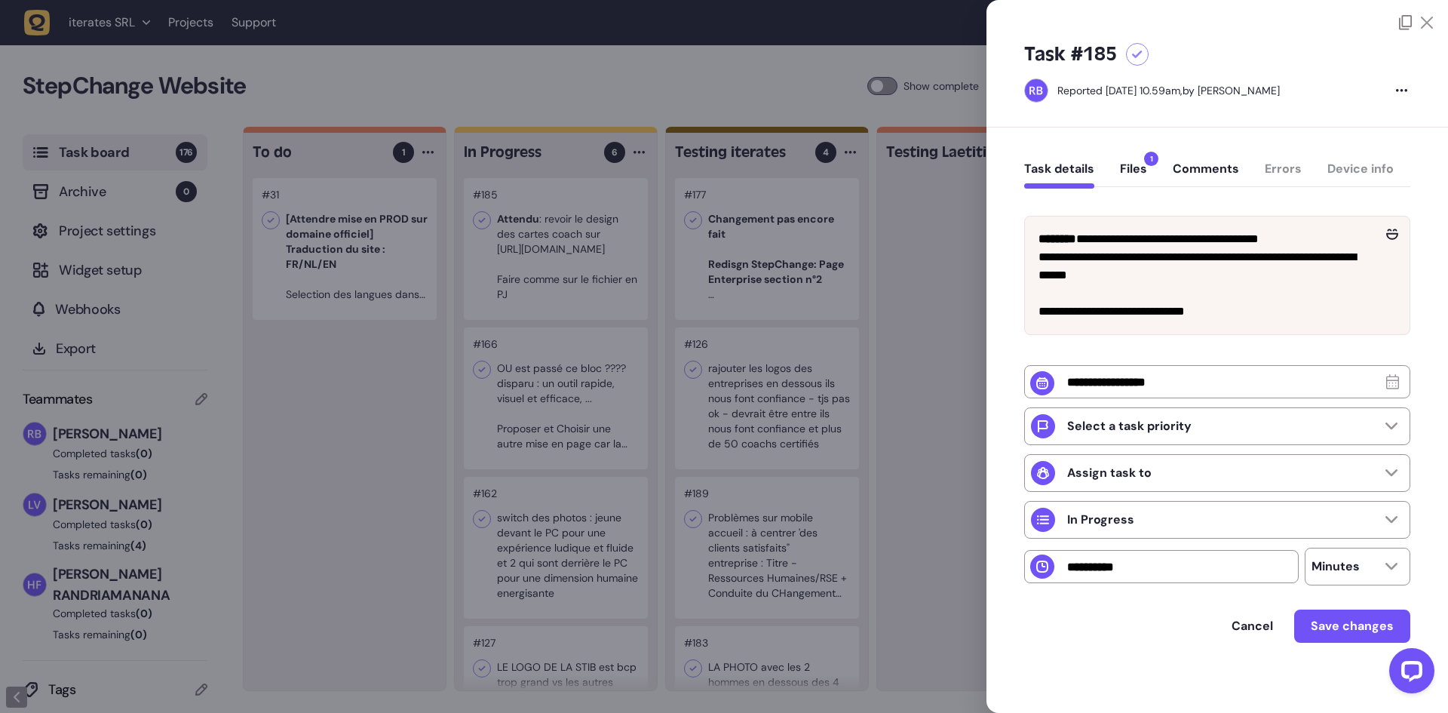
click at [1129, 172] on button "Files 1" at bounding box center [1133, 174] width 27 height 27
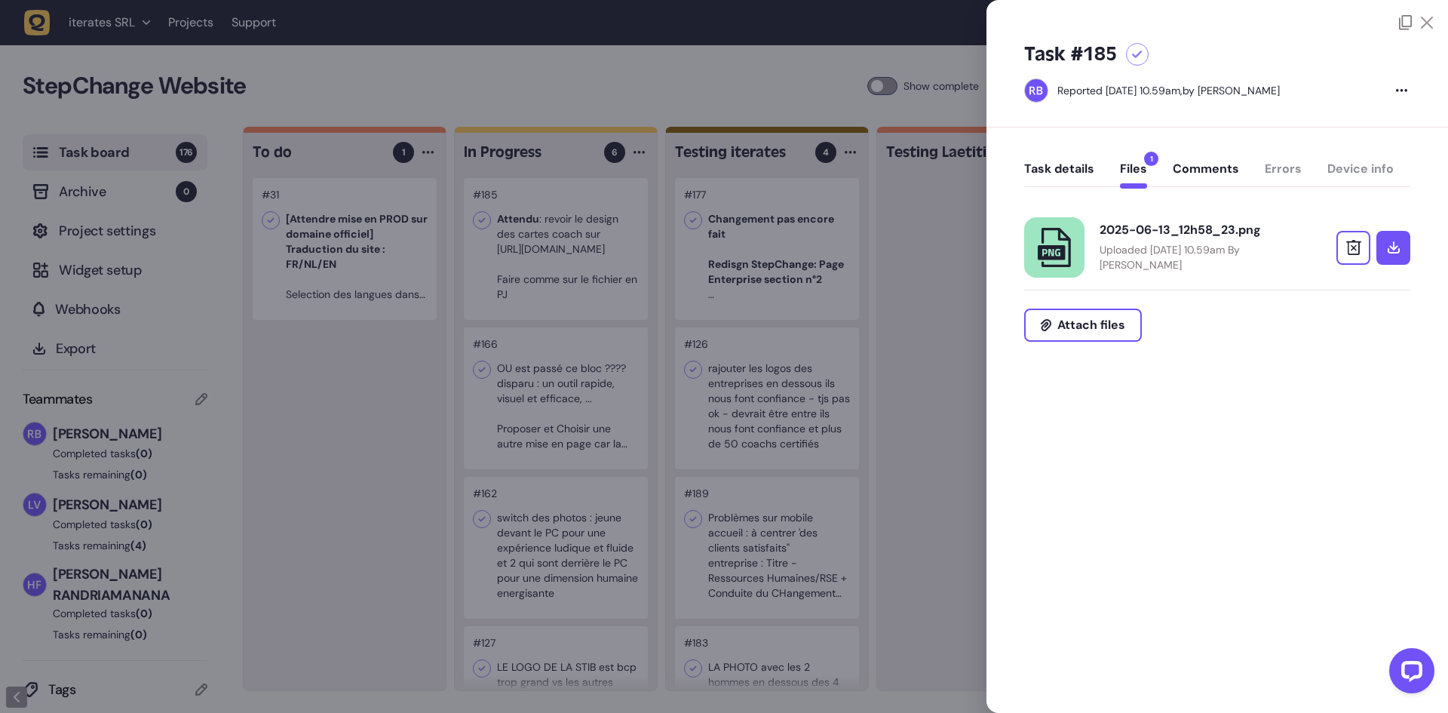
click at [1153, 247] on p "Uploaded June 13, 2025 at 10.59am By Rodolphe Balay" at bounding box center [1198, 257] width 196 height 30
click at [926, 294] on div at bounding box center [724, 356] width 1448 height 713
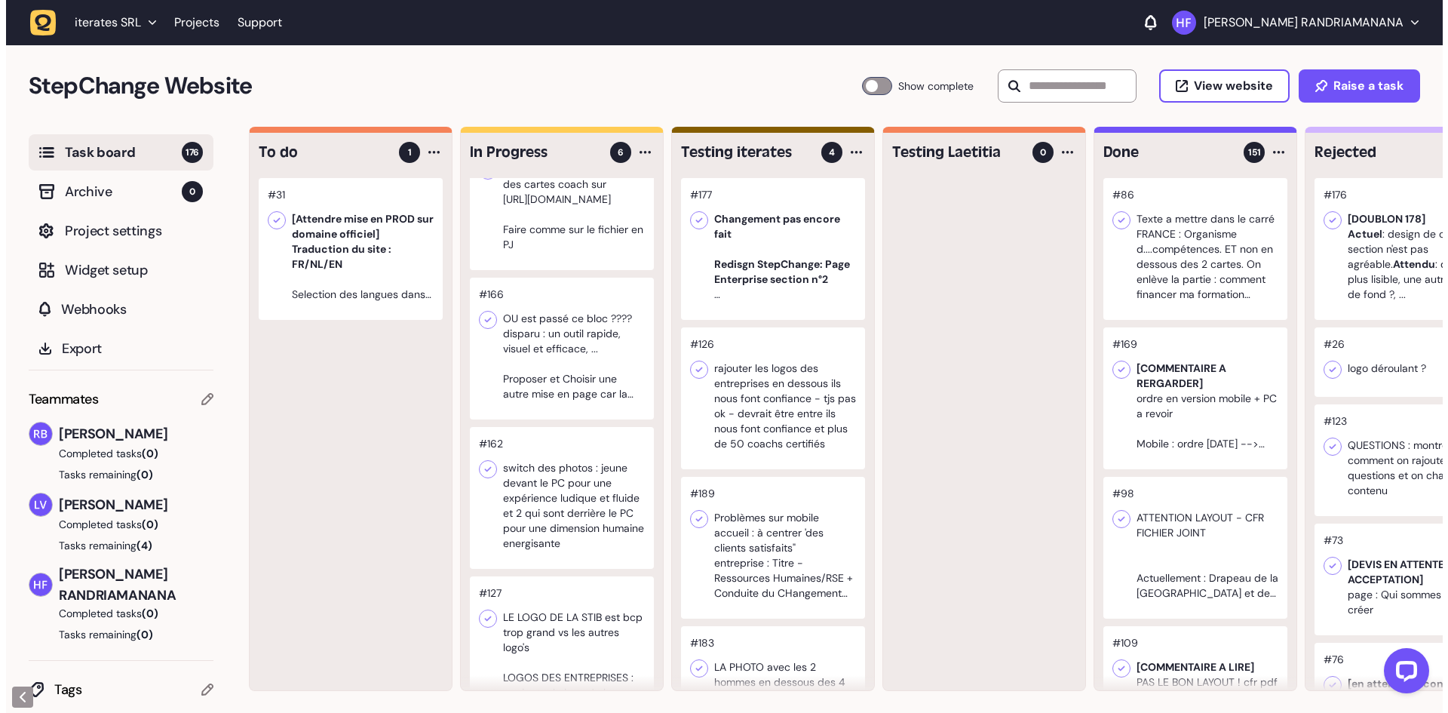
scroll to position [75, 0]
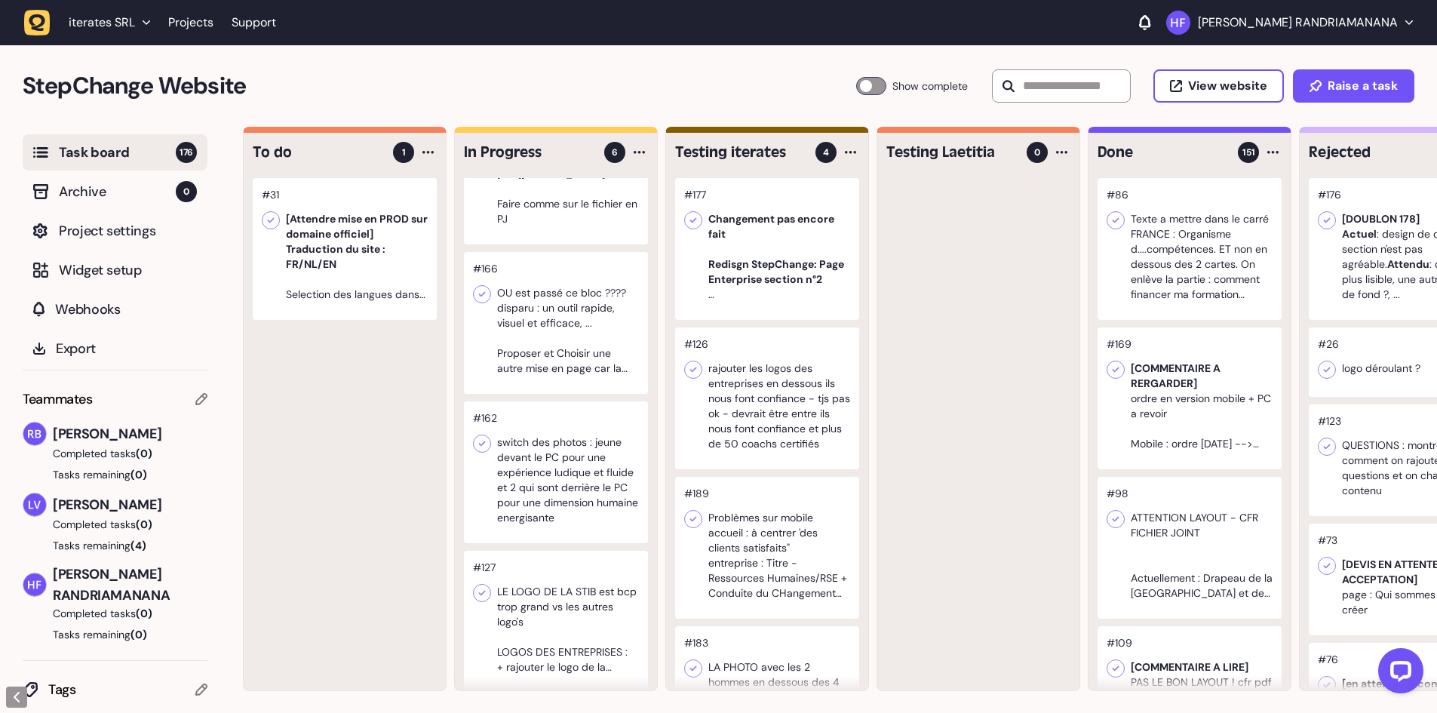
click at [581, 327] on div at bounding box center [556, 323] width 184 height 142
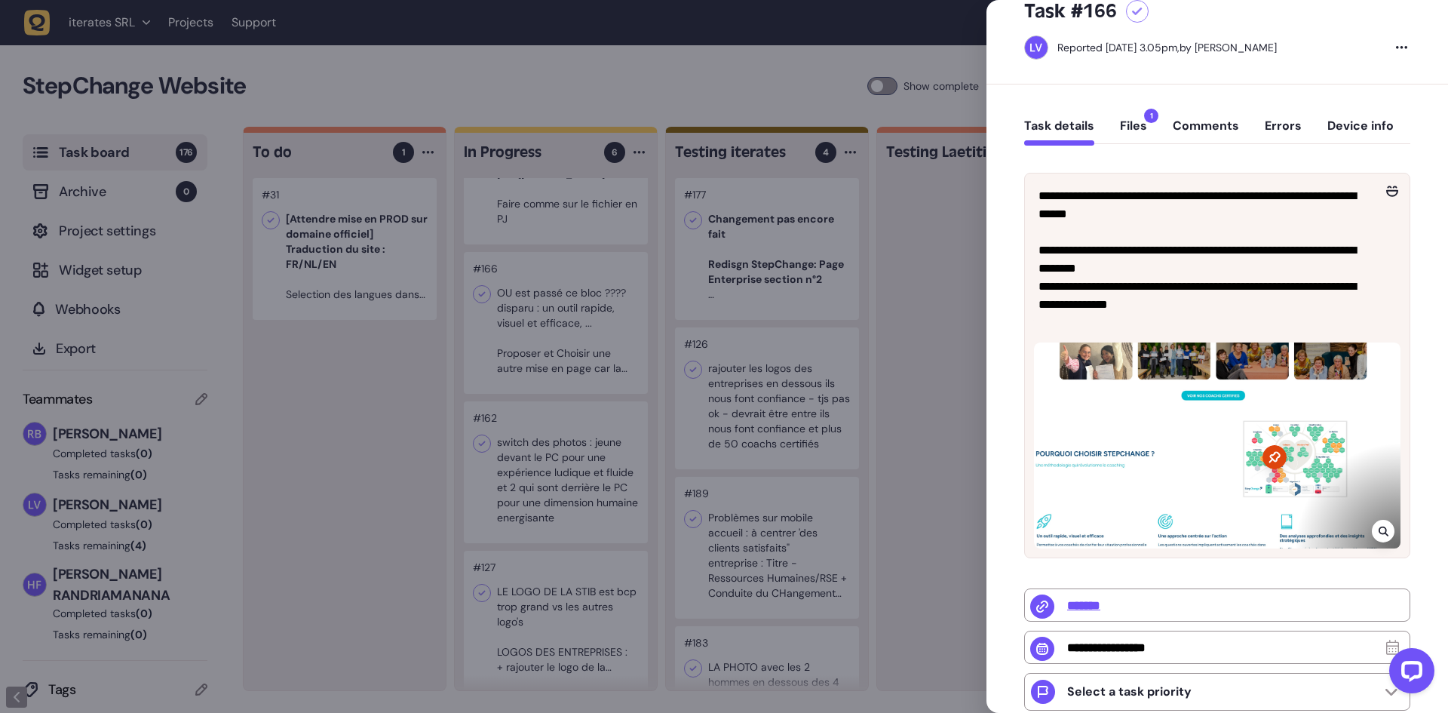
scroll to position [75, 0]
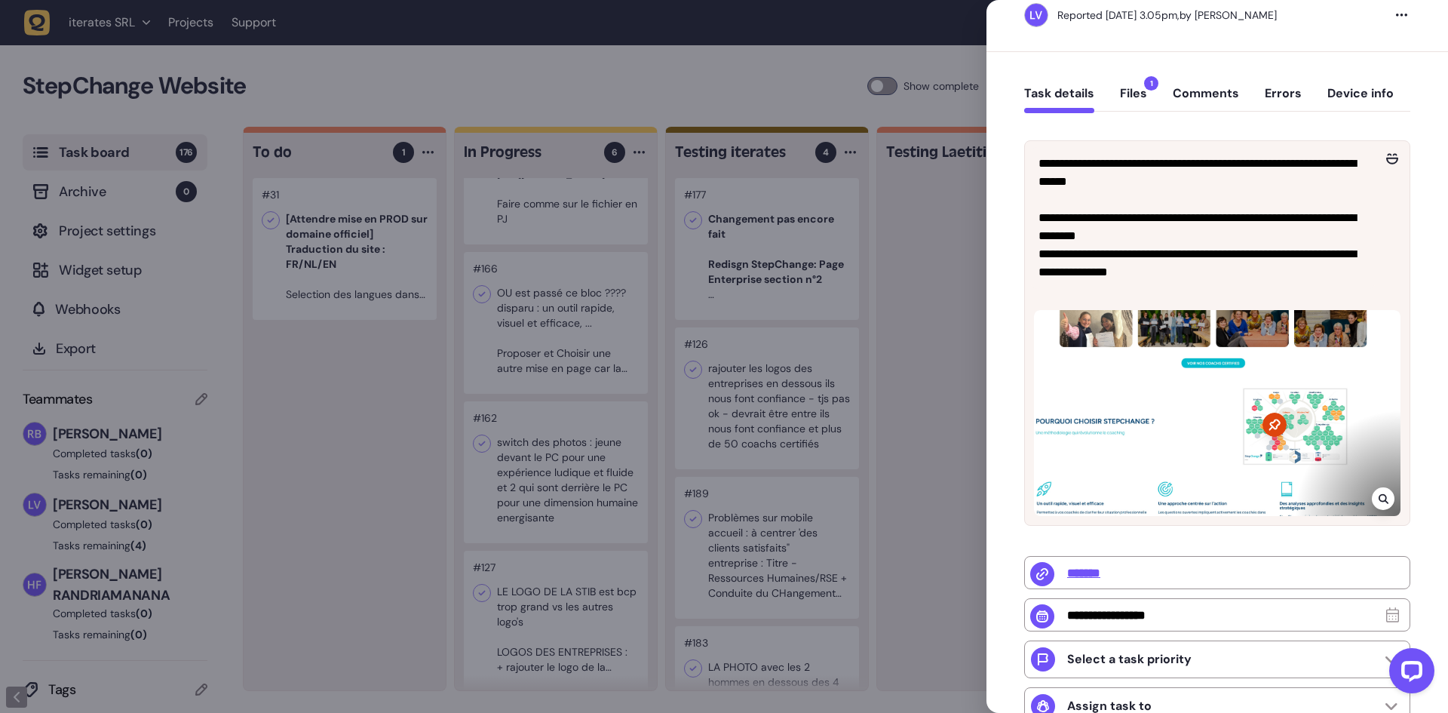
click at [1360, 92] on button "Device info" at bounding box center [1360, 99] width 66 height 27
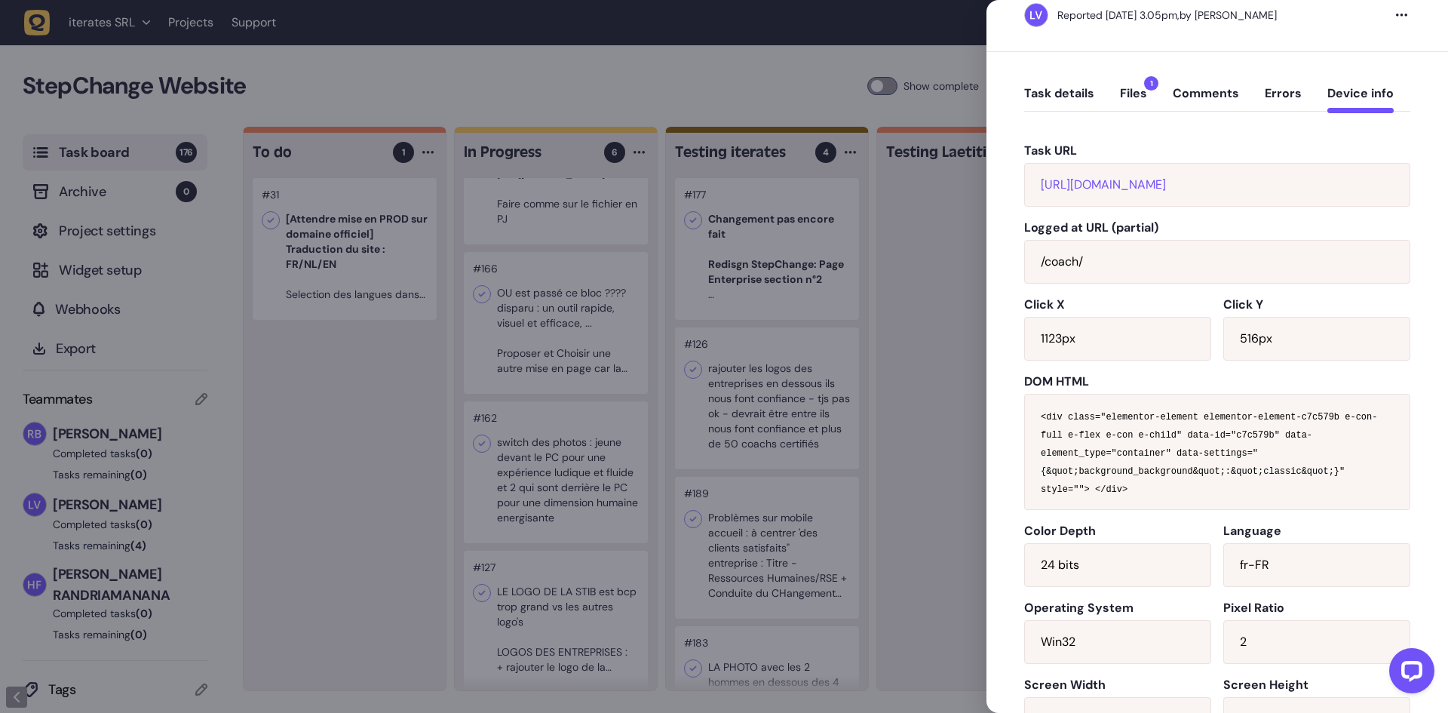
click at [1069, 95] on button "Task details" at bounding box center [1059, 99] width 70 height 27
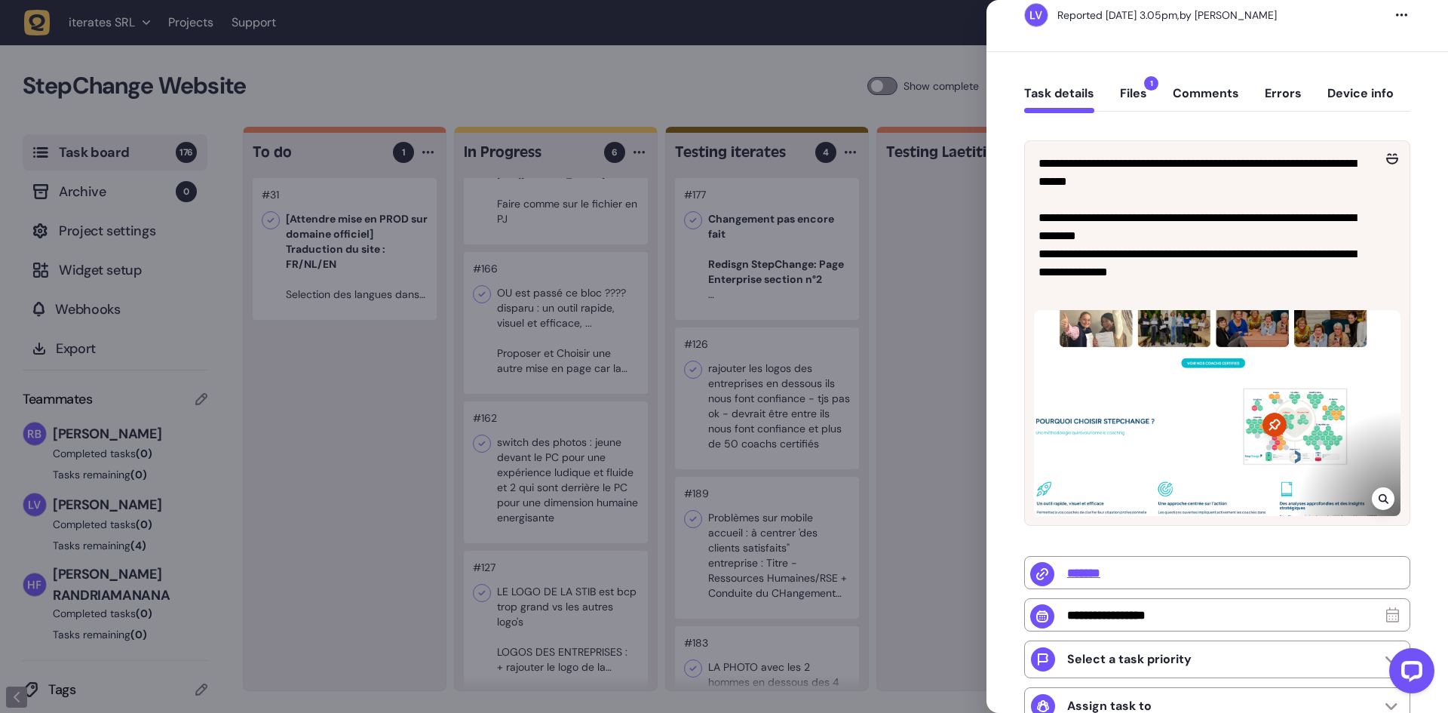
click at [1130, 97] on button "Files 1" at bounding box center [1133, 99] width 27 height 27
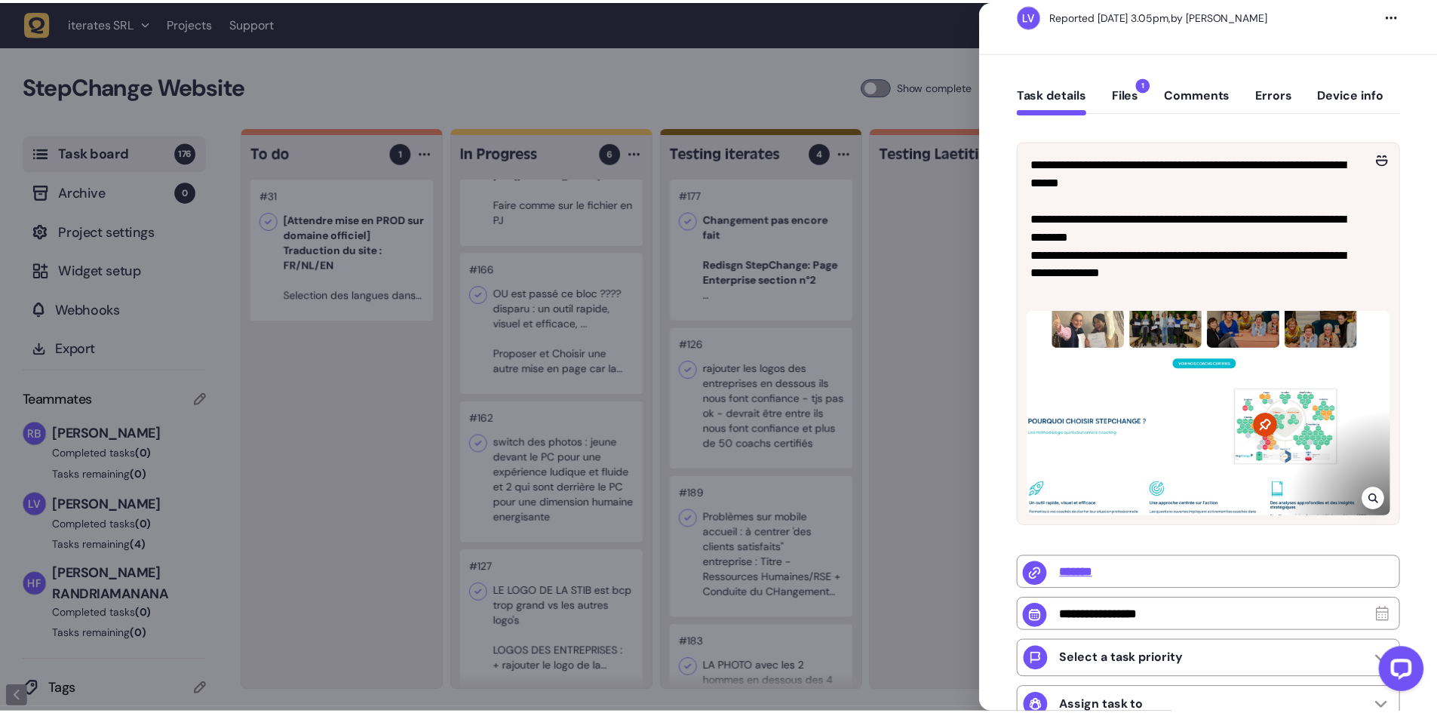
scroll to position [0, 0]
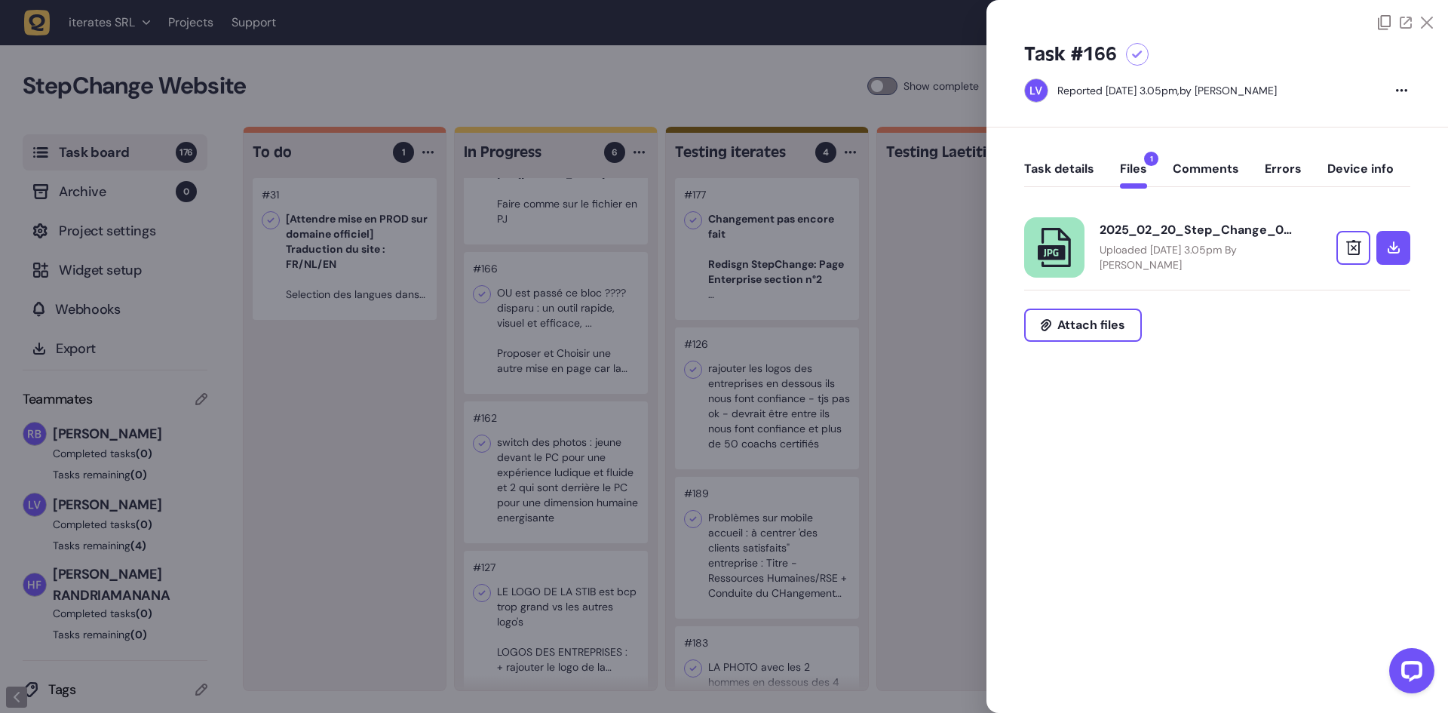
click at [1195, 263] on p "Uploaded May 09, 2025 at 3.05pm By Laetitia van Wijck" at bounding box center [1198, 257] width 196 height 30
click at [851, 367] on div at bounding box center [724, 356] width 1448 height 713
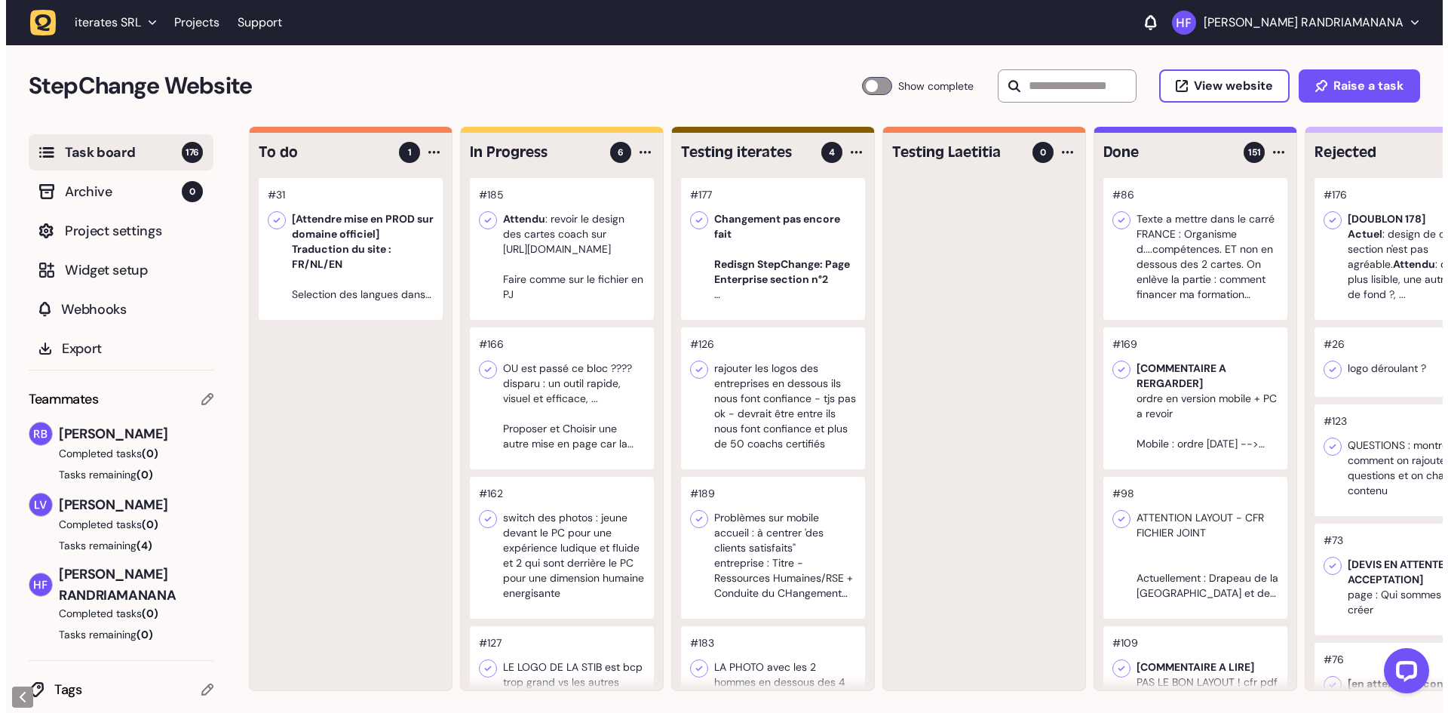
scroll to position [75, 0]
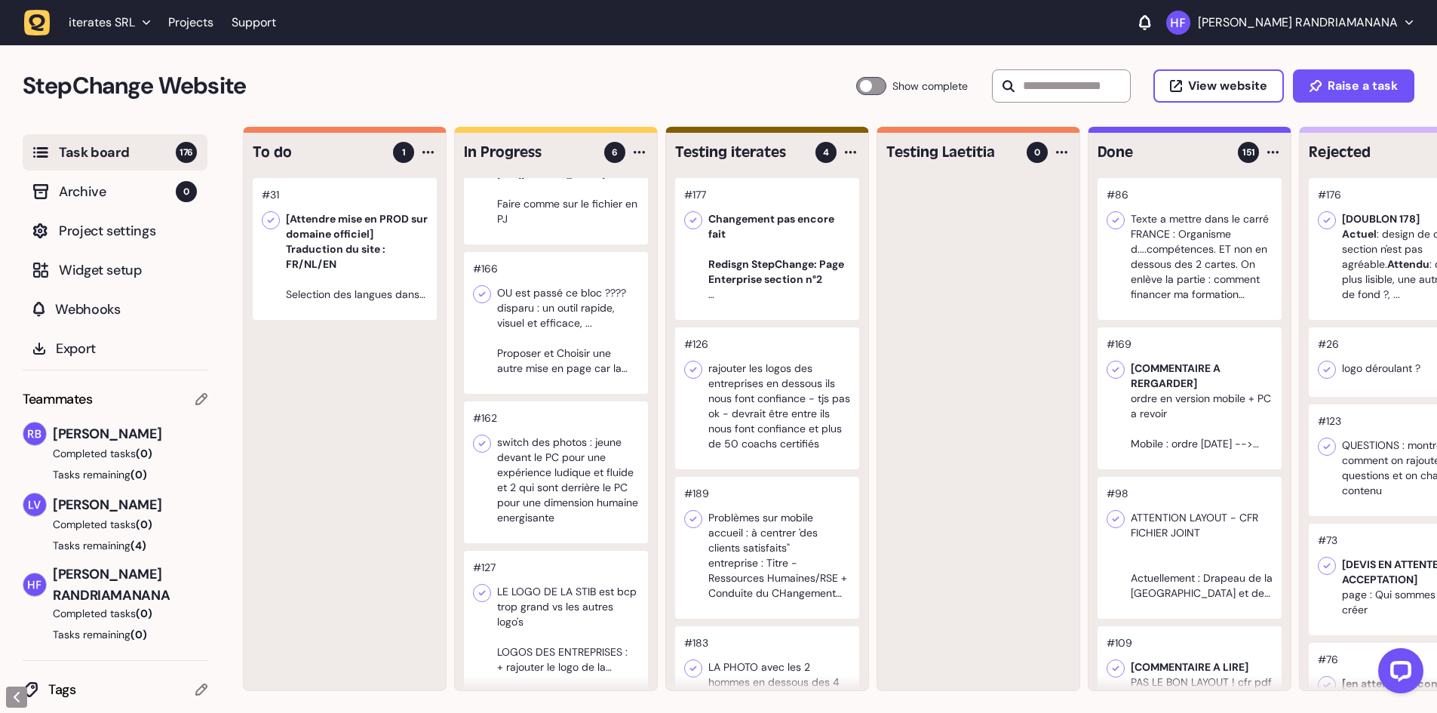
click at [561, 309] on div at bounding box center [556, 323] width 184 height 142
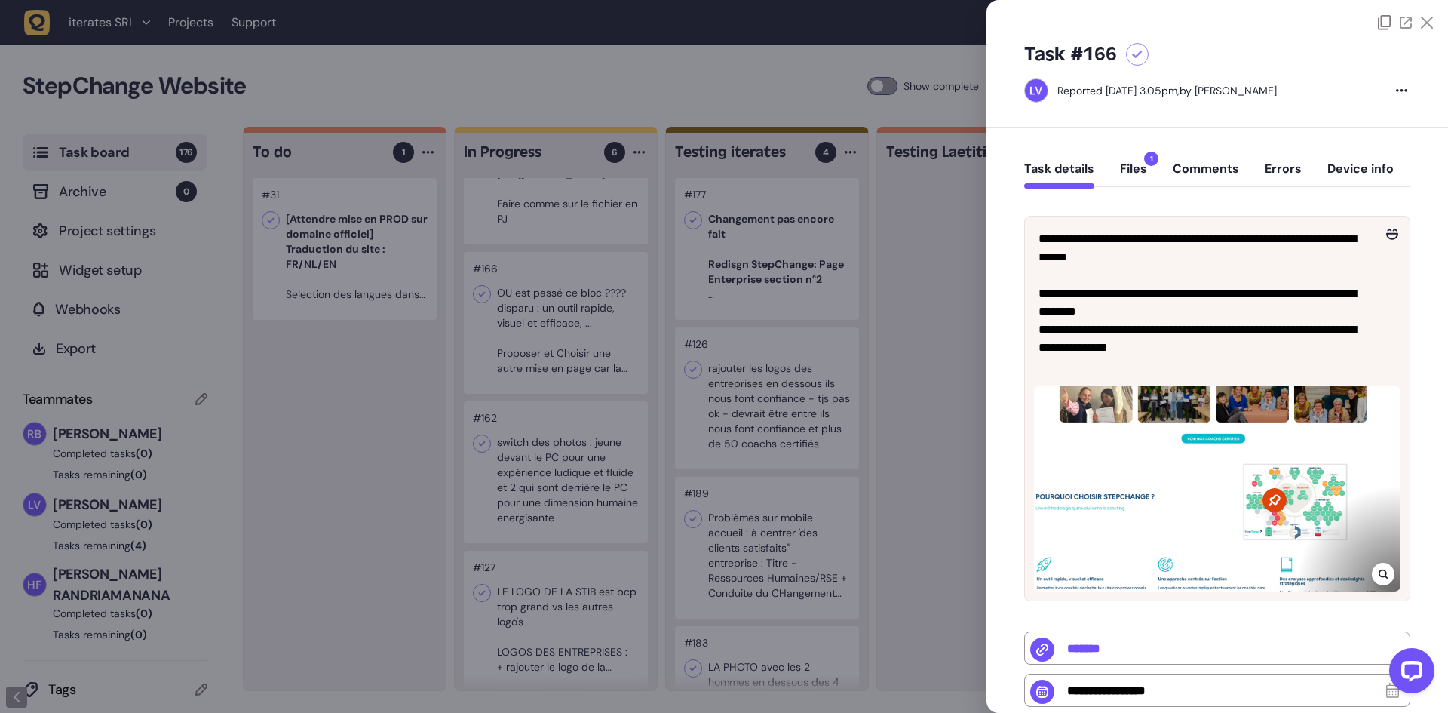
click at [1359, 168] on button "Device info" at bounding box center [1360, 174] width 66 height 27
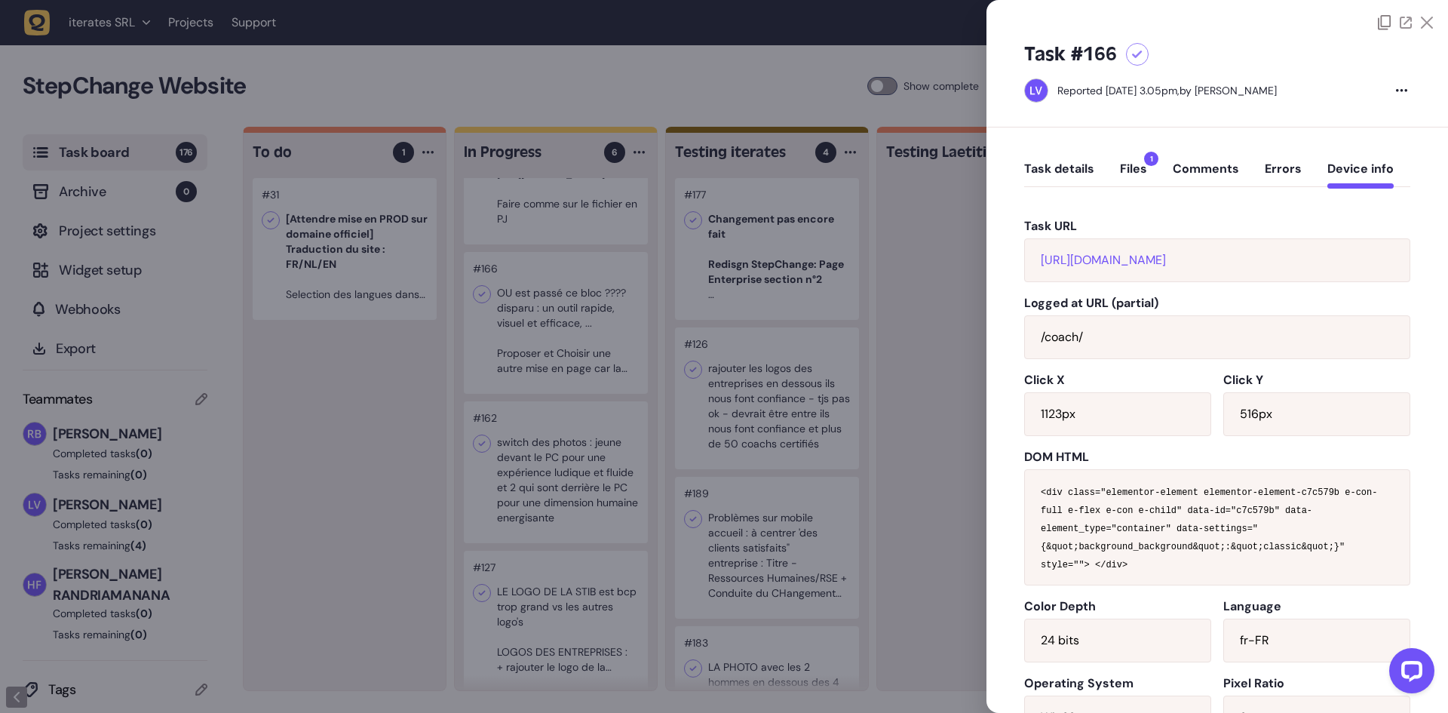
click at [467, 477] on div at bounding box center [724, 356] width 1448 height 713
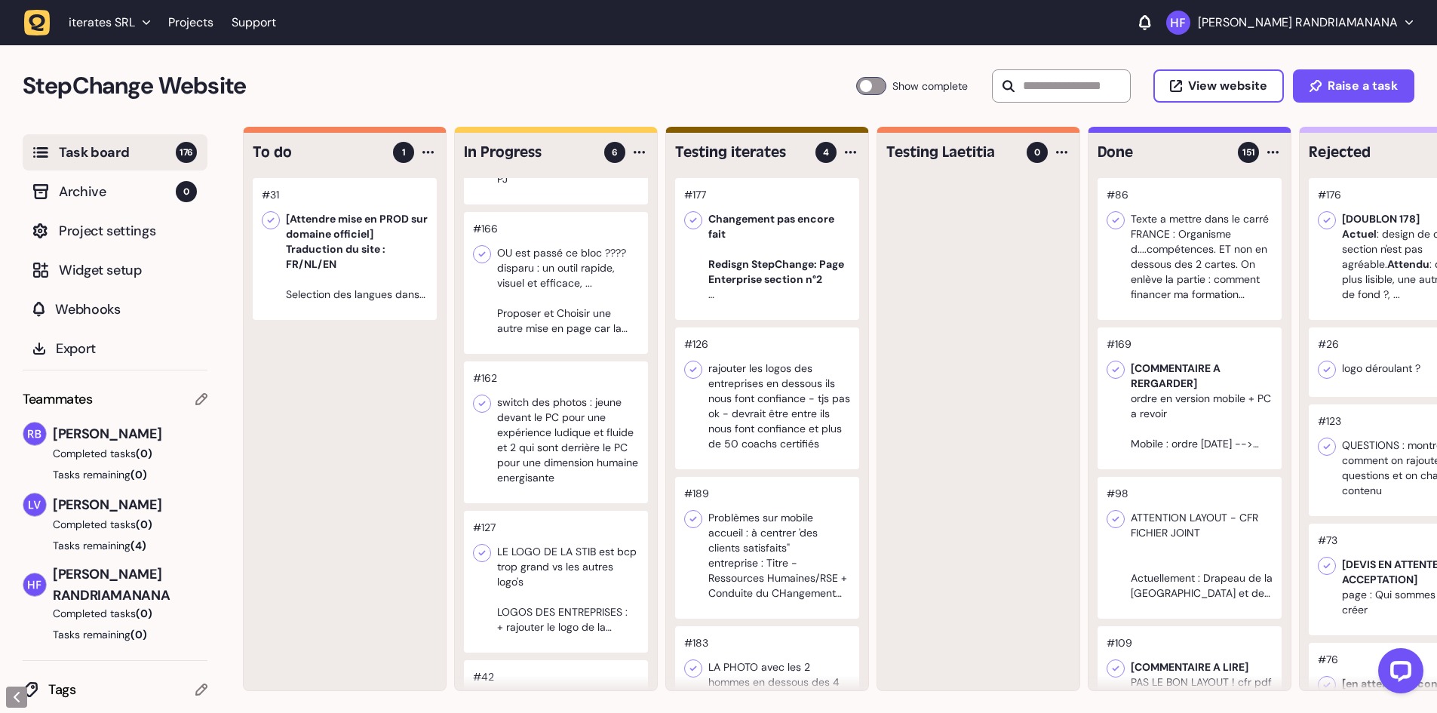
scroll to position [151, 0]
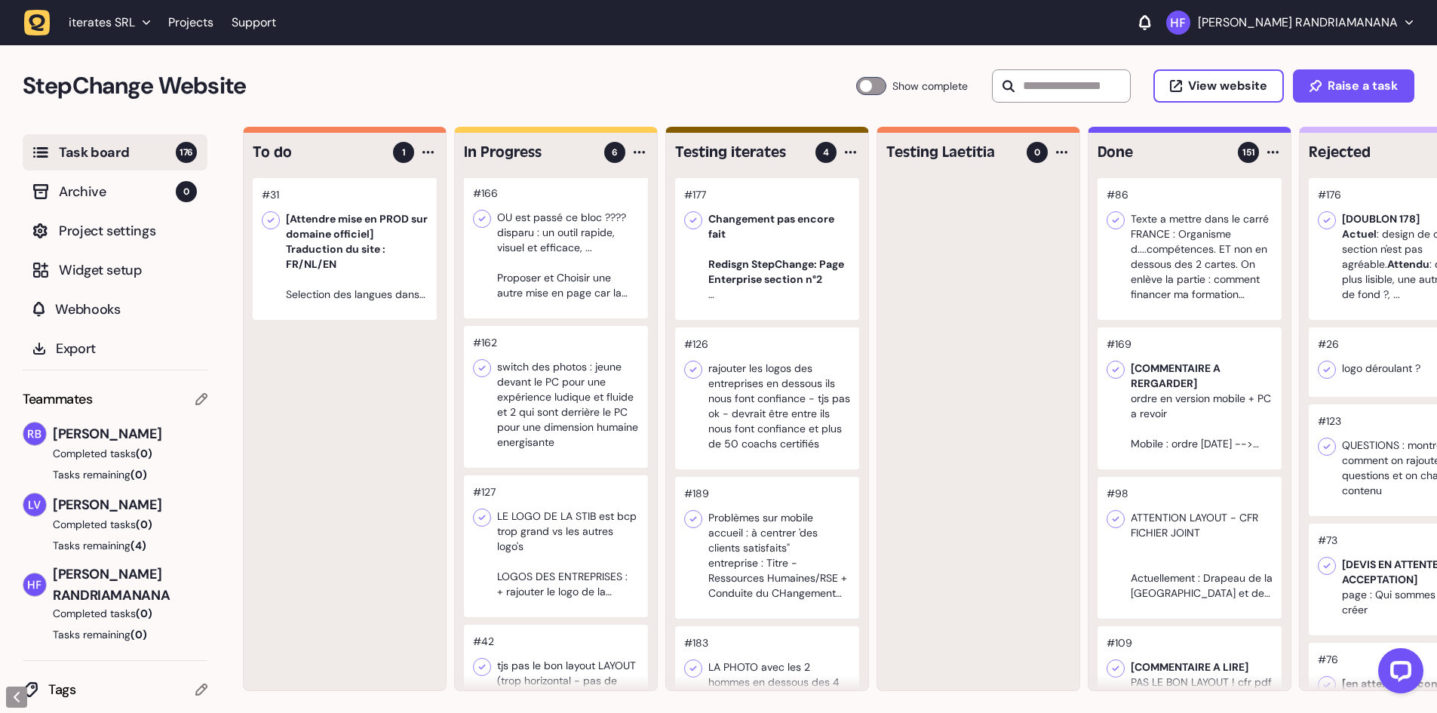
click at [562, 397] on div at bounding box center [556, 397] width 184 height 142
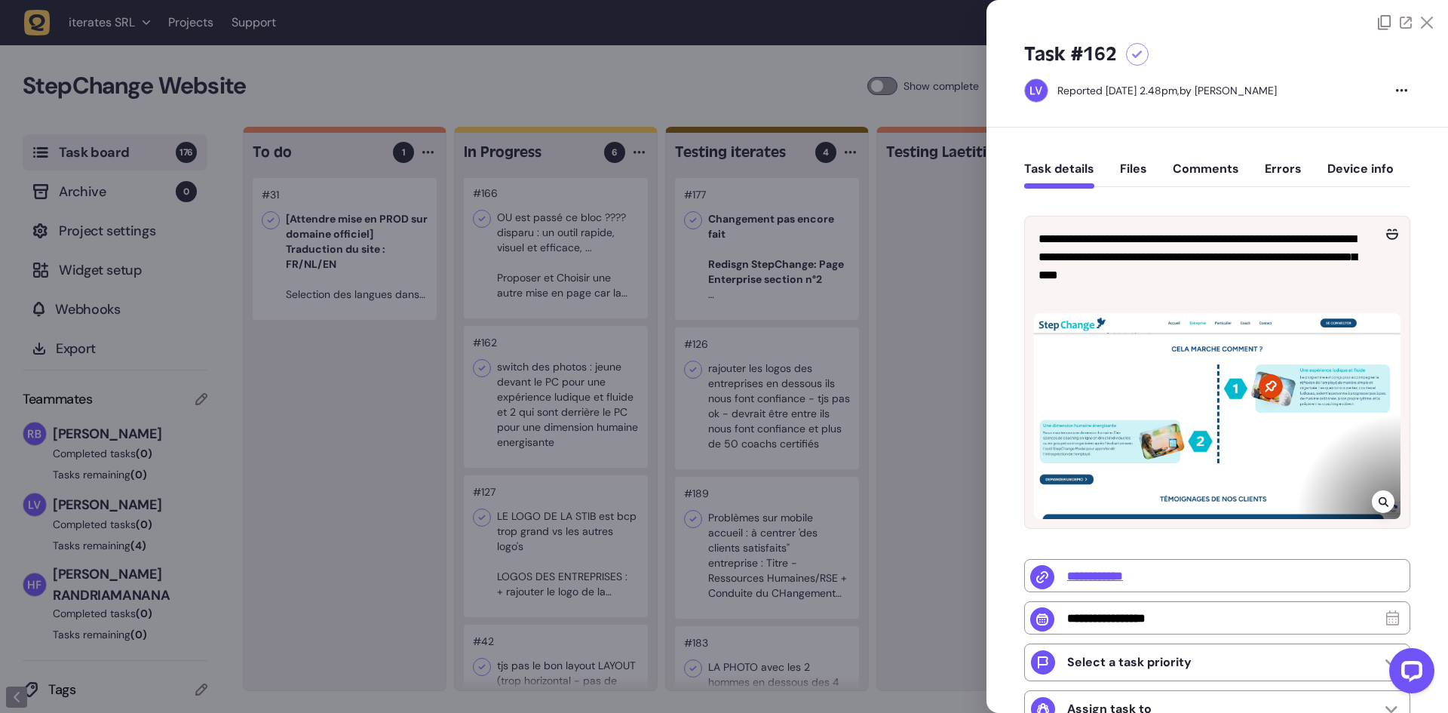
click at [918, 309] on div at bounding box center [724, 356] width 1448 height 713
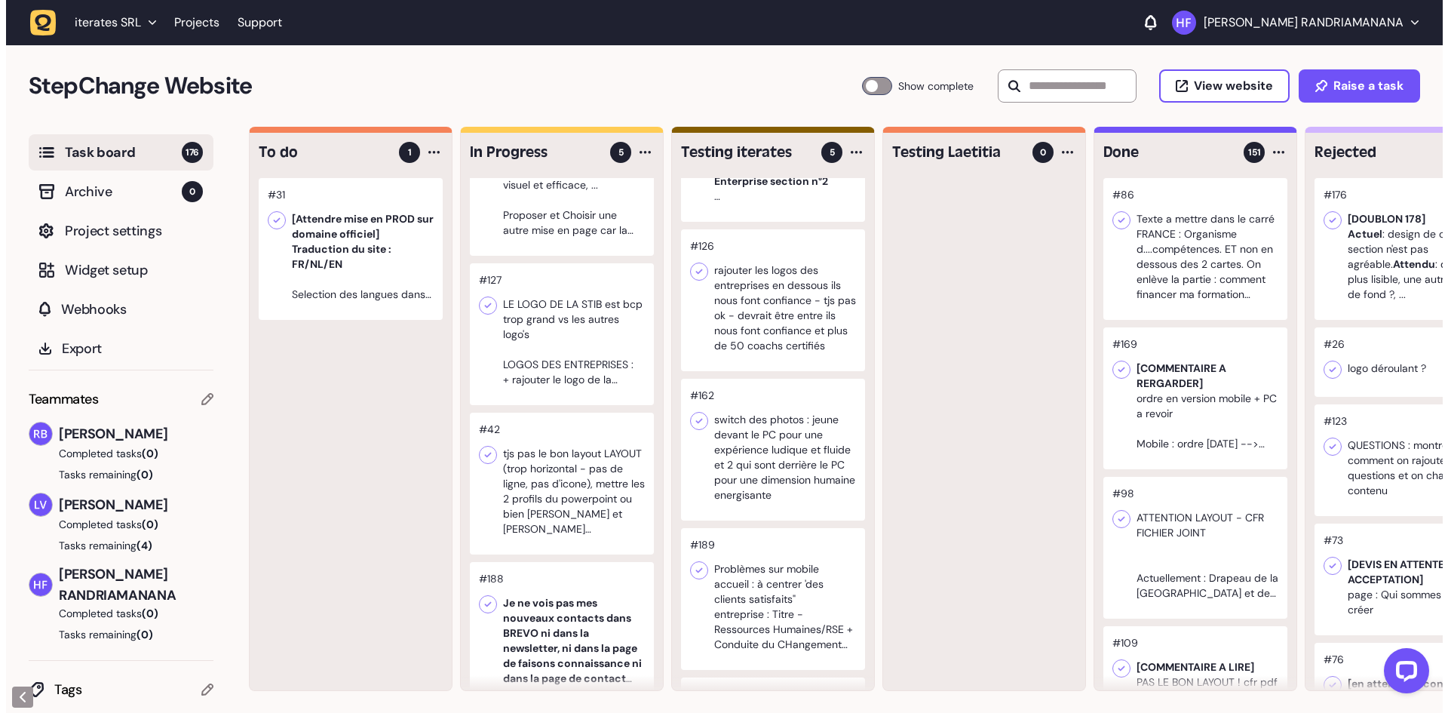
scroll to position [226, 0]
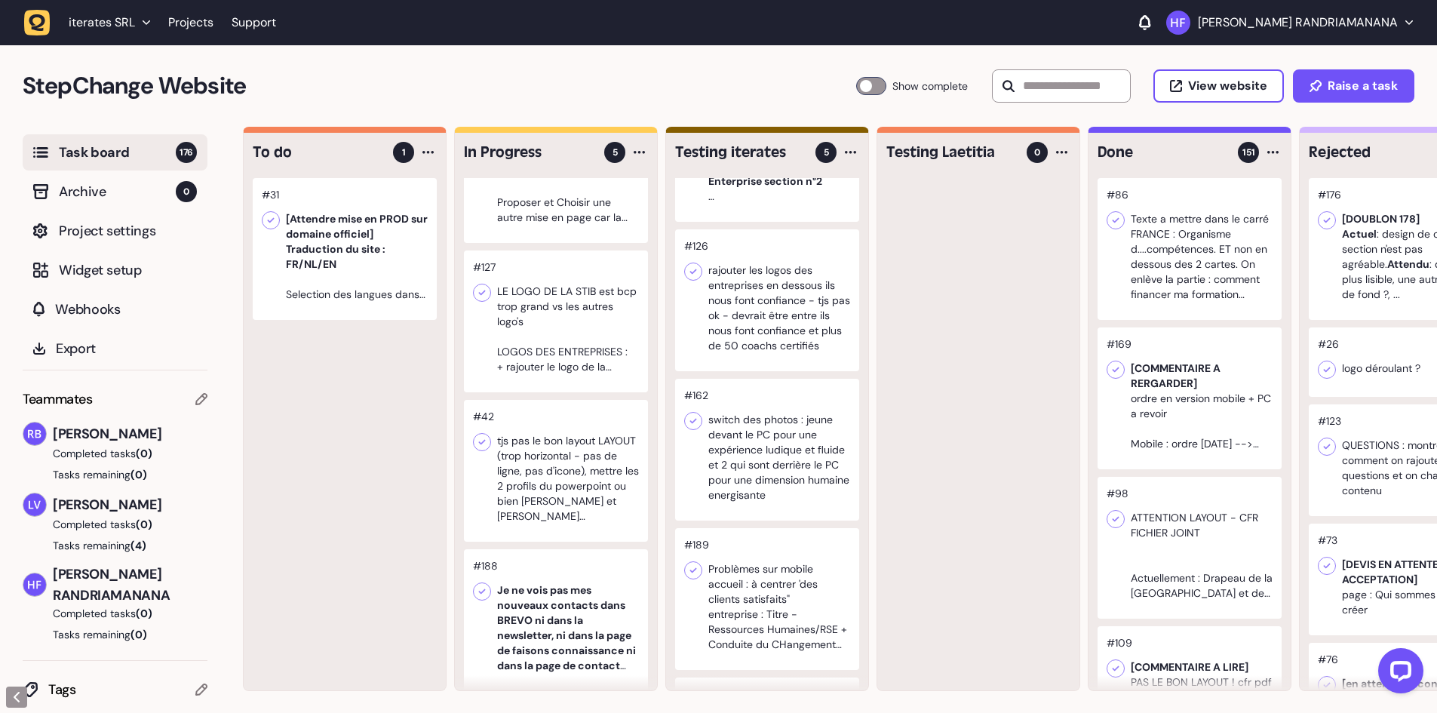
click at [563, 331] on div at bounding box center [556, 321] width 184 height 142
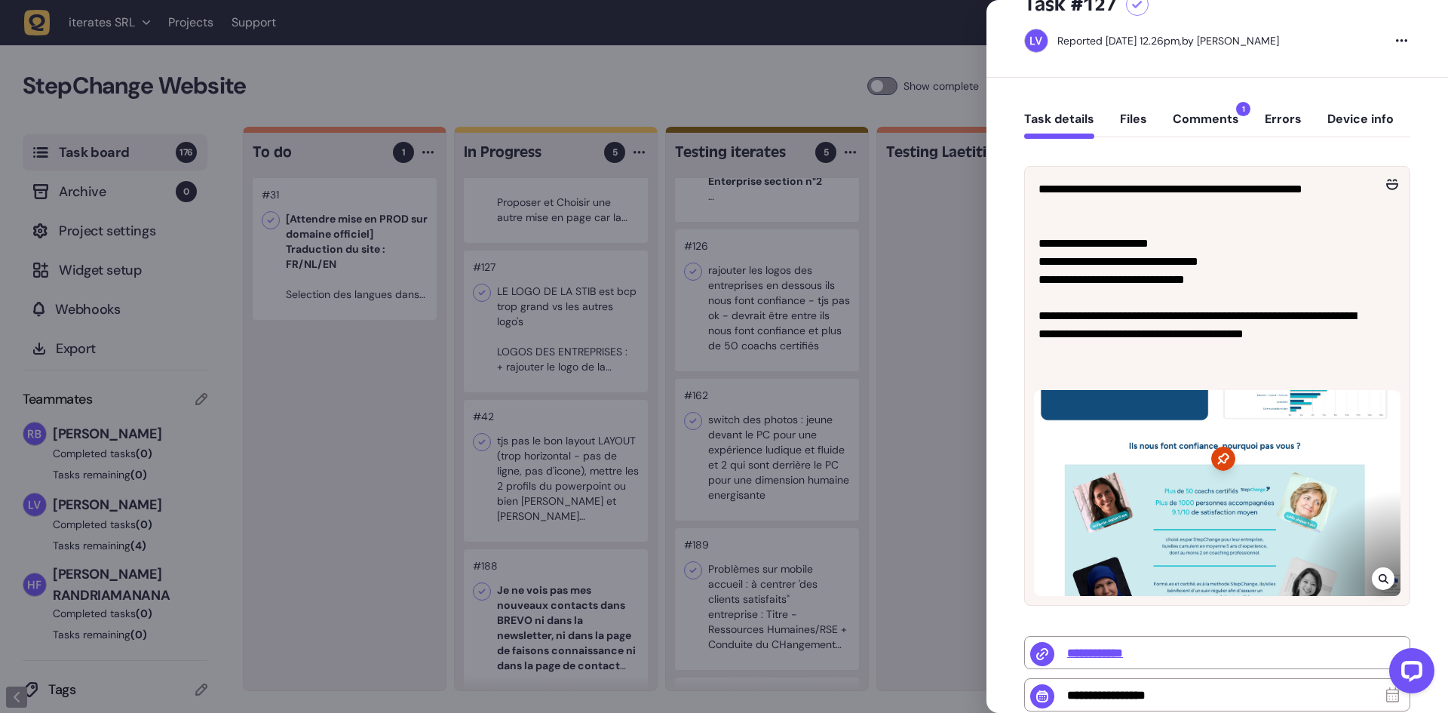
scroll to position [75, 0]
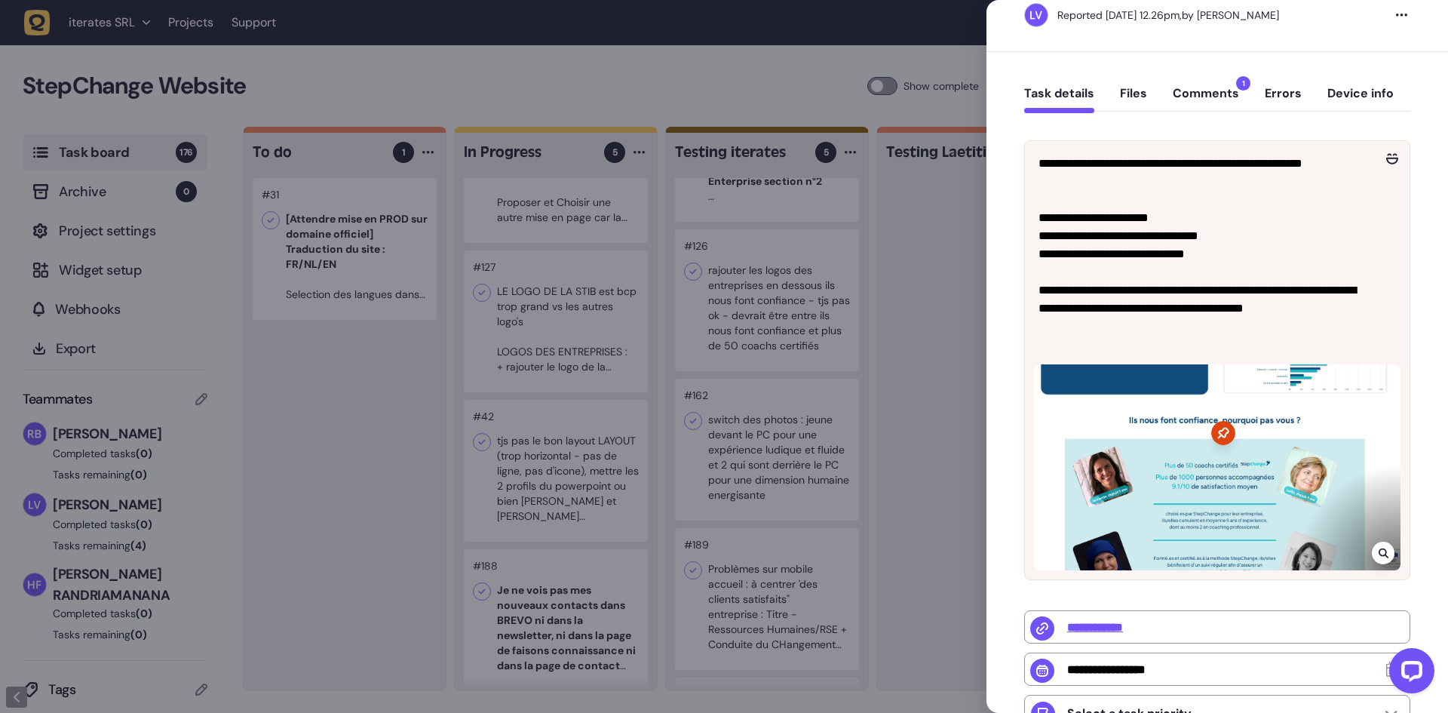
click at [1204, 99] on button "Comments 1" at bounding box center [1206, 99] width 66 height 27
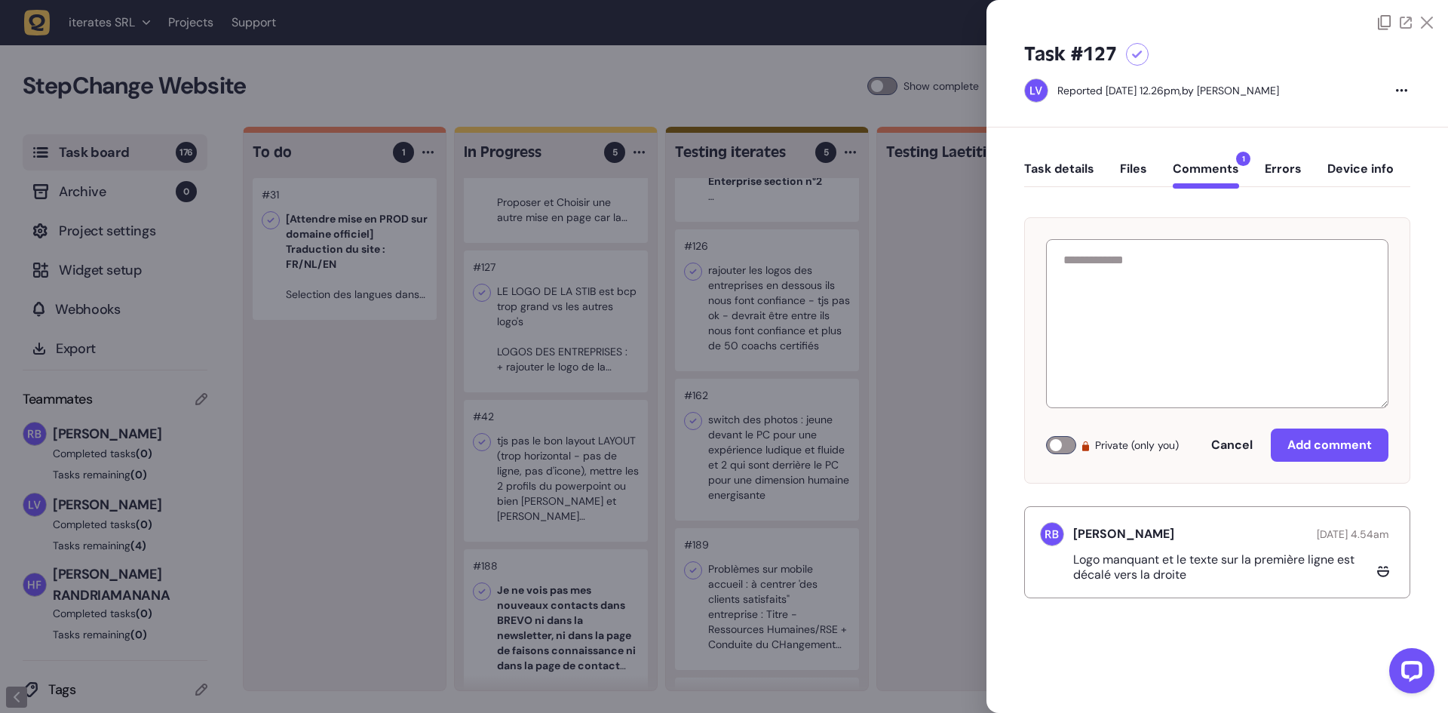
scroll to position [0, 0]
click at [1069, 168] on button "Task details" at bounding box center [1059, 174] width 70 height 27
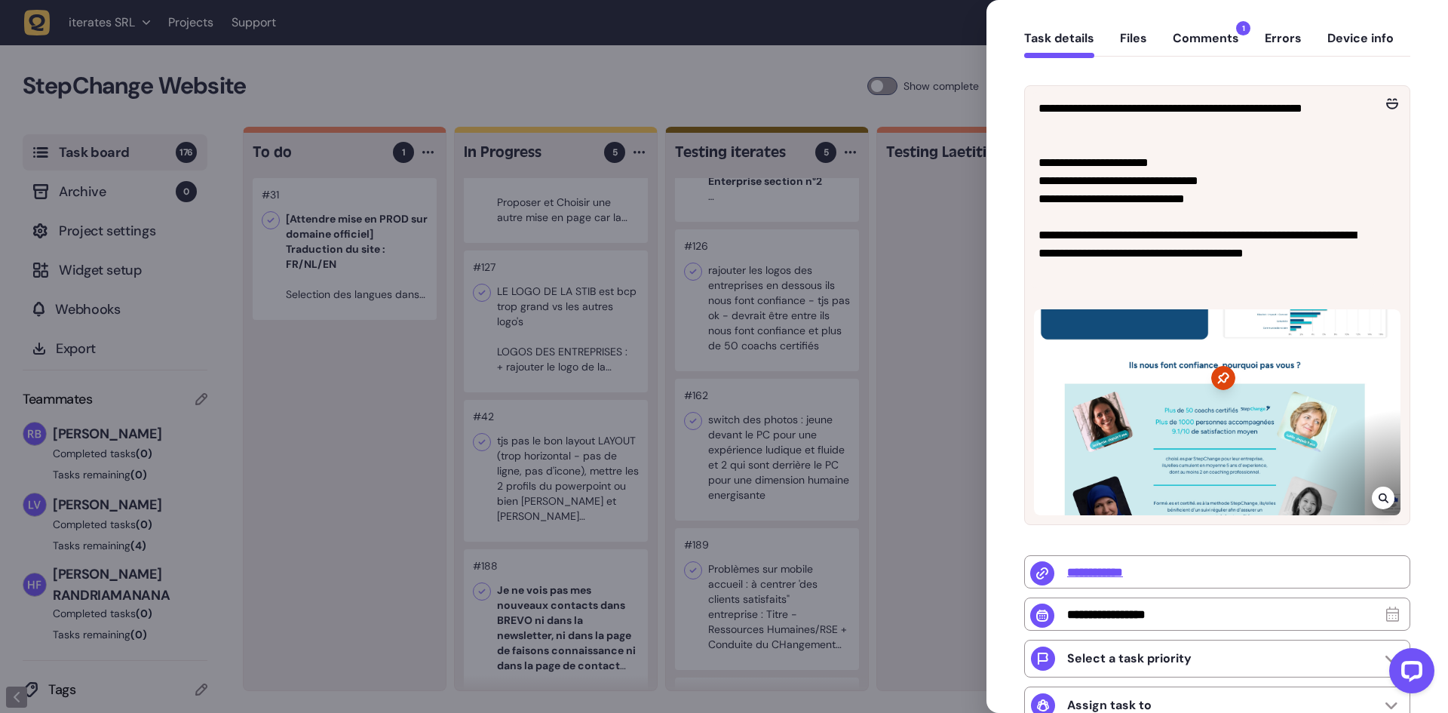
scroll to position [75, 0]
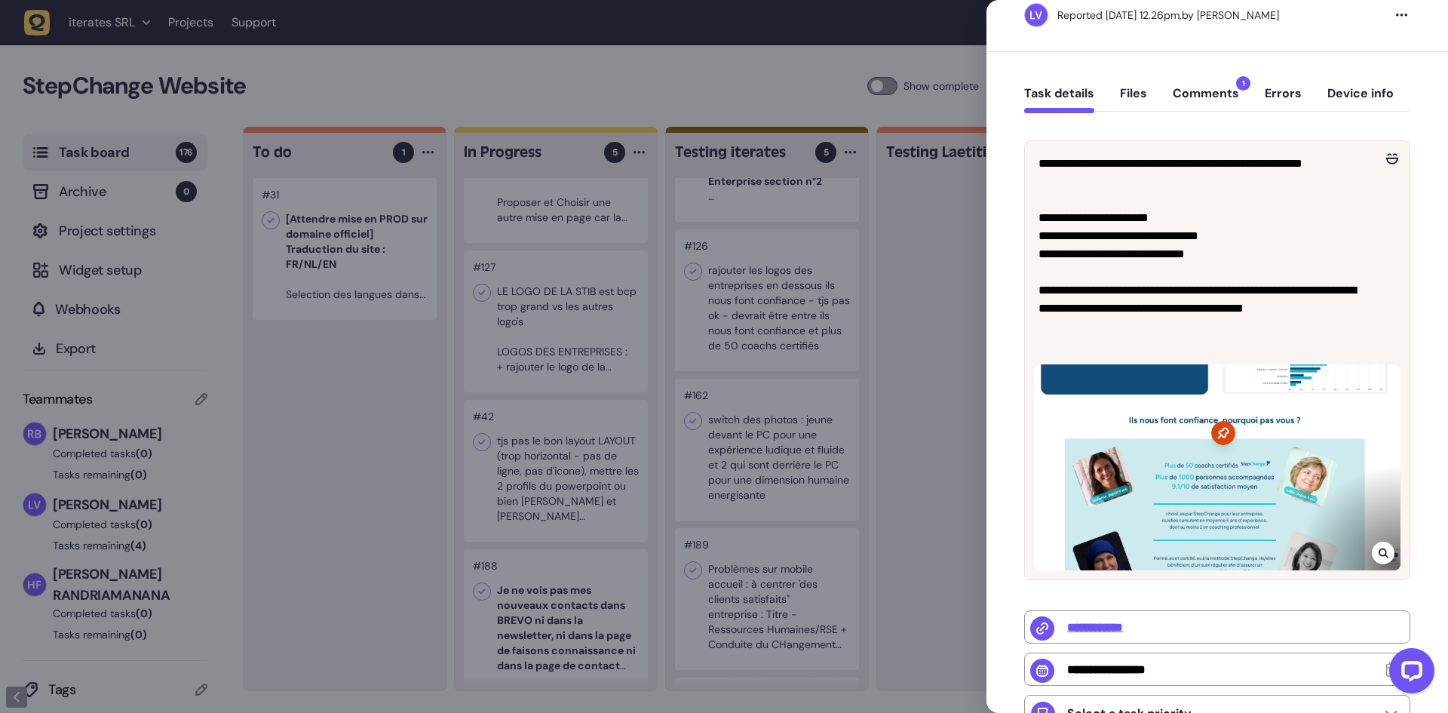
click at [1355, 95] on button "Device info" at bounding box center [1360, 99] width 66 height 27
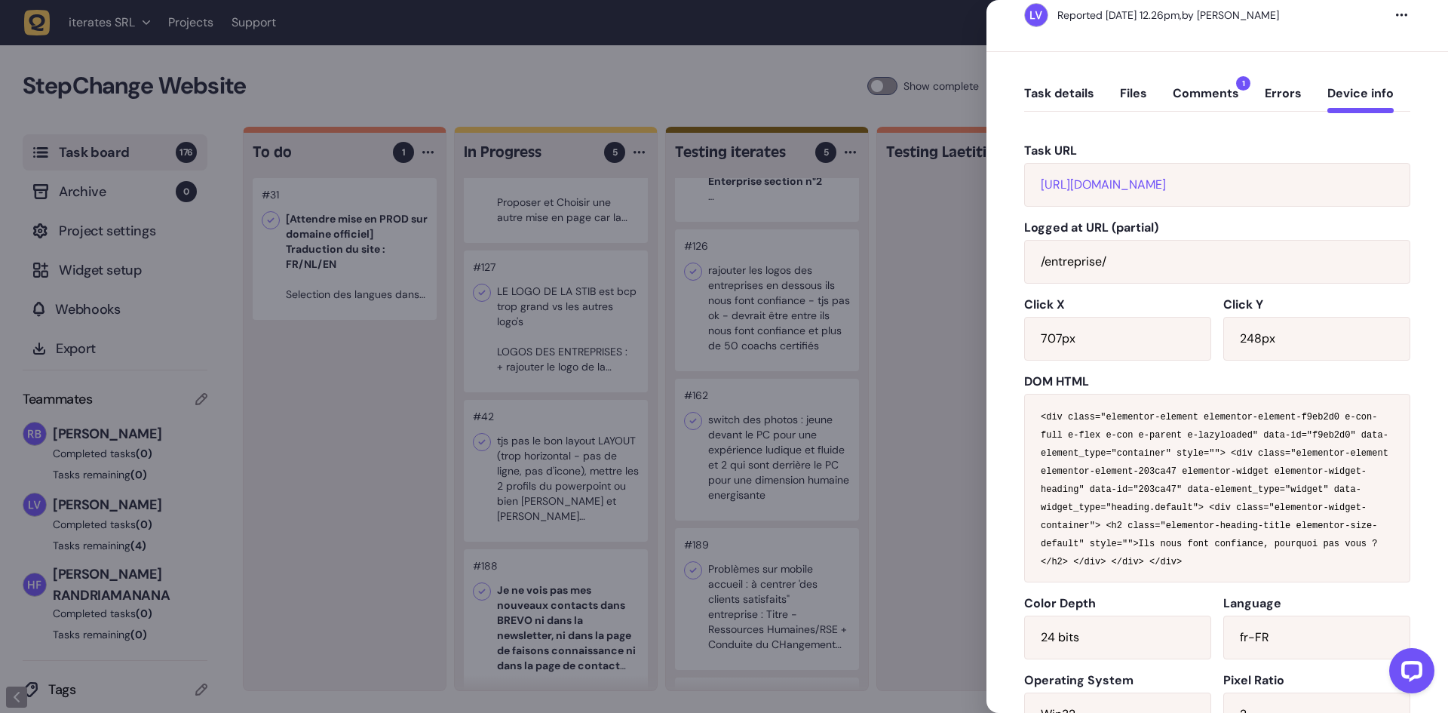
click at [1072, 92] on button "Task details" at bounding box center [1059, 99] width 70 height 27
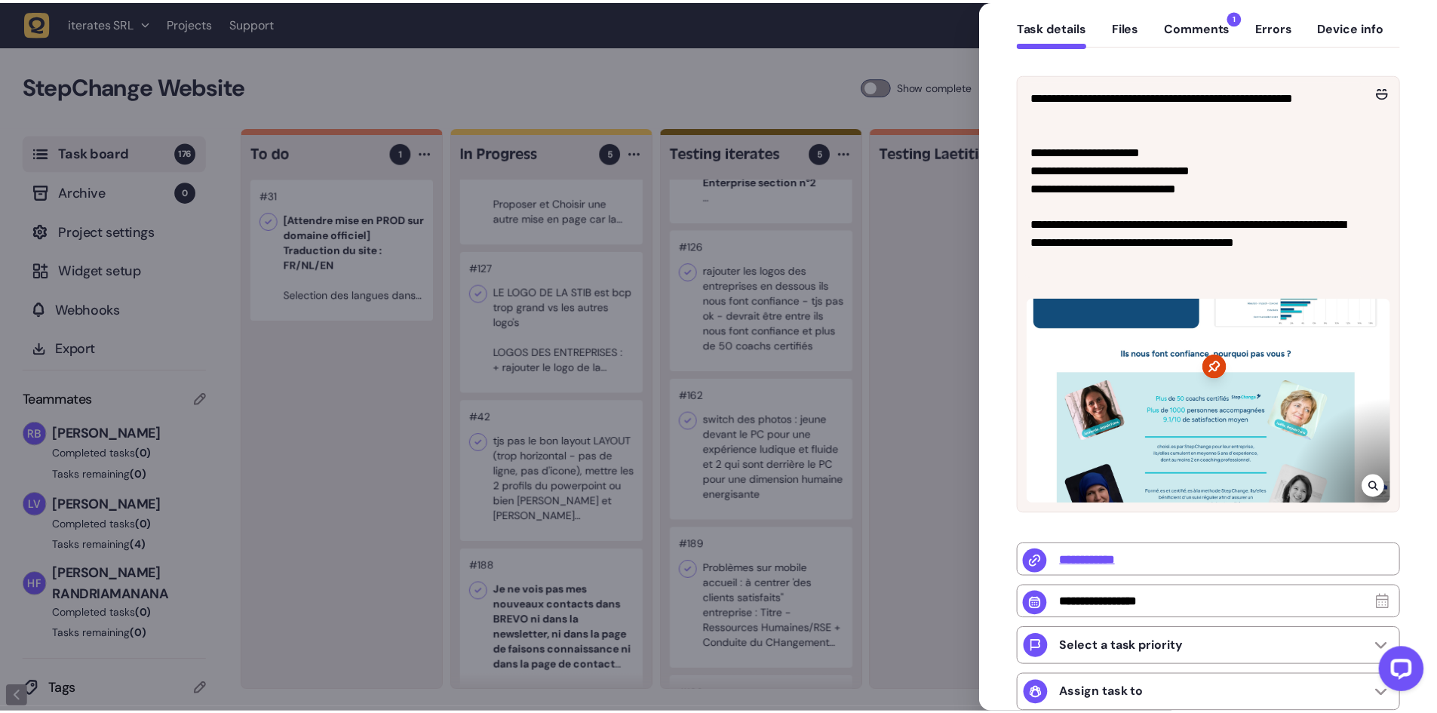
scroll to position [0, 0]
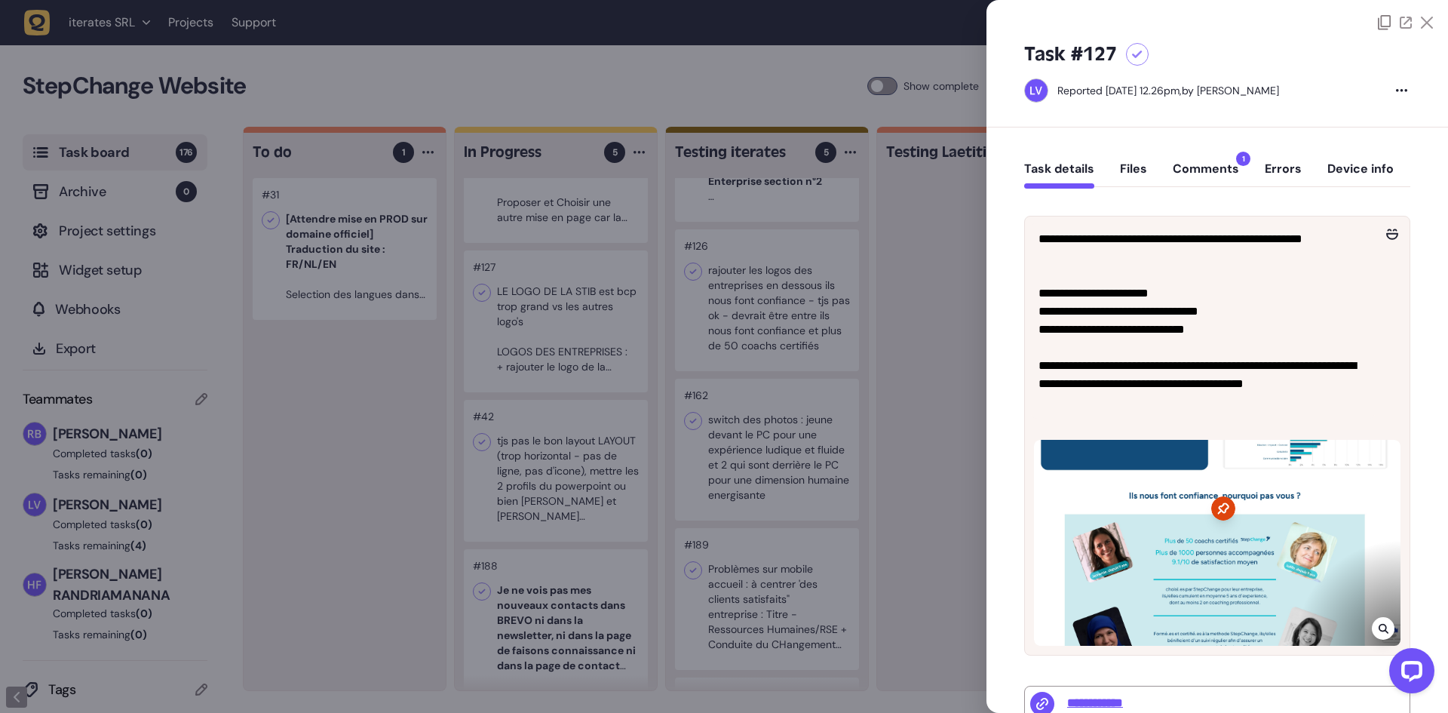
click at [1368, 170] on button "Device info" at bounding box center [1360, 174] width 66 height 27
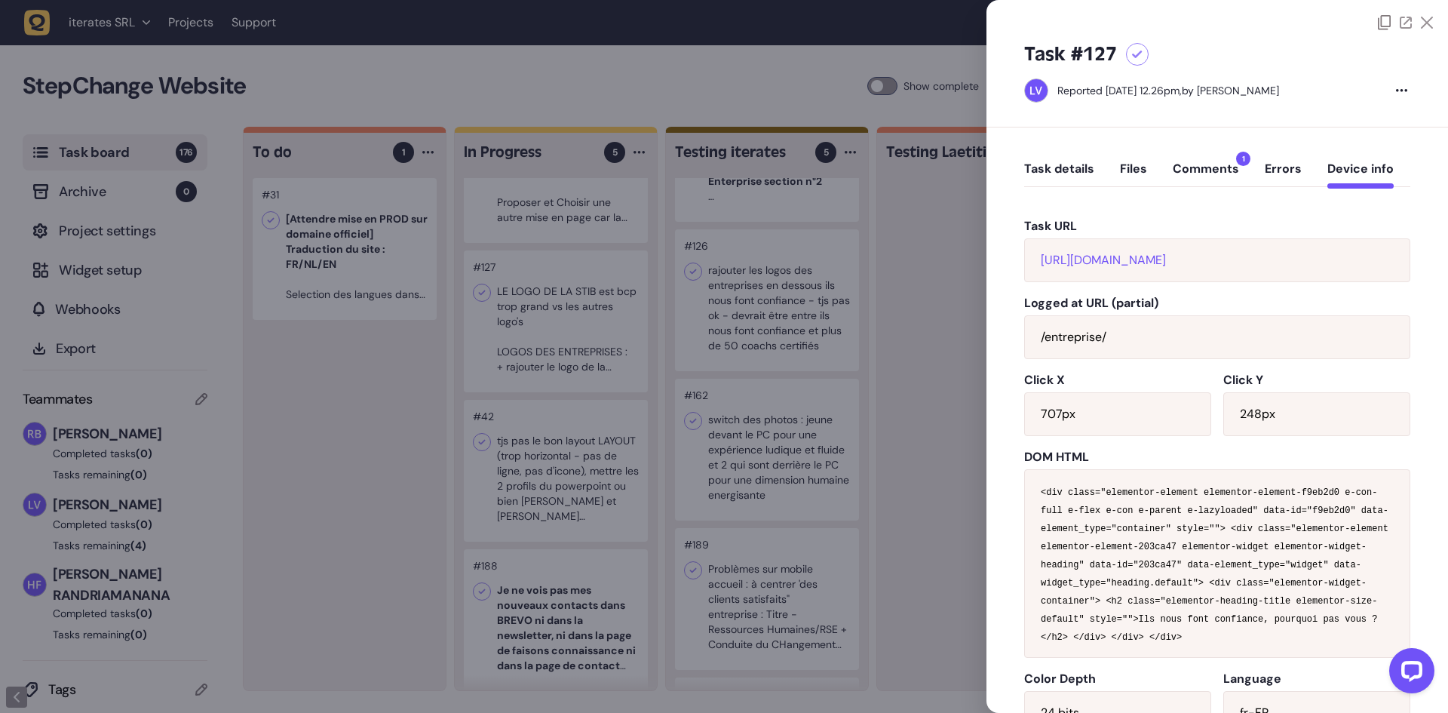
click at [903, 385] on div at bounding box center [724, 356] width 1448 height 713
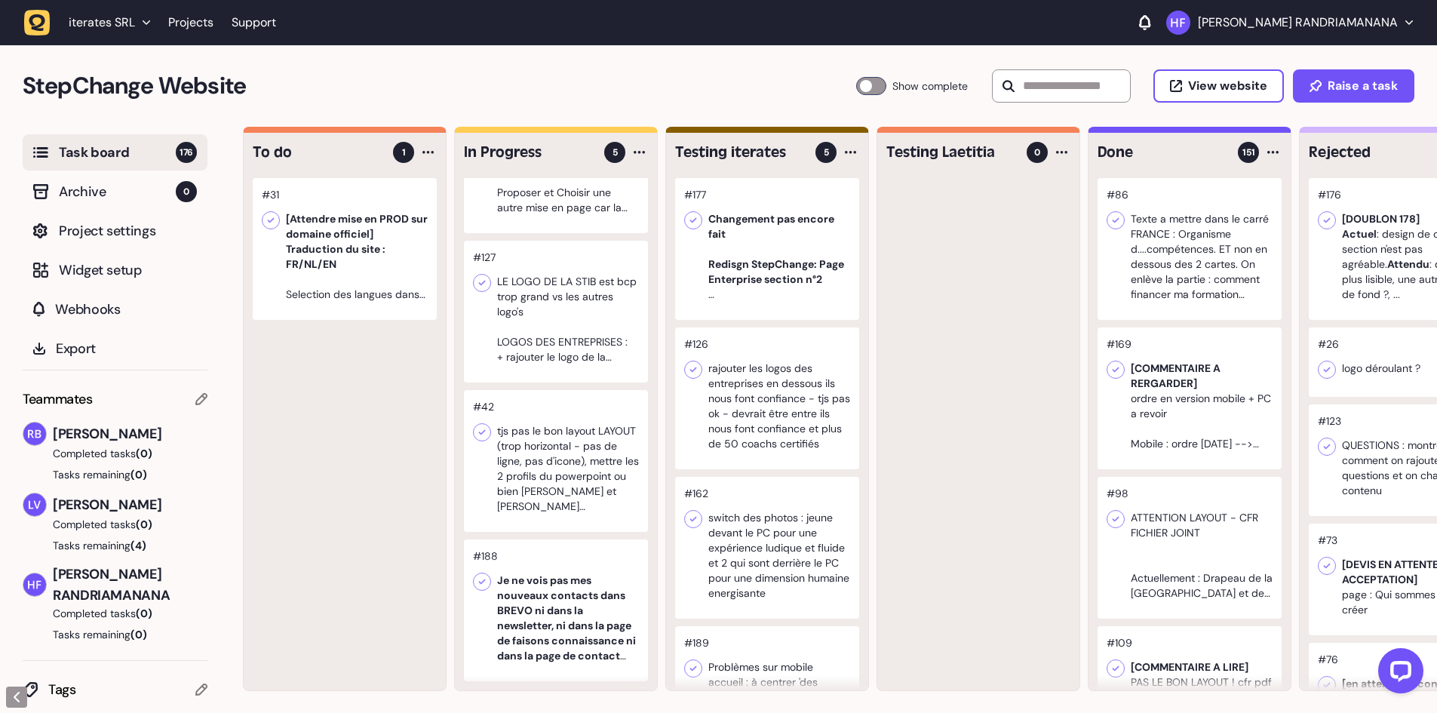
scroll to position [1, 0]
click at [576, 439] on div at bounding box center [556, 460] width 184 height 142
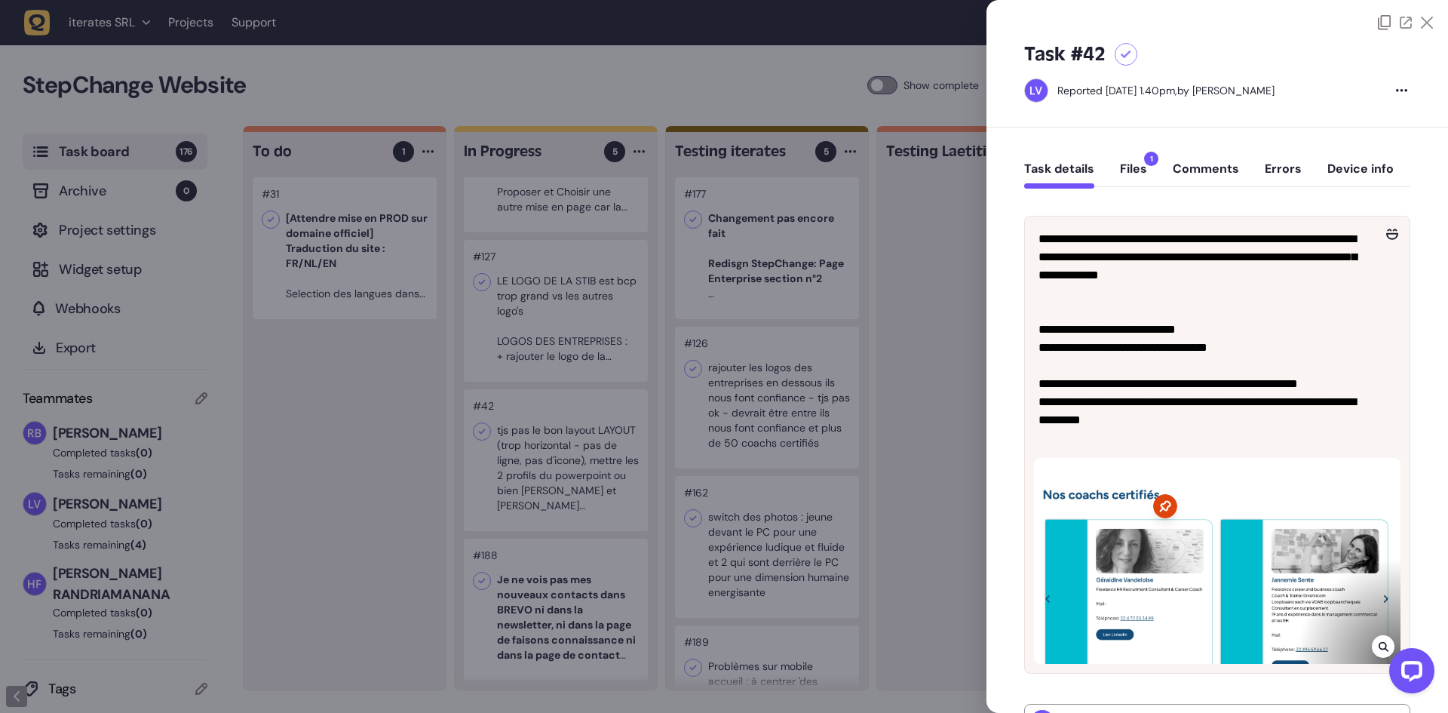
click at [927, 256] on div at bounding box center [724, 356] width 1448 height 713
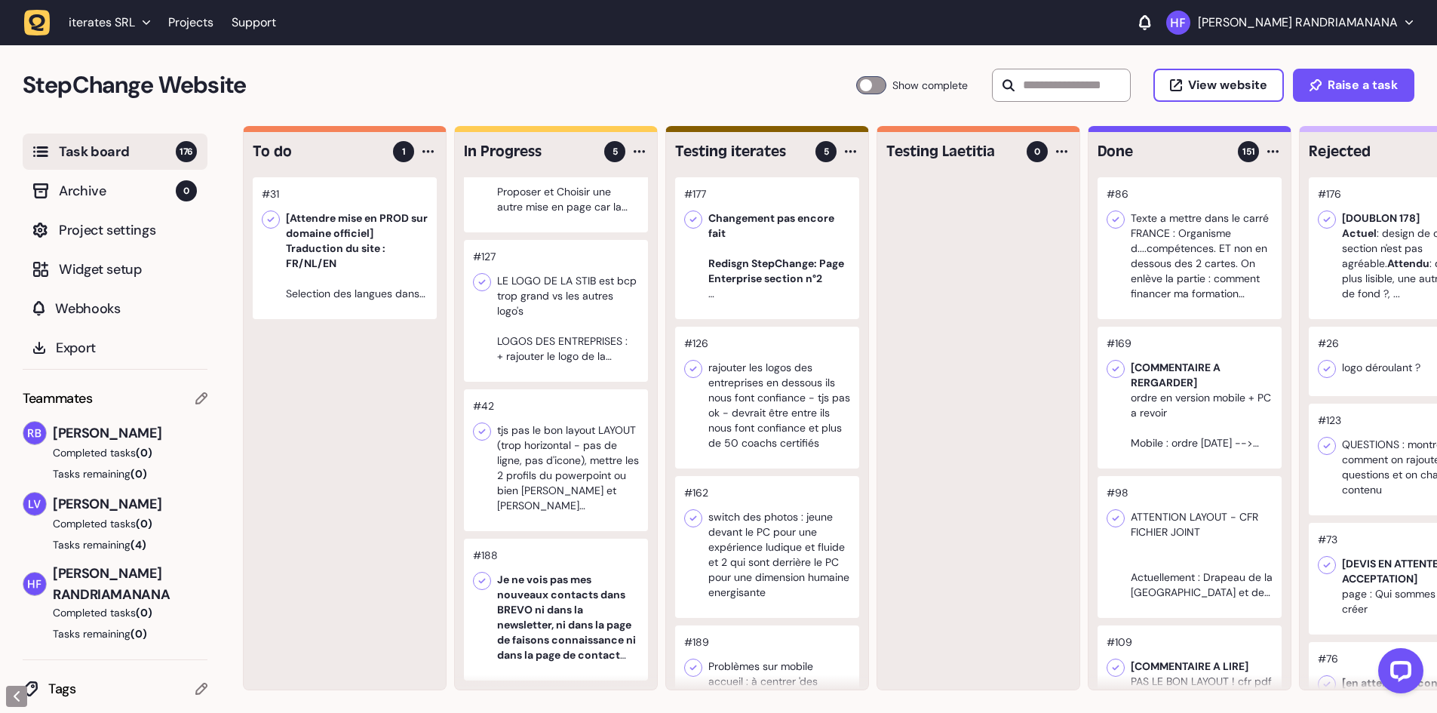
click at [556, 445] on div at bounding box center [556, 460] width 184 height 142
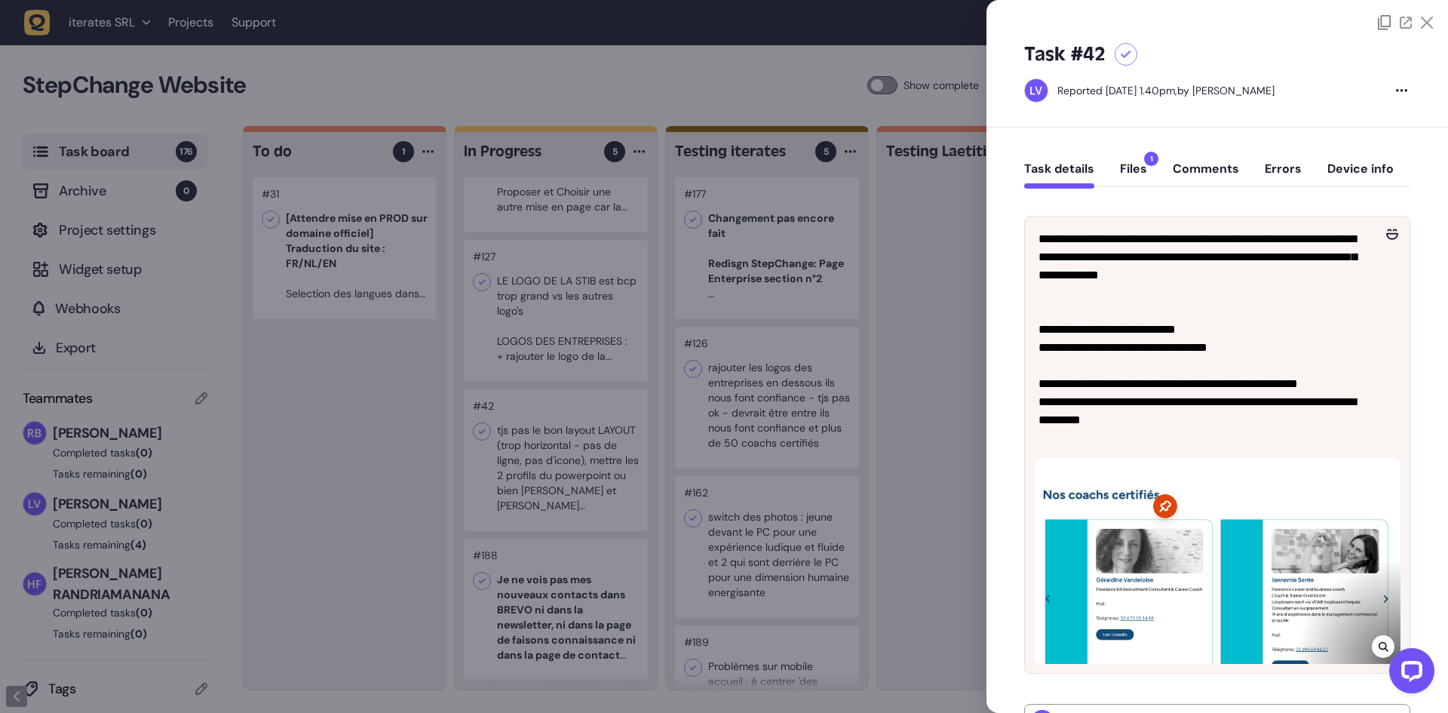
click at [931, 343] on div at bounding box center [724, 356] width 1448 height 713
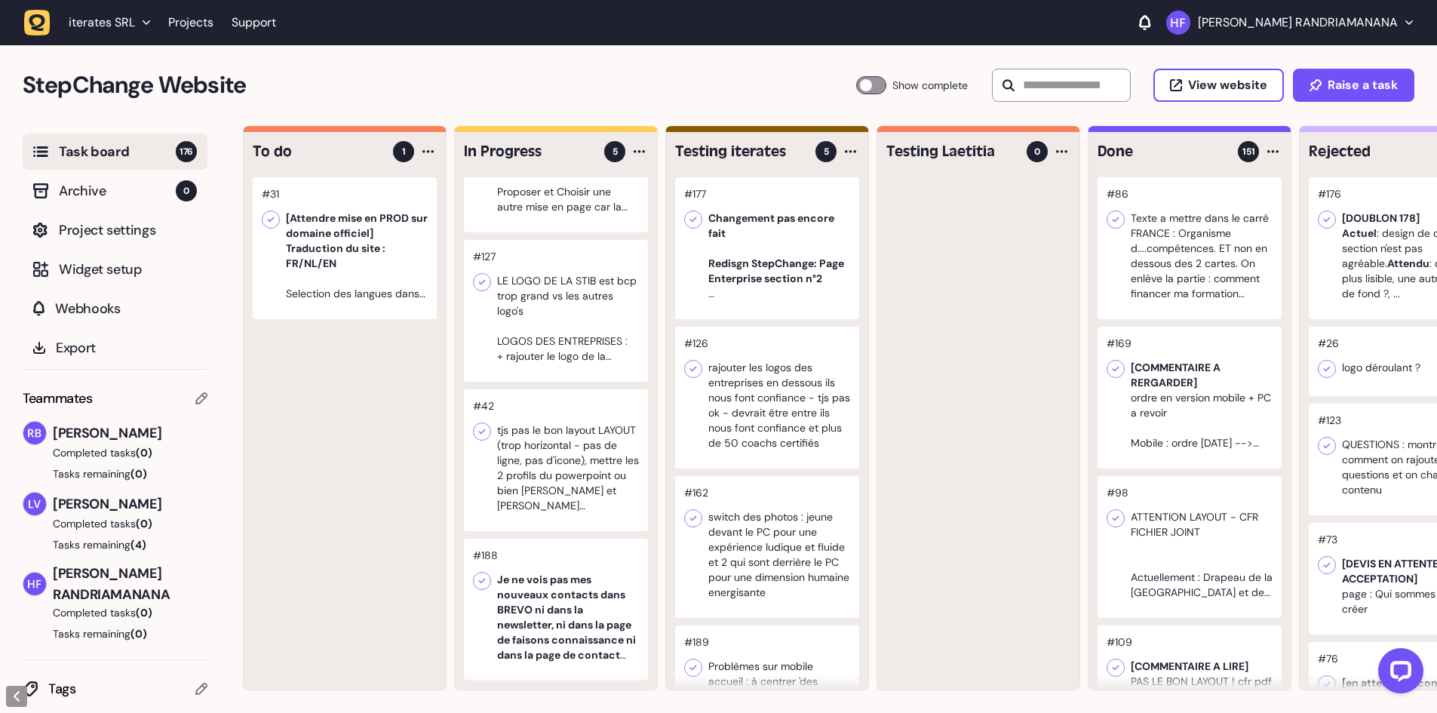
click at [587, 434] on div at bounding box center [556, 460] width 184 height 142
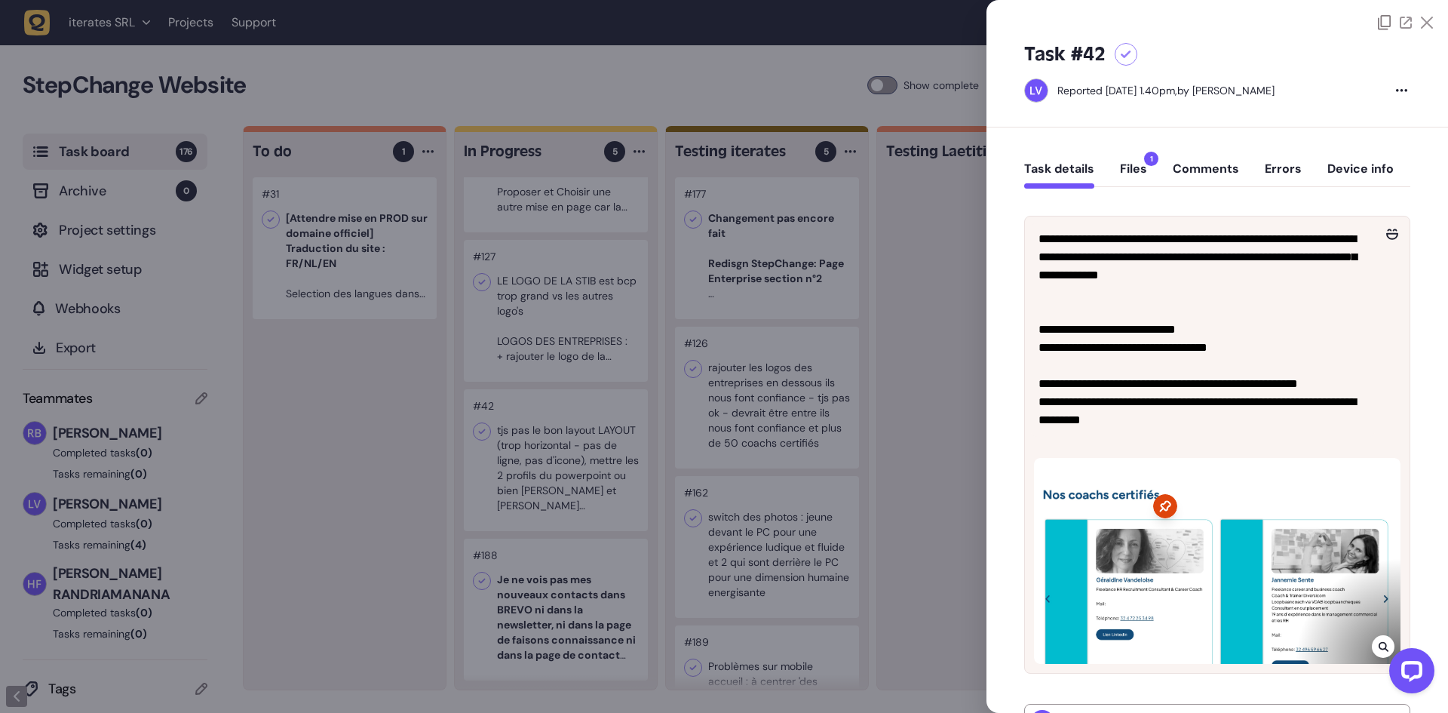
click at [916, 297] on div at bounding box center [724, 356] width 1448 height 713
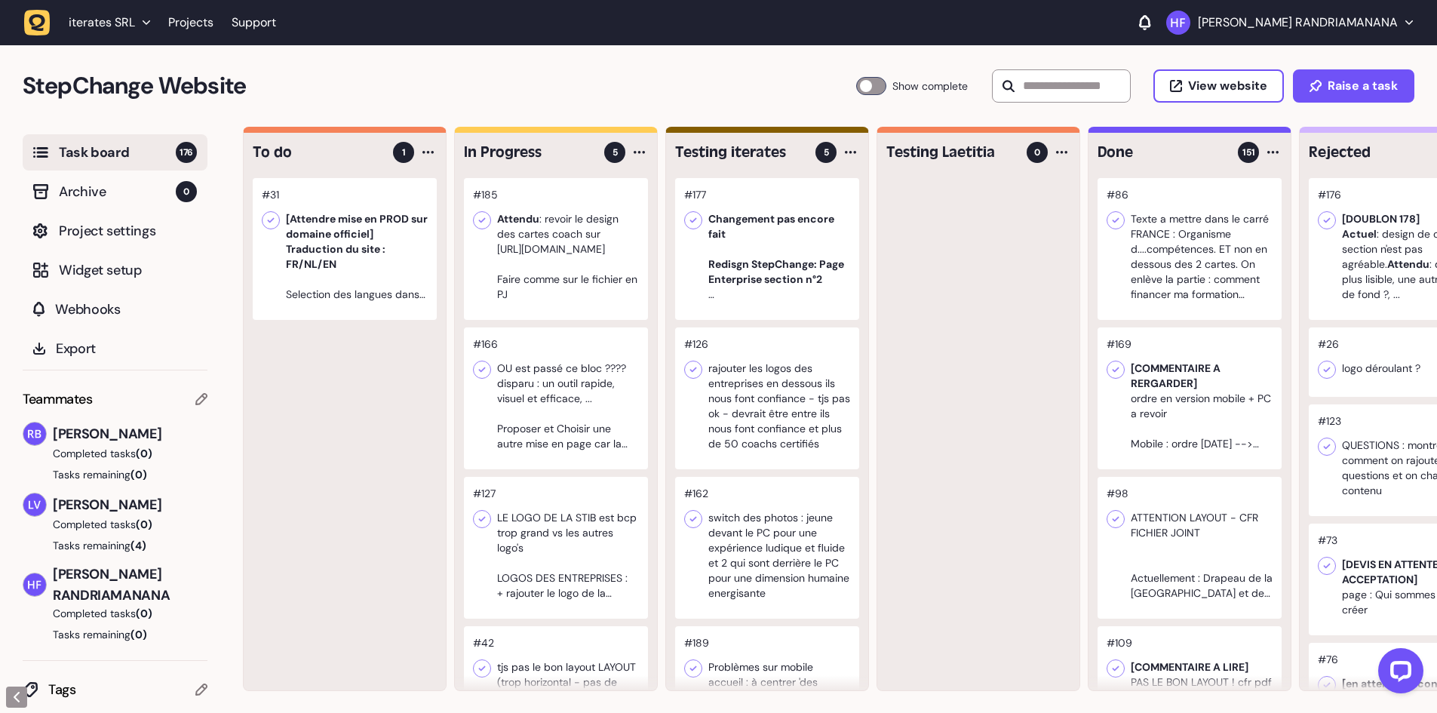
click at [557, 273] on div at bounding box center [556, 249] width 184 height 142
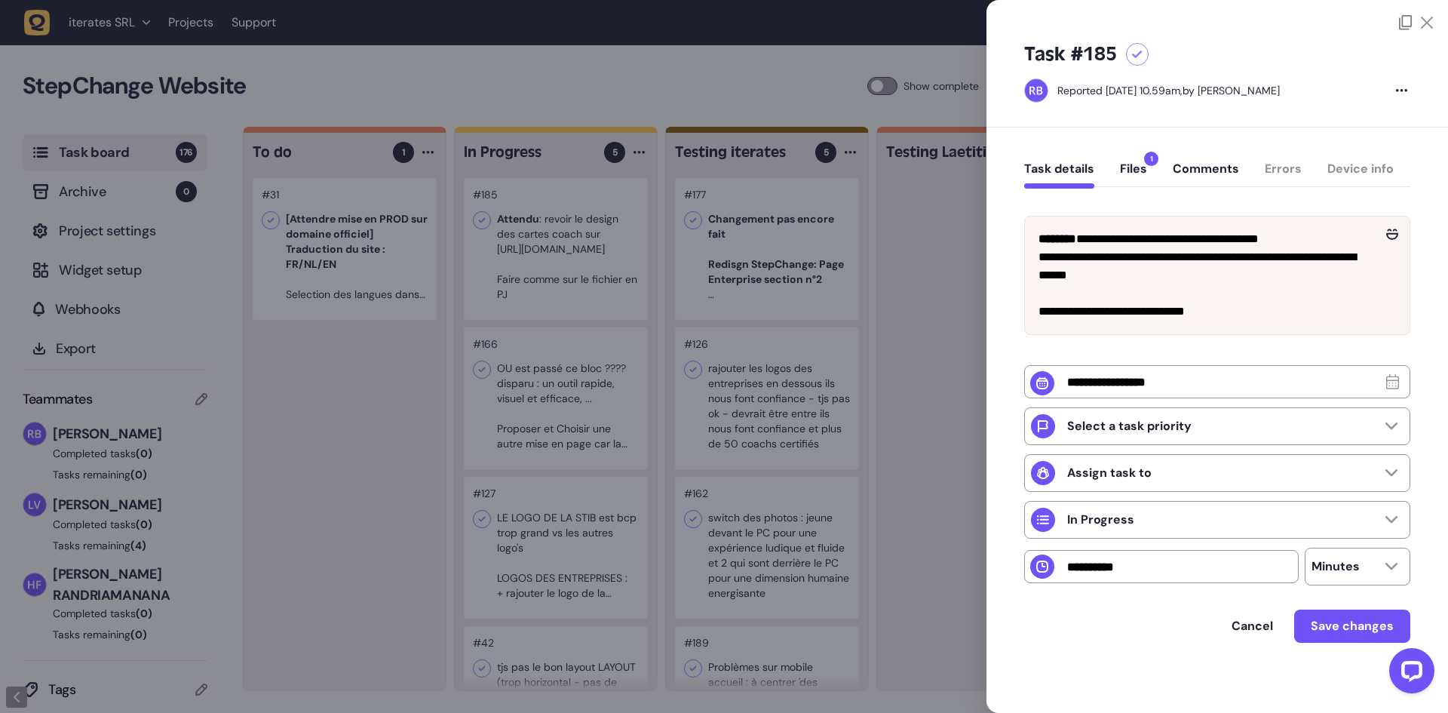
click at [928, 280] on div at bounding box center [724, 356] width 1448 height 713
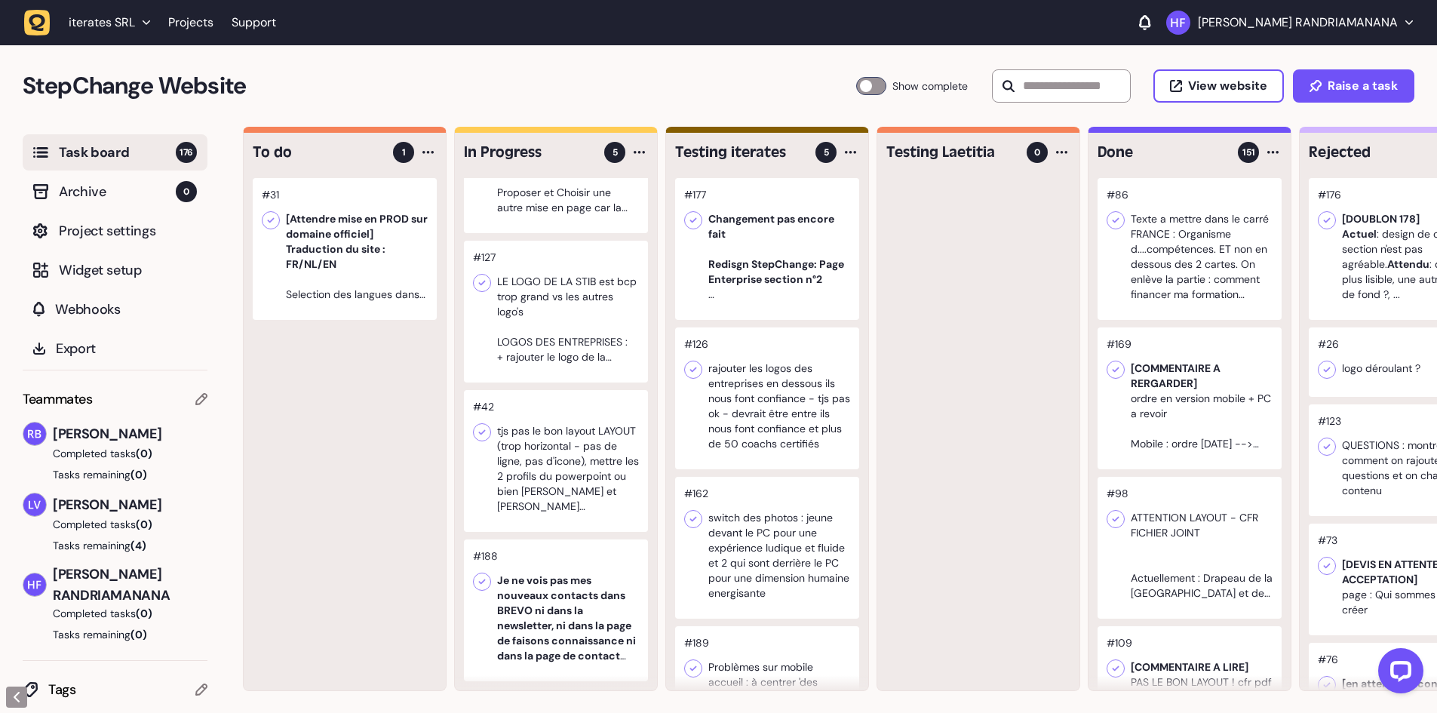
scroll to position [1, 0]
click at [561, 557] on div at bounding box center [556, 609] width 184 height 142
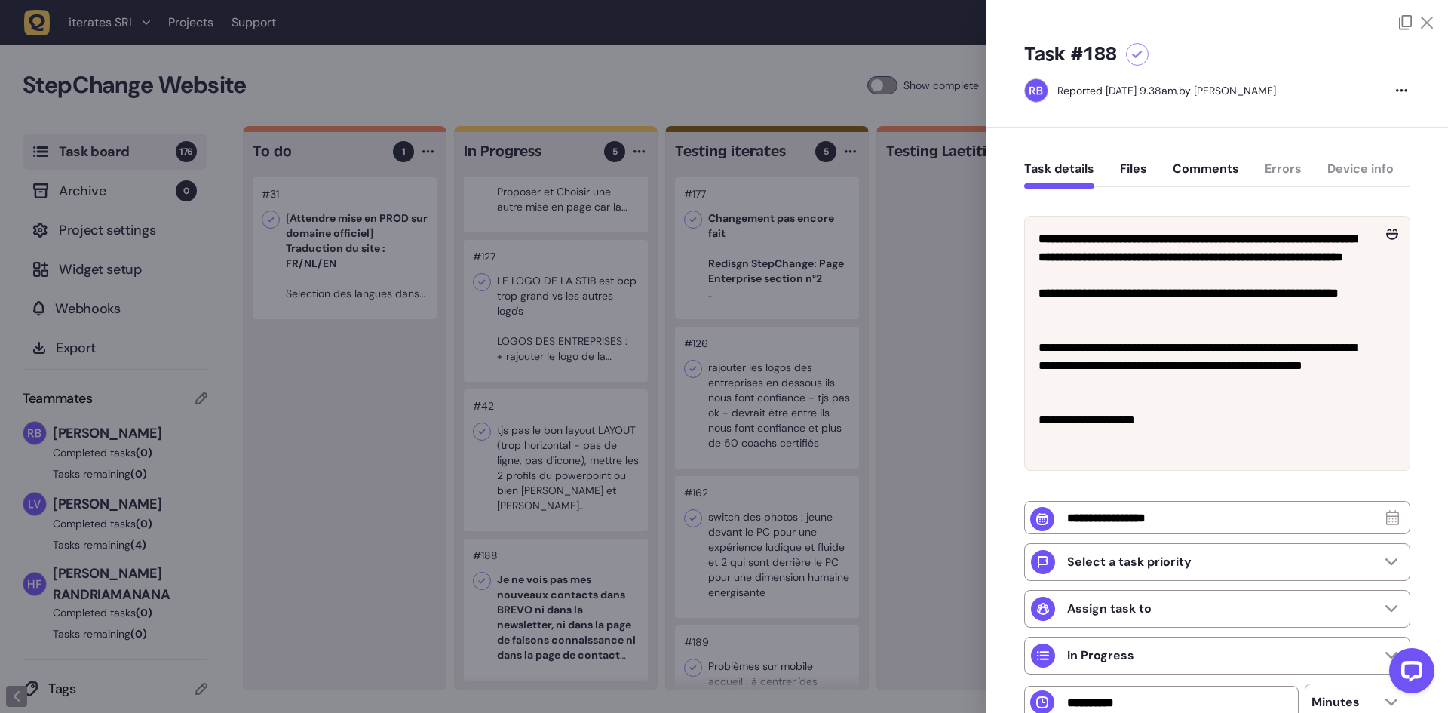
click at [911, 329] on div at bounding box center [724, 356] width 1448 height 713
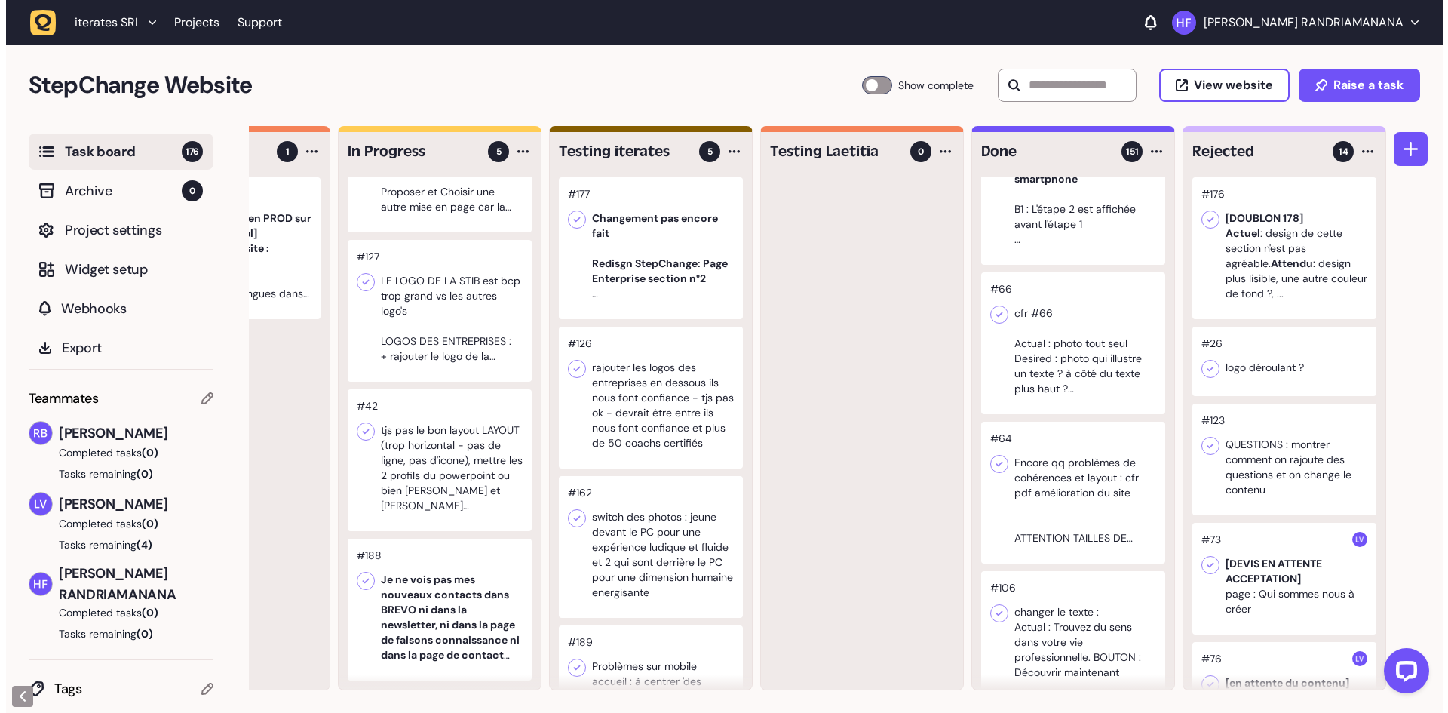
scroll to position [7843, 0]
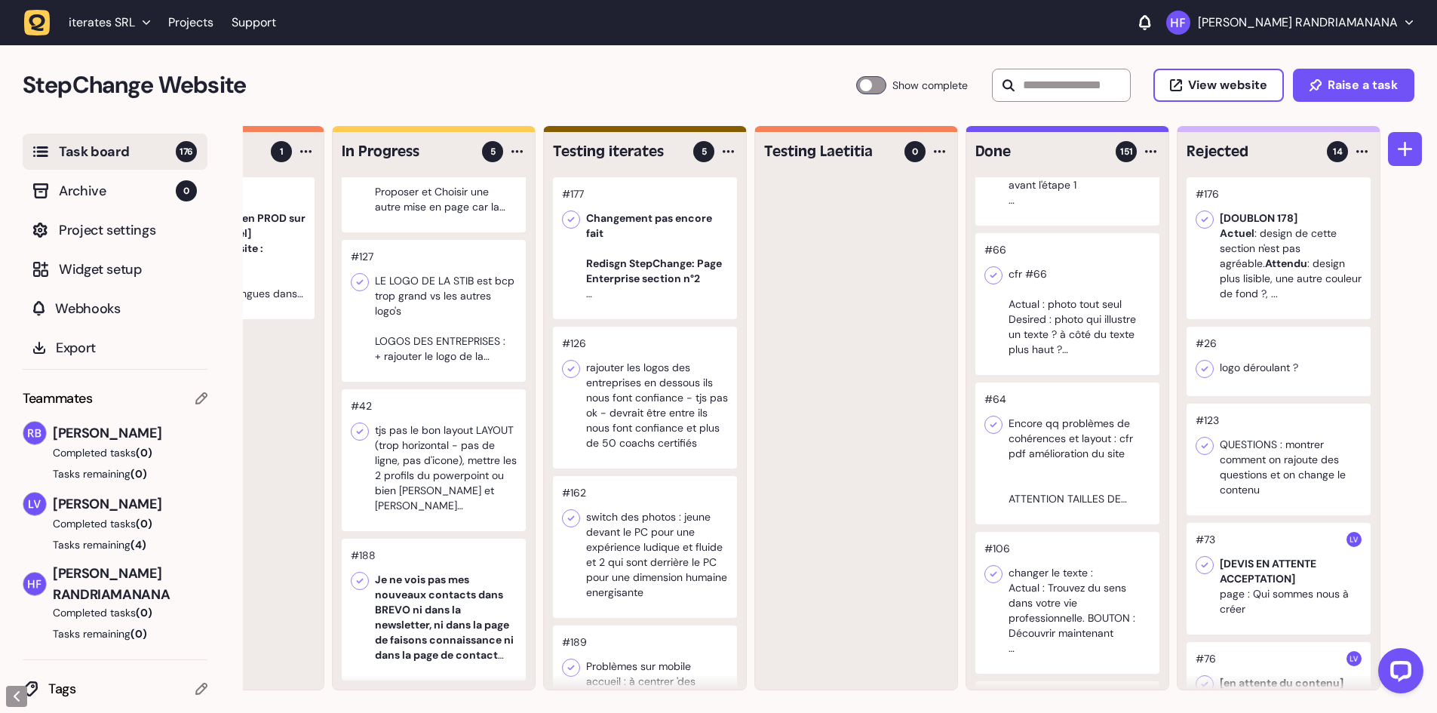
click at [437, 538] on div at bounding box center [434, 609] width 184 height 142
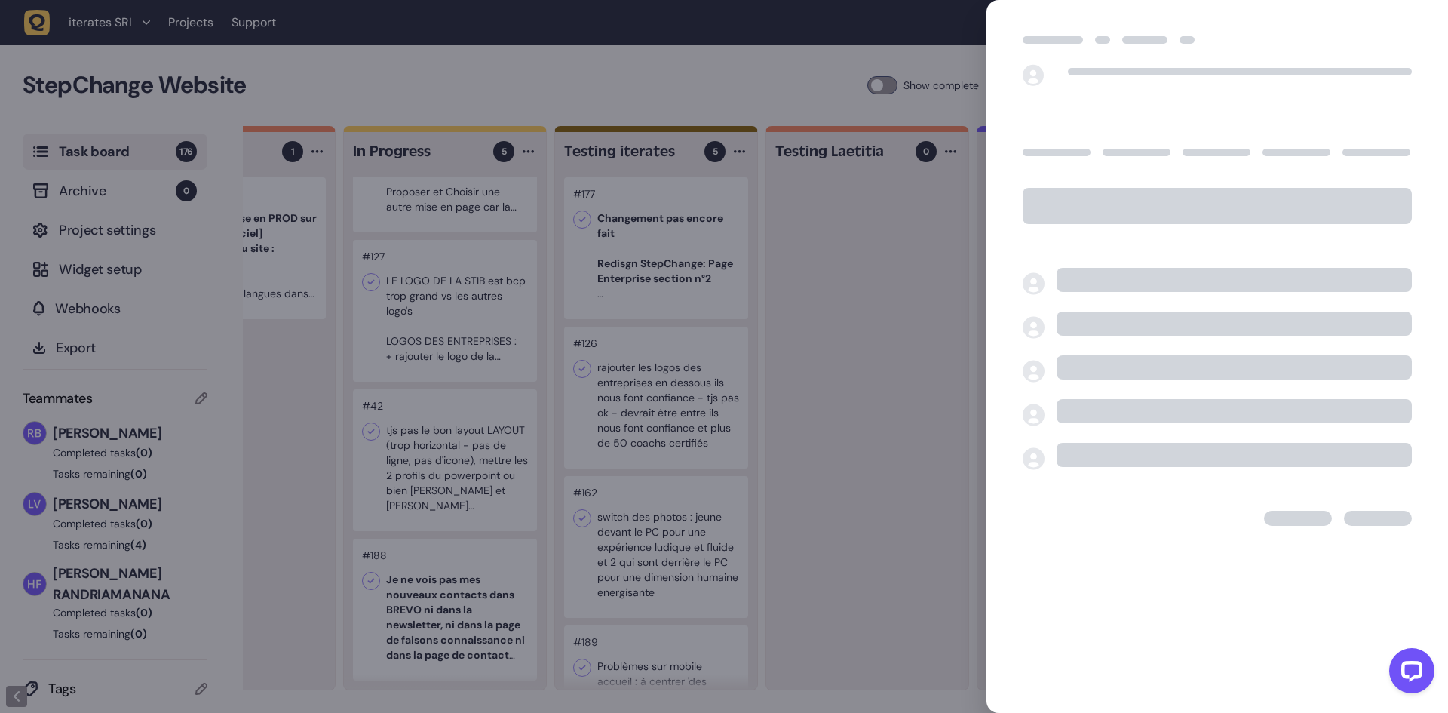
scroll to position [0, 111]
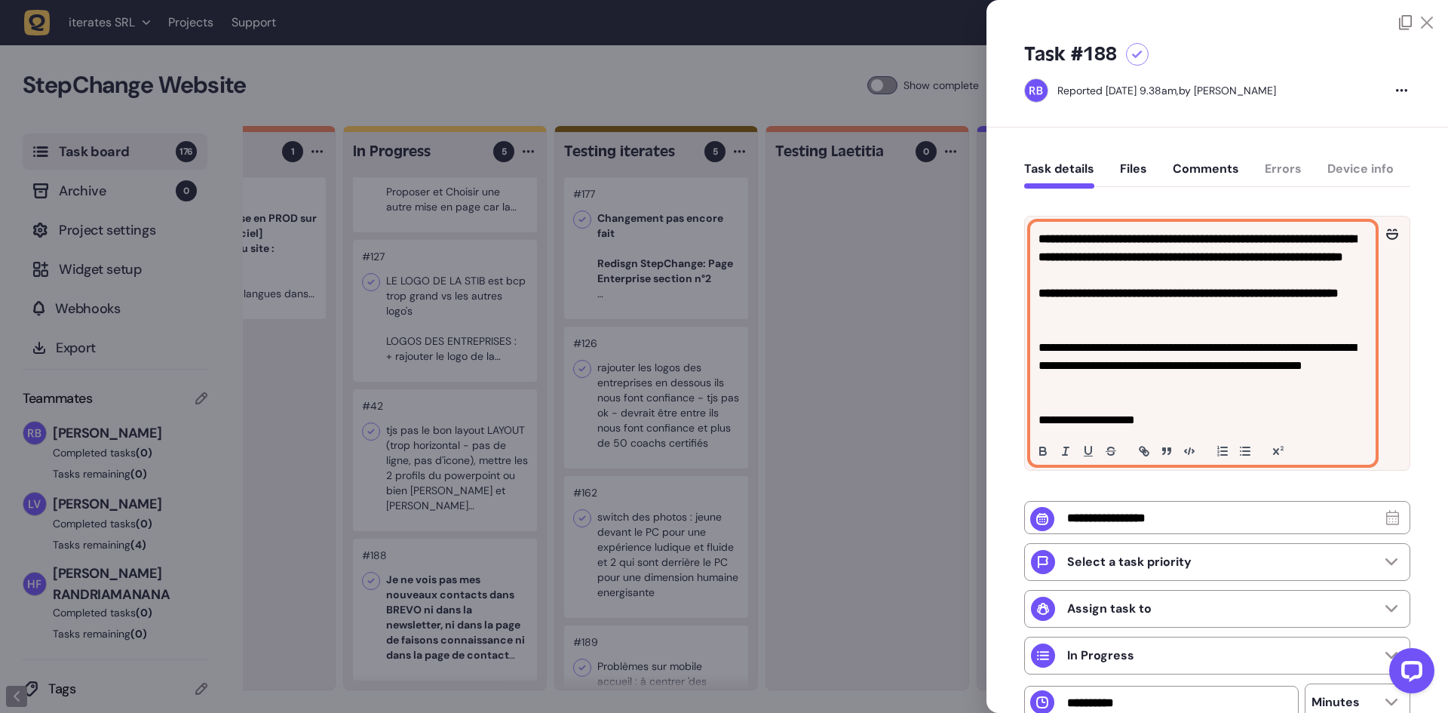
click at [1109, 257] on strong "**********" at bounding box center [1196, 247] width 317 height 29
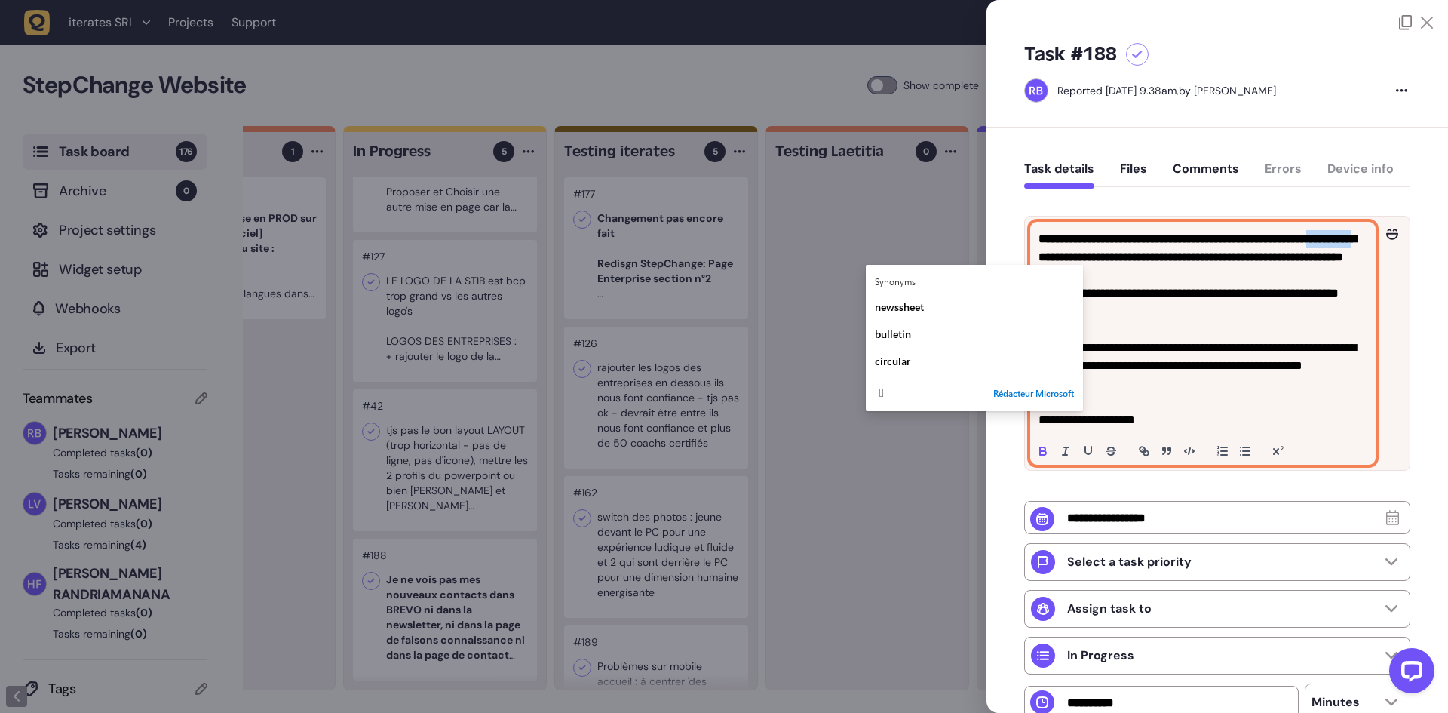
click at [1131, 249] on strong "**********" at bounding box center [1196, 247] width 317 height 29
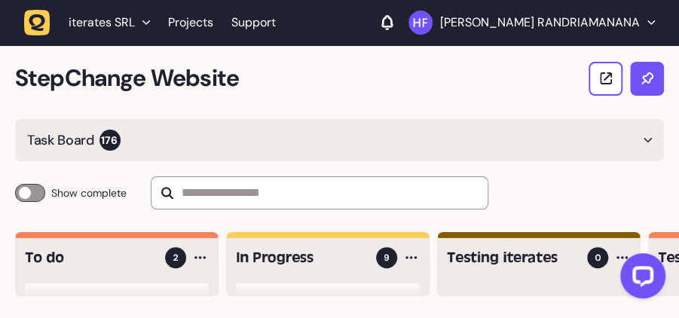
scroll to position [1, 0]
